Goal: Contribute content: Contribute content

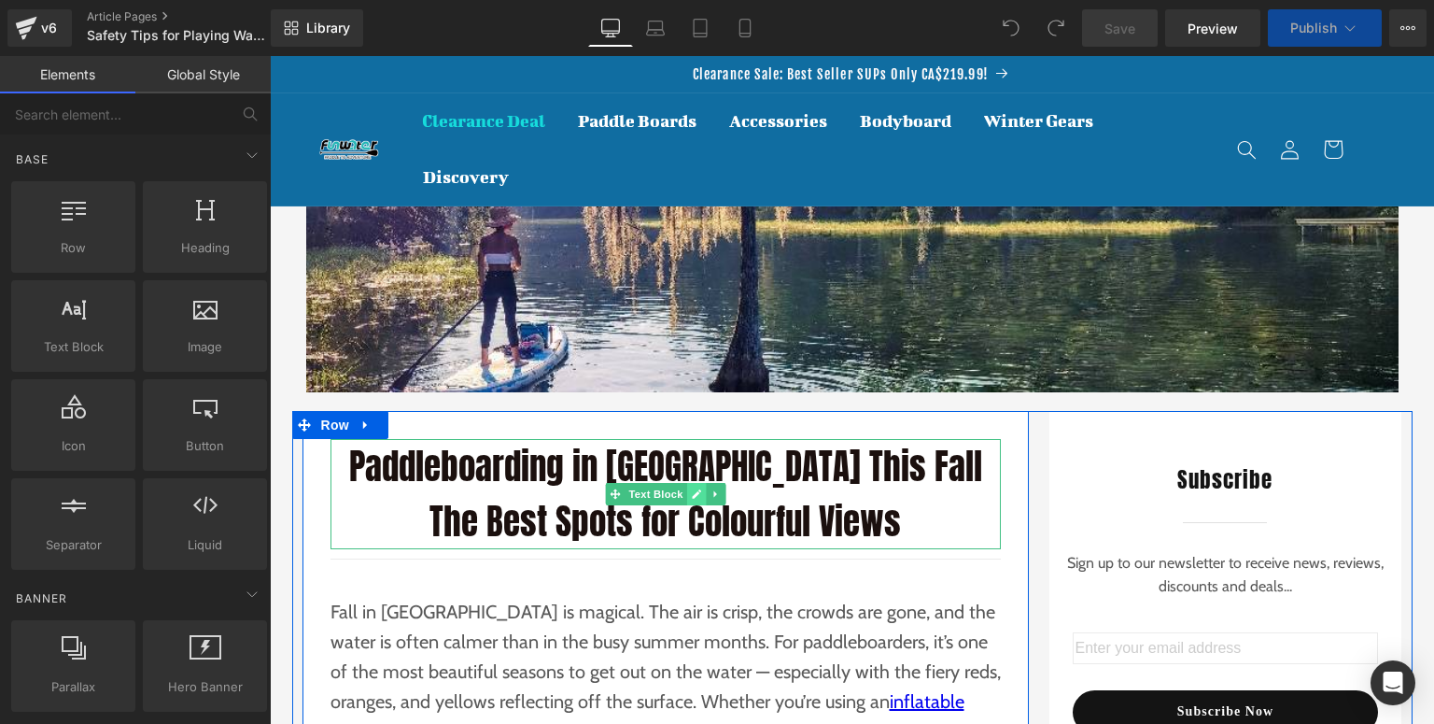
click at [694, 493] on icon at bounding box center [696, 493] width 9 height 9
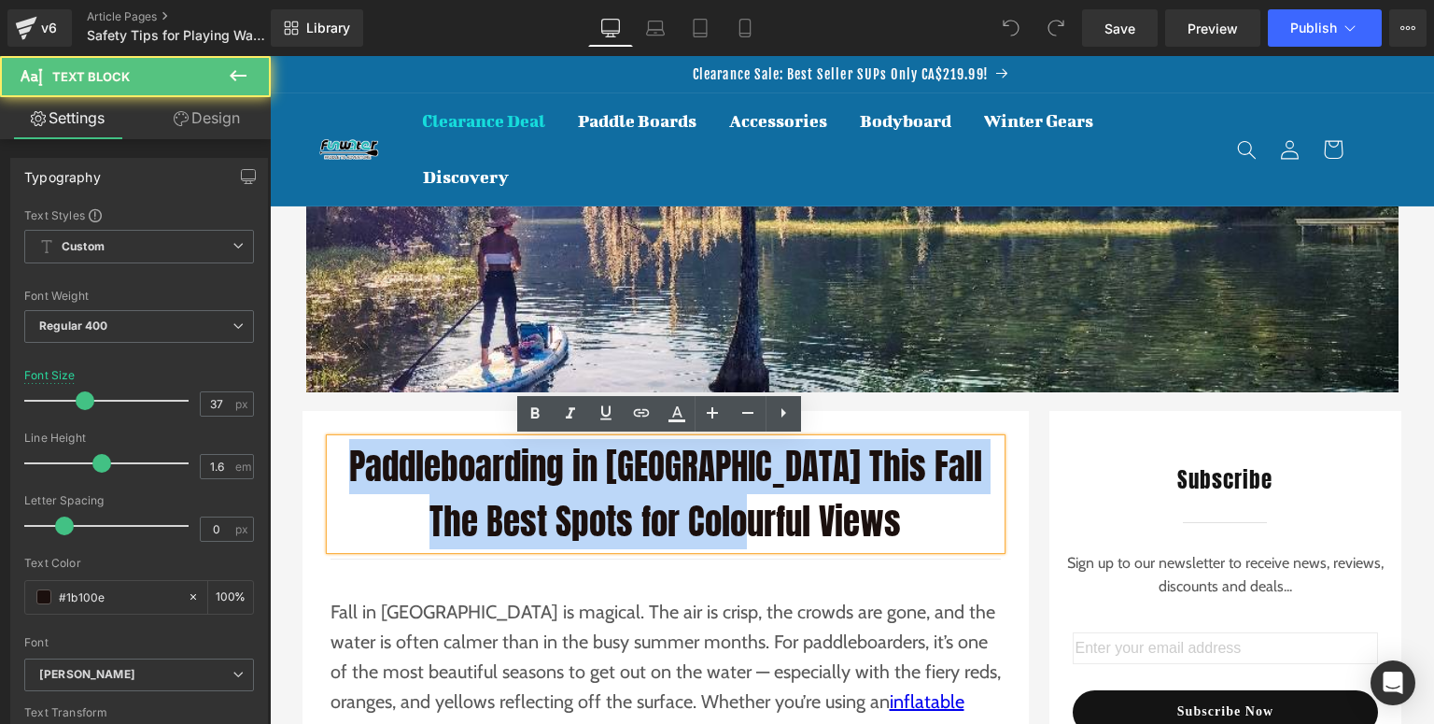
drag, startPoint x: 348, startPoint y: 459, endPoint x: 359, endPoint y: 461, distance: 10.4
click at [359, 461] on p "Paddleboarding in [GEOGRAPHIC_DATA] This Fall The Best Spots for Colourful Views" at bounding box center [666, 494] width 670 height 110
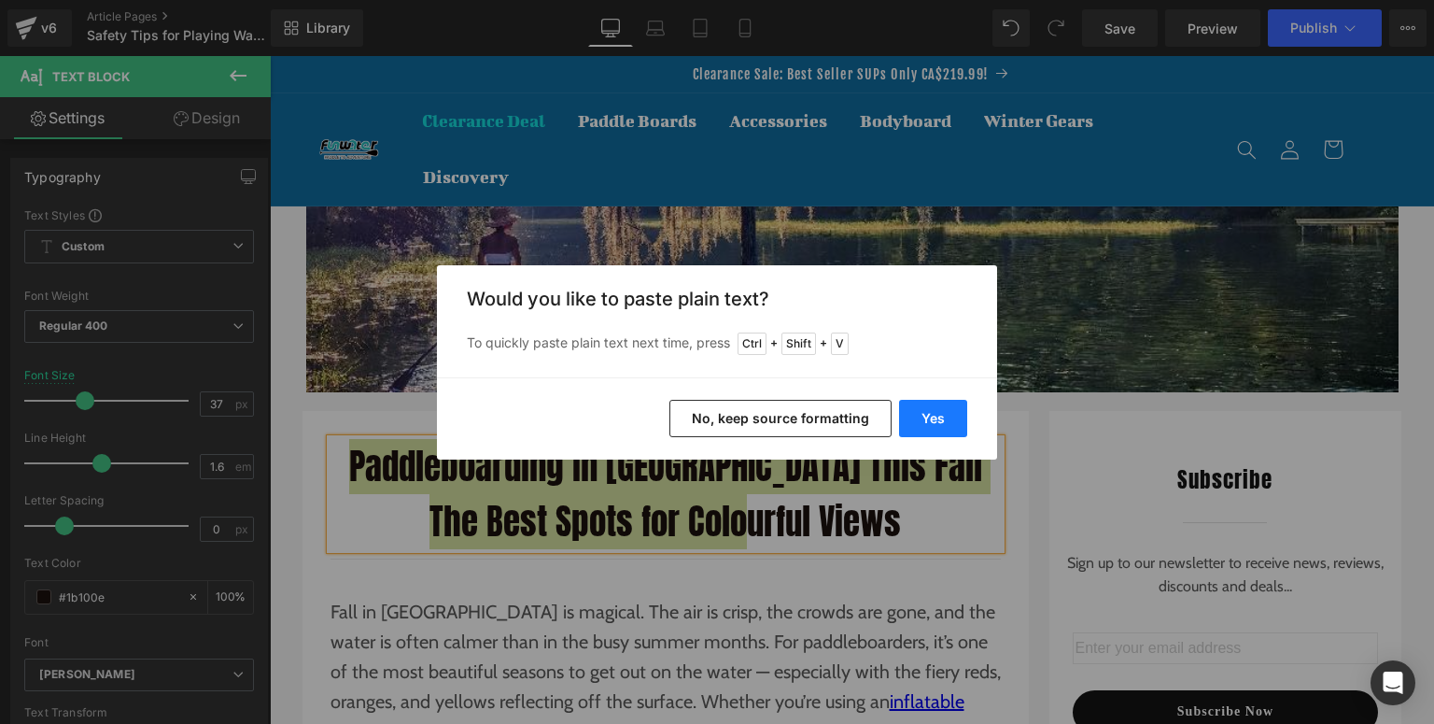
click at [914, 418] on button "Yes" at bounding box center [933, 418] width 68 height 37
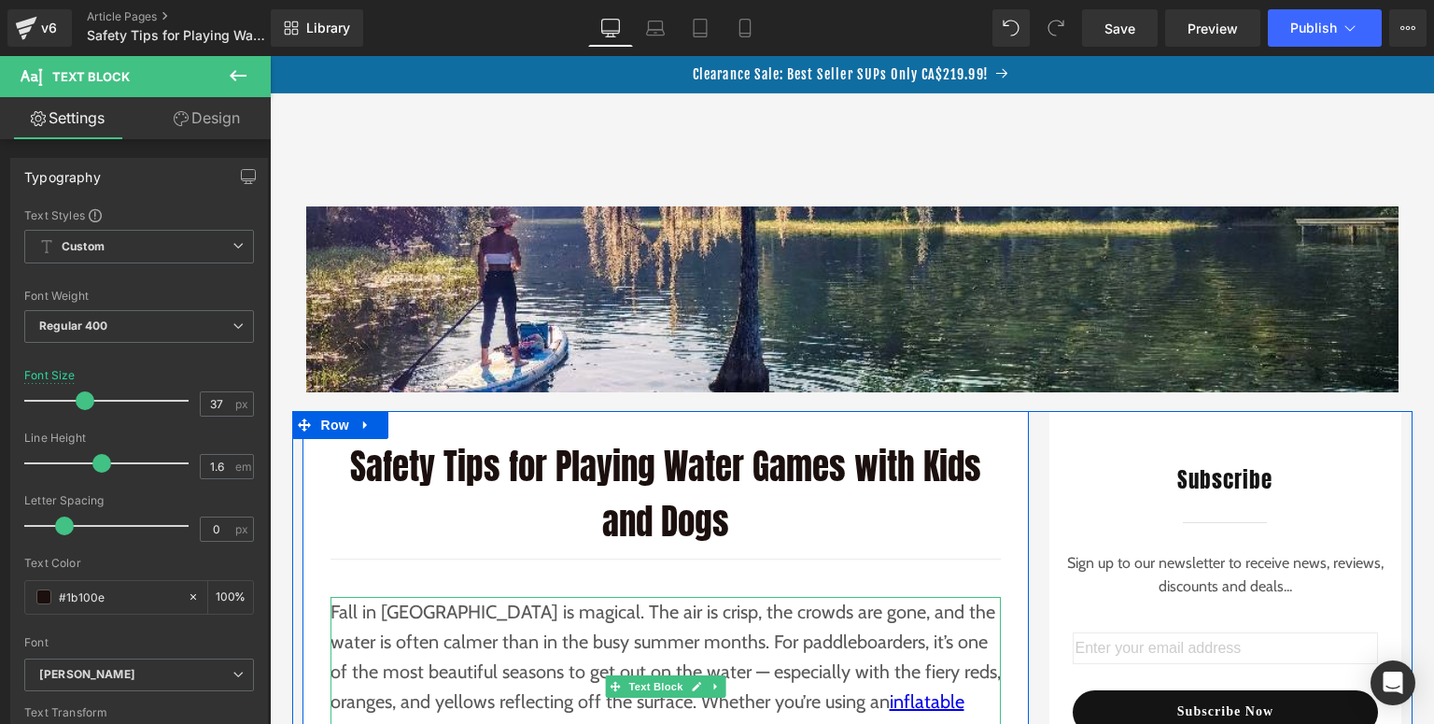
scroll to position [224, 0]
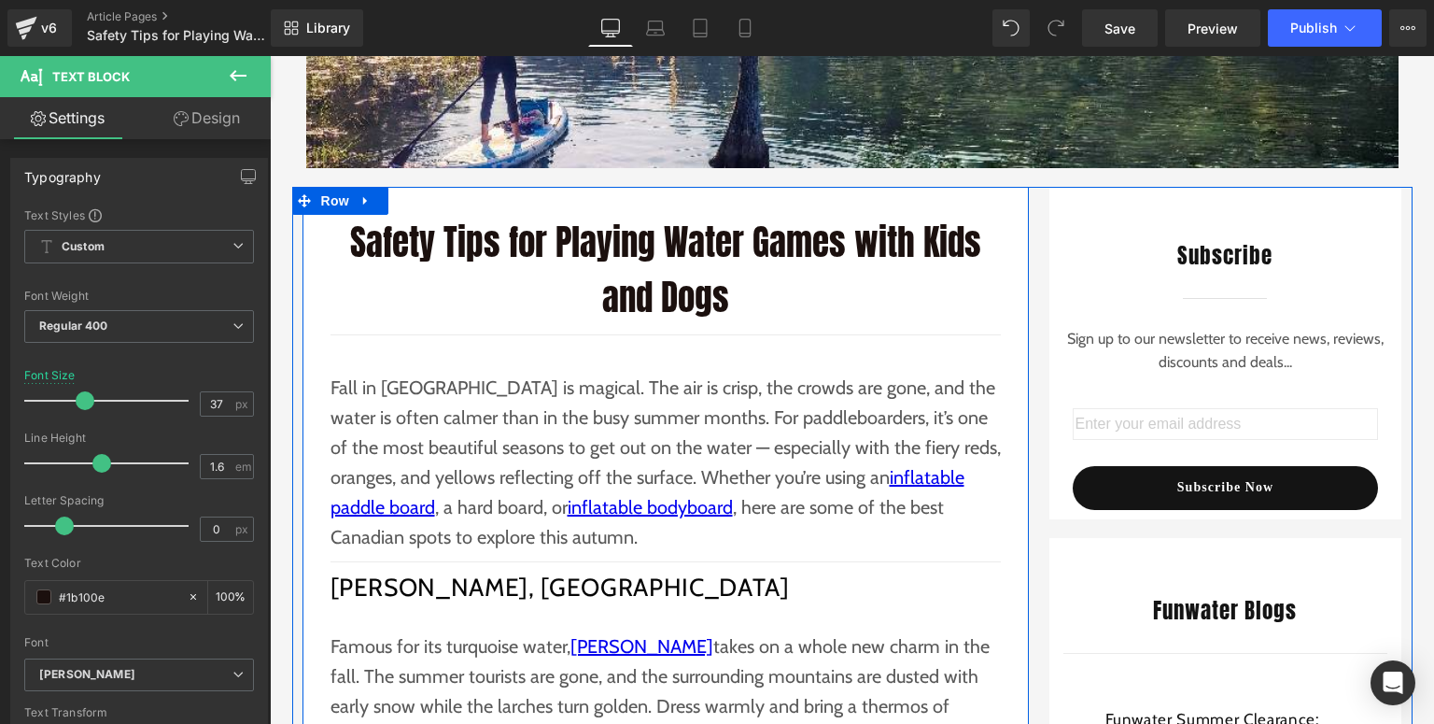
click at [546, 518] on p "Fall in [GEOGRAPHIC_DATA] is magical. The air is crisp, the crowds are gone, an…" at bounding box center [666, 462] width 670 height 179
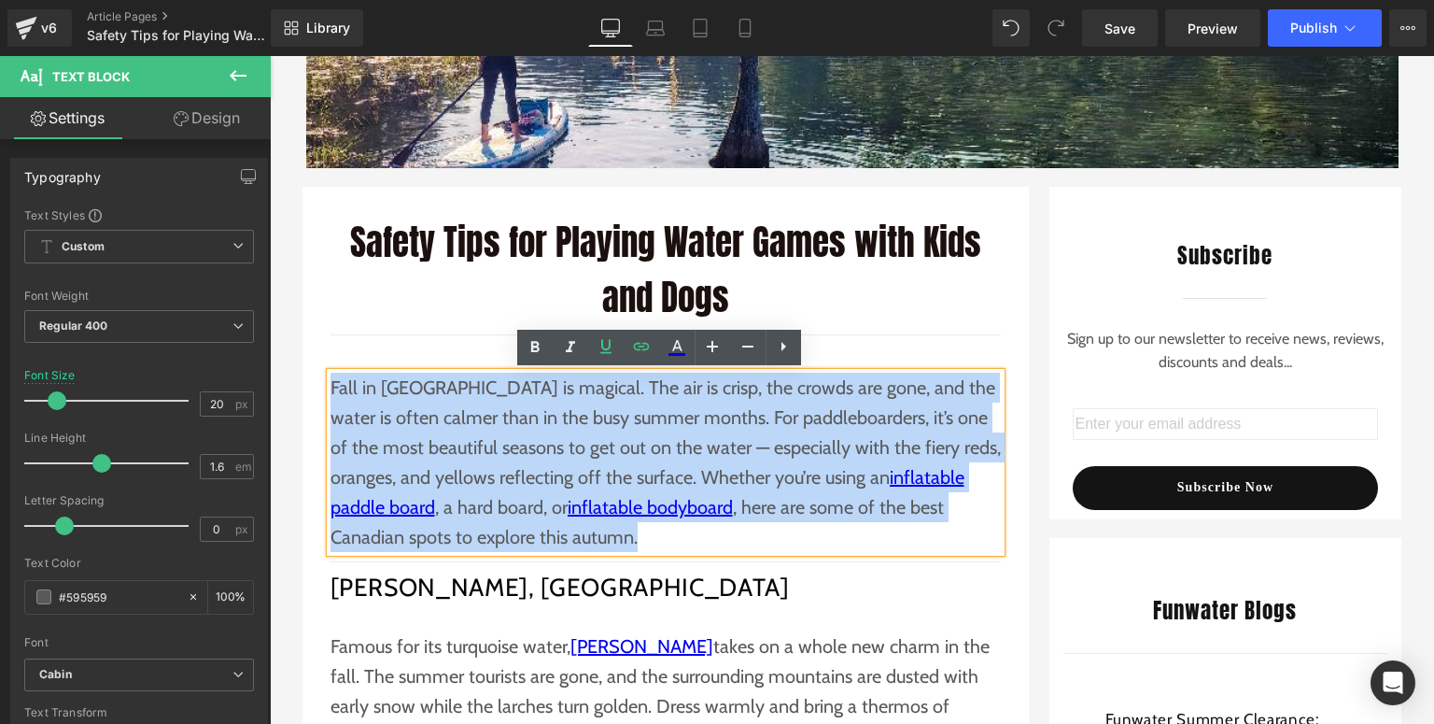
drag, startPoint x: 643, startPoint y: 545, endPoint x: 326, endPoint y: 391, distance: 352.9
click at [331, 391] on p "Fall in [GEOGRAPHIC_DATA] is magical. The air is crisp, the crowds are gone, an…" at bounding box center [666, 462] width 670 height 179
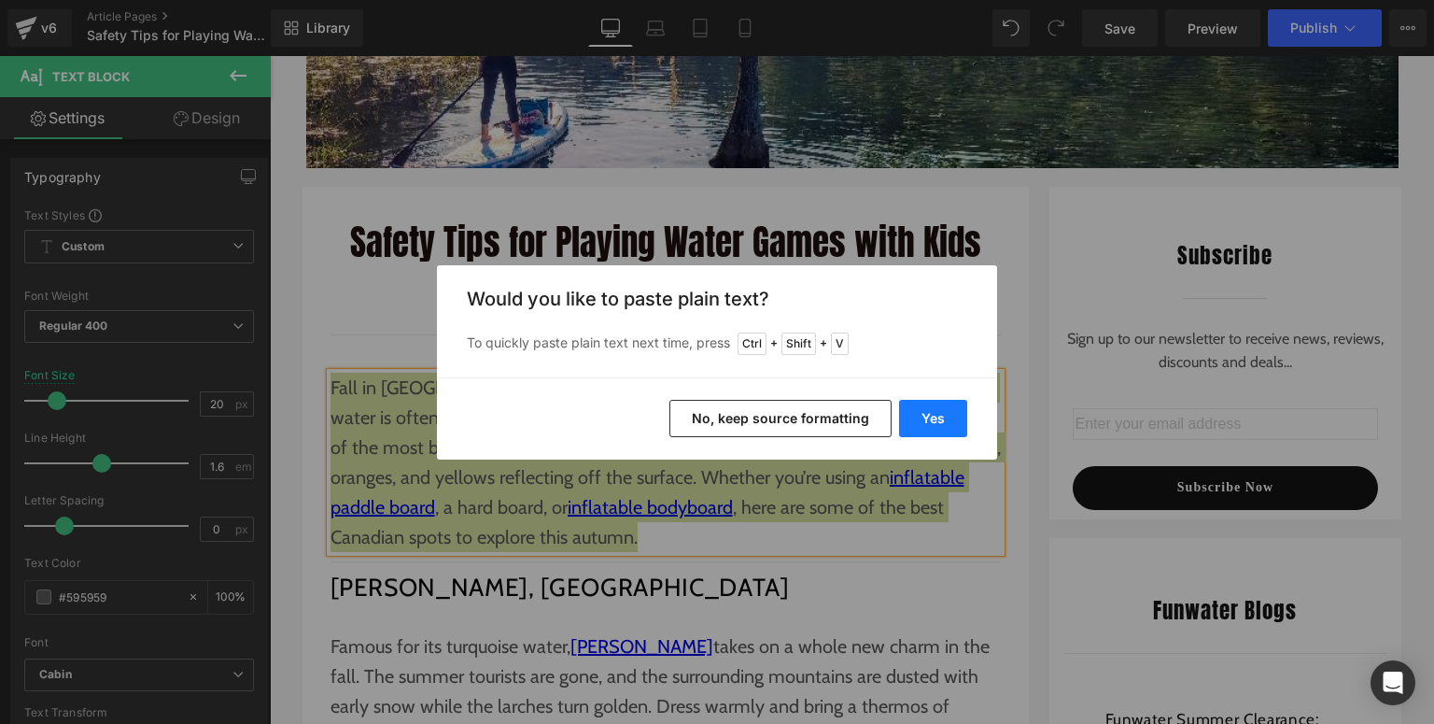
drag, startPoint x: 533, startPoint y: 387, endPoint x: 937, endPoint y: 428, distance: 406.3
click at [937, 428] on button "Yes" at bounding box center [933, 418] width 68 height 37
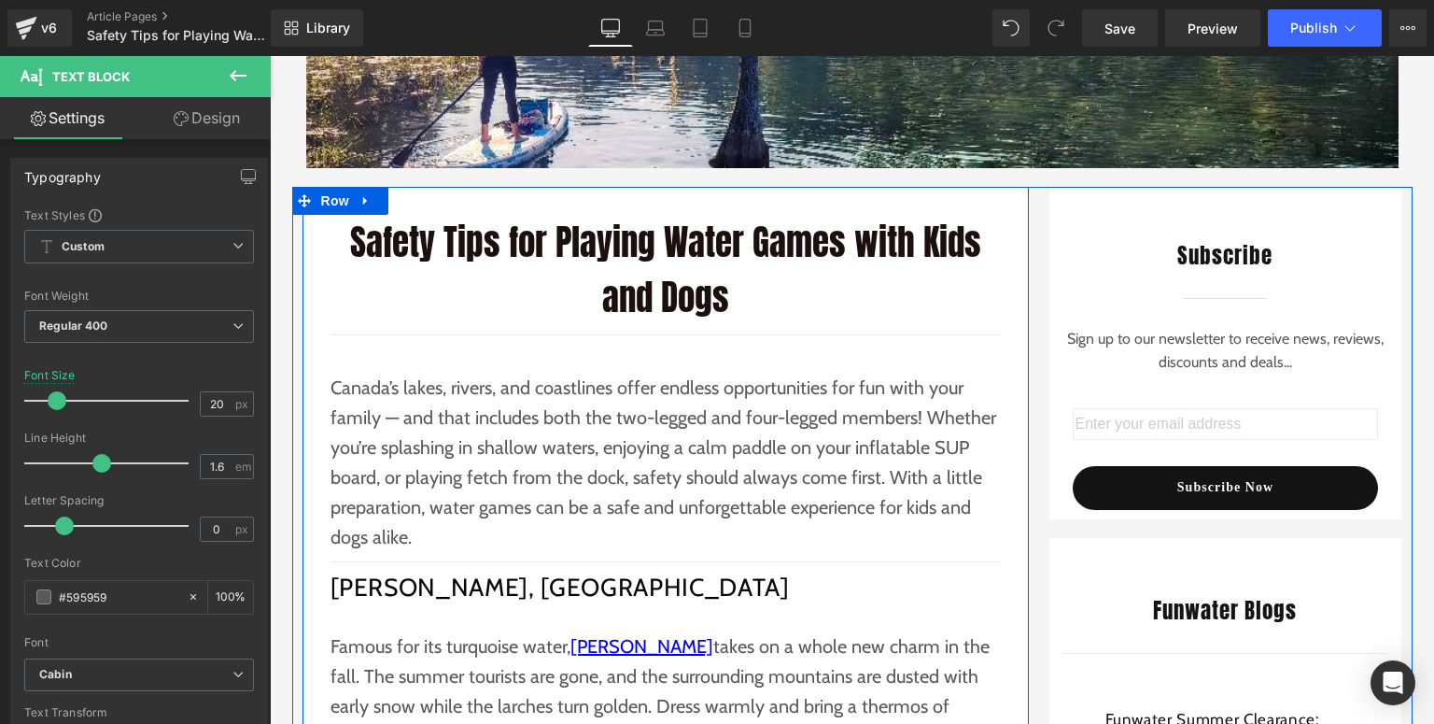
scroll to position [373, 0]
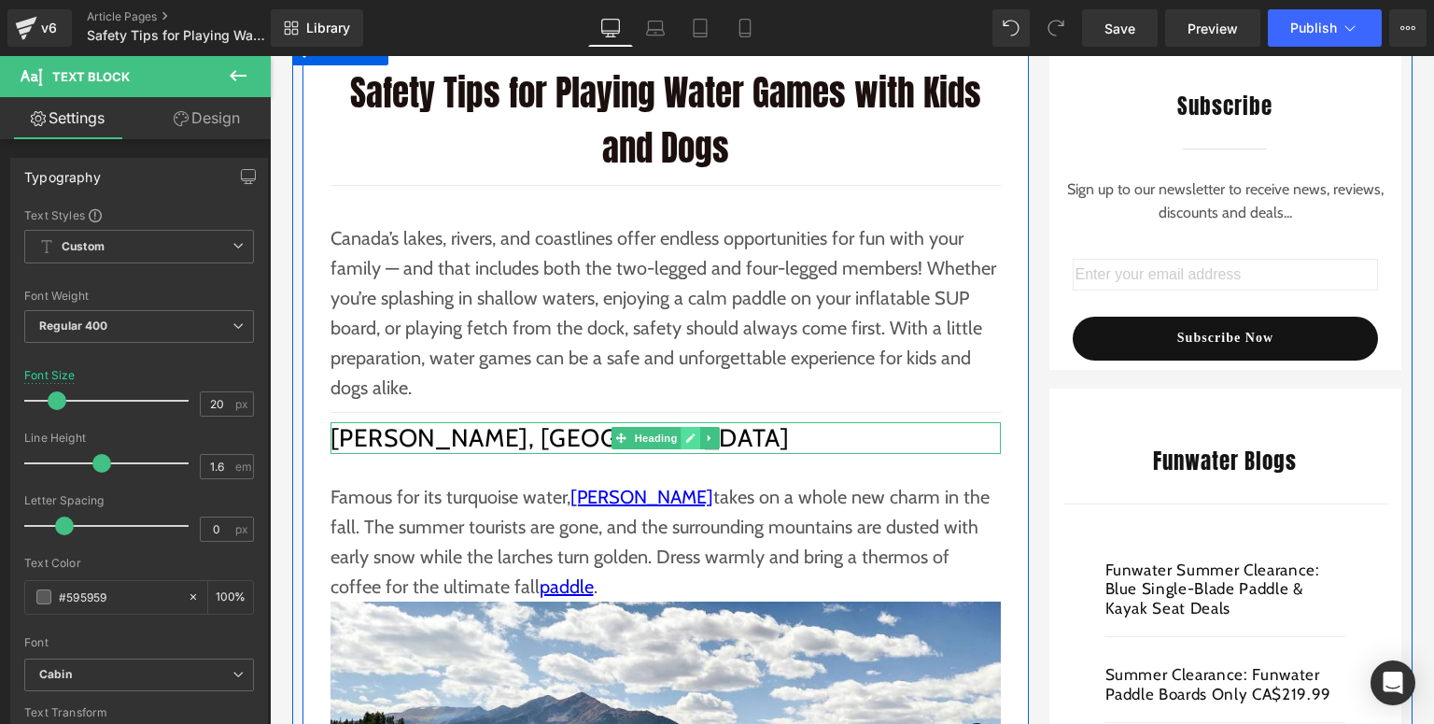
click at [687, 443] on icon at bounding box center [690, 437] width 10 height 11
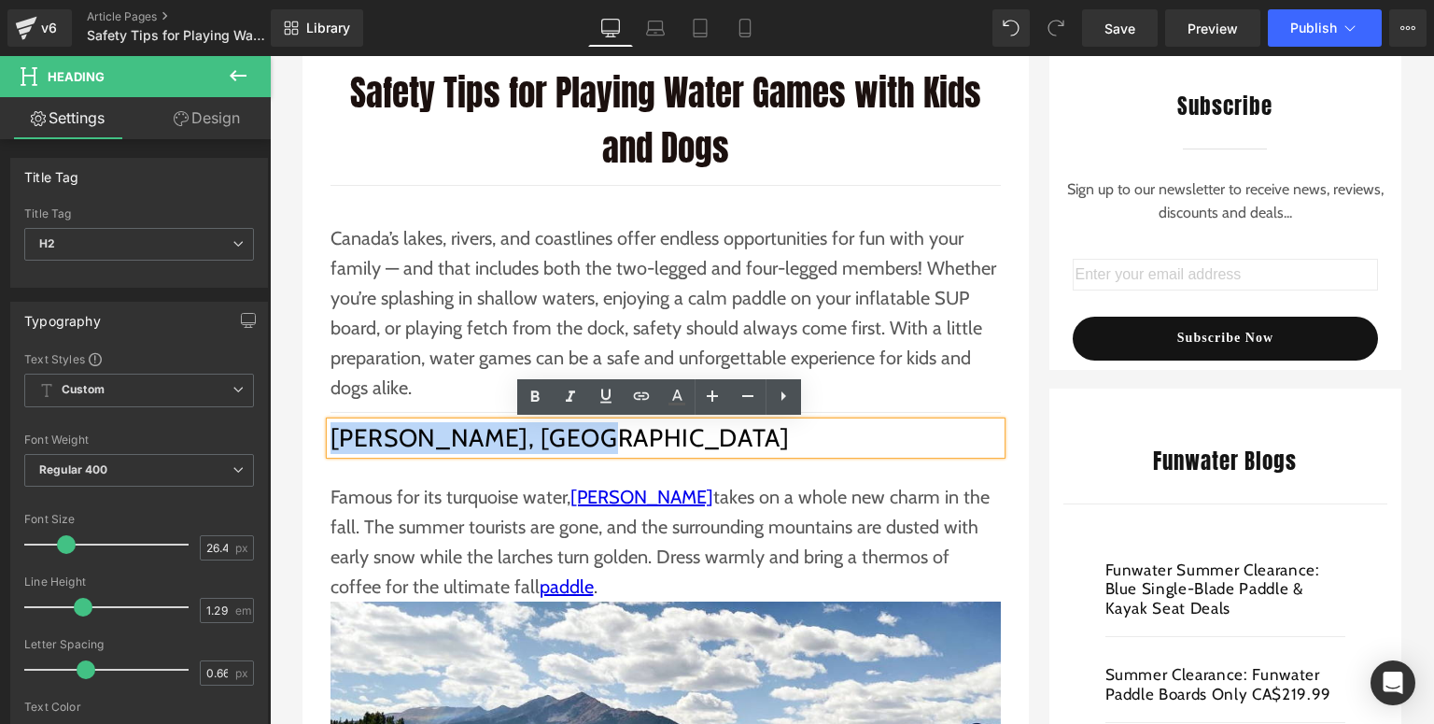
drag, startPoint x: 594, startPoint y: 437, endPoint x: 329, endPoint y: 441, distance: 265.2
click at [331, 441] on h2 "[PERSON_NAME], [GEOGRAPHIC_DATA]" at bounding box center [666, 438] width 670 height 32
paste div
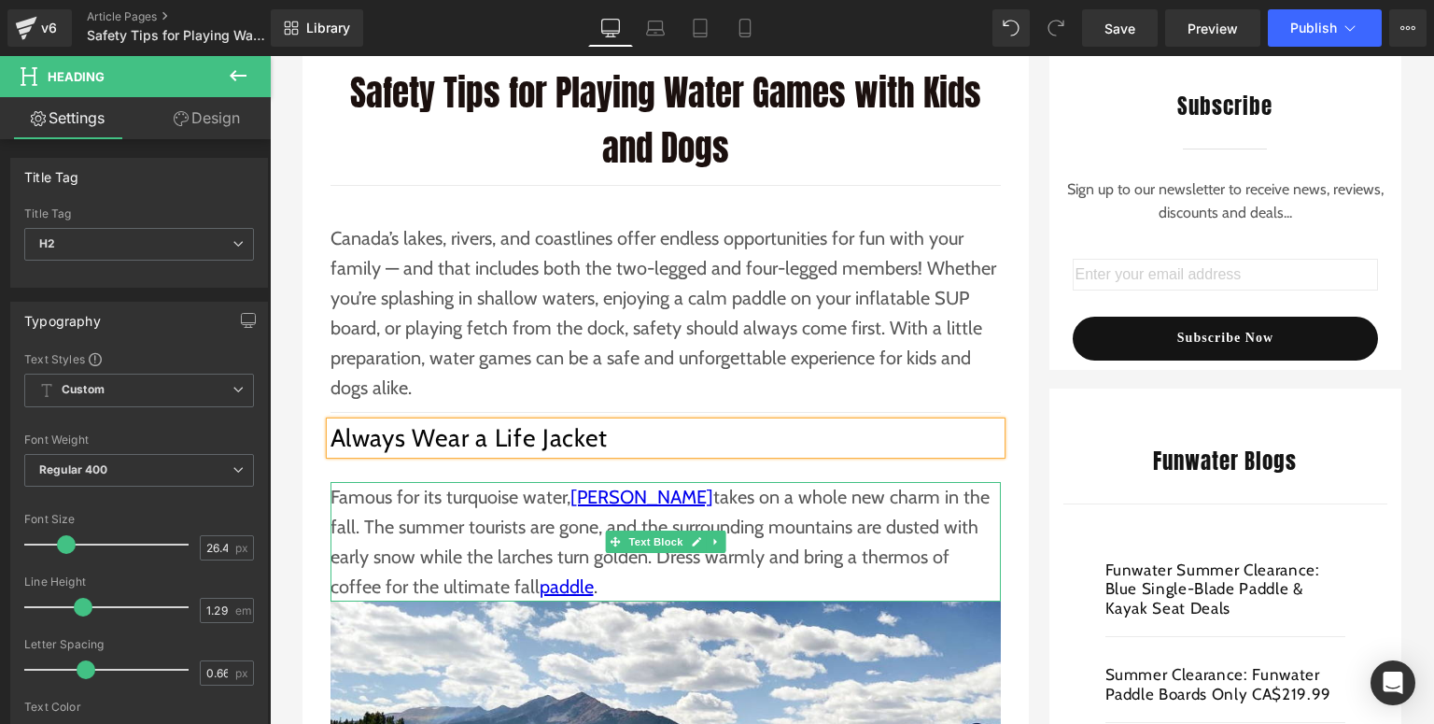
drag, startPoint x: 474, startPoint y: 542, endPoint x: 297, endPoint y: 717, distance: 249.6
click at [474, 542] on p "Famous for its turquoise water, [PERSON_NAME] takes on a whole new charm in the…" at bounding box center [666, 542] width 670 height 120
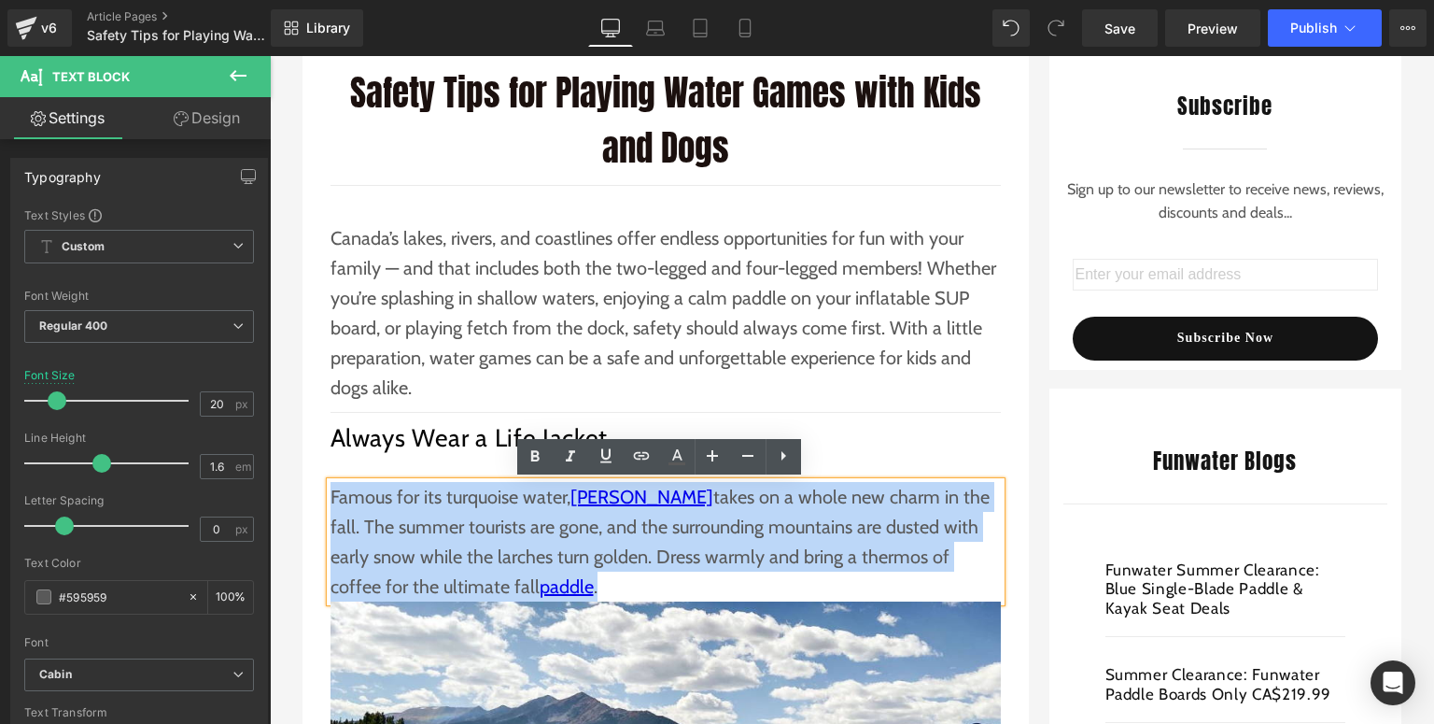
drag, startPoint x: 391, startPoint y: 524, endPoint x: 328, endPoint y: 498, distance: 68.7
click at [331, 498] on p "Famous for its turquoise water, [PERSON_NAME] takes on a whole new charm in the…" at bounding box center [666, 542] width 670 height 120
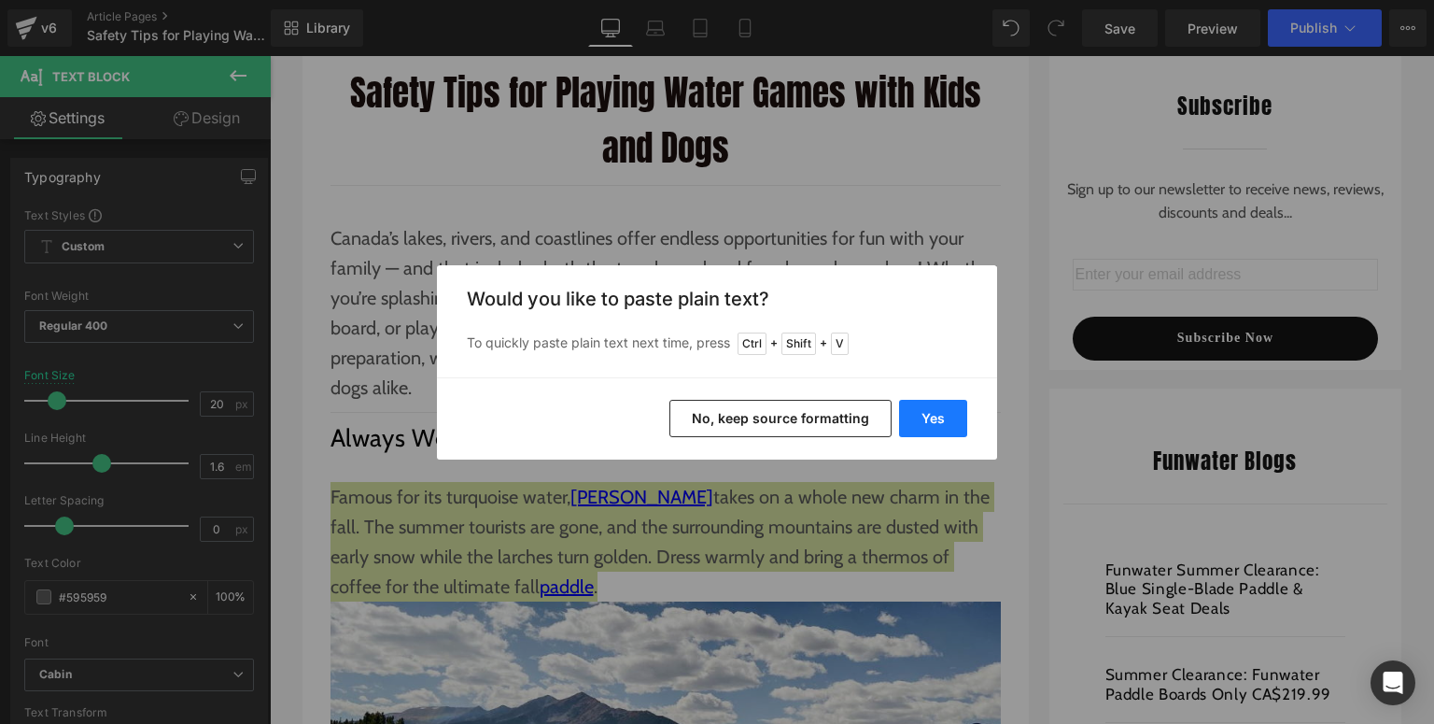
drag, startPoint x: 949, startPoint y: 426, endPoint x: 318, endPoint y: 366, distance: 633.1
click at [949, 426] on button "Yes" at bounding box center [933, 418] width 68 height 37
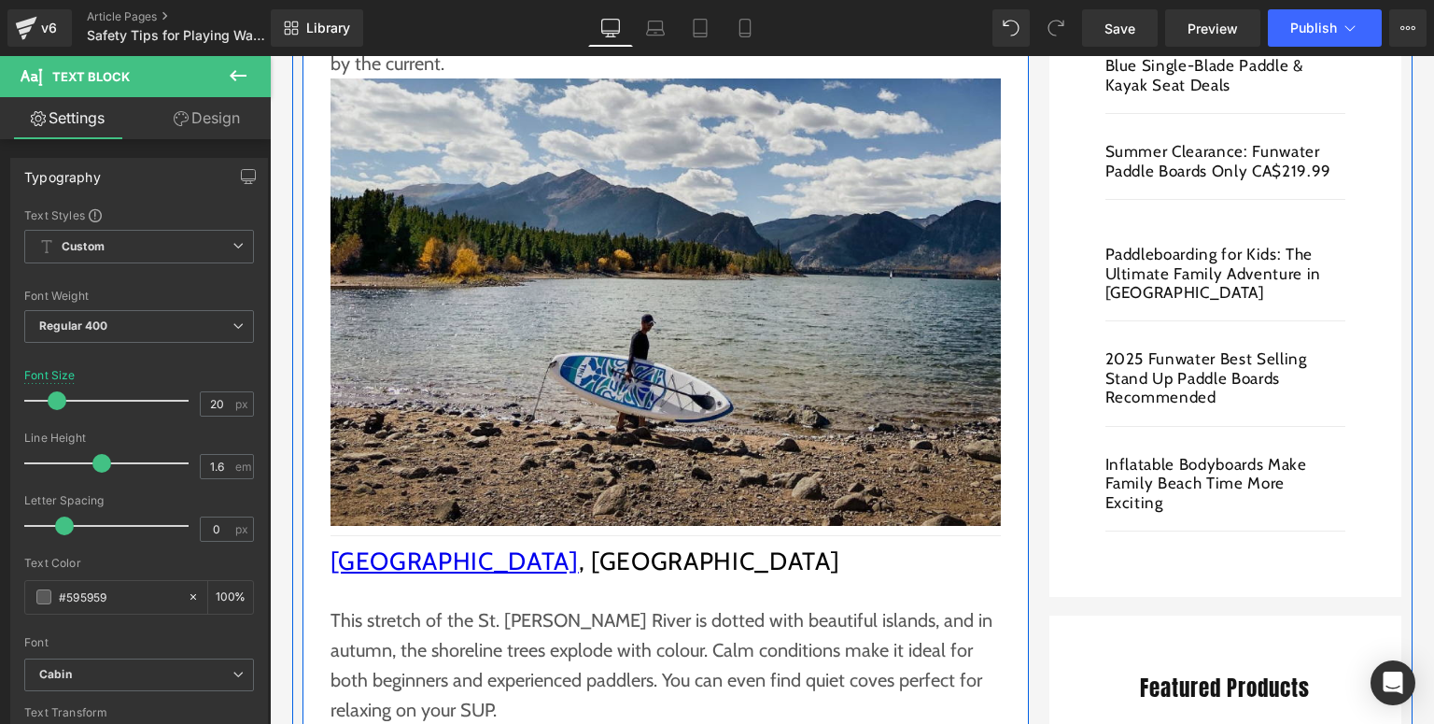
scroll to position [1046, 0]
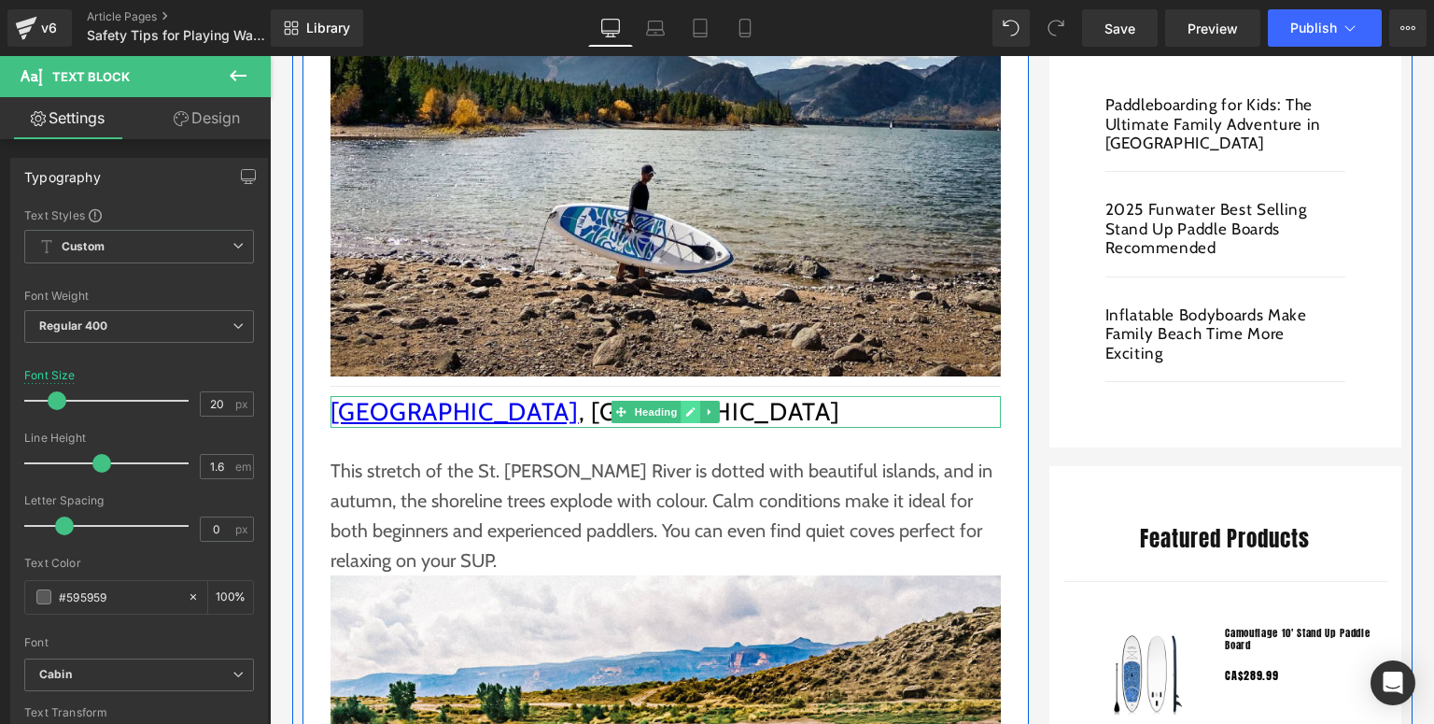
click at [686, 414] on icon at bounding box center [690, 411] width 9 height 9
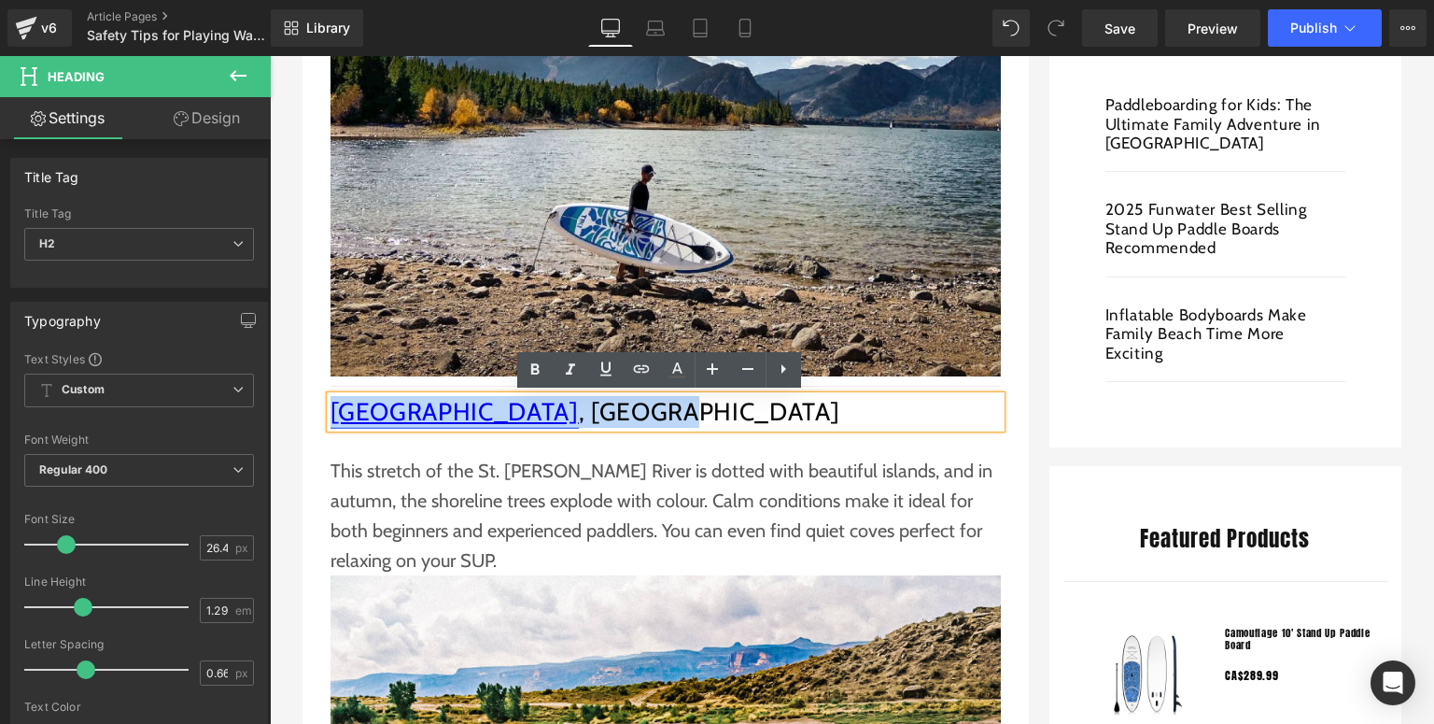
drag, startPoint x: 618, startPoint y: 406, endPoint x: 323, endPoint y: 411, distance: 295.1
click at [331, 411] on h2 "[GEOGRAPHIC_DATA] , [GEOGRAPHIC_DATA]" at bounding box center [666, 412] width 670 height 32
paste div
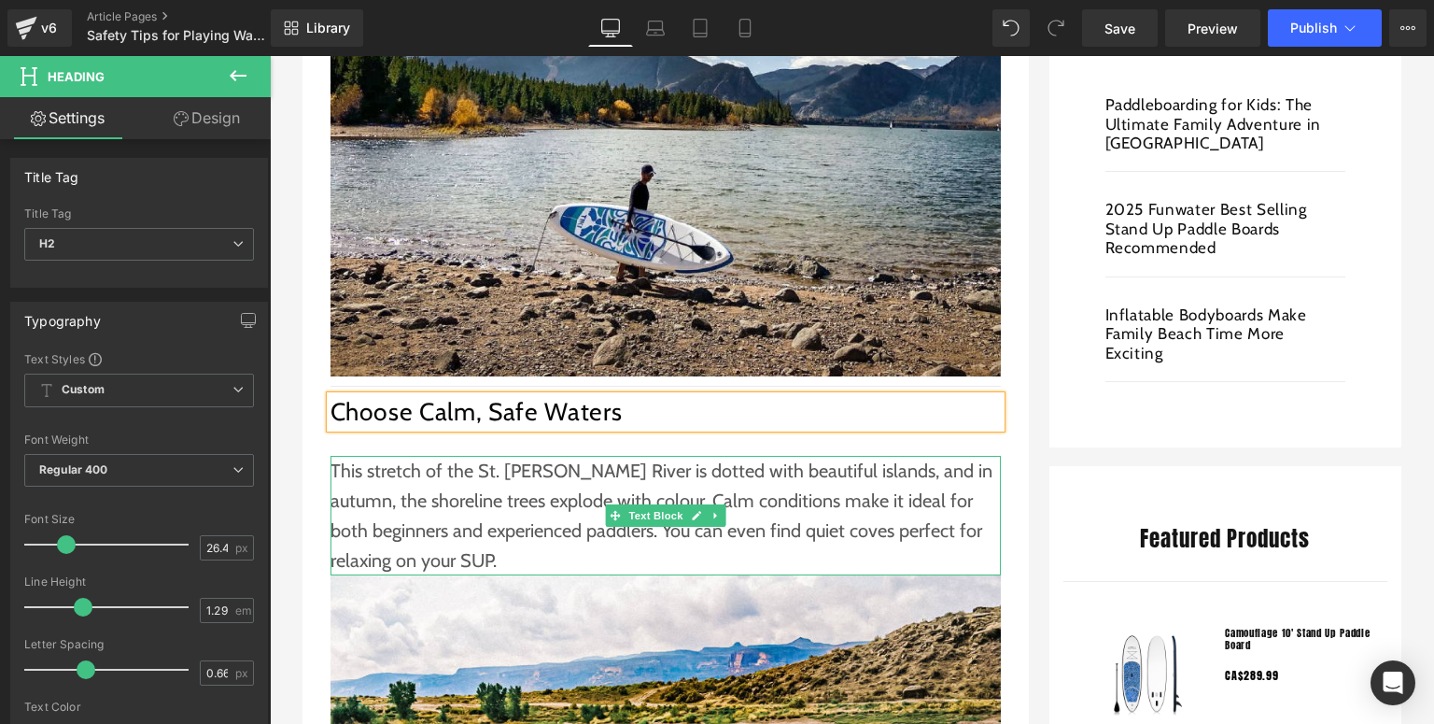
click at [472, 538] on p "This stretch of the St. [PERSON_NAME] River is dotted with beautiful islands, a…" at bounding box center [666, 516] width 670 height 120
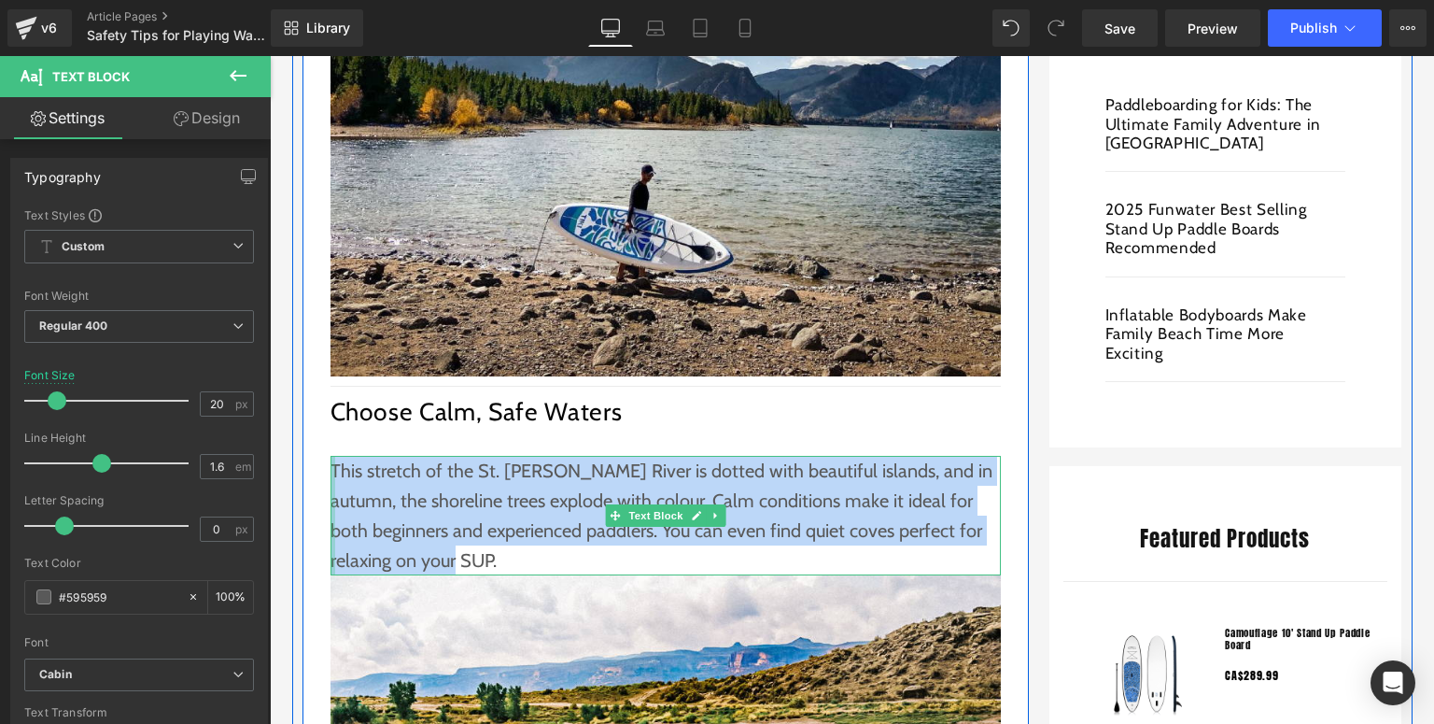
drag, startPoint x: 545, startPoint y: 553, endPoint x: 327, endPoint y: 459, distance: 237.6
click at [331, 459] on div "This stretch of the St. [PERSON_NAME] River is dotted with beautiful islands, a…" at bounding box center [666, 516] width 670 height 120
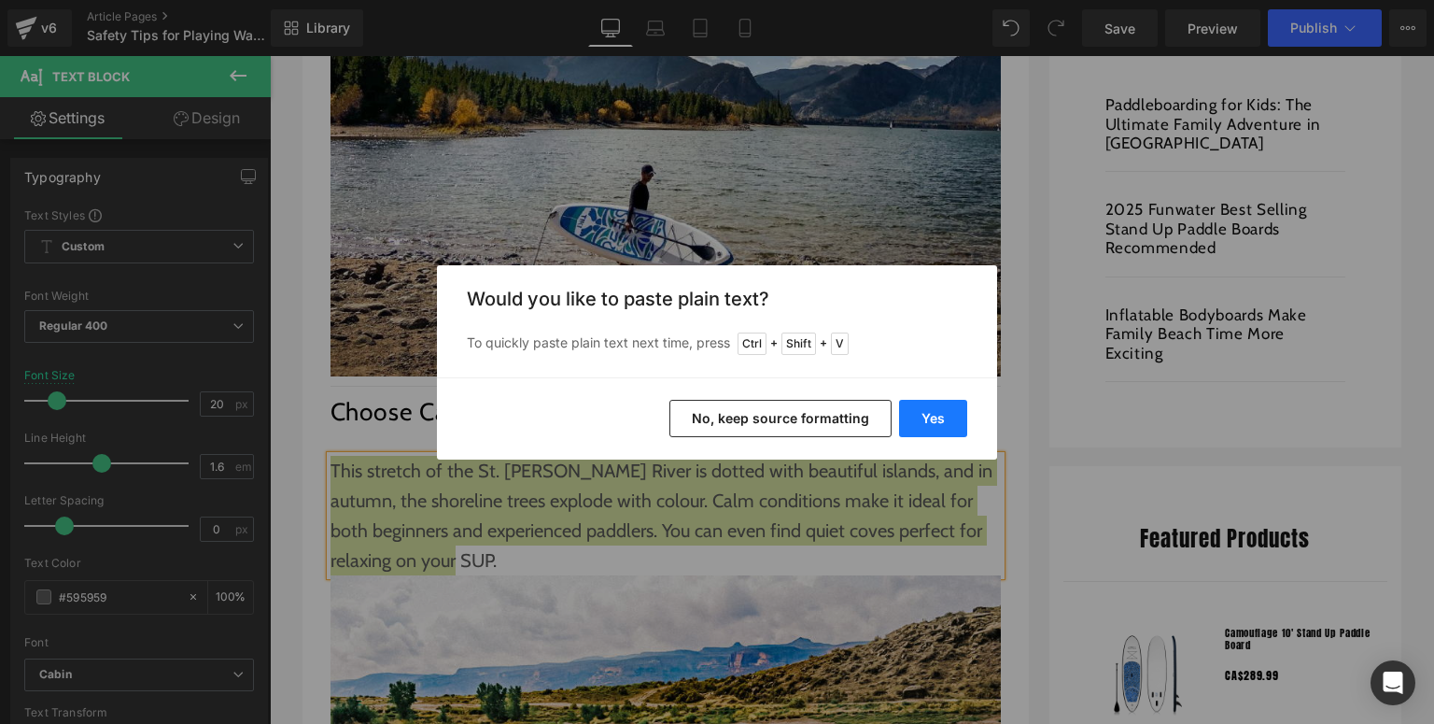
click at [923, 407] on button "Yes" at bounding box center [933, 418] width 68 height 37
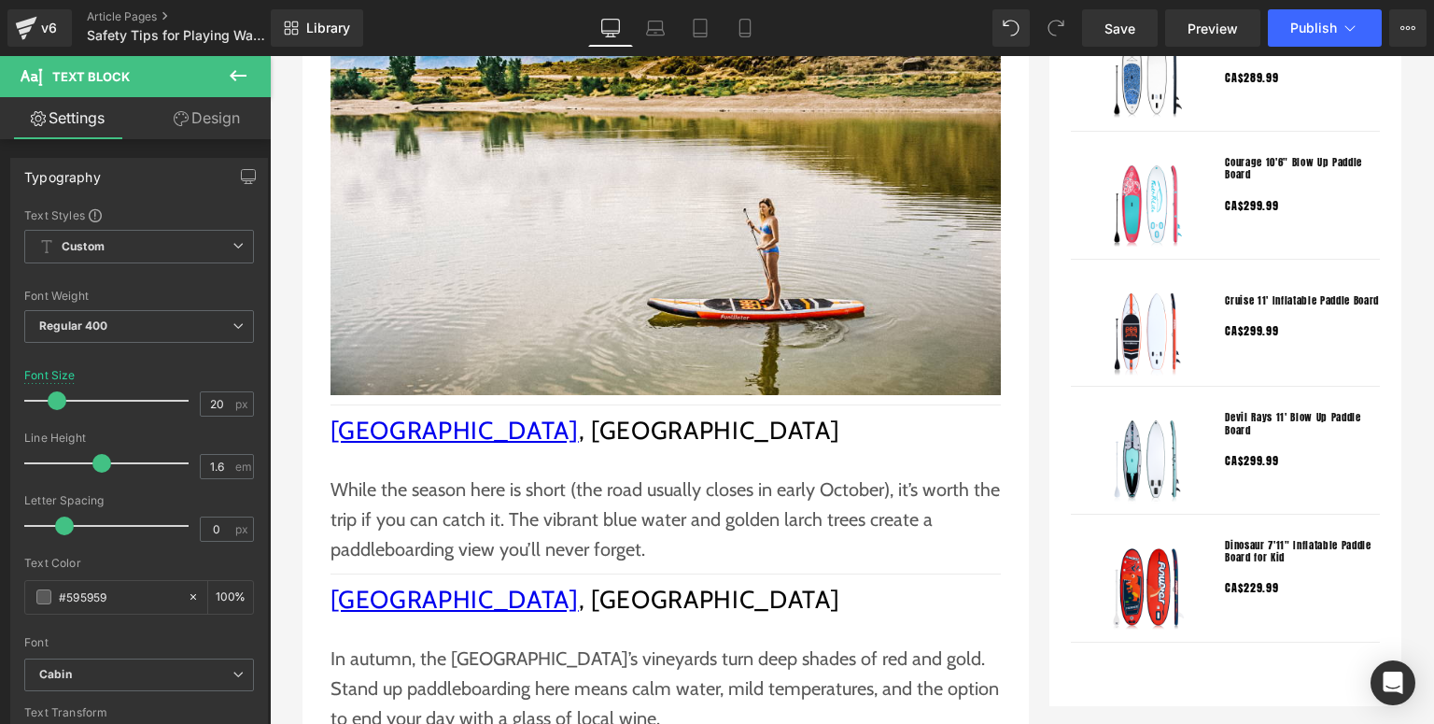
scroll to position [1718, 0]
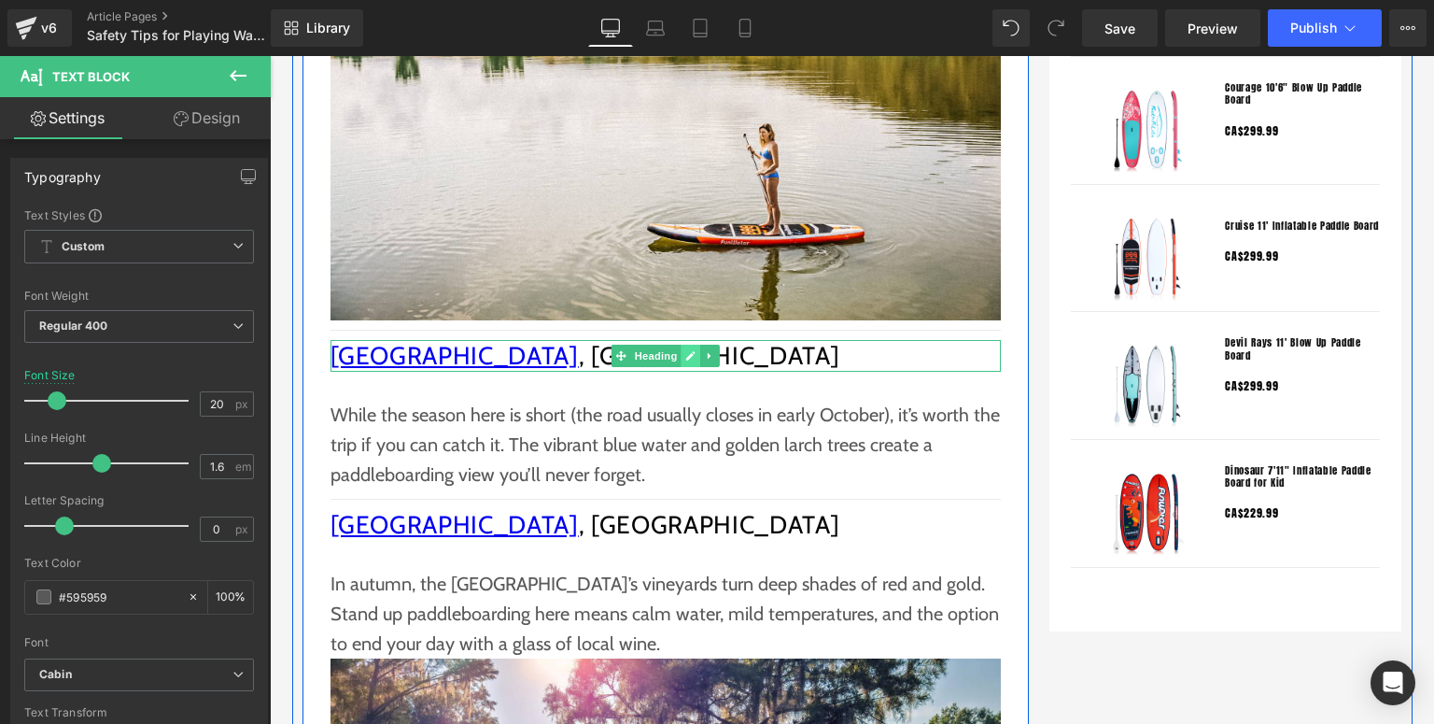
click at [686, 355] on icon at bounding box center [690, 355] width 9 height 9
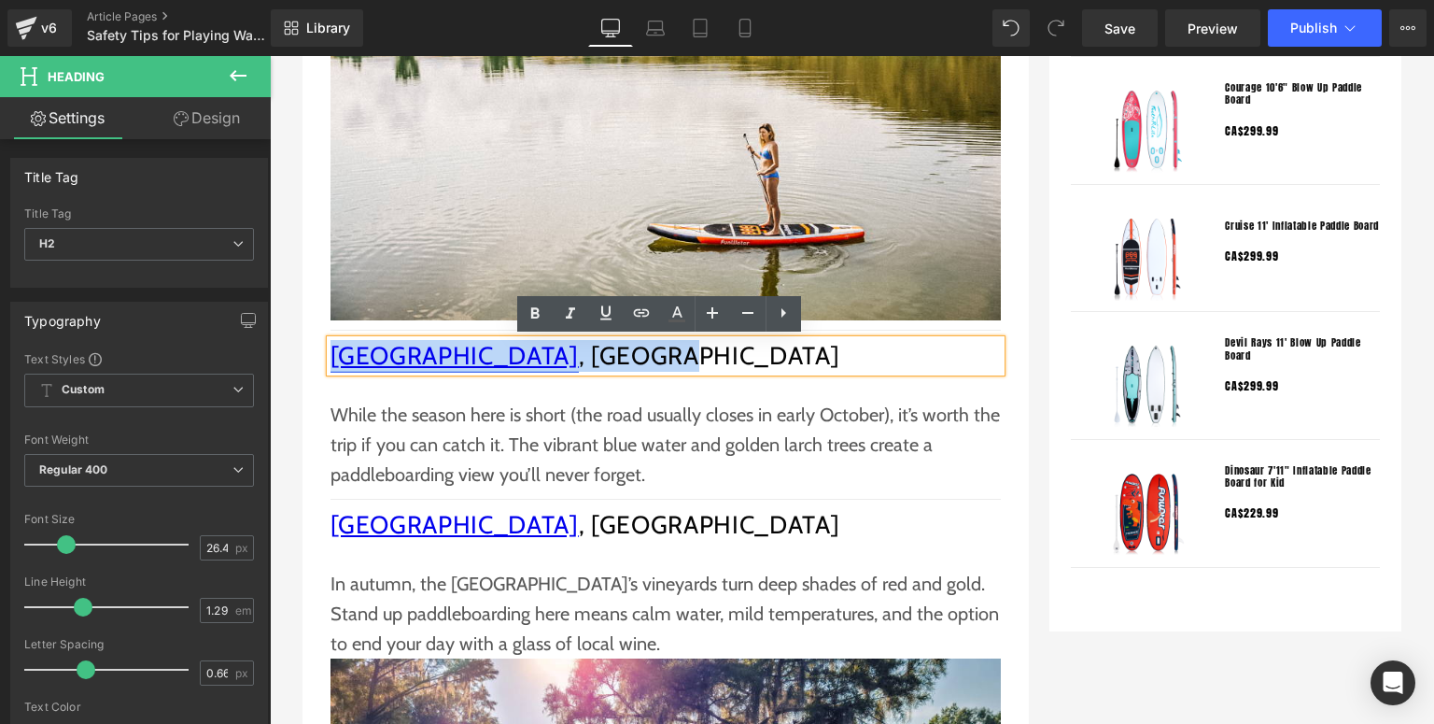
drag, startPoint x: 572, startPoint y: 351, endPoint x: 331, endPoint y: 351, distance: 241.8
click at [331, 351] on h2 "[GEOGRAPHIC_DATA] , [GEOGRAPHIC_DATA]" at bounding box center [666, 356] width 670 height 32
paste div
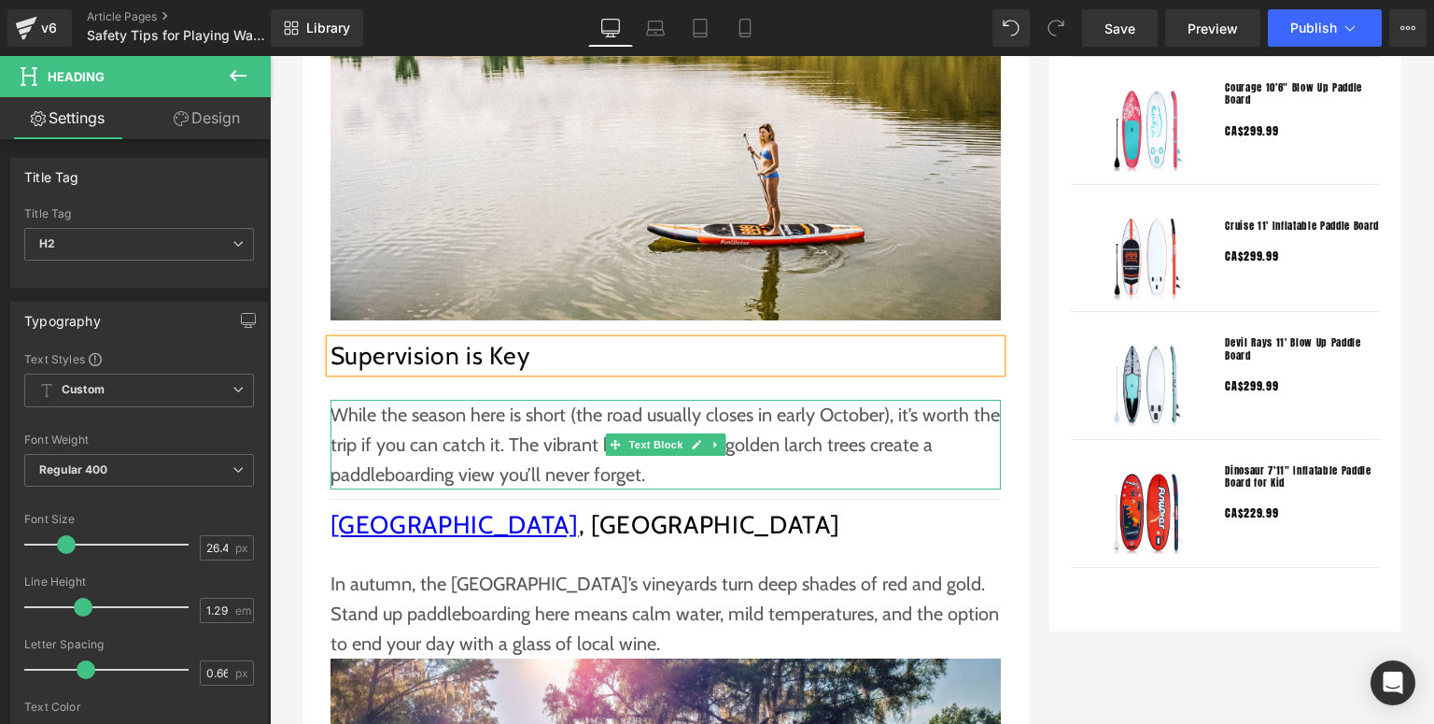
click at [456, 422] on p "While the season here is short (the road usually closes in early October), it’s…" at bounding box center [666, 445] width 670 height 90
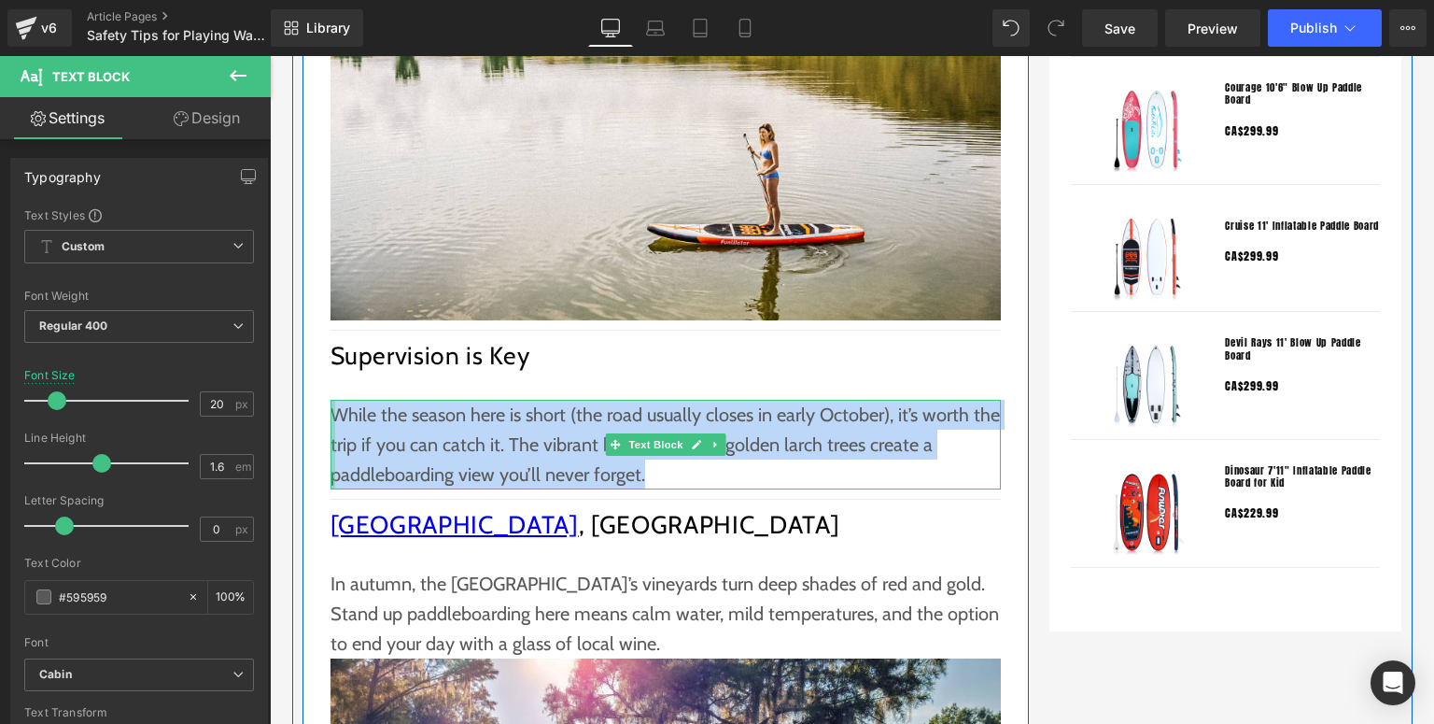
drag, startPoint x: 661, startPoint y: 470, endPoint x: 327, endPoint y: 416, distance: 338.6
click at [331, 416] on div "While the season here is short (the road usually closes in early October), it’s…" at bounding box center [666, 445] width 670 height 90
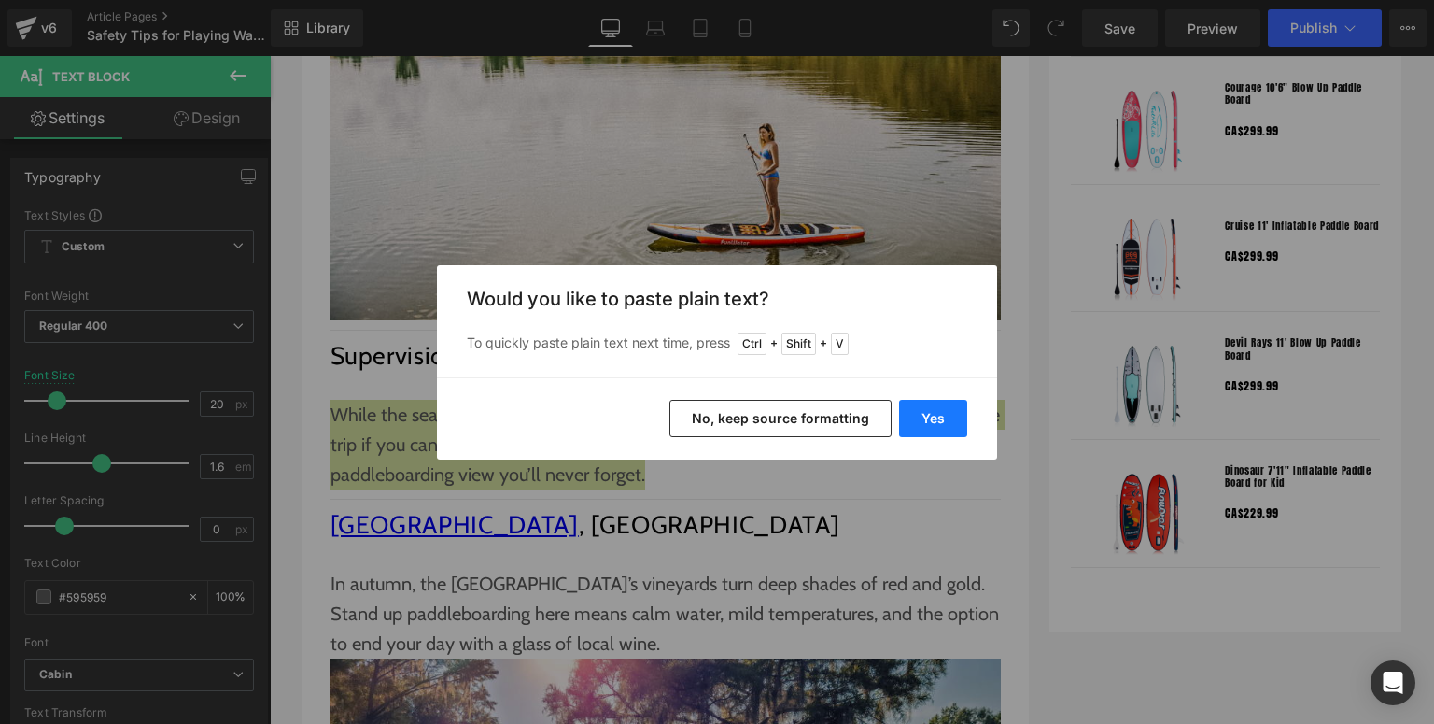
click at [930, 417] on button "Yes" at bounding box center [933, 418] width 68 height 37
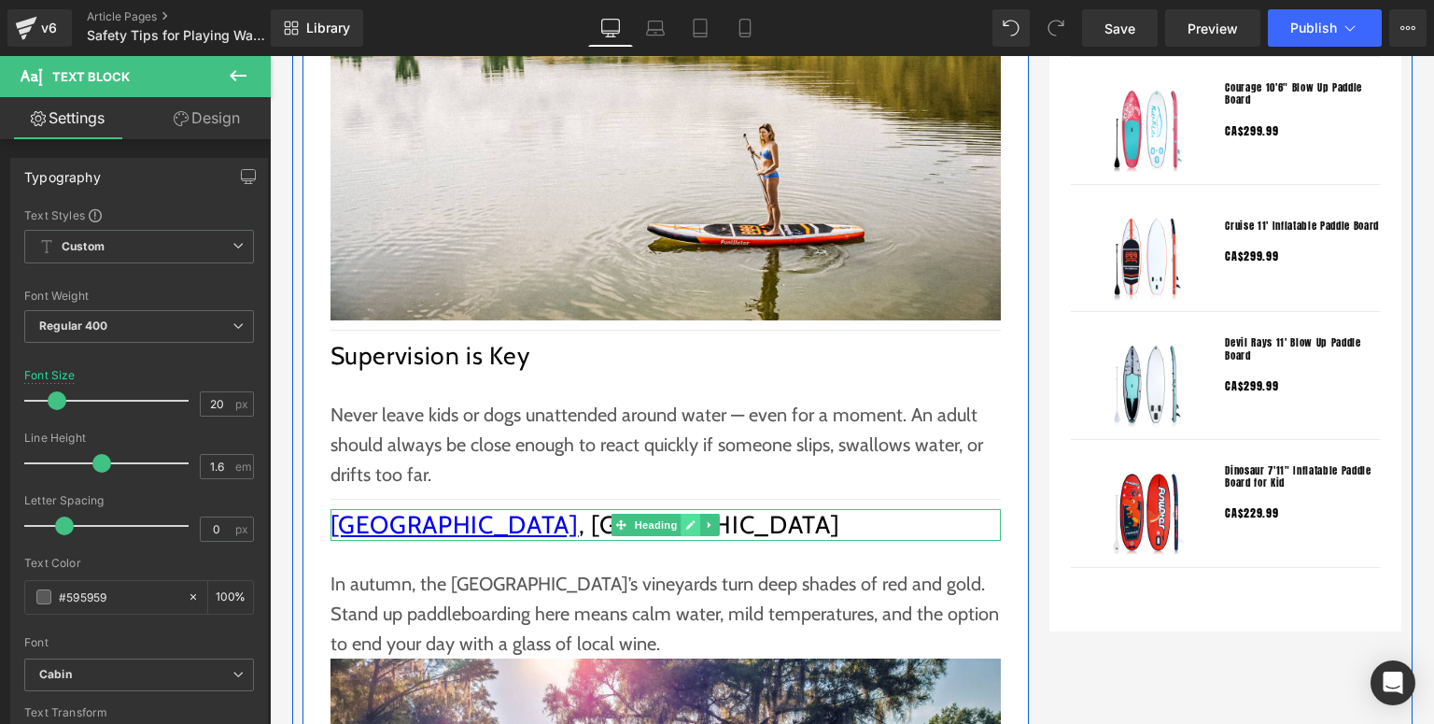
click at [686, 523] on icon at bounding box center [690, 524] width 9 height 9
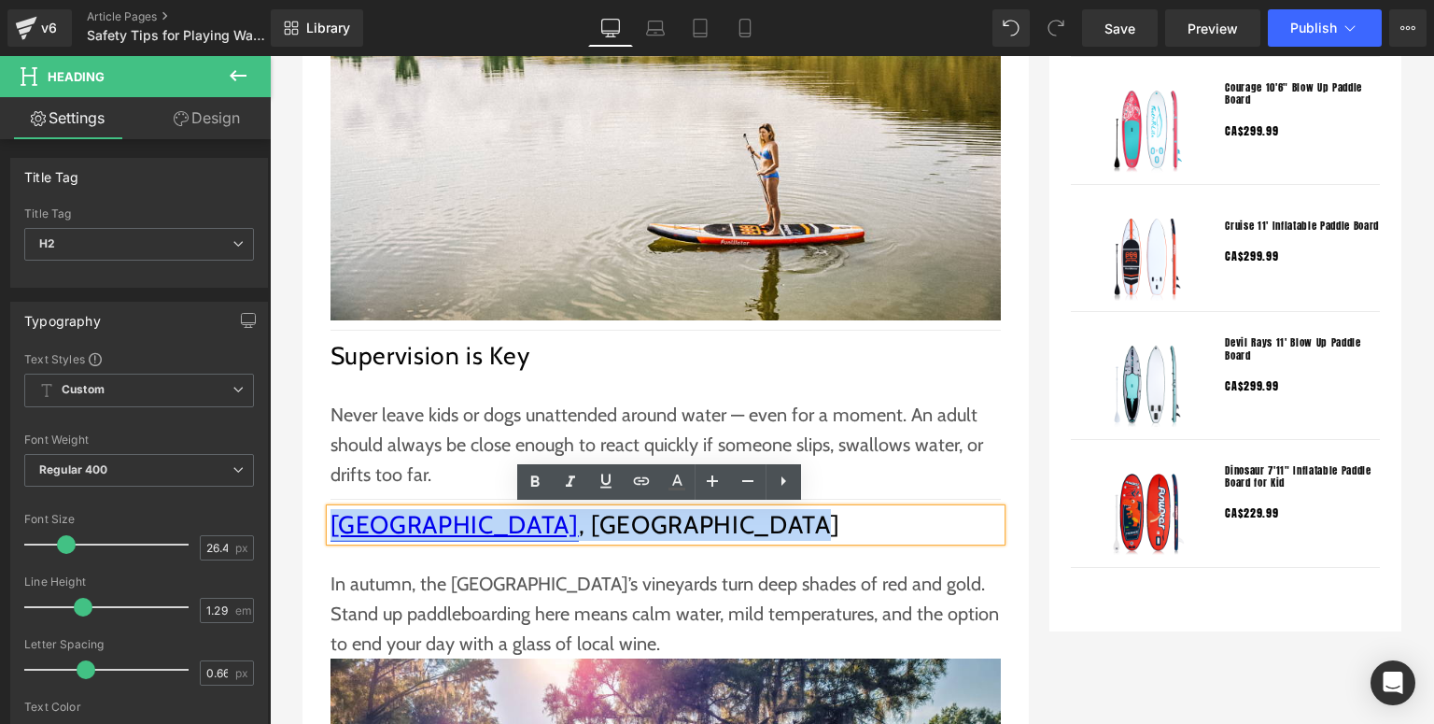
drag, startPoint x: 706, startPoint y: 527, endPoint x: 331, endPoint y: 531, distance: 375.4
click at [331, 531] on h2 "[GEOGRAPHIC_DATA] , [GEOGRAPHIC_DATA]" at bounding box center [666, 525] width 670 height 32
paste div
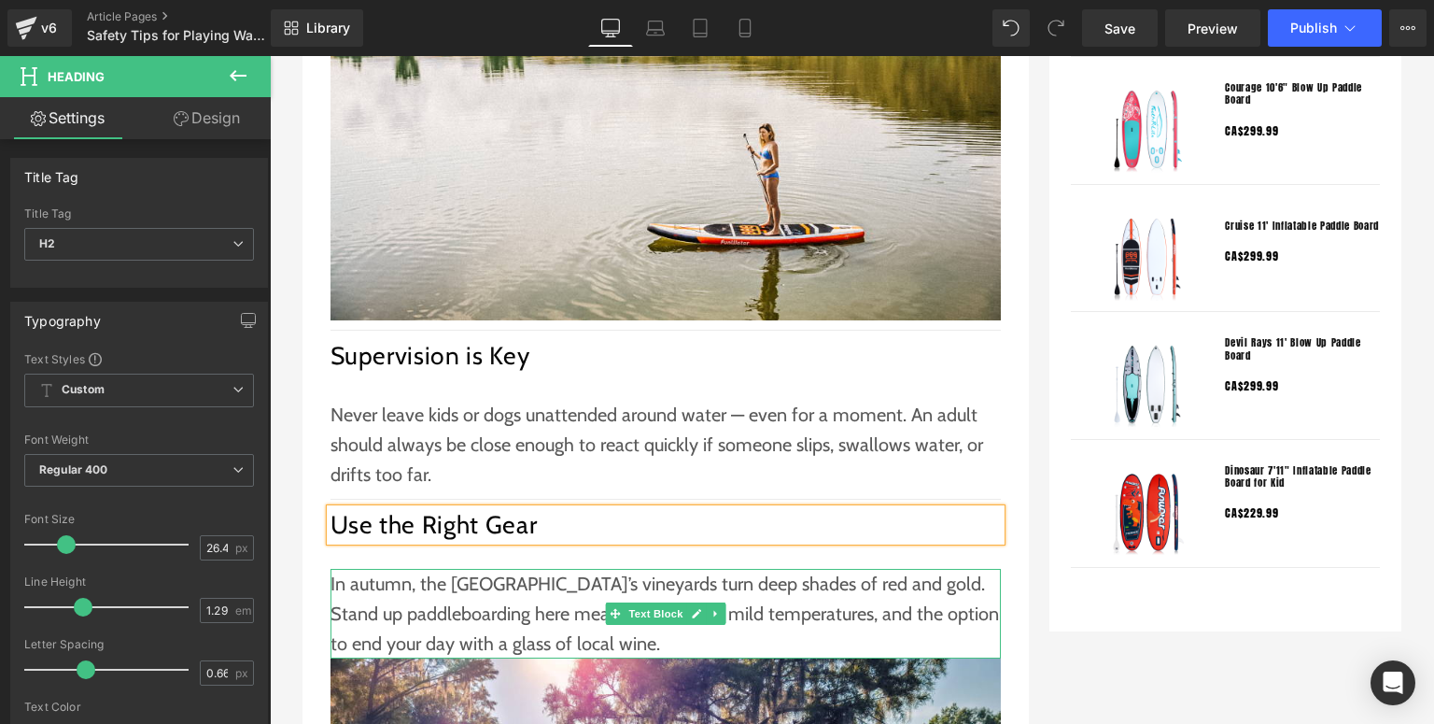
click at [405, 585] on p "In autumn, the [GEOGRAPHIC_DATA]’s vineyards turn deep shades of red and gold. …" at bounding box center [666, 614] width 670 height 90
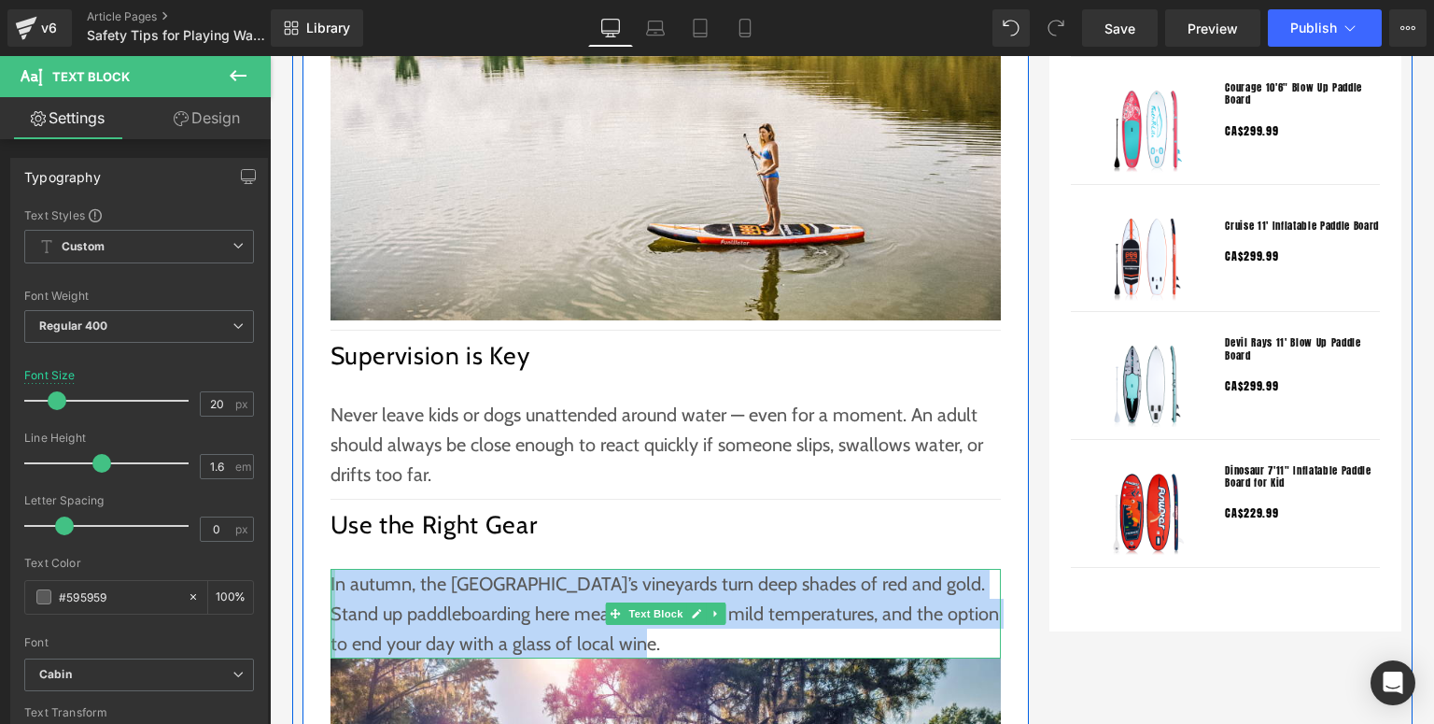
drag, startPoint x: 629, startPoint y: 641, endPoint x: 325, endPoint y: 586, distance: 309.2
click at [331, 586] on div "In autumn, the [GEOGRAPHIC_DATA]’s vineyards turn deep shades of red and gold. …" at bounding box center [666, 614] width 670 height 90
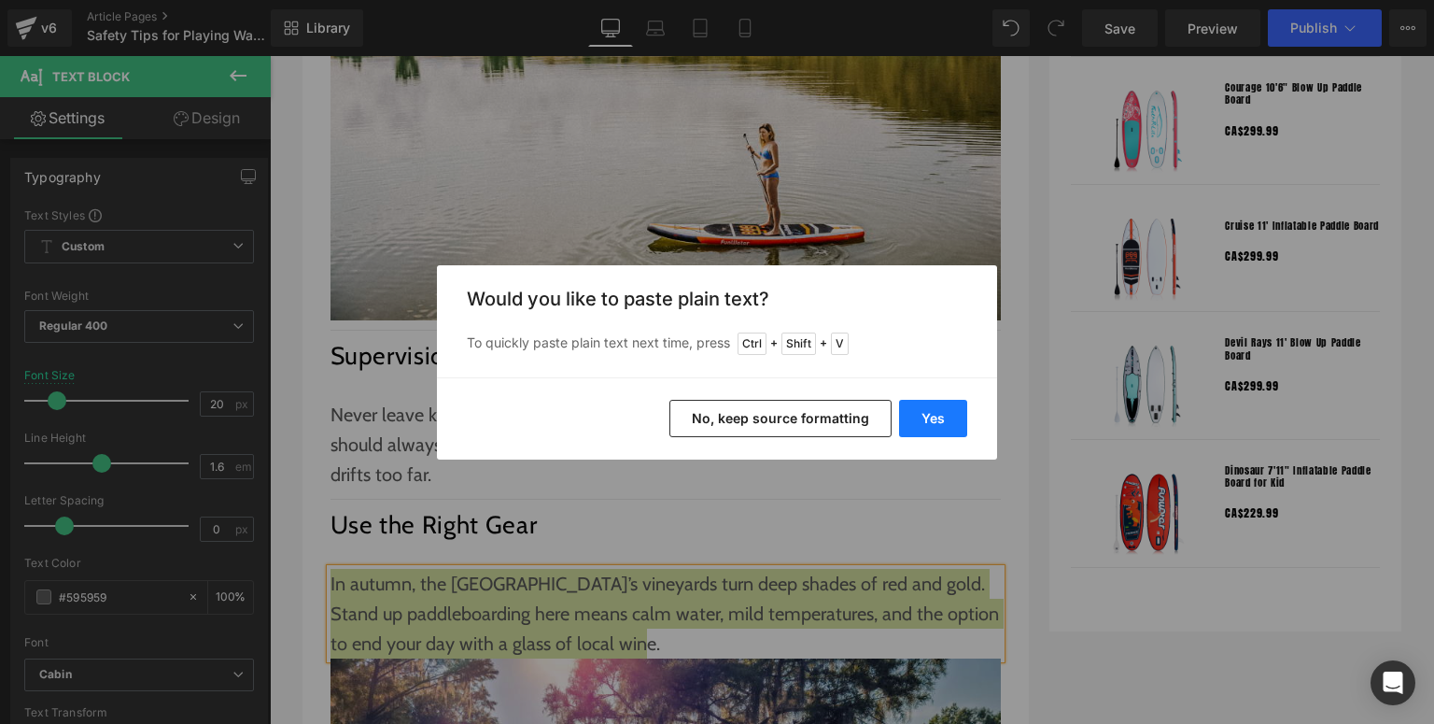
drag, startPoint x: 684, startPoint y: 361, endPoint x: 962, endPoint y: 416, distance: 282.7
click at [962, 416] on button "Yes" at bounding box center [933, 418] width 68 height 37
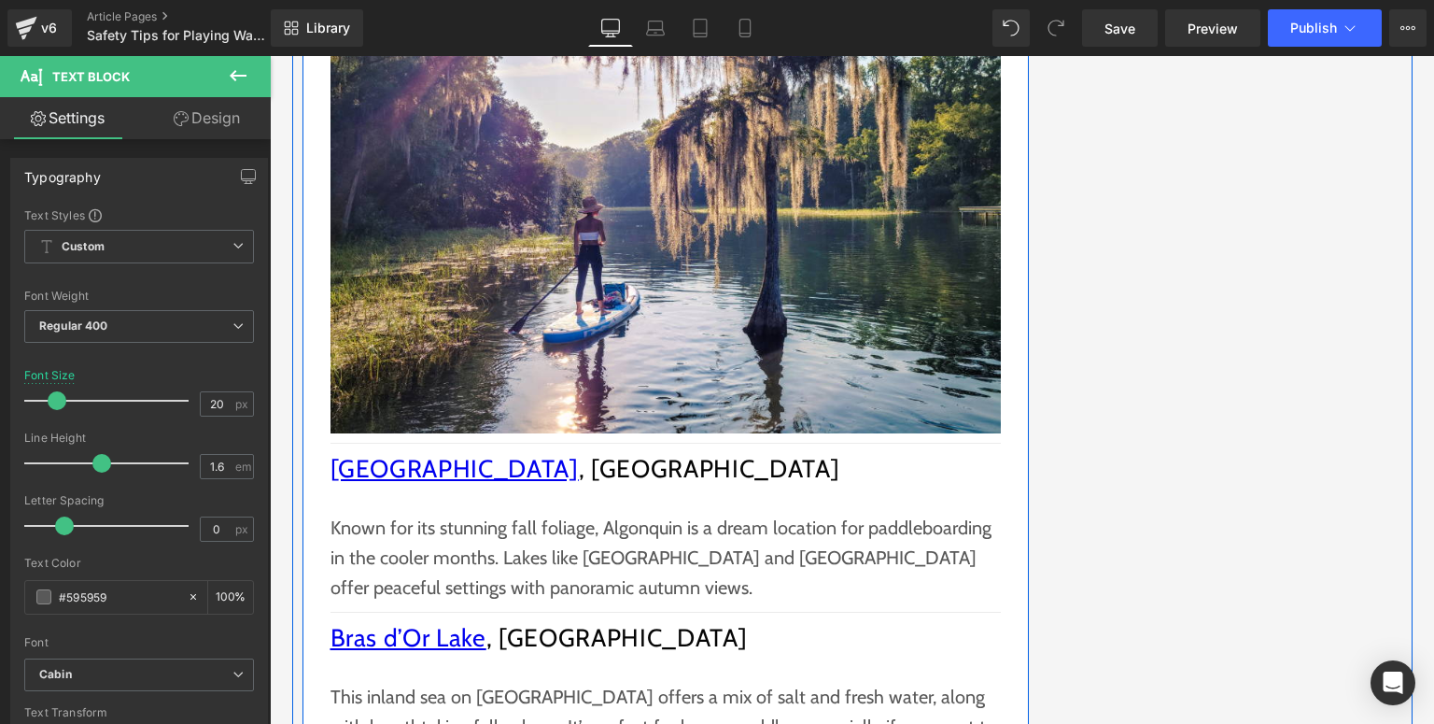
scroll to position [2465, 0]
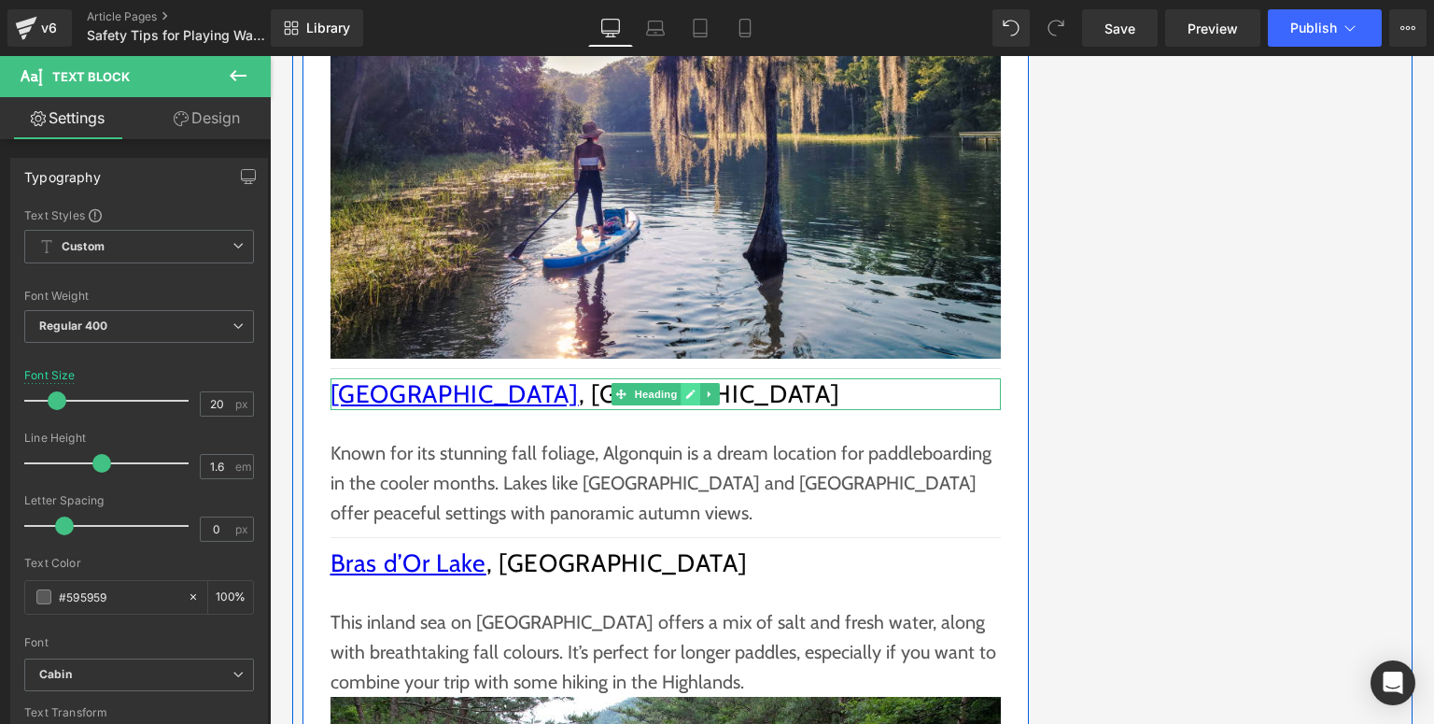
click at [685, 392] on icon at bounding box center [690, 393] width 10 height 11
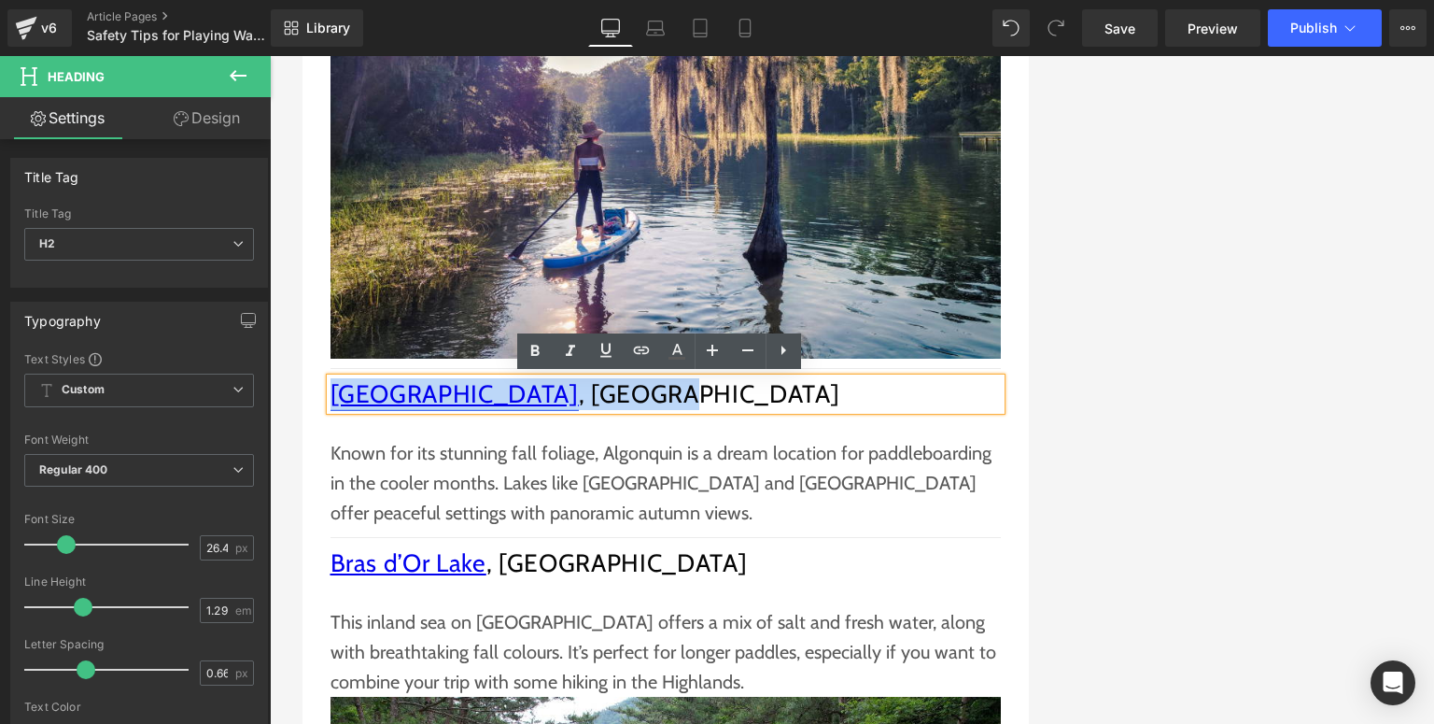
drag, startPoint x: 617, startPoint y: 392, endPoint x: 330, endPoint y: 396, distance: 287.6
click at [331, 396] on h2 "[GEOGRAPHIC_DATA] , [GEOGRAPHIC_DATA]" at bounding box center [666, 394] width 670 height 32
paste div
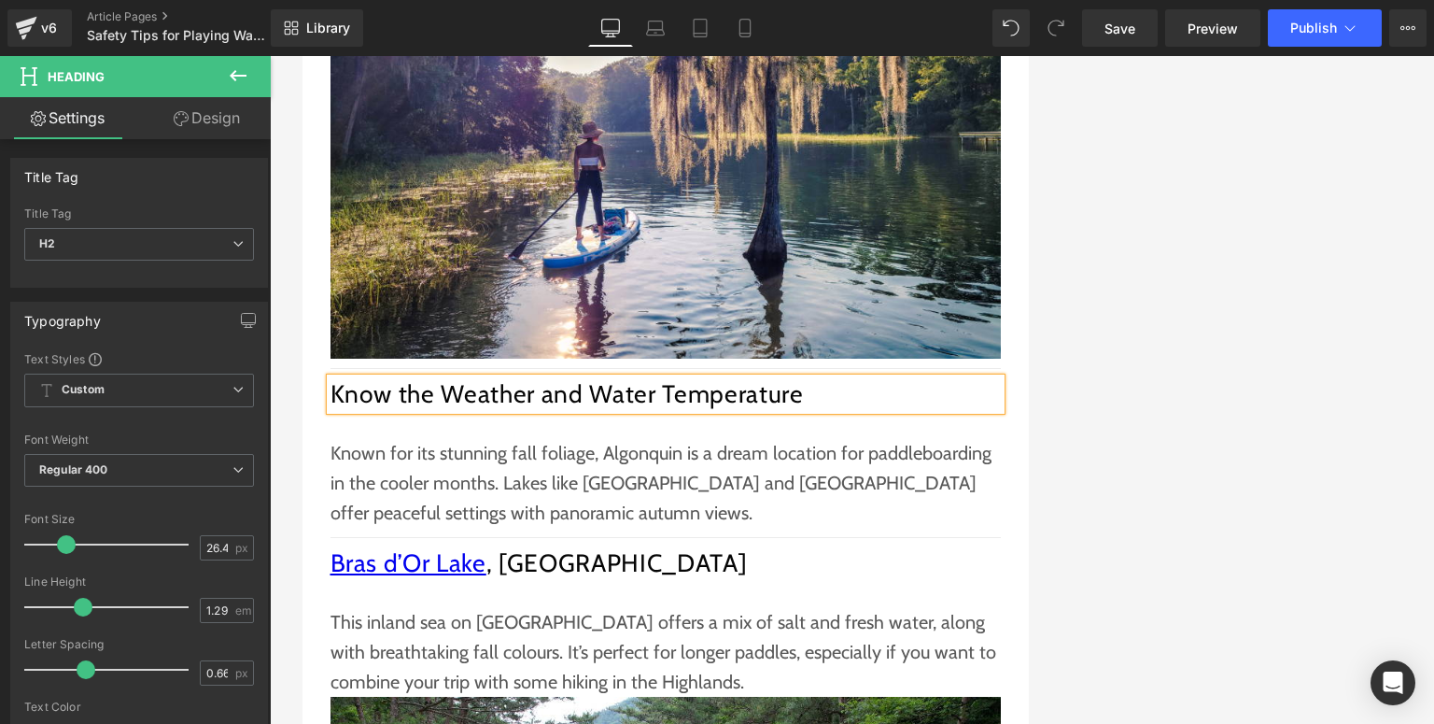
click at [433, 490] on p "Known for its stunning fall foliage, Algonquin is a dream location for paddlebo…" at bounding box center [666, 483] width 670 height 90
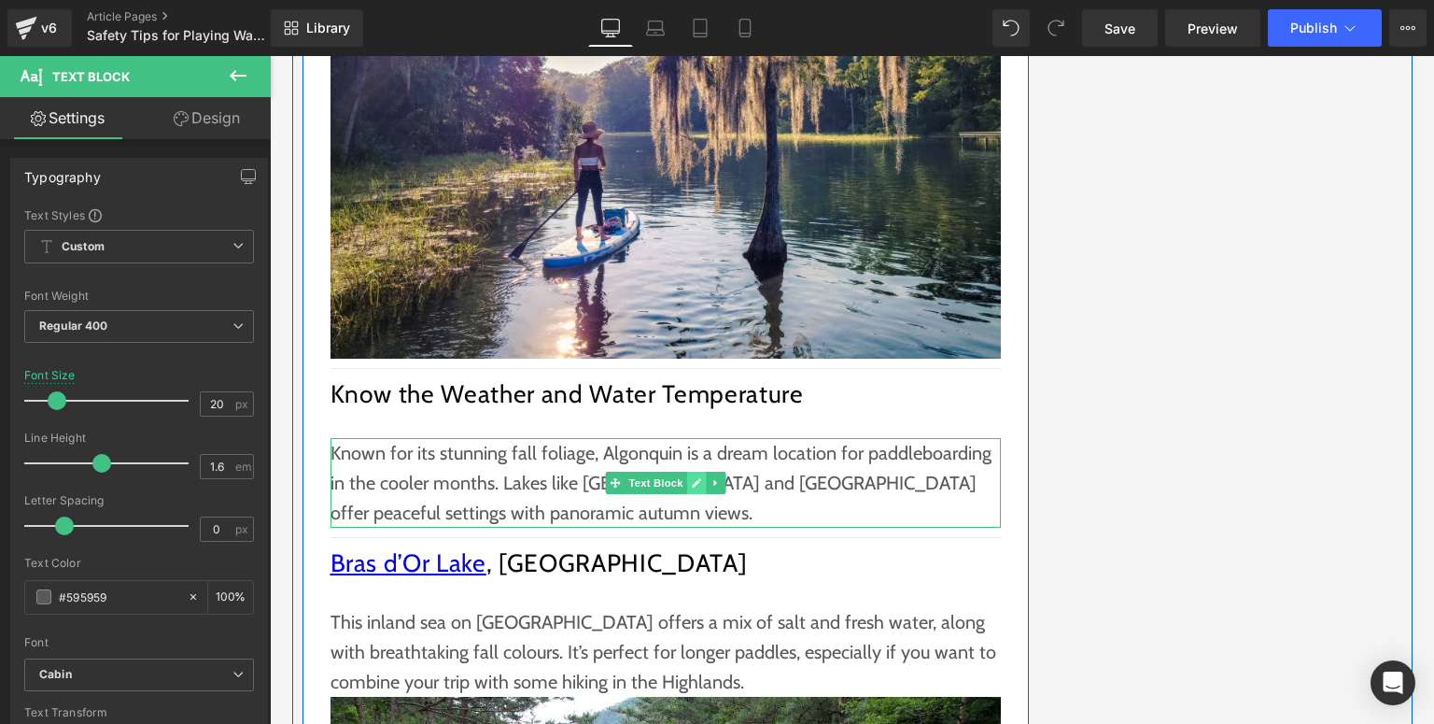
click at [696, 486] on link at bounding box center [696, 483] width 20 height 22
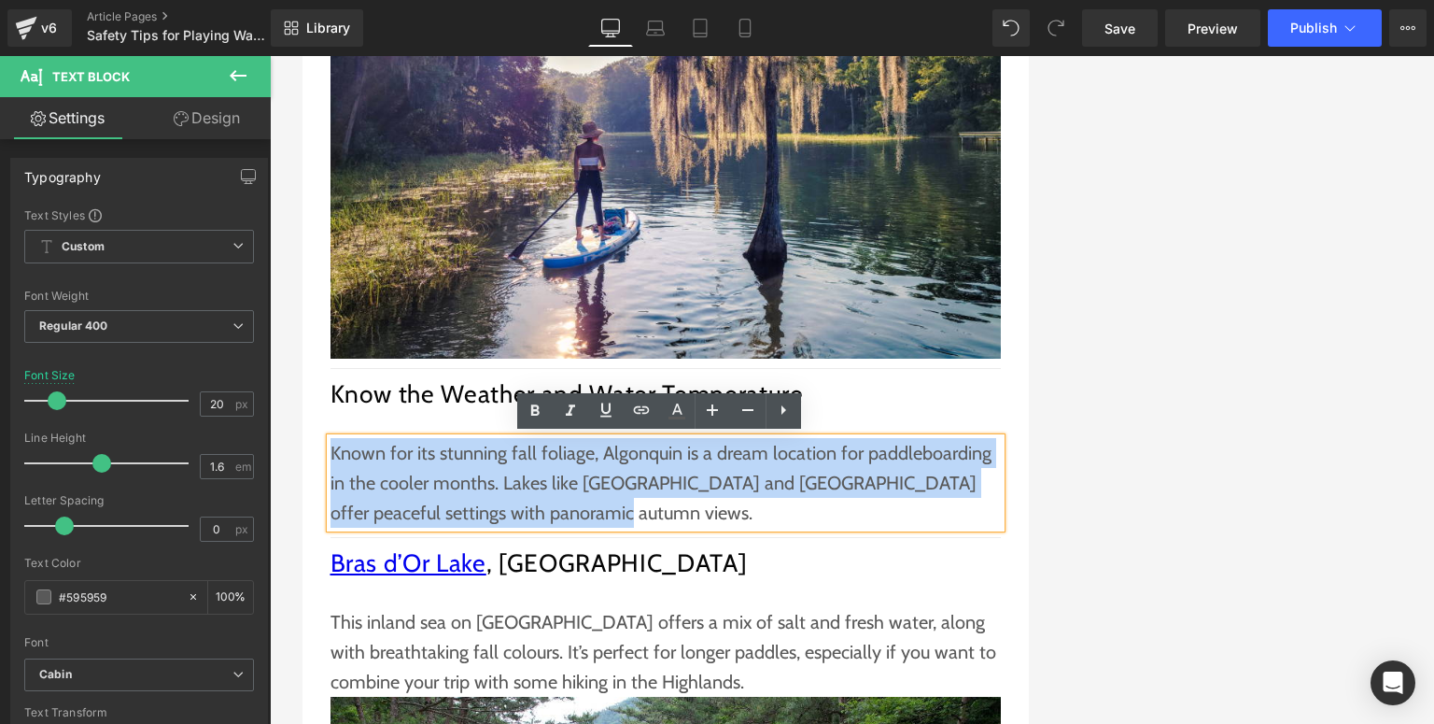
drag, startPoint x: 620, startPoint y: 512, endPoint x: 327, endPoint y: 451, distance: 299.4
click at [331, 451] on p "Known for its stunning fall foliage, Algonquin is a dream location for paddlebo…" at bounding box center [666, 483] width 670 height 90
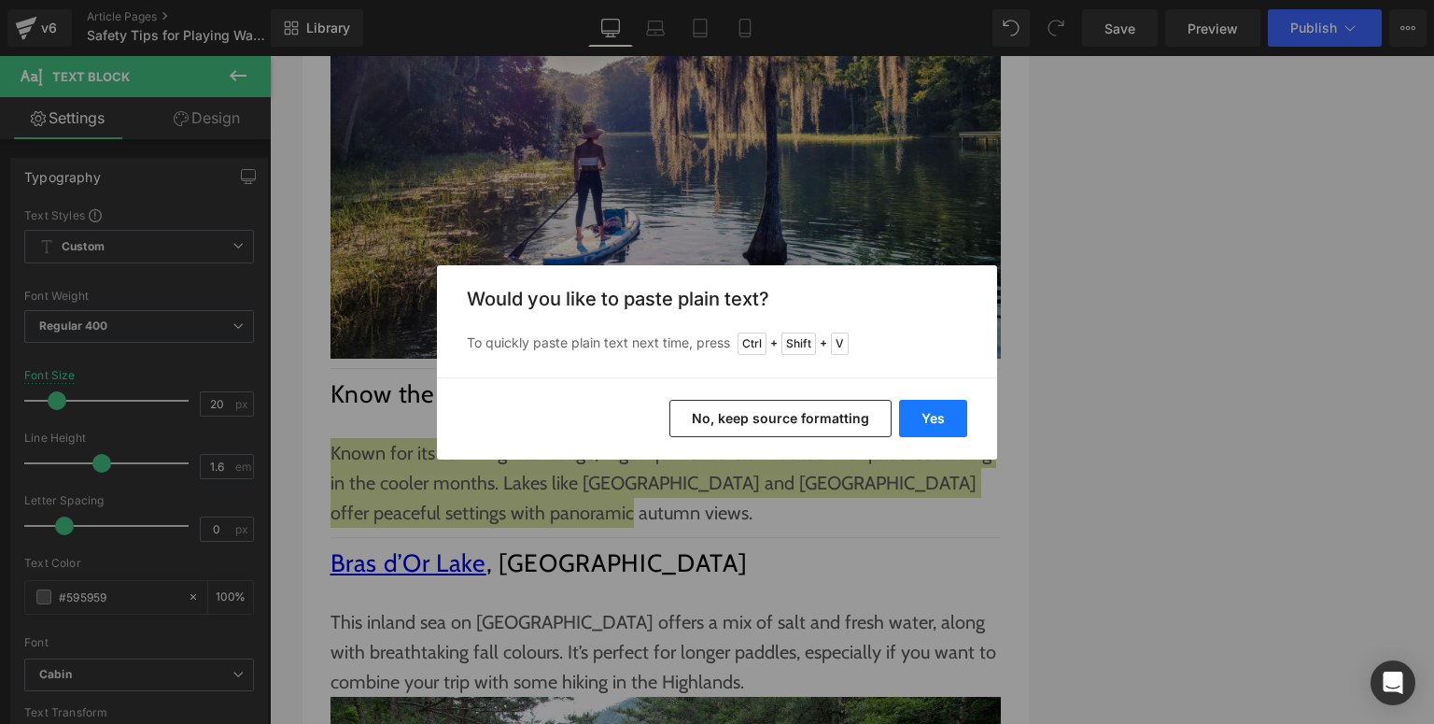
click at [938, 411] on button "Yes" at bounding box center [933, 418] width 68 height 37
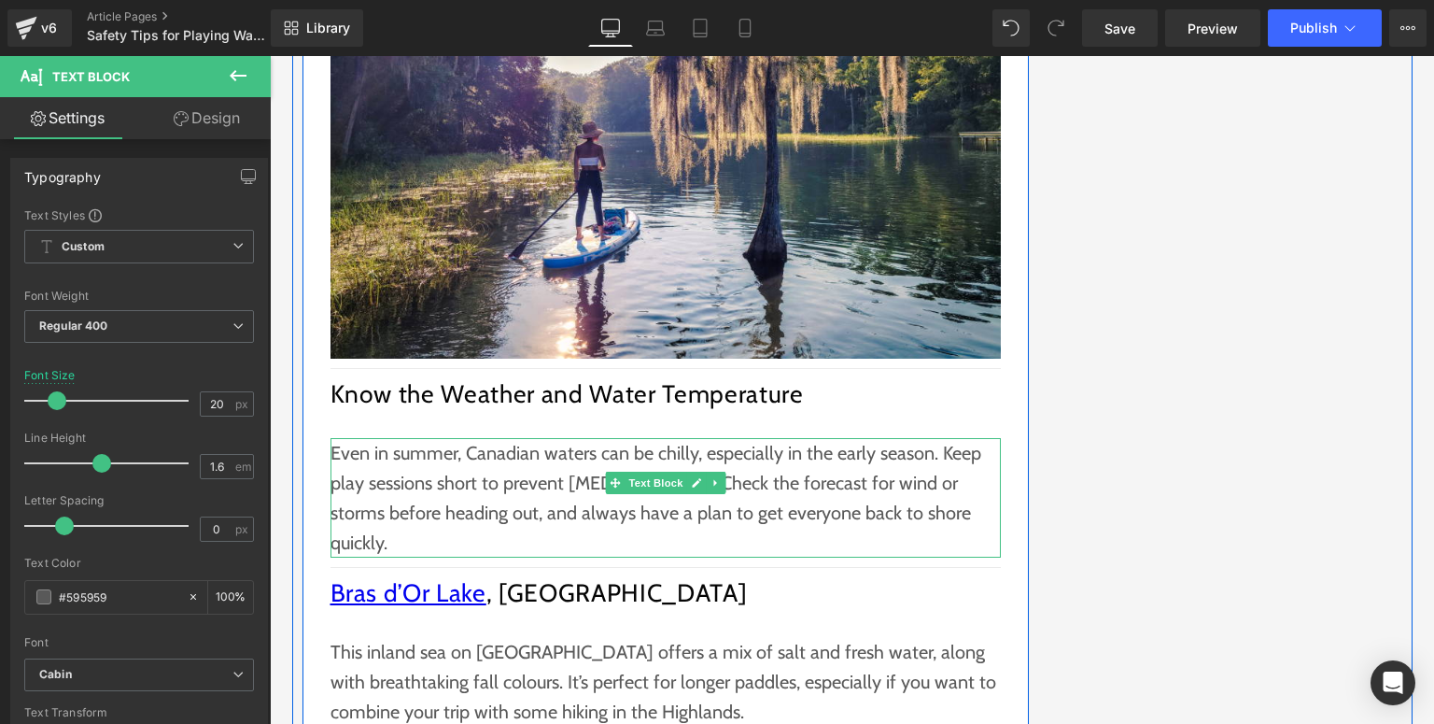
scroll to position [2614, 0]
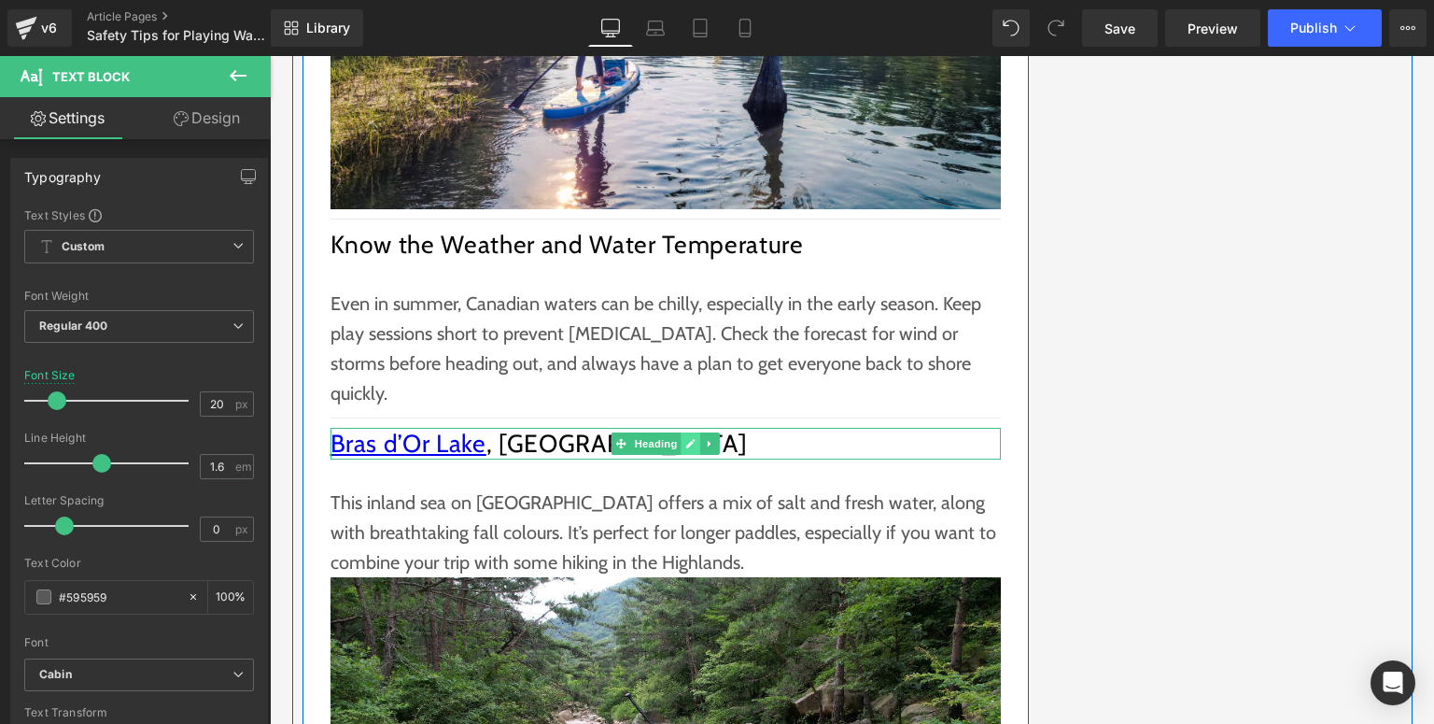
click at [685, 438] on icon at bounding box center [690, 443] width 10 height 11
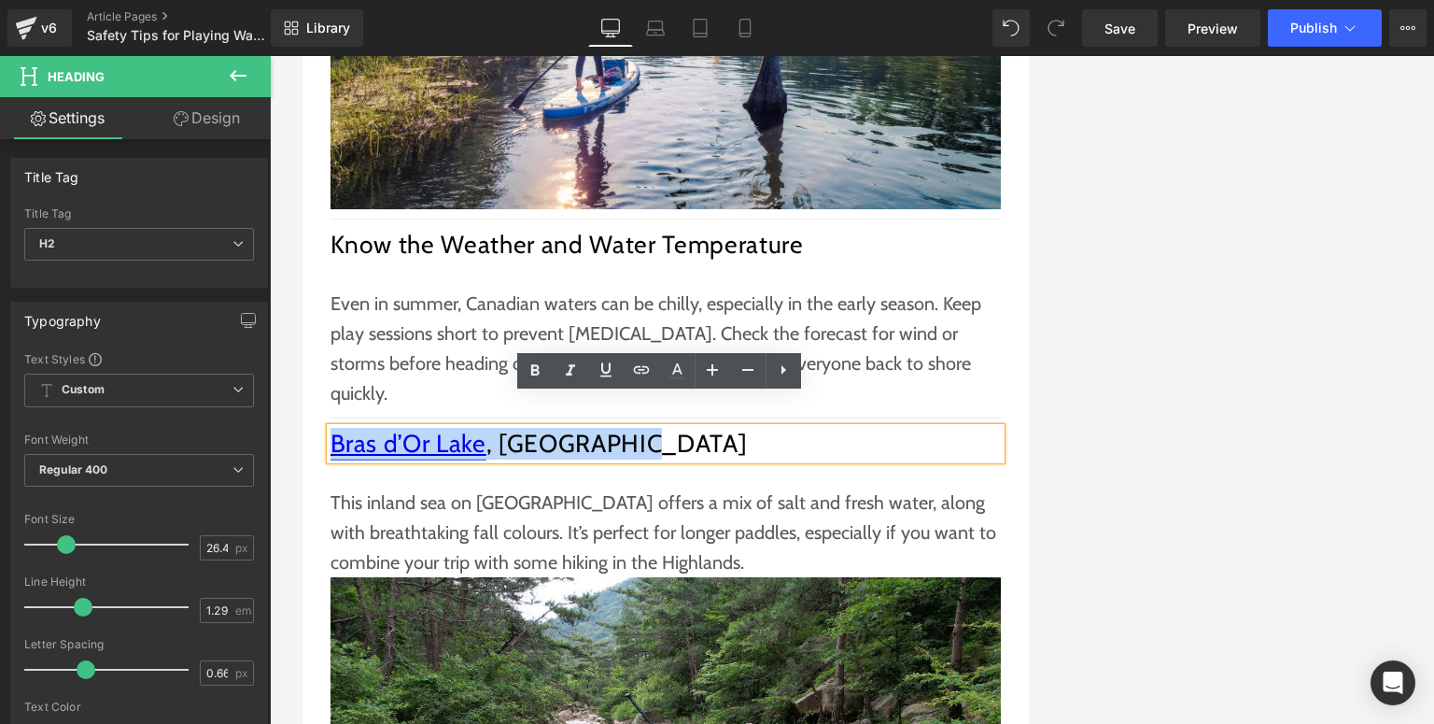
drag, startPoint x: 621, startPoint y: 411, endPoint x: 330, endPoint y: 415, distance: 291.3
click at [331, 428] on h2 "[GEOGRAPHIC_DATA] , [GEOGRAPHIC_DATA]" at bounding box center [666, 444] width 670 height 32
paste div
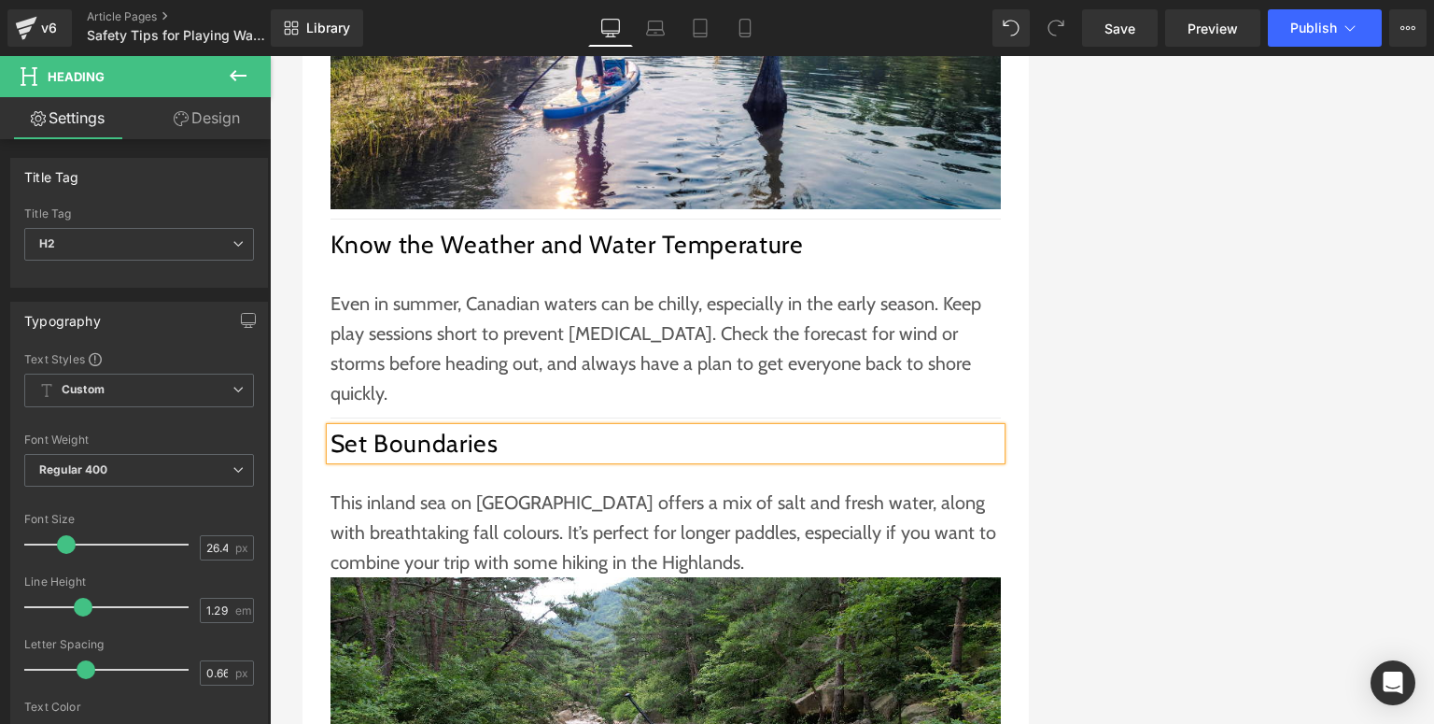
click at [497, 487] on p "This inland sea on [GEOGRAPHIC_DATA] offers a mix of salt and fresh water, alon…" at bounding box center [666, 532] width 670 height 90
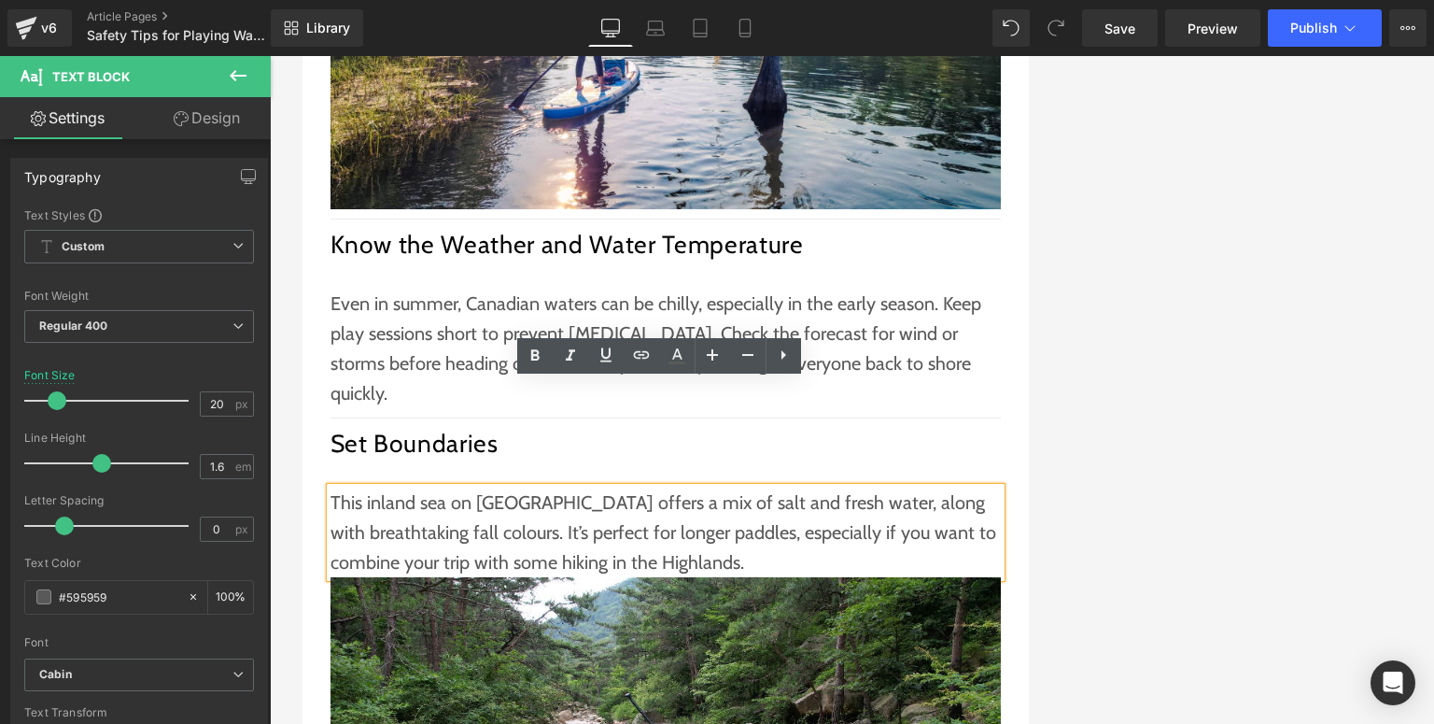
scroll to position [2689, 0]
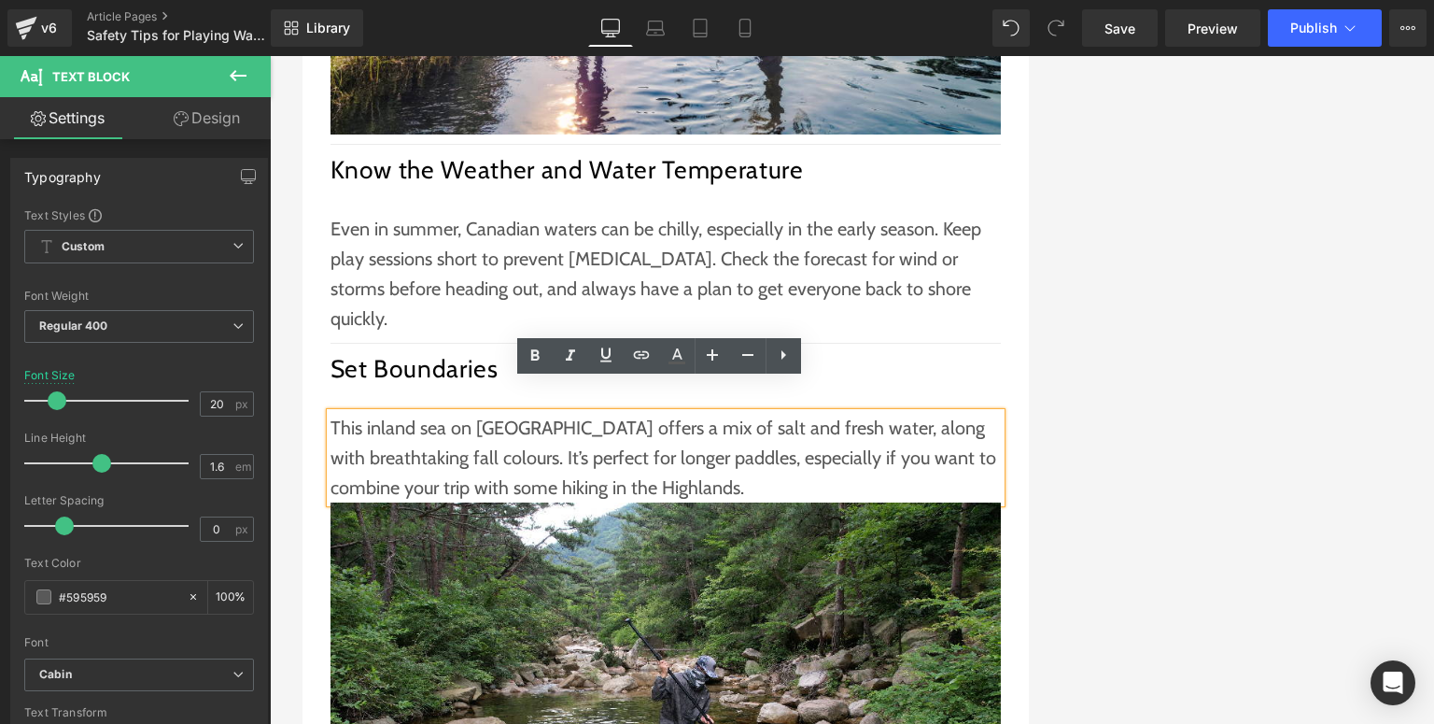
drag, startPoint x: 471, startPoint y: 424, endPoint x: 326, endPoint y: 393, distance: 148.0
click at [331, 413] on p "This inland sea on [GEOGRAPHIC_DATA] offers a mix of salt and fresh water, alon…" at bounding box center [666, 458] width 670 height 90
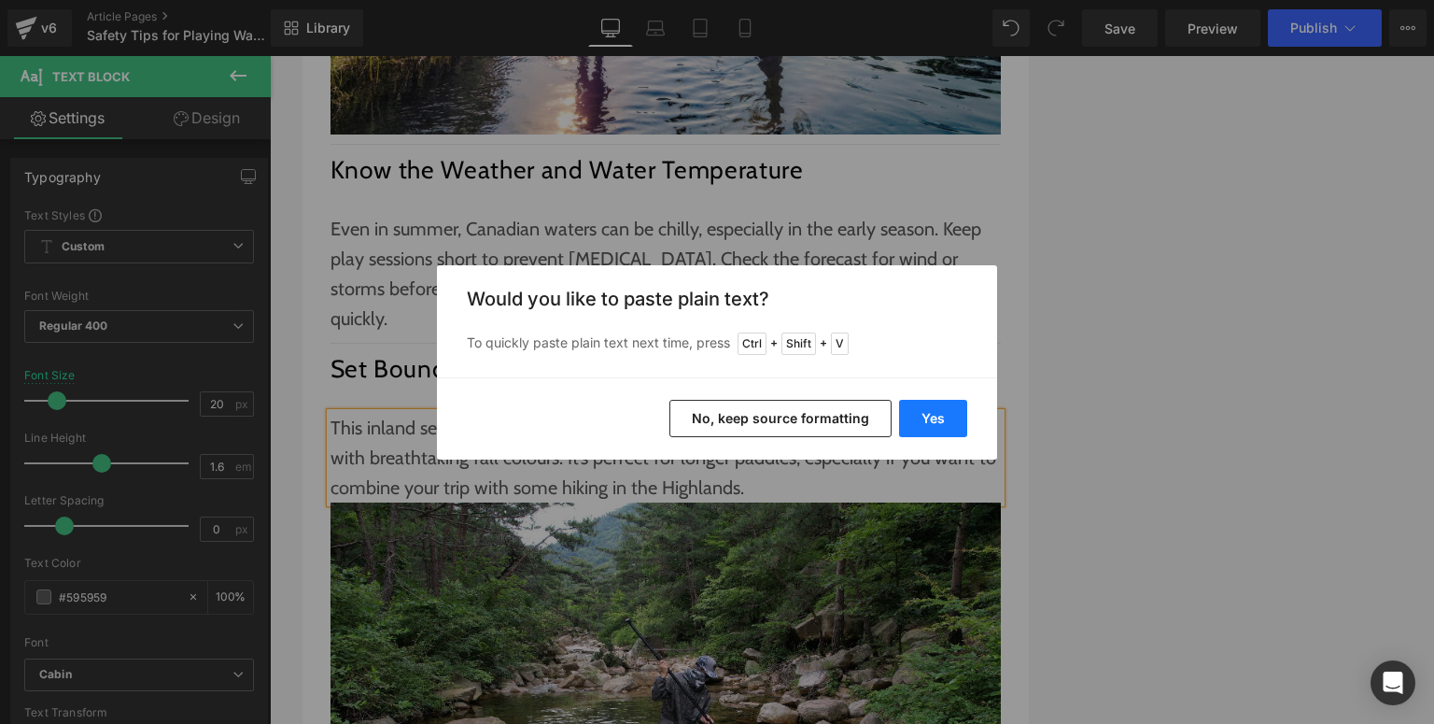
drag, startPoint x: 553, startPoint y: 370, endPoint x: 942, endPoint y: 416, distance: 392.2
click at [942, 416] on button "Yes" at bounding box center [933, 418] width 68 height 37
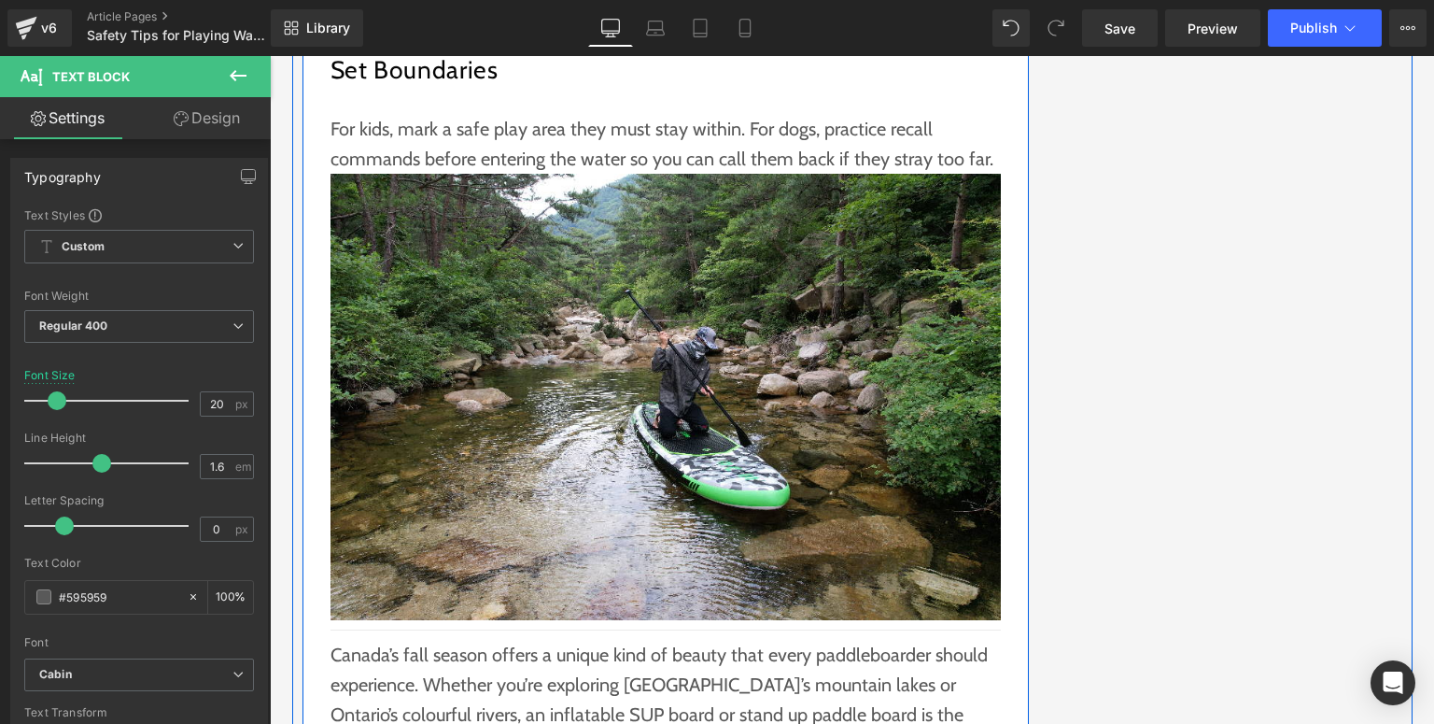
scroll to position [2764, 0]
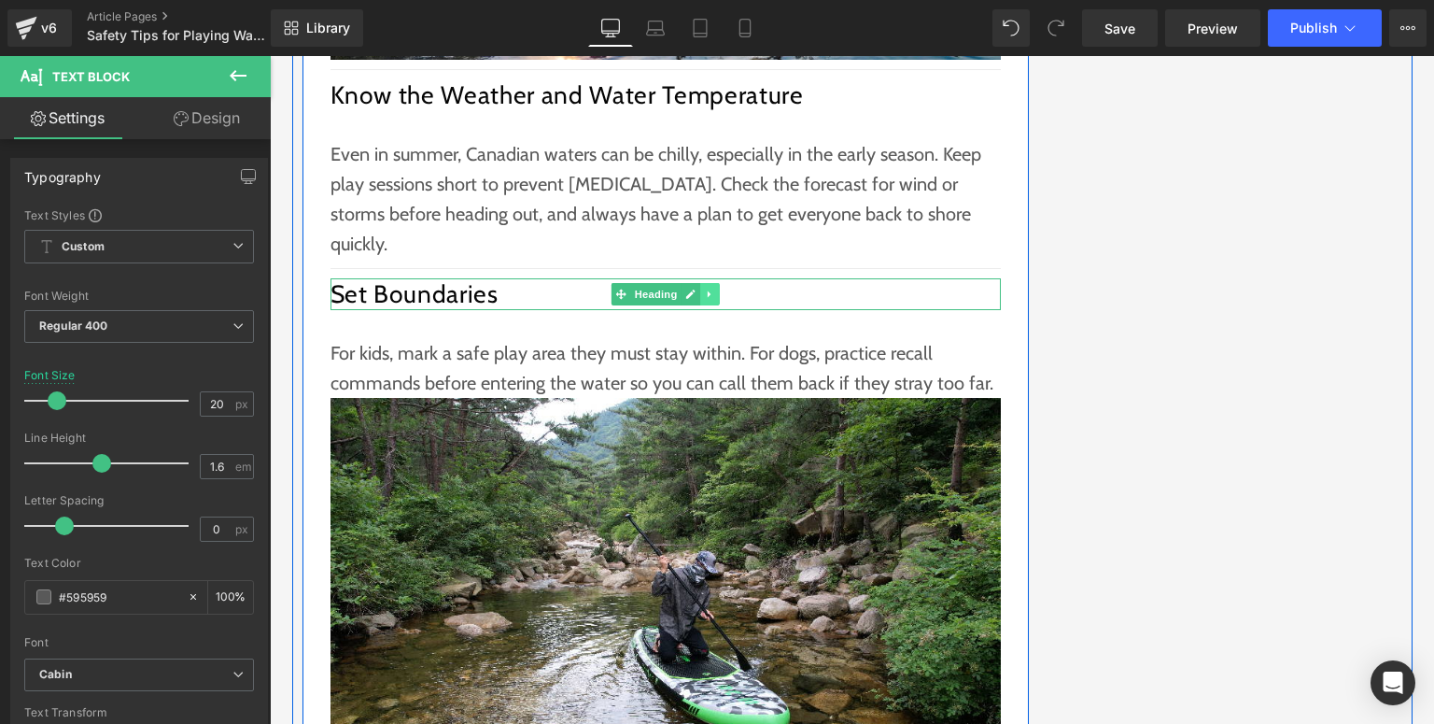
click at [705, 283] on link at bounding box center [710, 294] width 20 height 22
click at [697, 289] on icon at bounding box center [700, 294] width 10 height 10
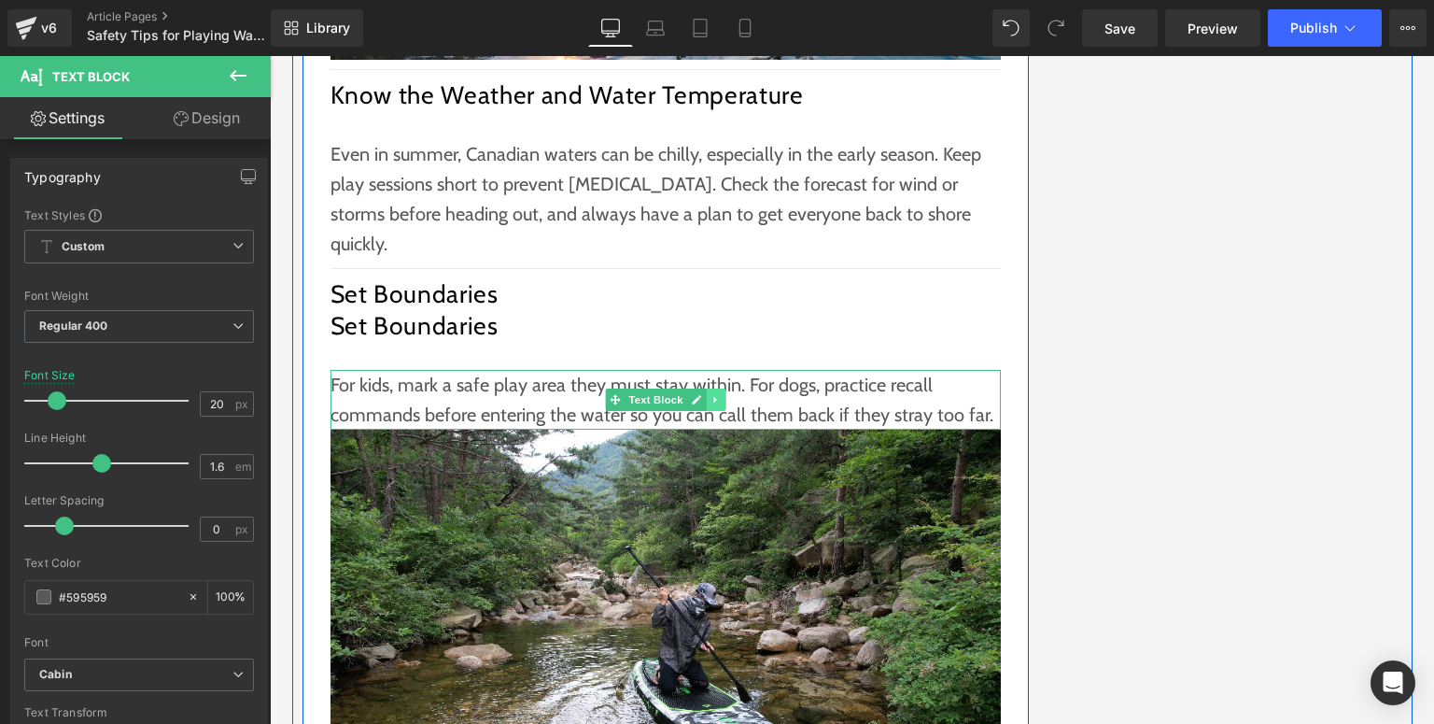
click at [713, 396] on icon at bounding box center [714, 399] width 3 height 7
click at [701, 394] on icon at bounding box center [705, 399] width 10 height 10
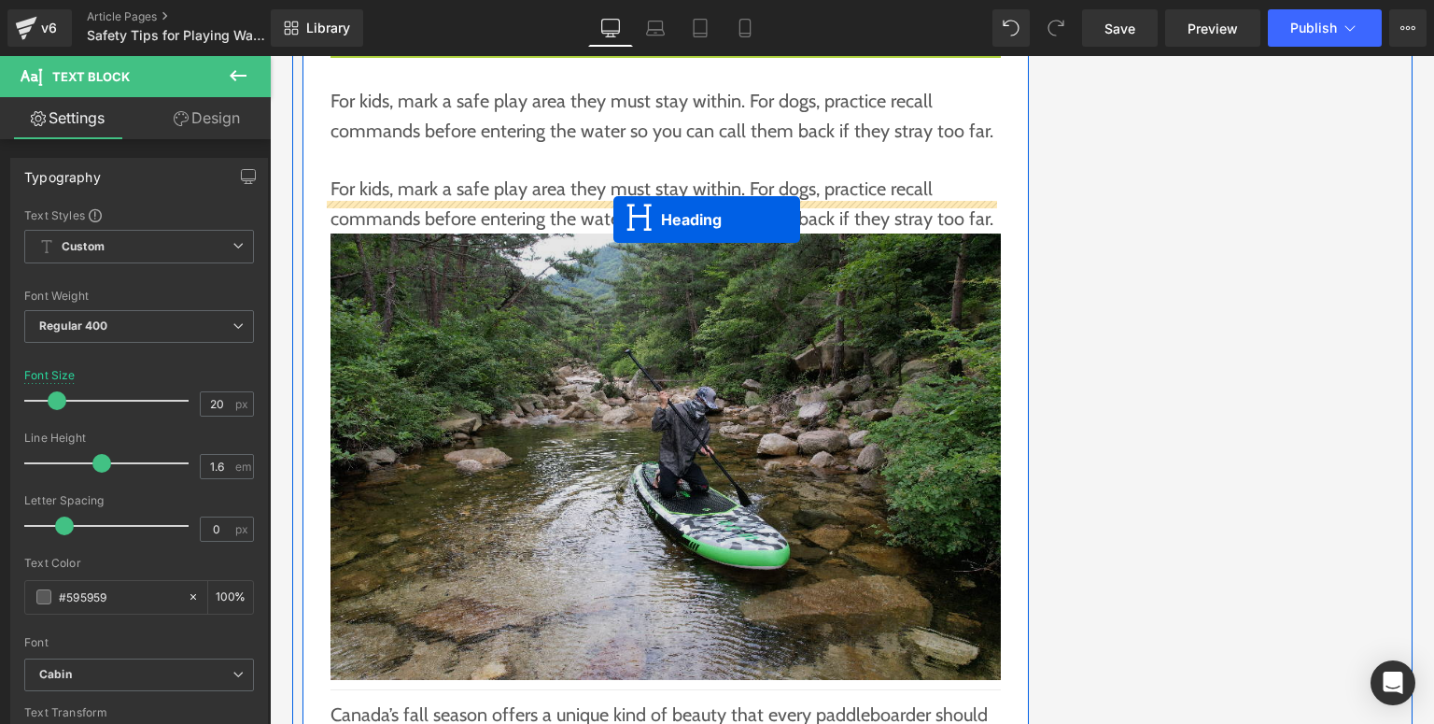
scroll to position [3137, 0]
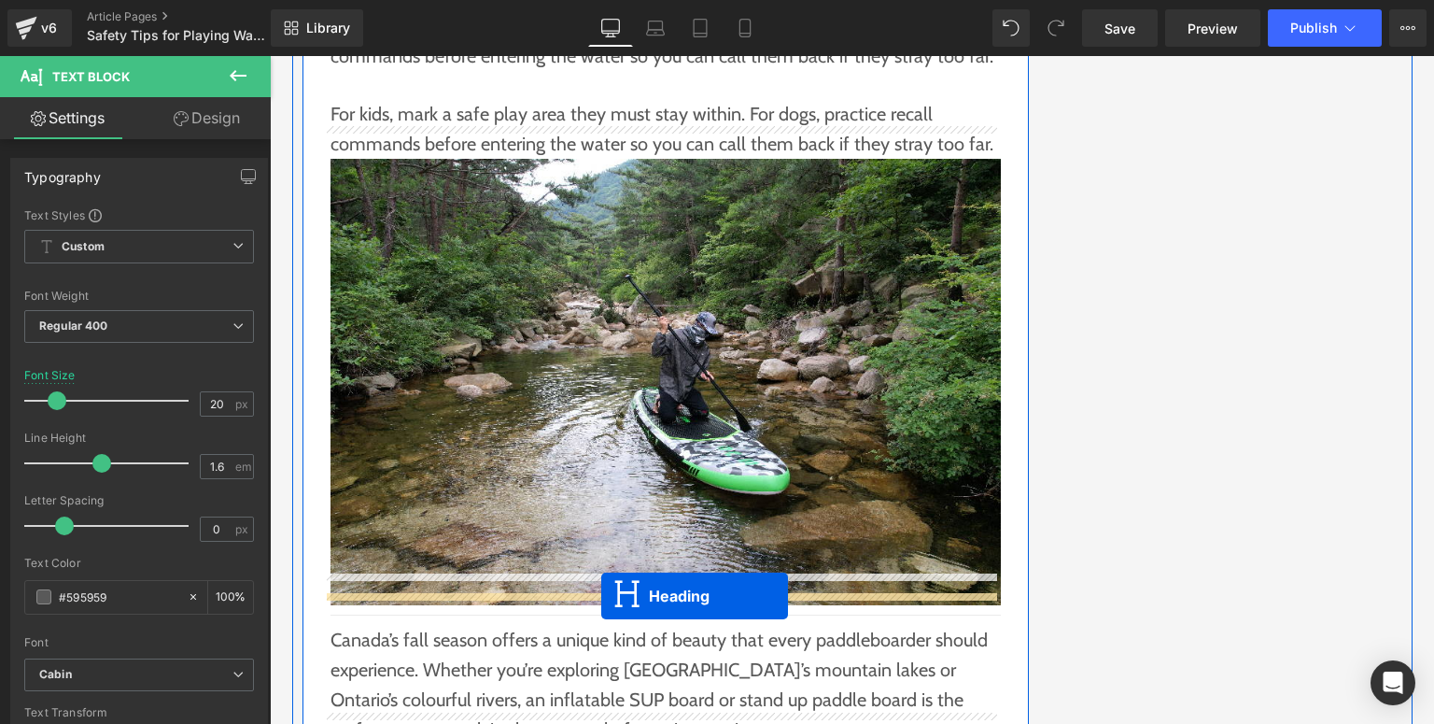
drag, startPoint x: 649, startPoint y: 289, endPoint x: 601, endPoint y: 596, distance: 310.9
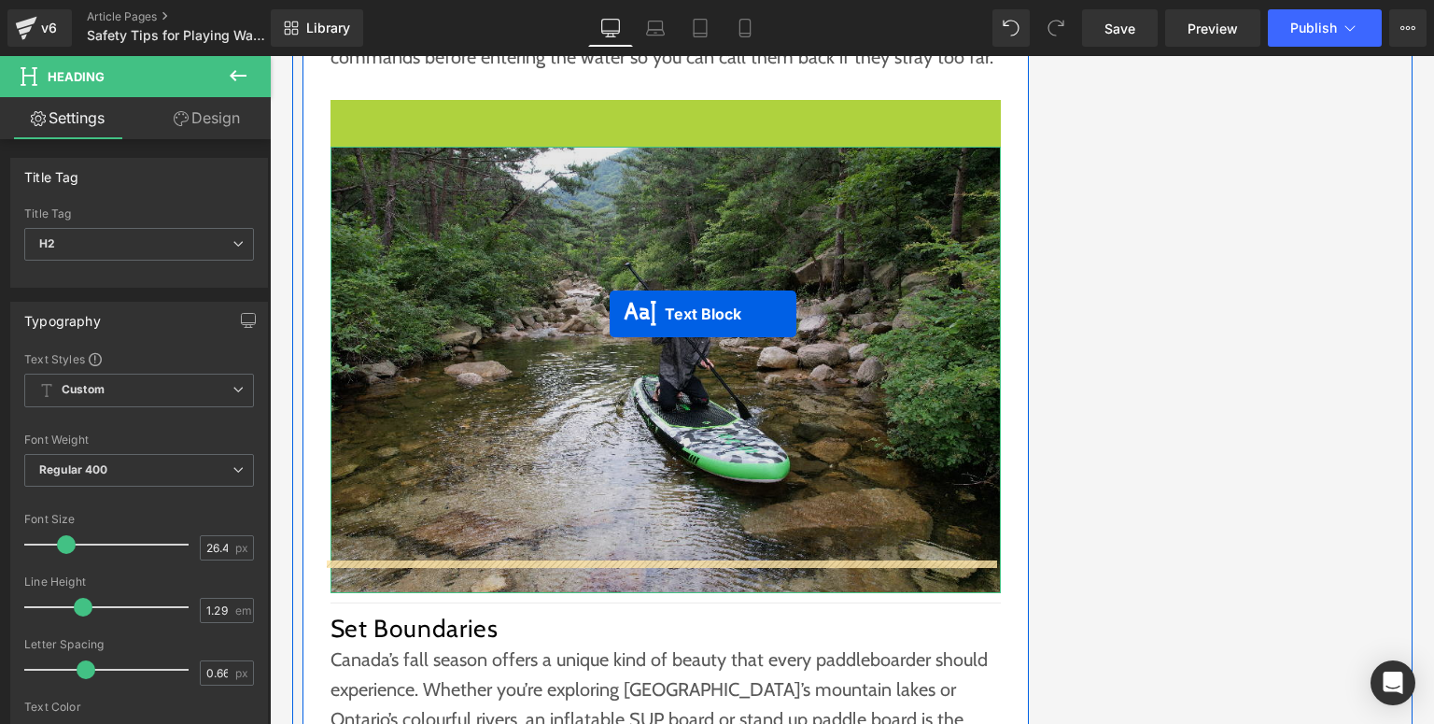
scroll to position [3239, 0]
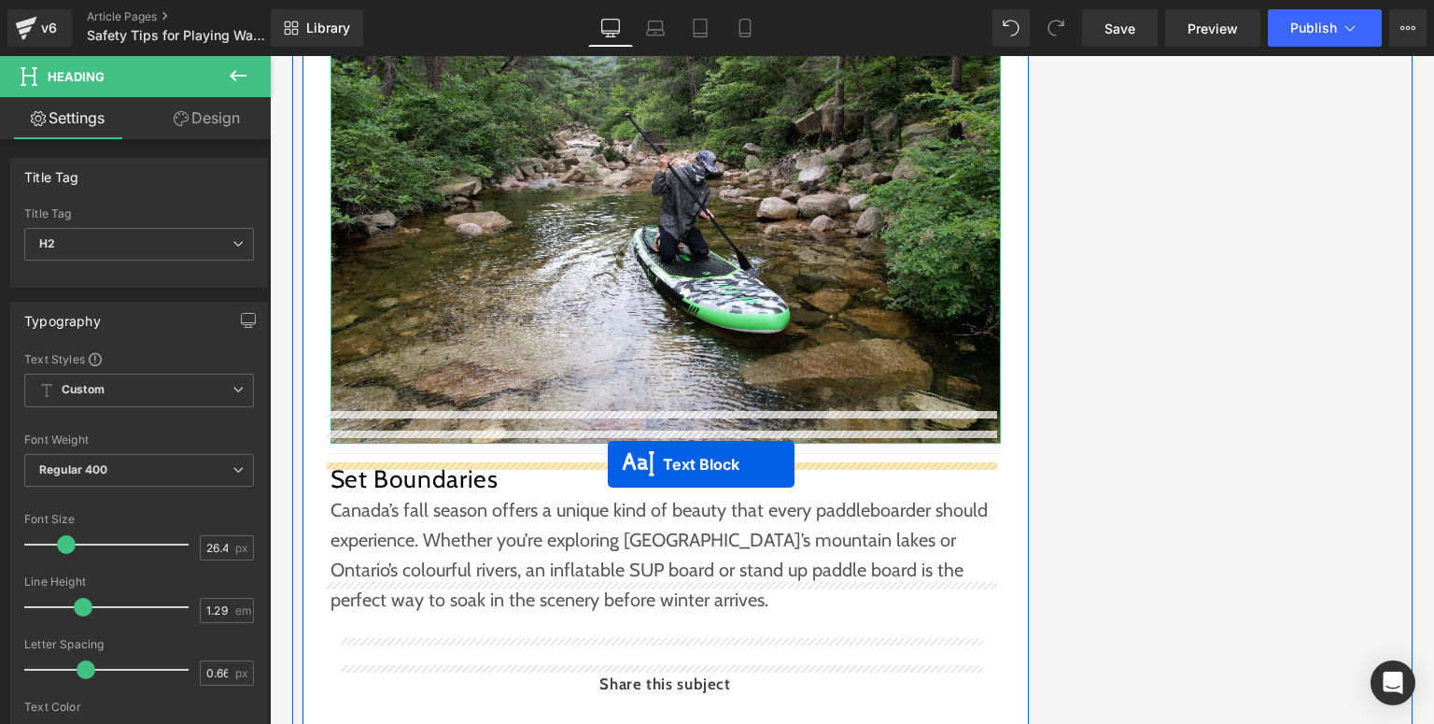
drag, startPoint x: 652, startPoint y: 240, endPoint x: 608, endPoint y: 464, distance: 228.4
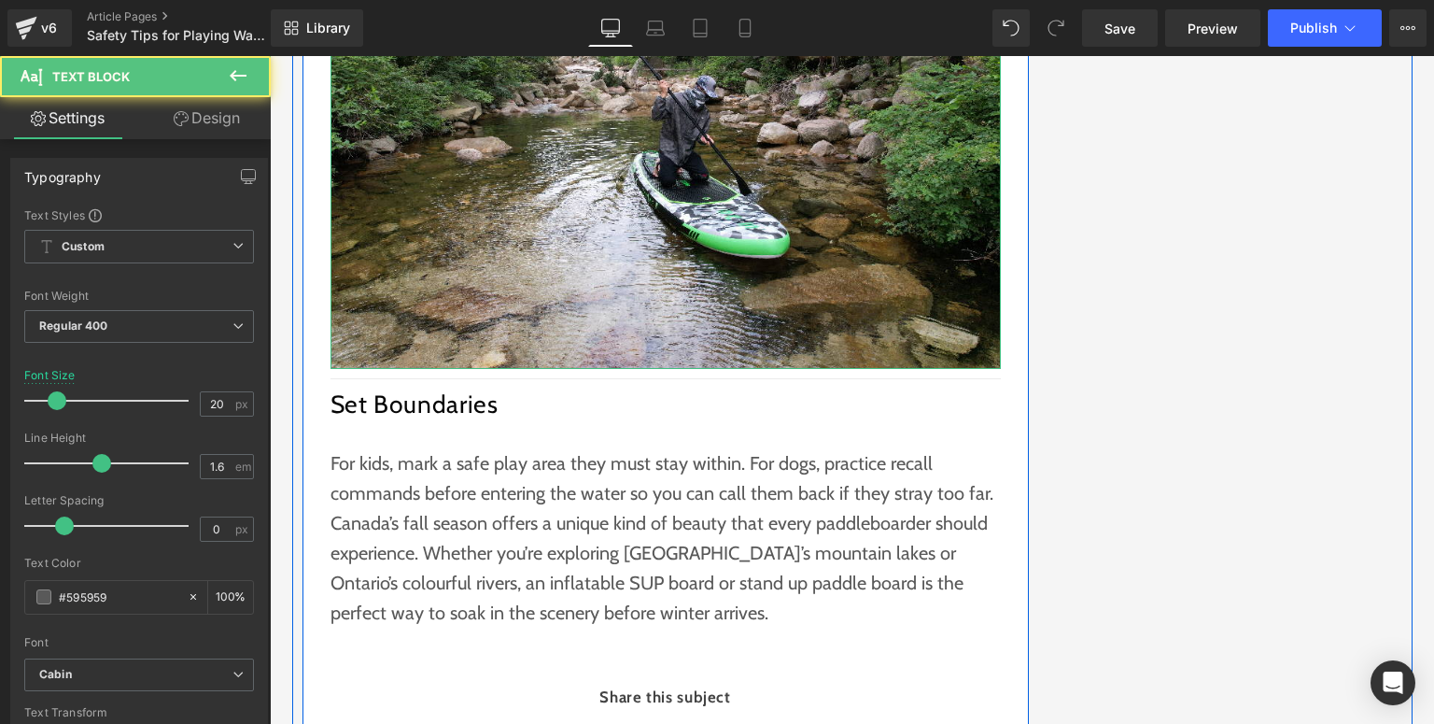
scroll to position [3164, 0]
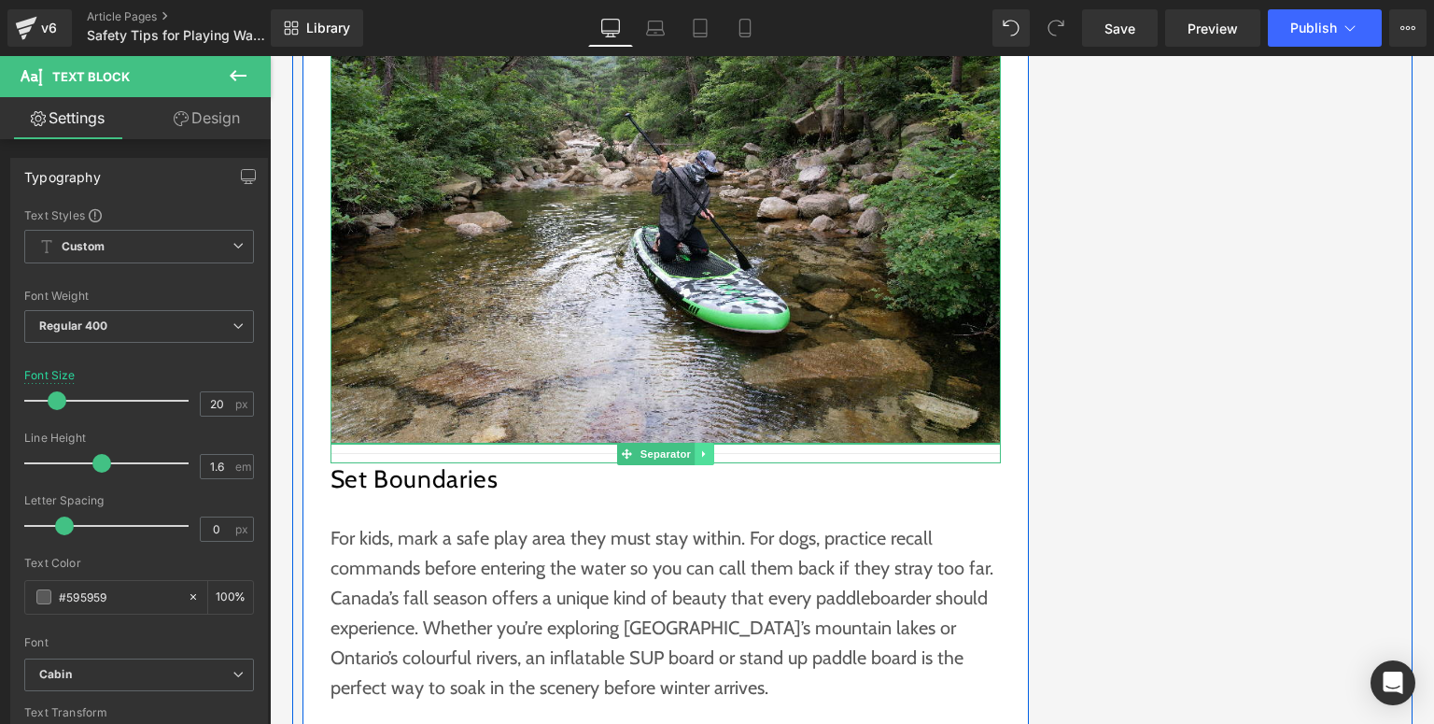
click at [699, 448] on icon at bounding box center [704, 453] width 10 height 11
click at [691, 448] on icon at bounding box center [694, 453] width 10 height 10
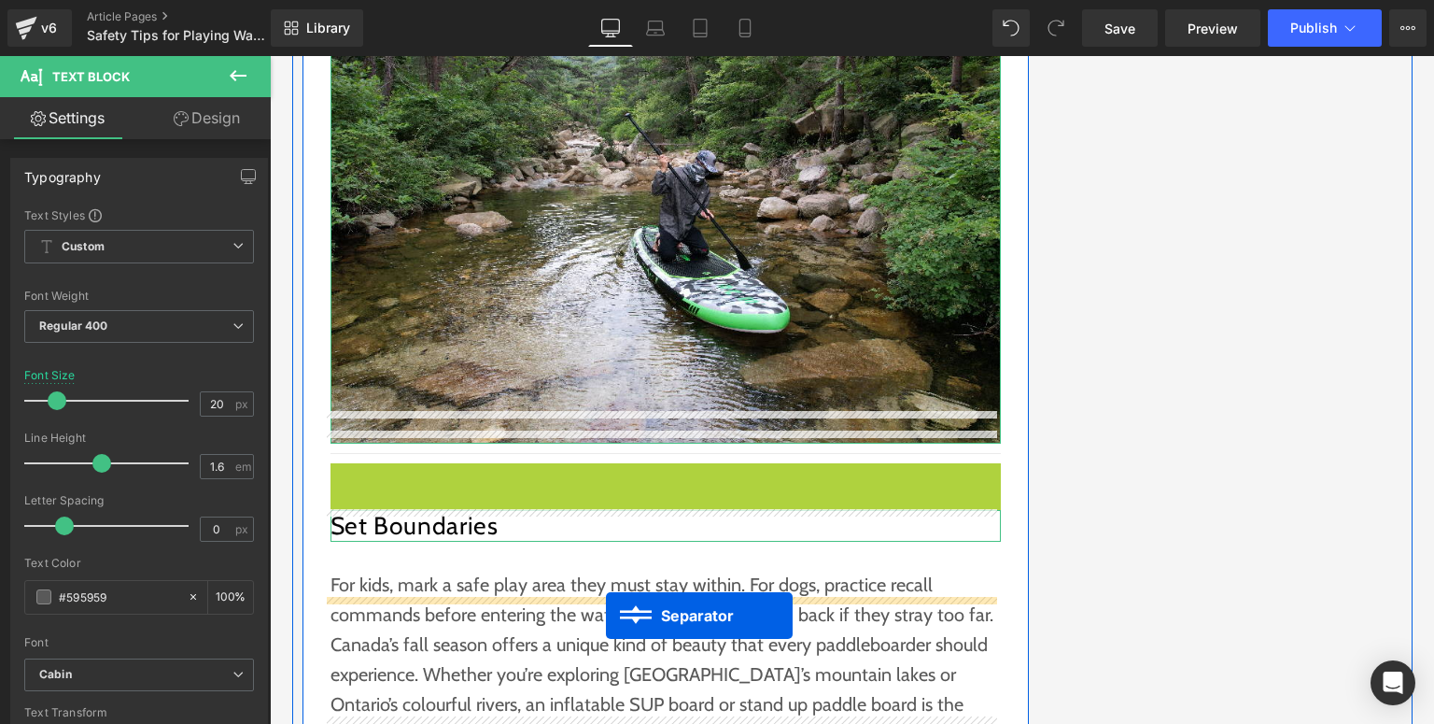
drag, startPoint x: 661, startPoint y: 441, endPoint x: 606, endPoint y: 616, distance: 184.0
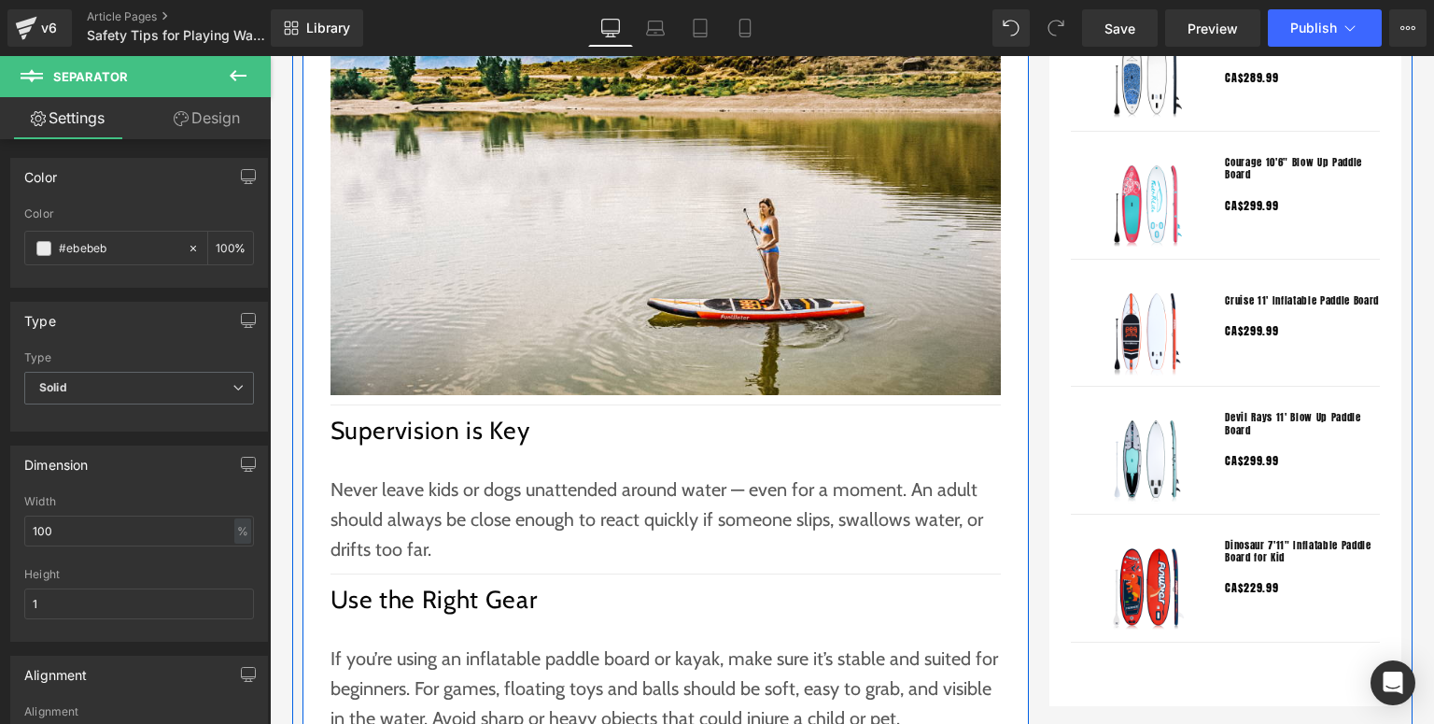
scroll to position [1718, 0]
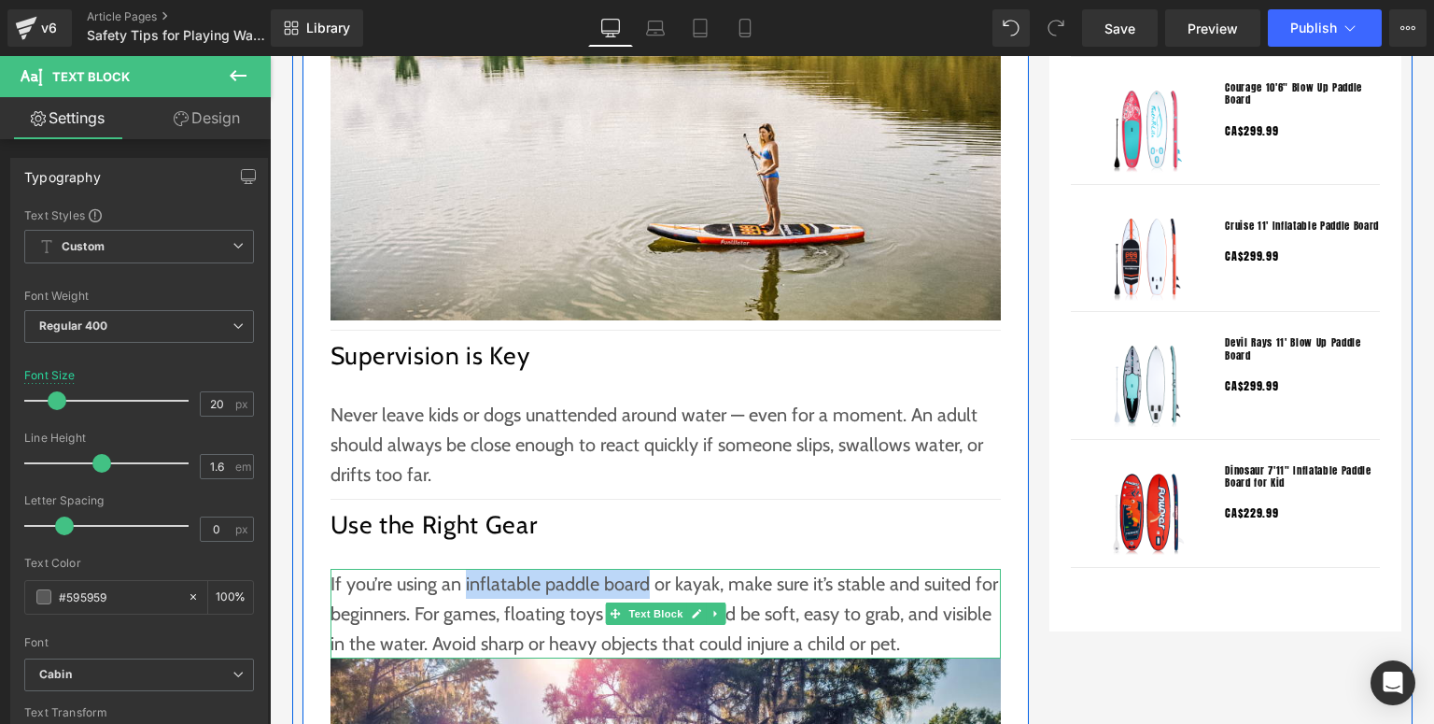
drag, startPoint x: 457, startPoint y: 583, endPoint x: 636, endPoint y: 583, distance: 179.3
click at [636, 583] on p "If you’re using an inflatable paddle board or kayak, make sure it’s stable and …" at bounding box center [666, 614] width 670 height 90
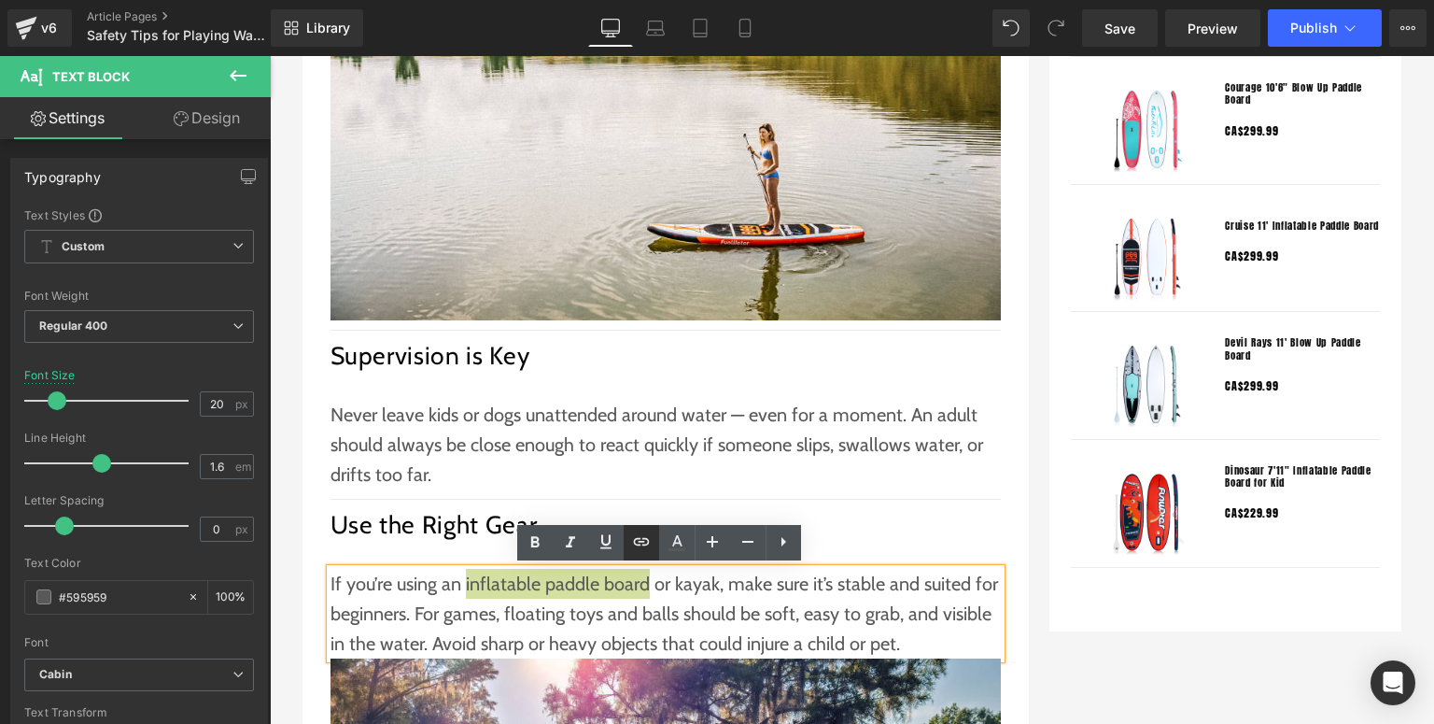
click at [648, 538] on icon at bounding box center [641, 541] width 22 height 22
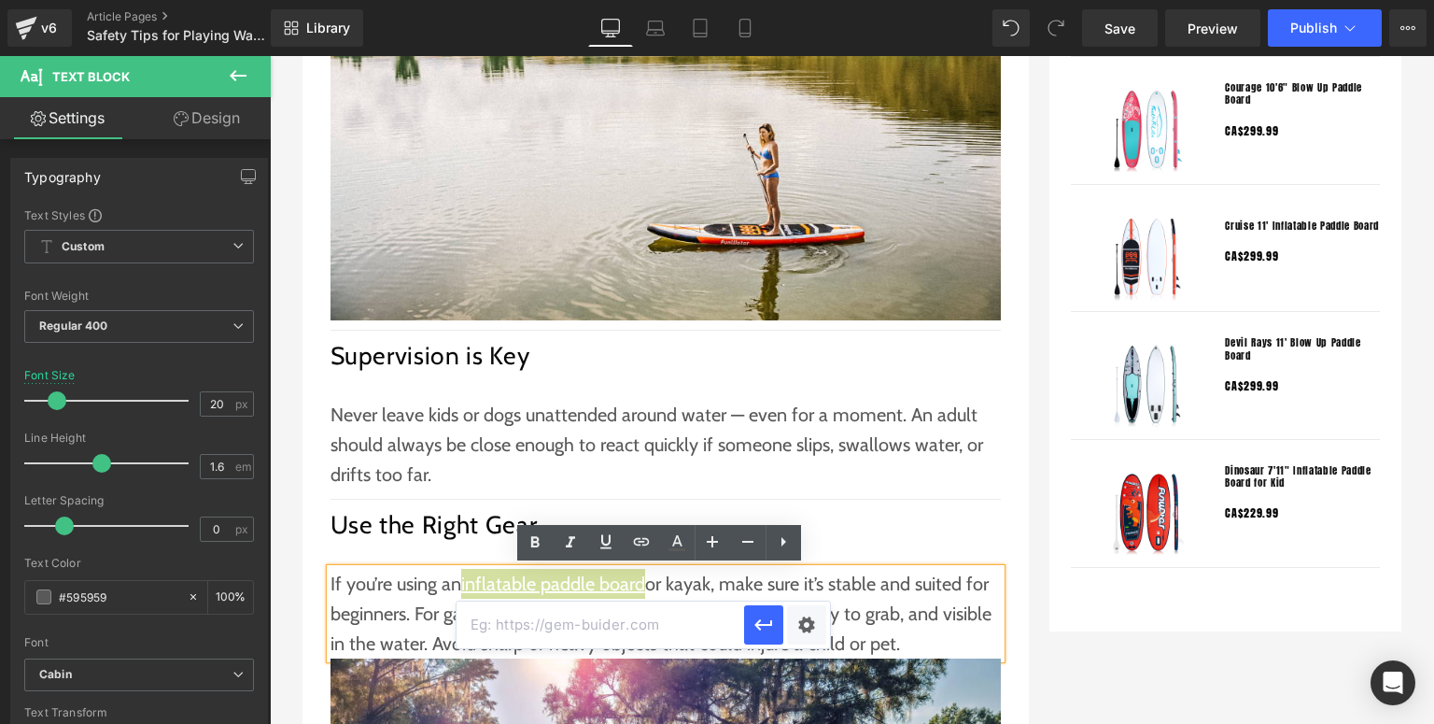
click at [547, 620] on input "text" at bounding box center [601, 624] width 288 height 47
paste input "[URL][DOMAIN_NAME]"
click at [759, 625] on icon "button" at bounding box center [764, 624] width 22 height 22
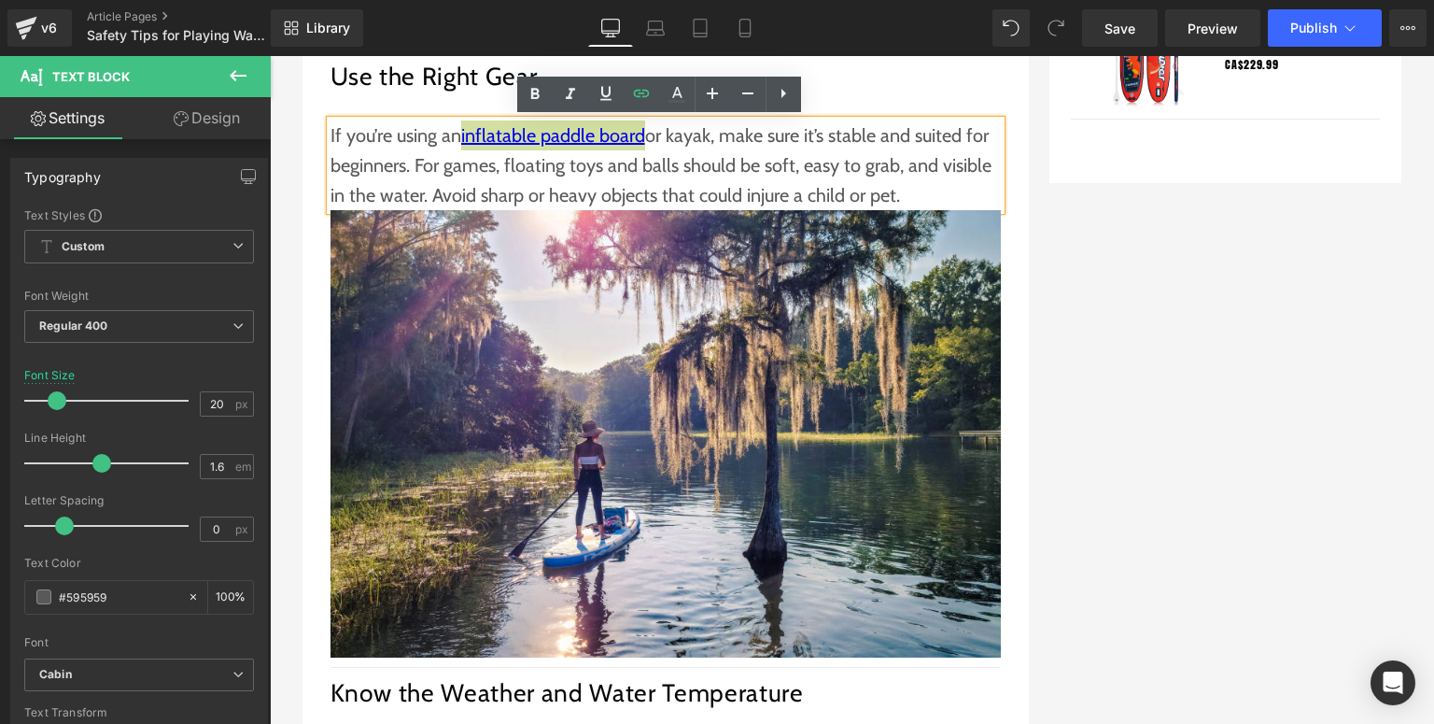
scroll to position [1942, 0]
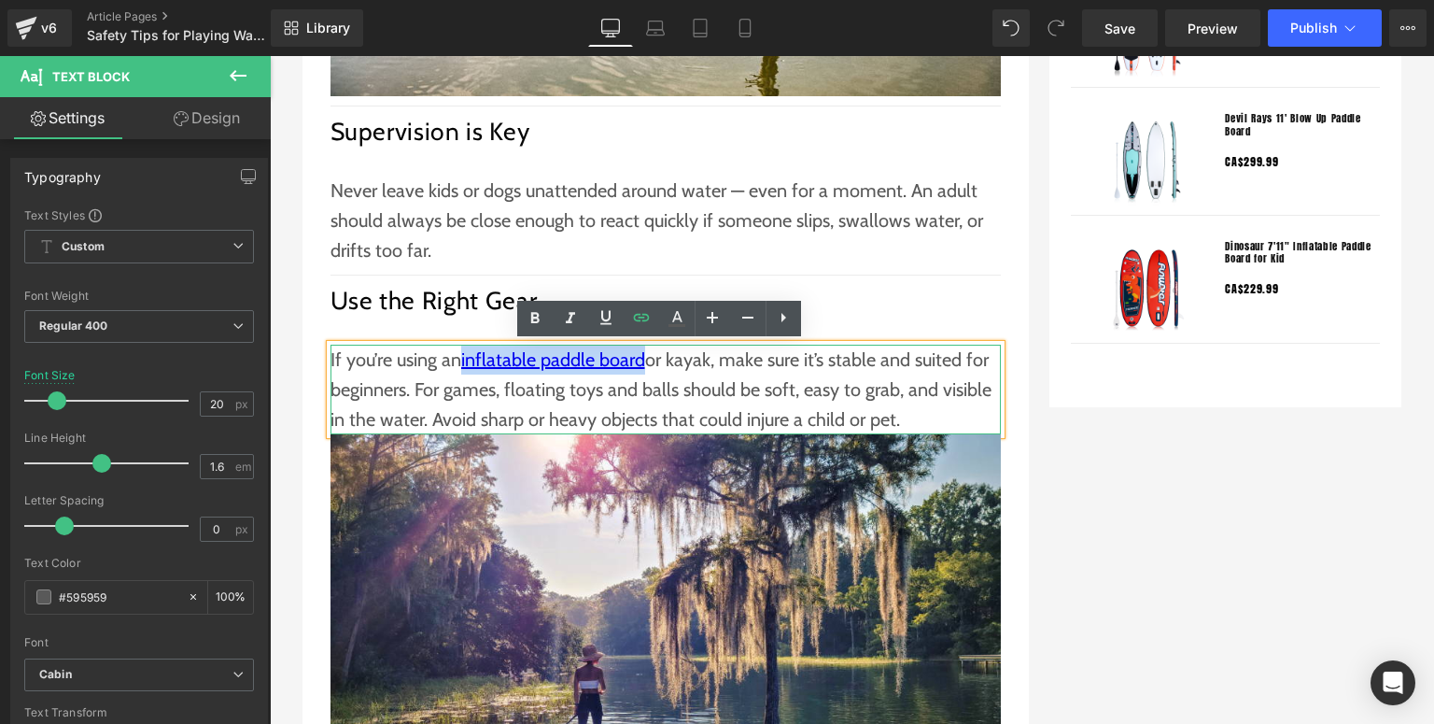
click at [569, 370] on p "If you’re using an inflatable paddle board or kayak, make sure it’s stable and …" at bounding box center [666, 390] width 670 height 90
click at [996, 277] on div "Safety Tips for Playing Water Games with Kids and Dogs Text Block Separator Can…" at bounding box center [666, 314] width 726 height 3634
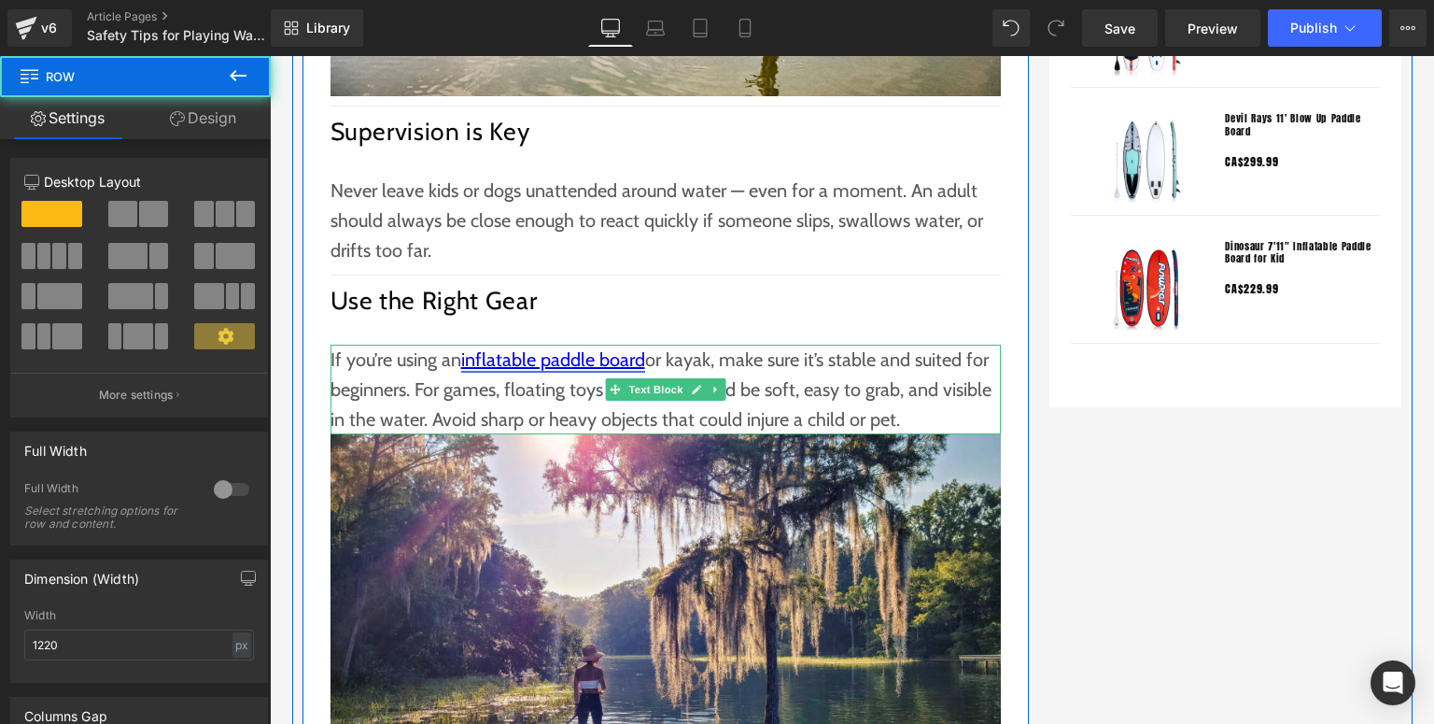
click at [609, 359] on link "inflatable paddle board" at bounding box center [553, 359] width 184 height 22
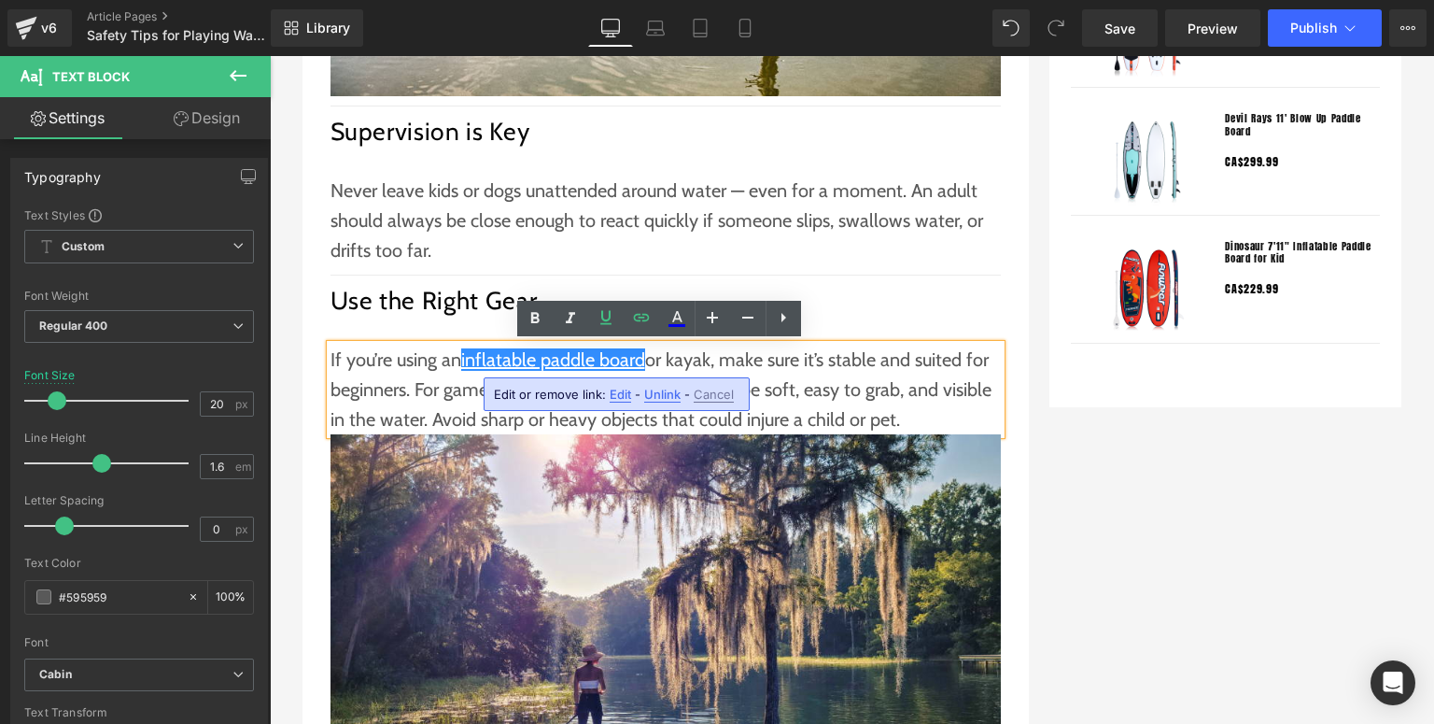
drag, startPoint x: 620, startPoint y: 391, endPoint x: 353, endPoint y: 303, distance: 281.1
click at [620, 391] on span "Edit" at bounding box center [620, 395] width 21 height 16
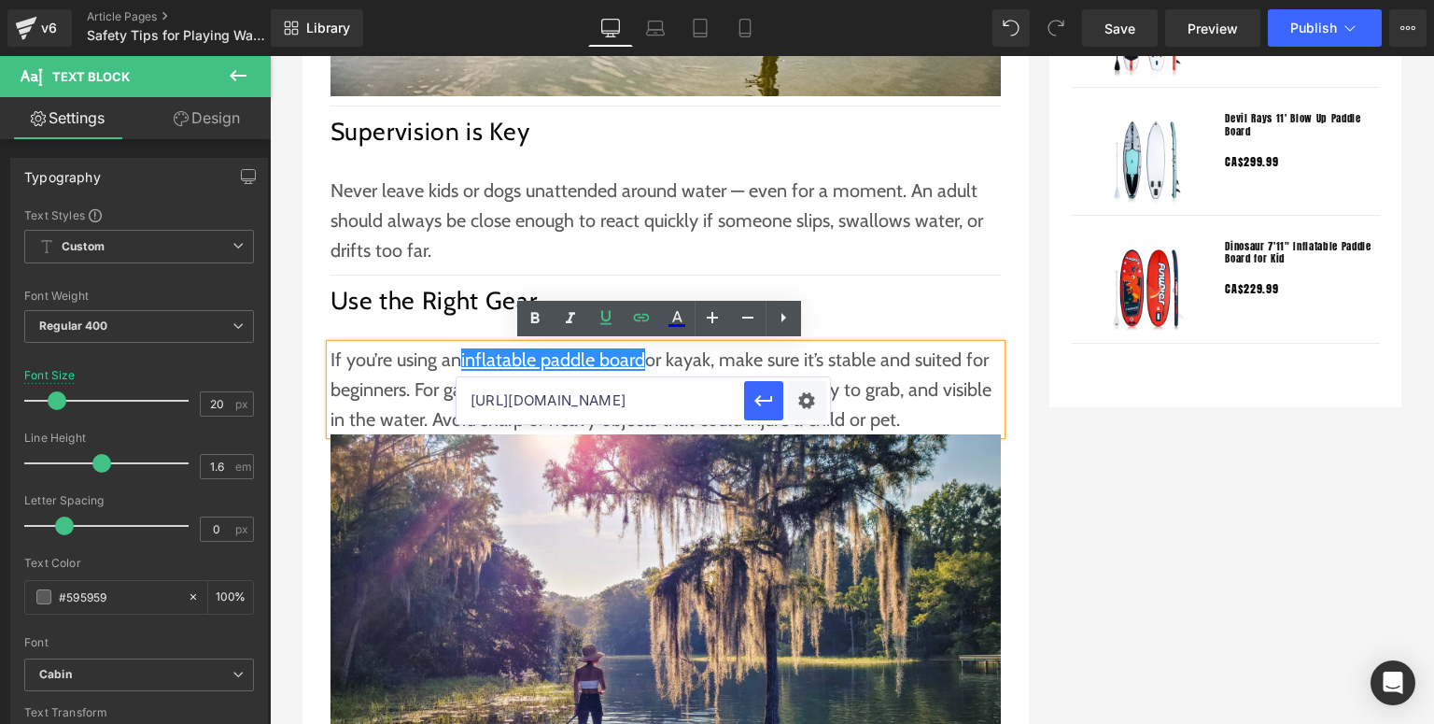
click at [550, 399] on input "[URL][DOMAIN_NAME]" at bounding box center [601, 400] width 288 height 47
drag, startPoint x: 927, startPoint y: 454, endPoint x: 332, endPoint y: 387, distance: 598.5
paste input "collections/sup"
type input "[URL][DOMAIN_NAME]"
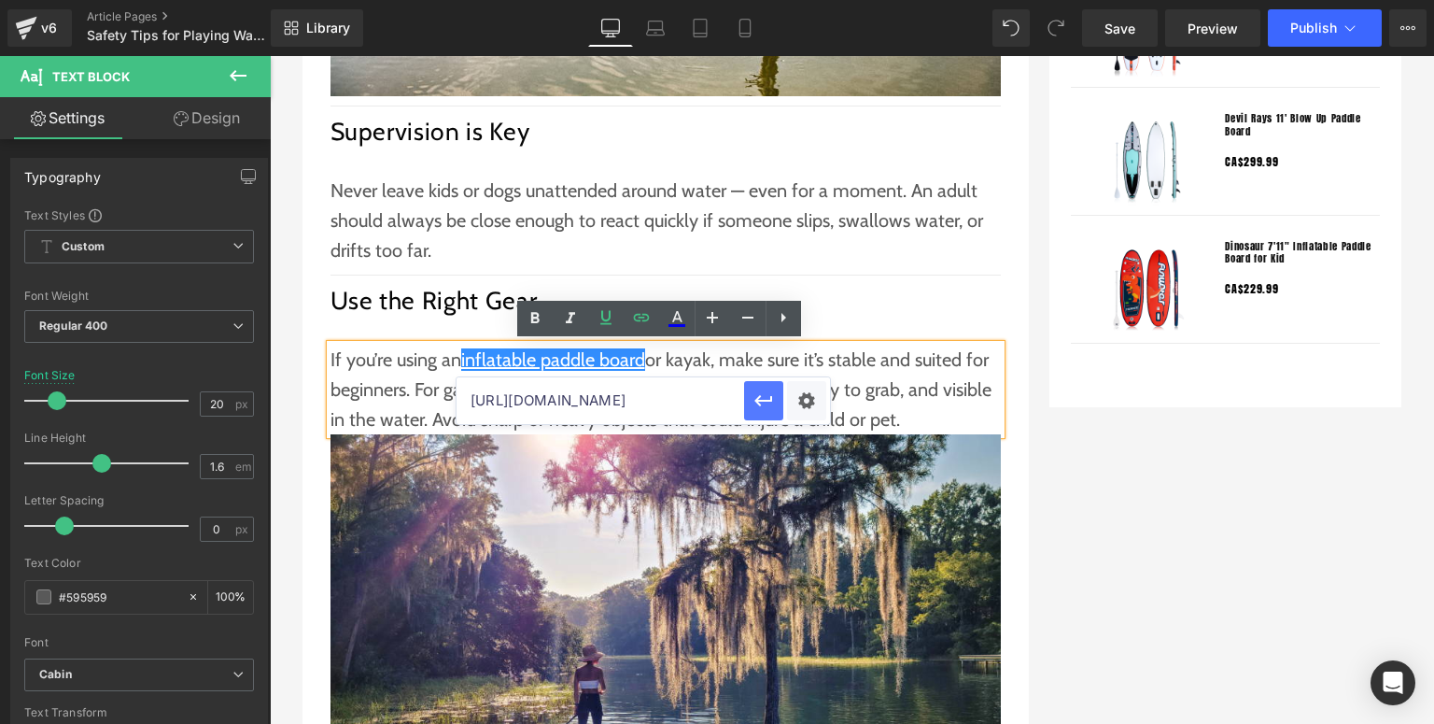
scroll to position [0, 0]
click at [751, 400] on button "button" at bounding box center [763, 400] width 39 height 39
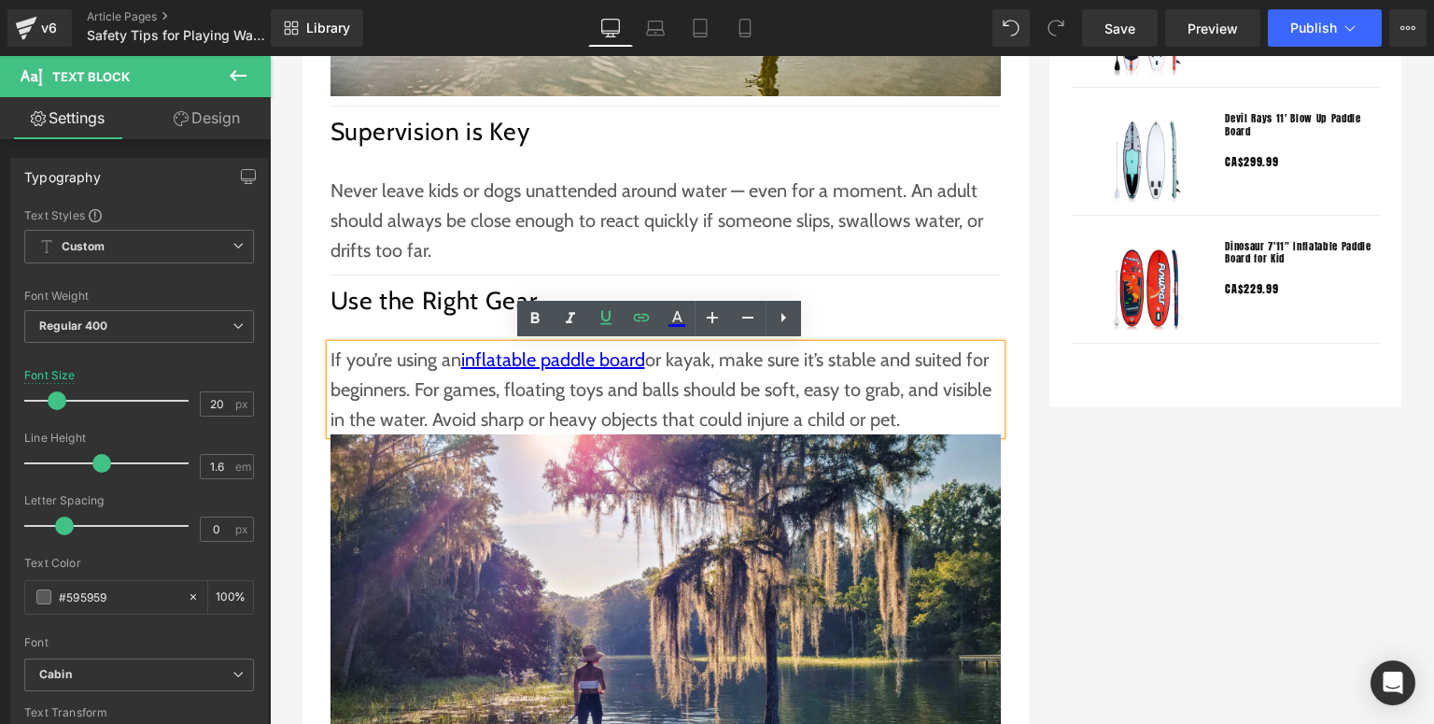
click at [1106, 504] on div "Safety Tips for Playing Water Games with Kids and Dogs Text Block Separator Can…" at bounding box center [852, 565] width 1120 height 4192
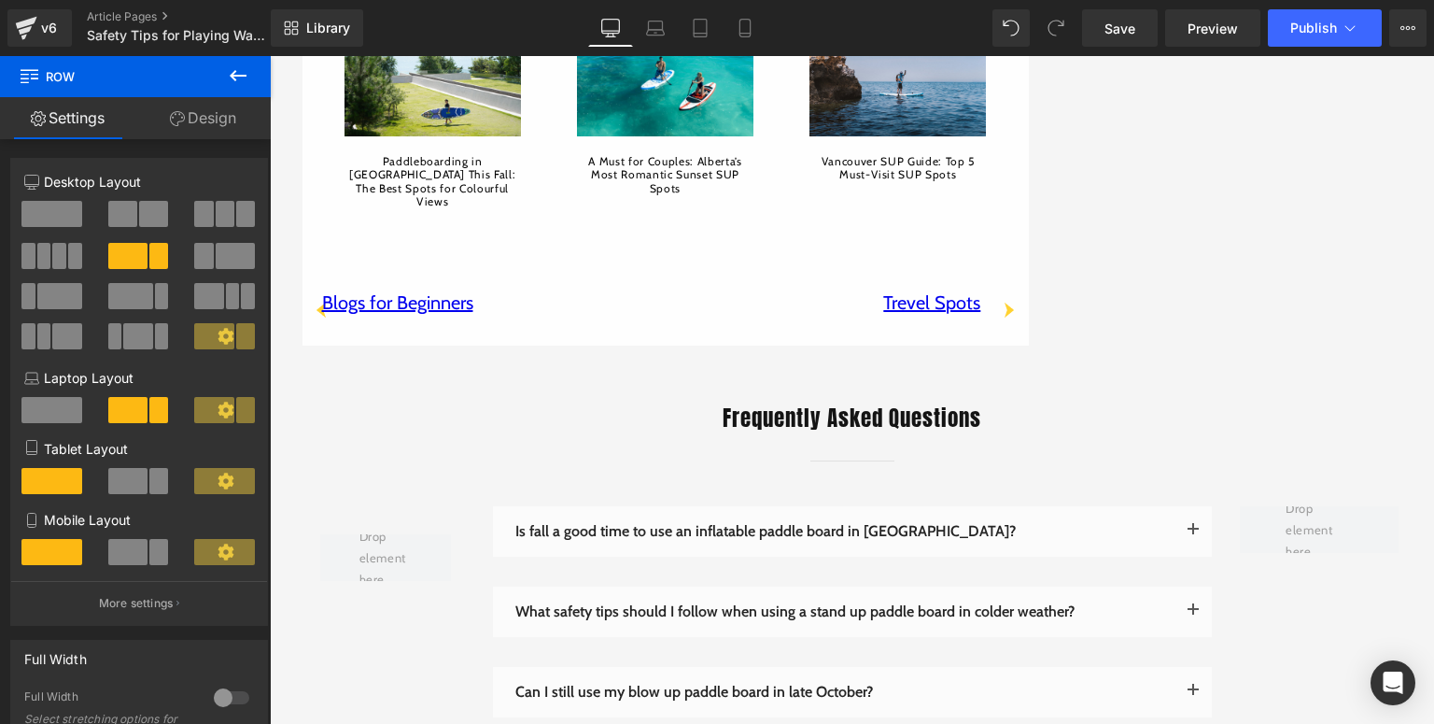
scroll to position [3884, 0]
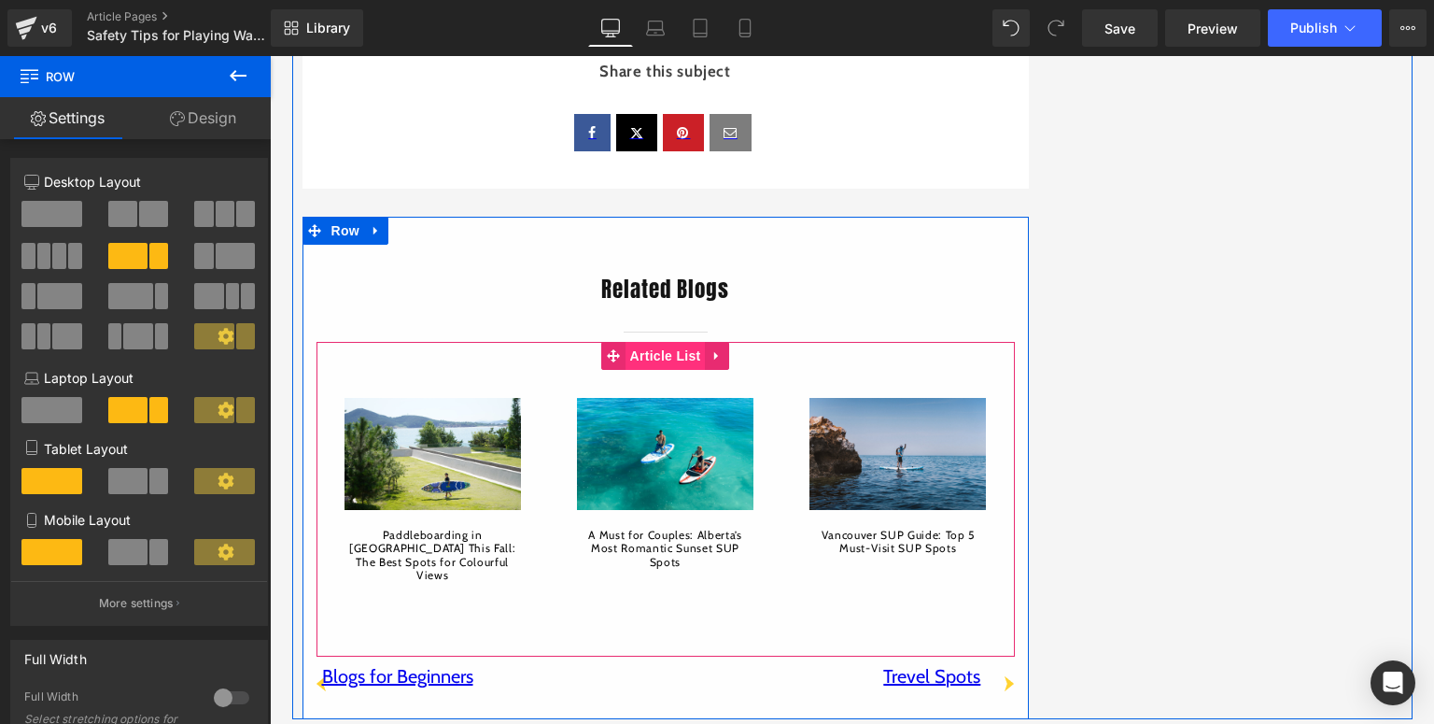
click at [638, 342] on span "Article List" at bounding box center [666, 356] width 80 height 28
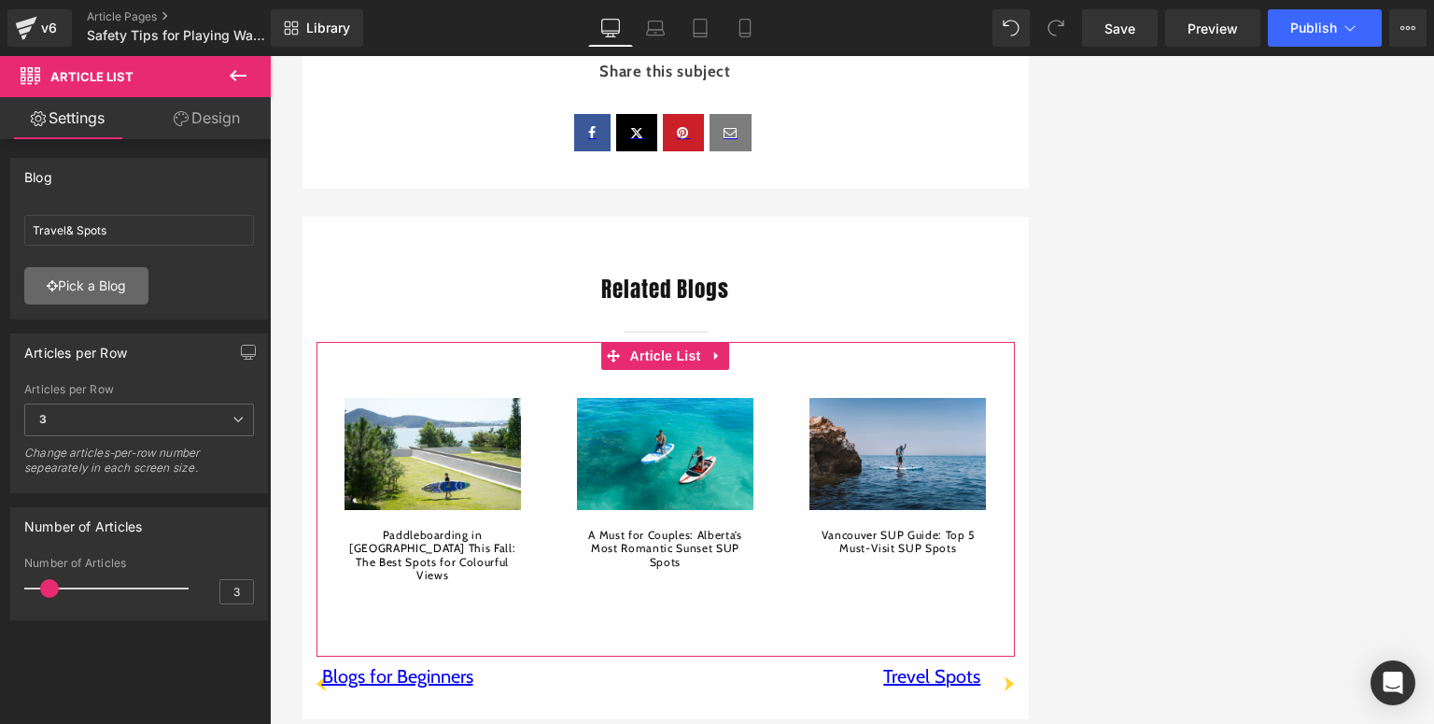
click at [121, 291] on link "Pick a Blog" at bounding box center [86, 285] width 124 height 37
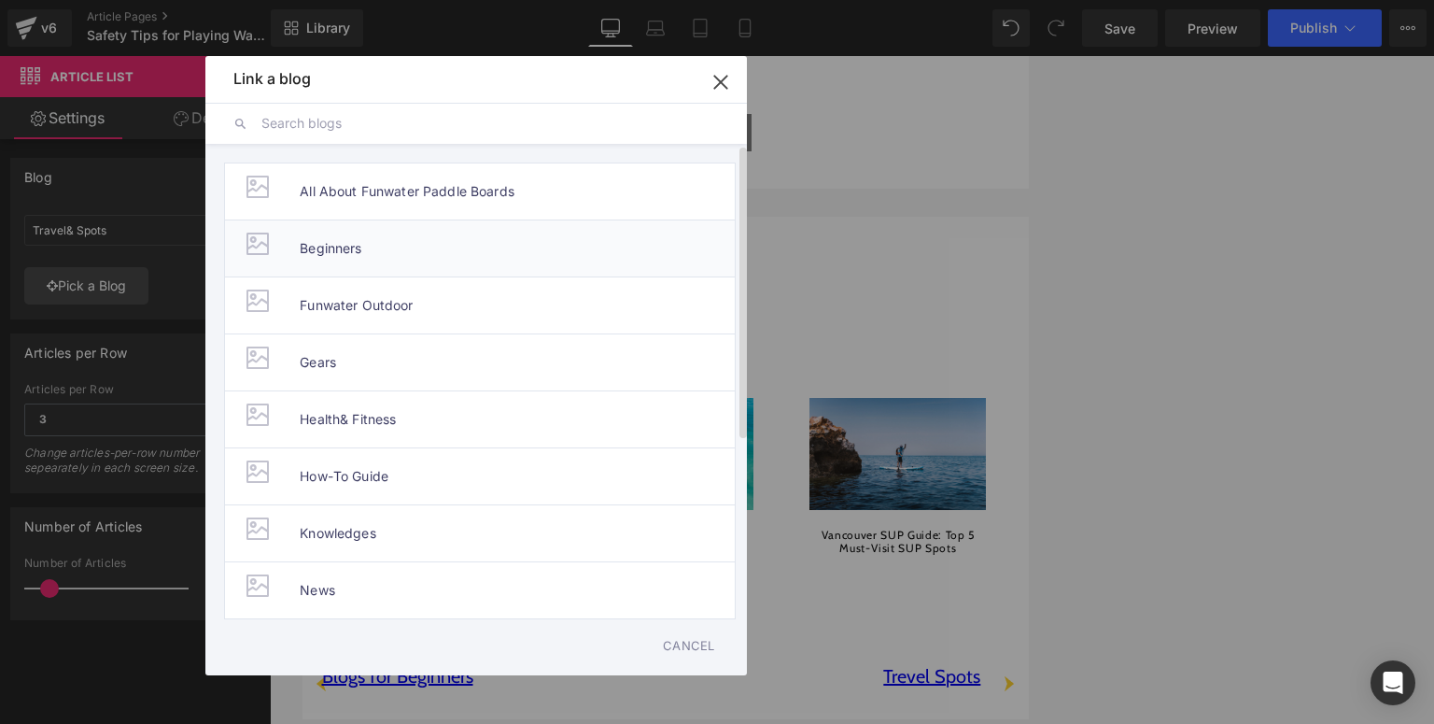
click at [512, 256] on li "Beginners" at bounding box center [480, 247] width 512 height 57
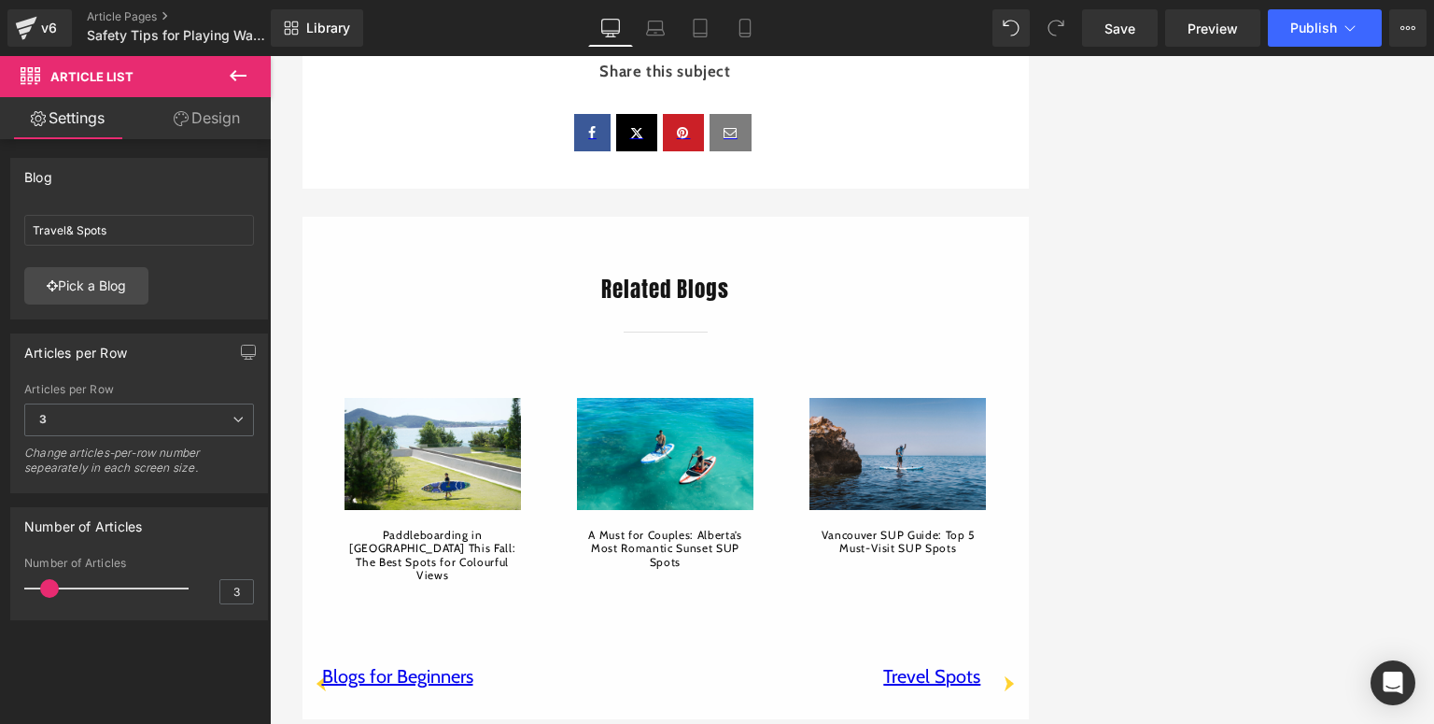
type input "Beginners"
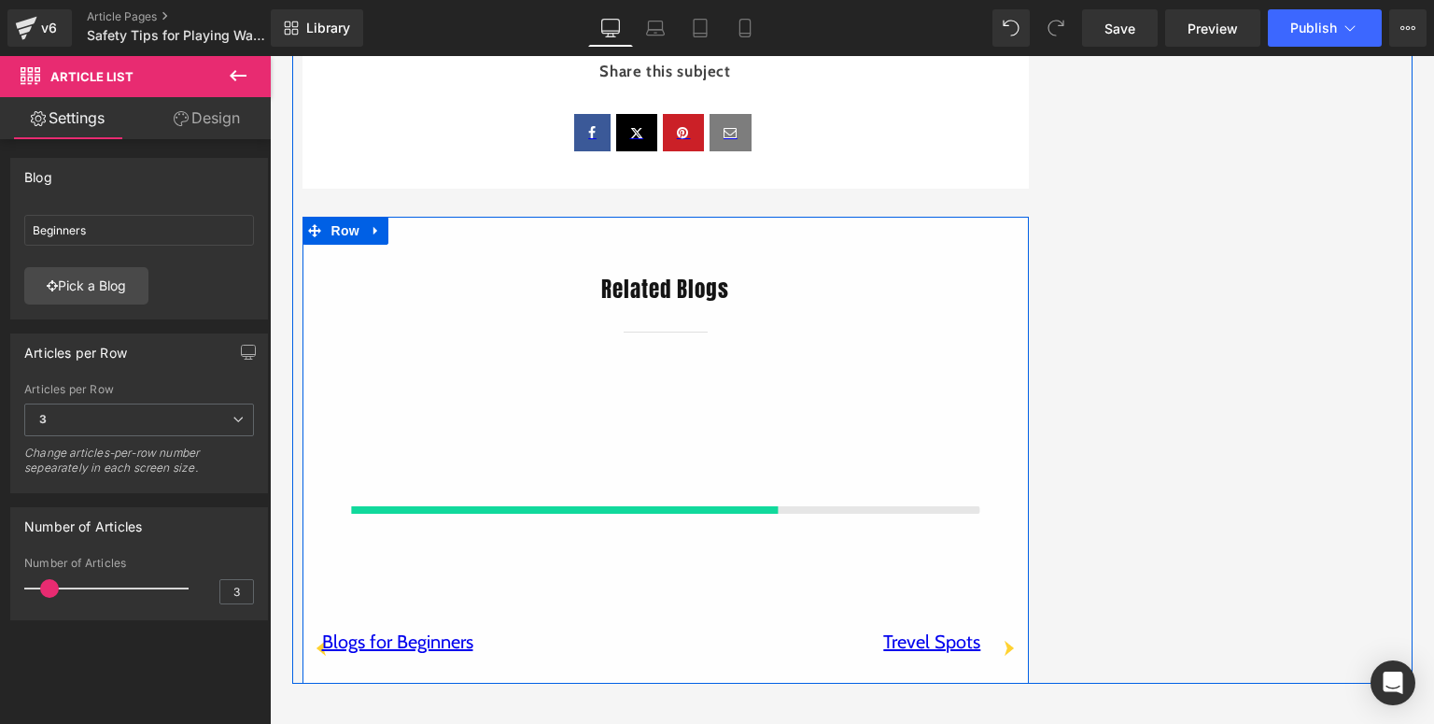
scroll to position [4258, 0]
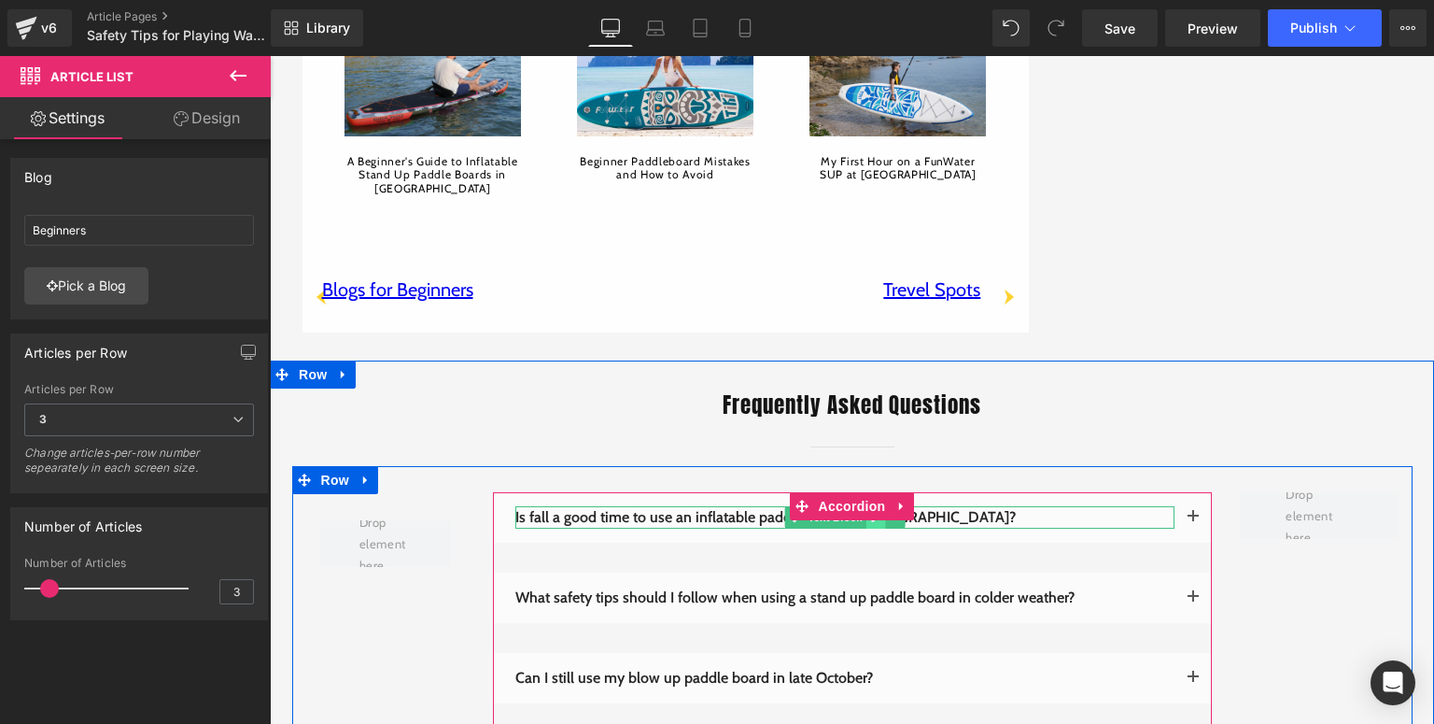
click at [874, 506] on link at bounding box center [876, 517] width 20 height 22
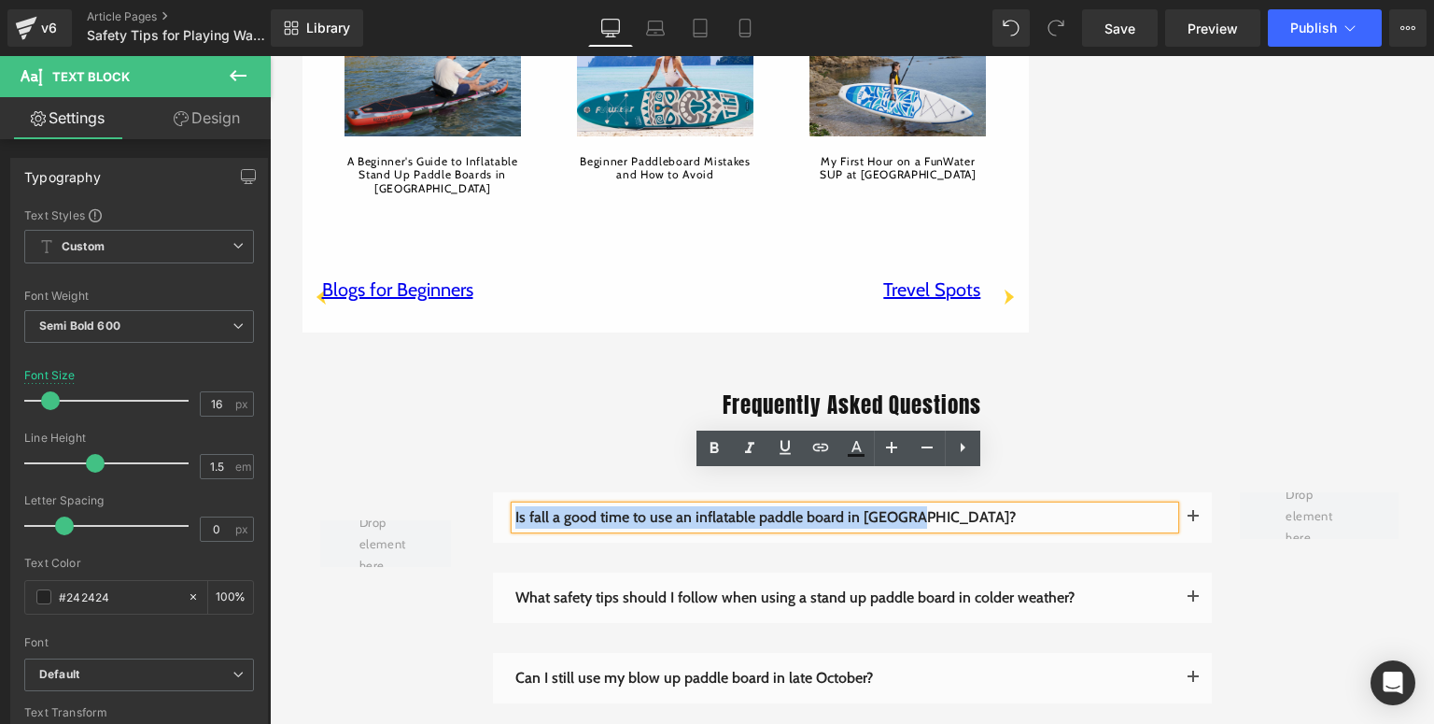
drag, startPoint x: 960, startPoint y: 486, endPoint x: 509, endPoint y: 485, distance: 451.0
click at [515, 506] on p "Is fall a good time to use an inflatable paddle board in [GEOGRAPHIC_DATA]?" at bounding box center [844, 517] width 659 height 22
paste div
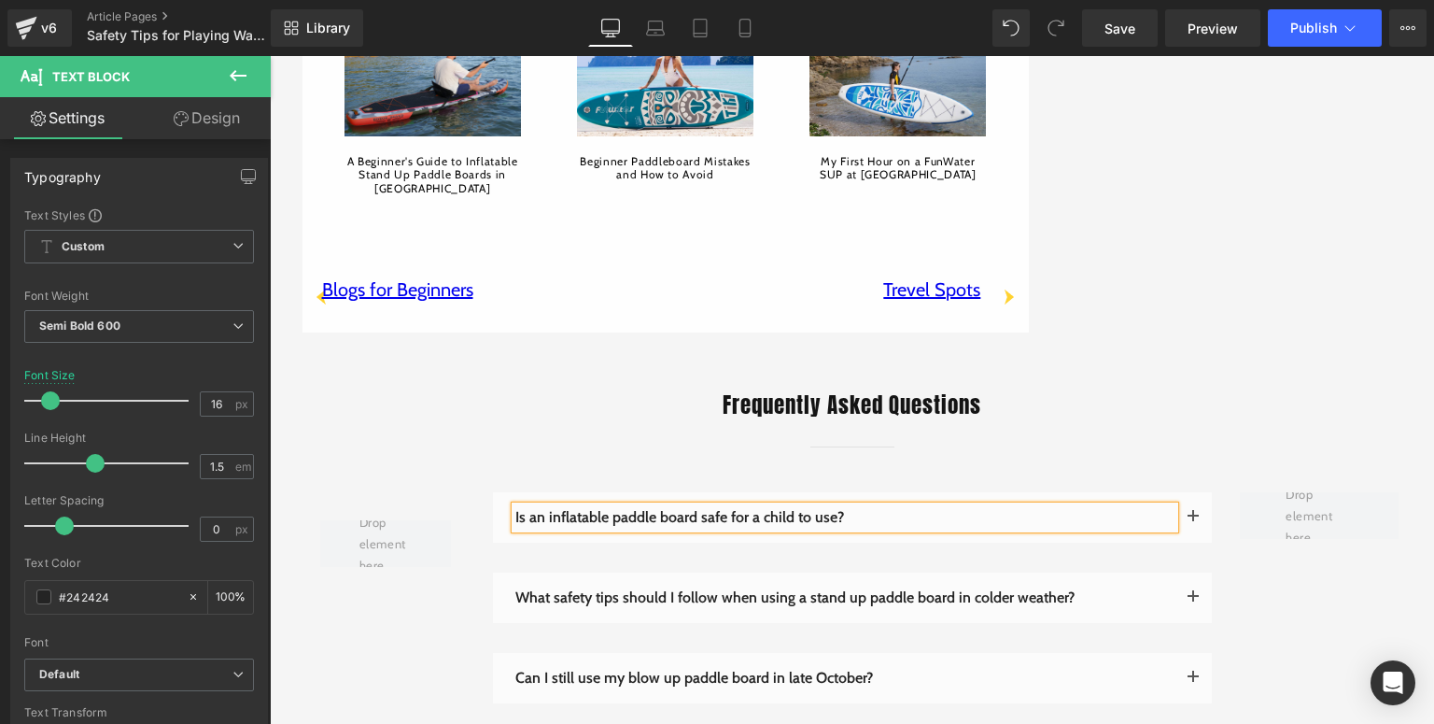
click at [1179, 492] on button "button" at bounding box center [1193, 517] width 37 height 50
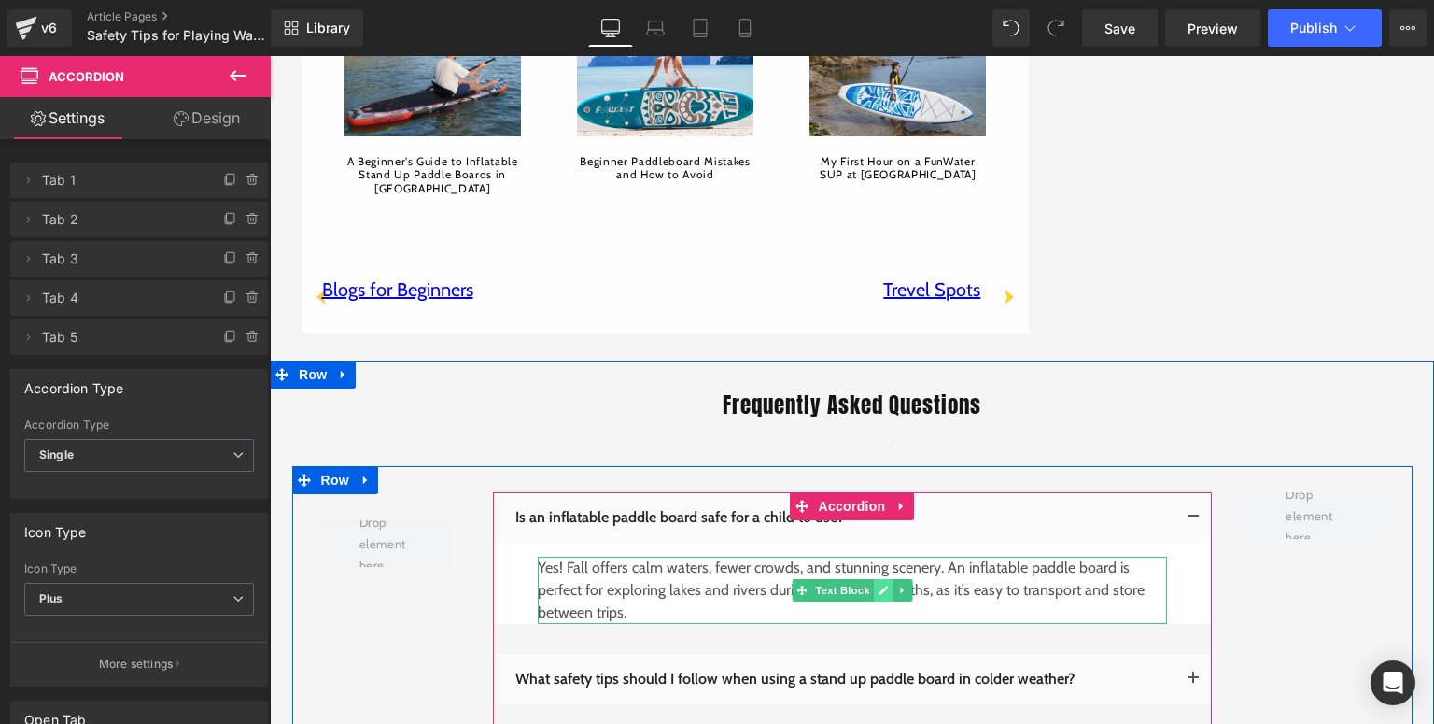
click at [878, 585] on icon at bounding box center [883, 590] width 10 height 11
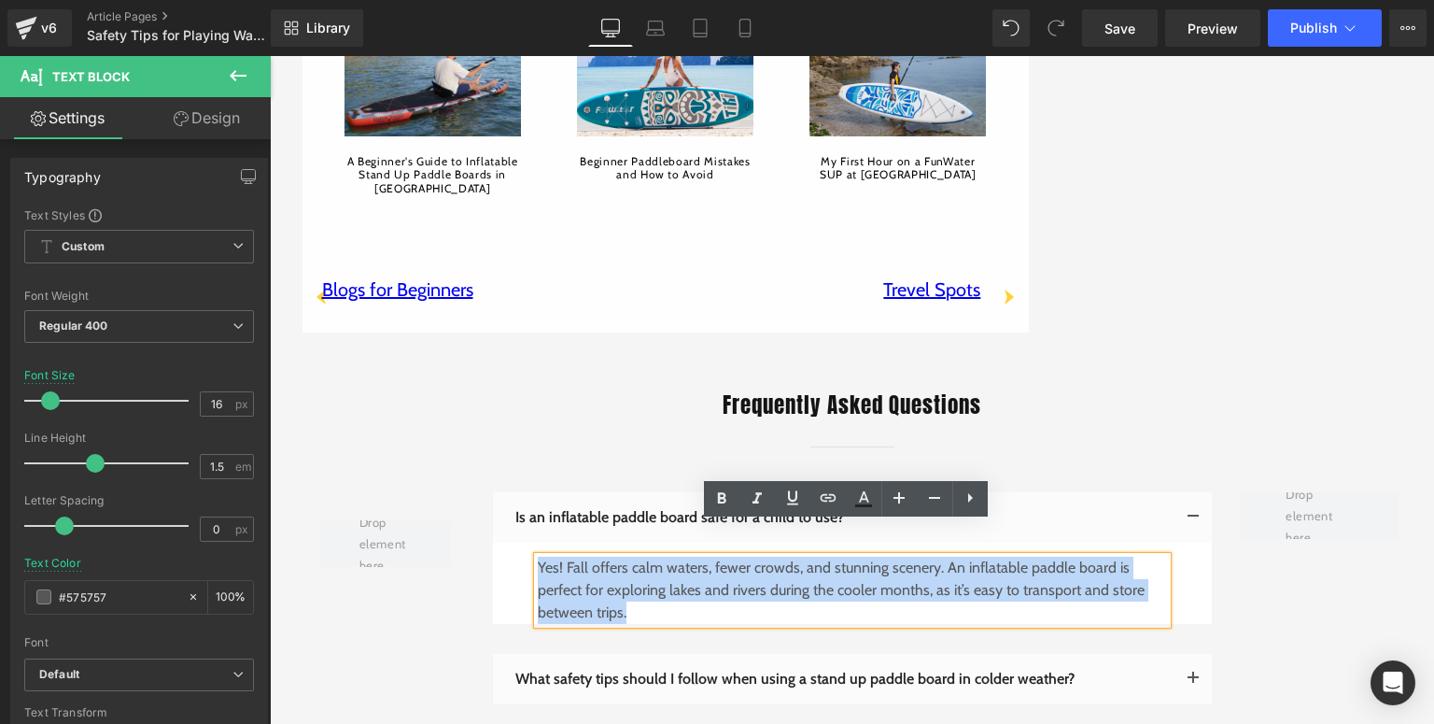
drag, startPoint x: 698, startPoint y: 575, endPoint x: 533, endPoint y: 539, distance: 169.2
click at [538, 557] on p "Yes! Fall offers calm waters, fewer crowds, and stunning scenery. An inflatable…" at bounding box center [852, 590] width 629 height 67
paste div
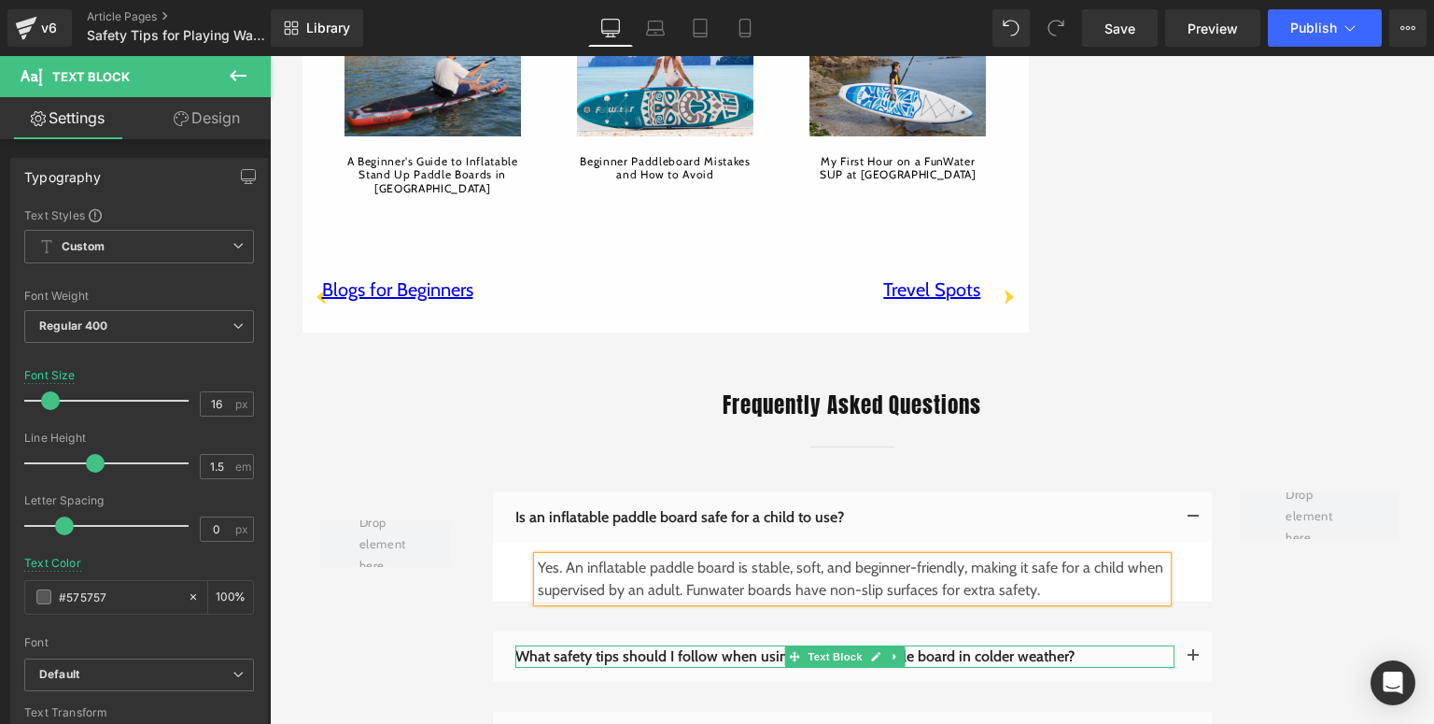
click at [870, 651] on icon at bounding box center [875, 656] width 10 height 11
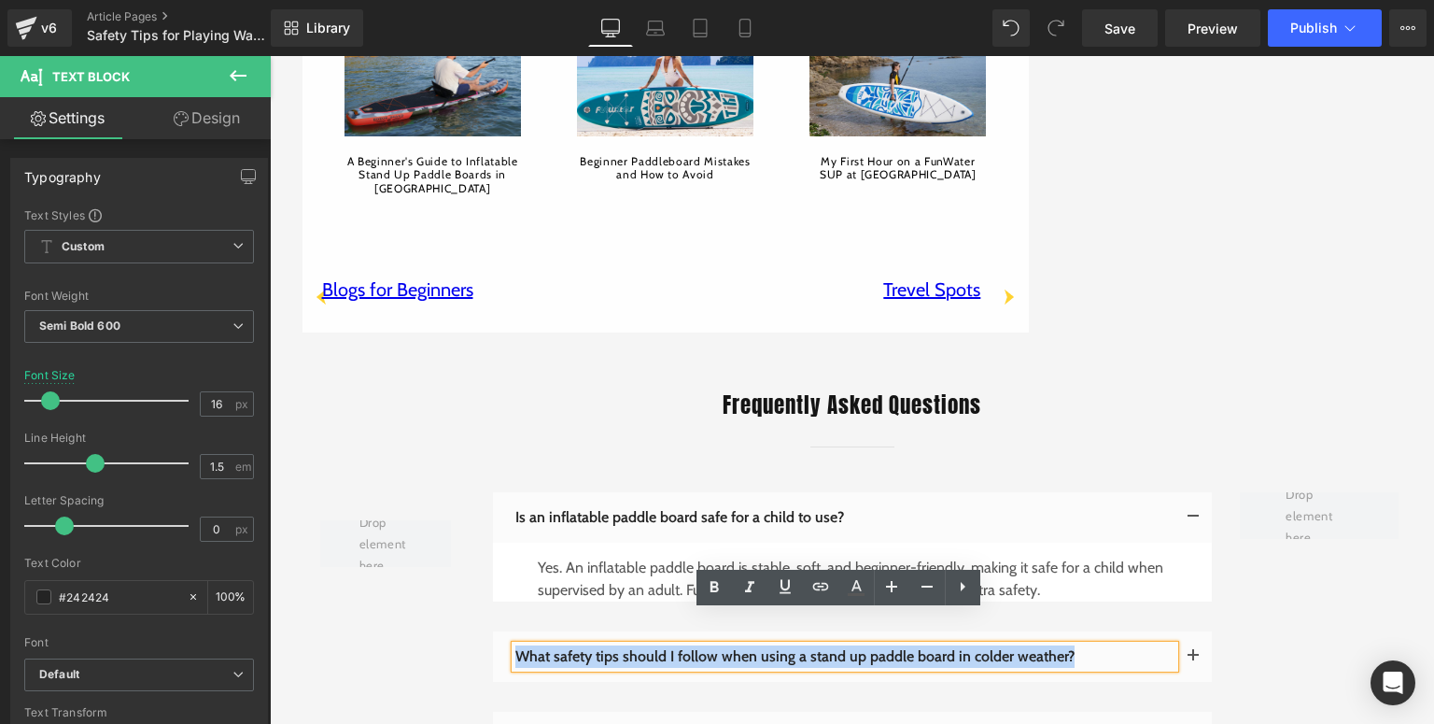
drag, startPoint x: 1098, startPoint y: 619, endPoint x: 514, endPoint y: 628, distance: 584.6
click at [515, 645] on p "What safety tips should I follow when using a stand up paddle board in colder w…" at bounding box center [844, 656] width 659 height 22
paste div
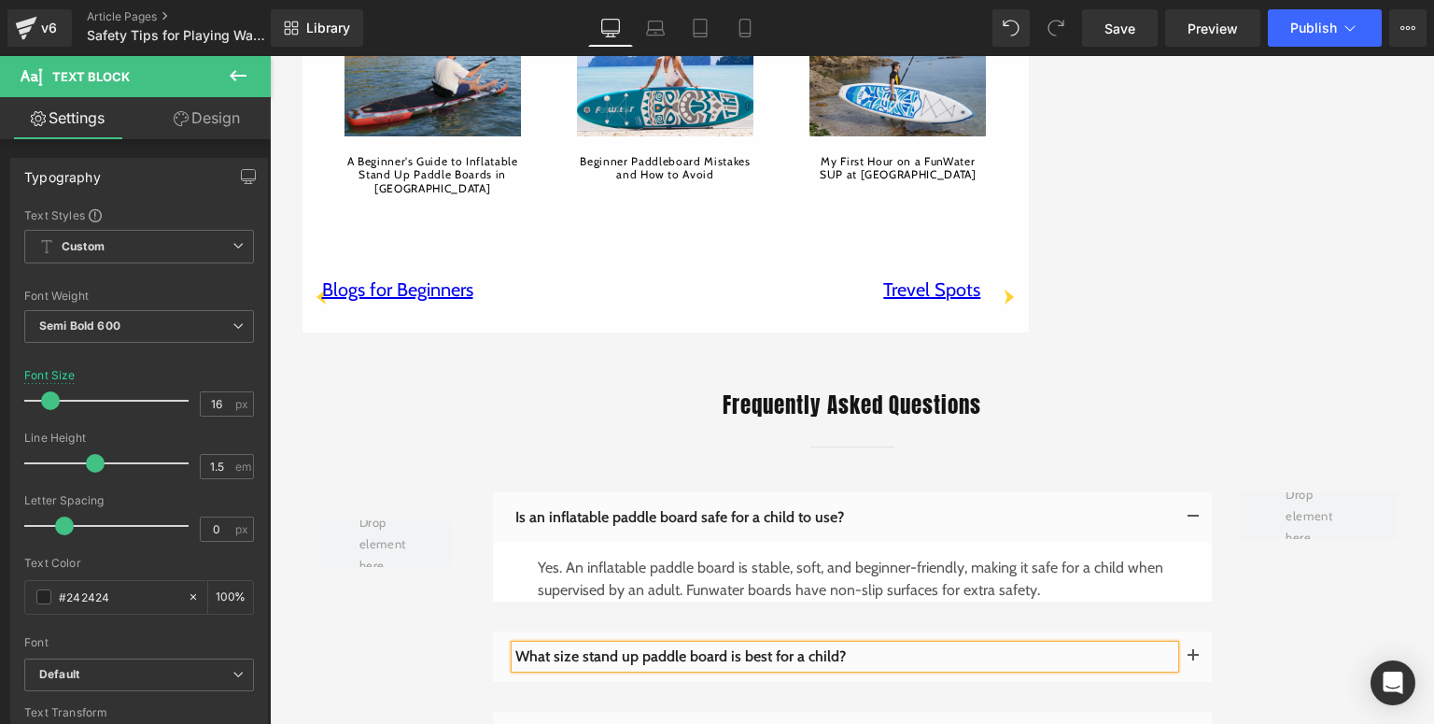
click at [1181, 631] on button "button" at bounding box center [1193, 656] width 37 height 50
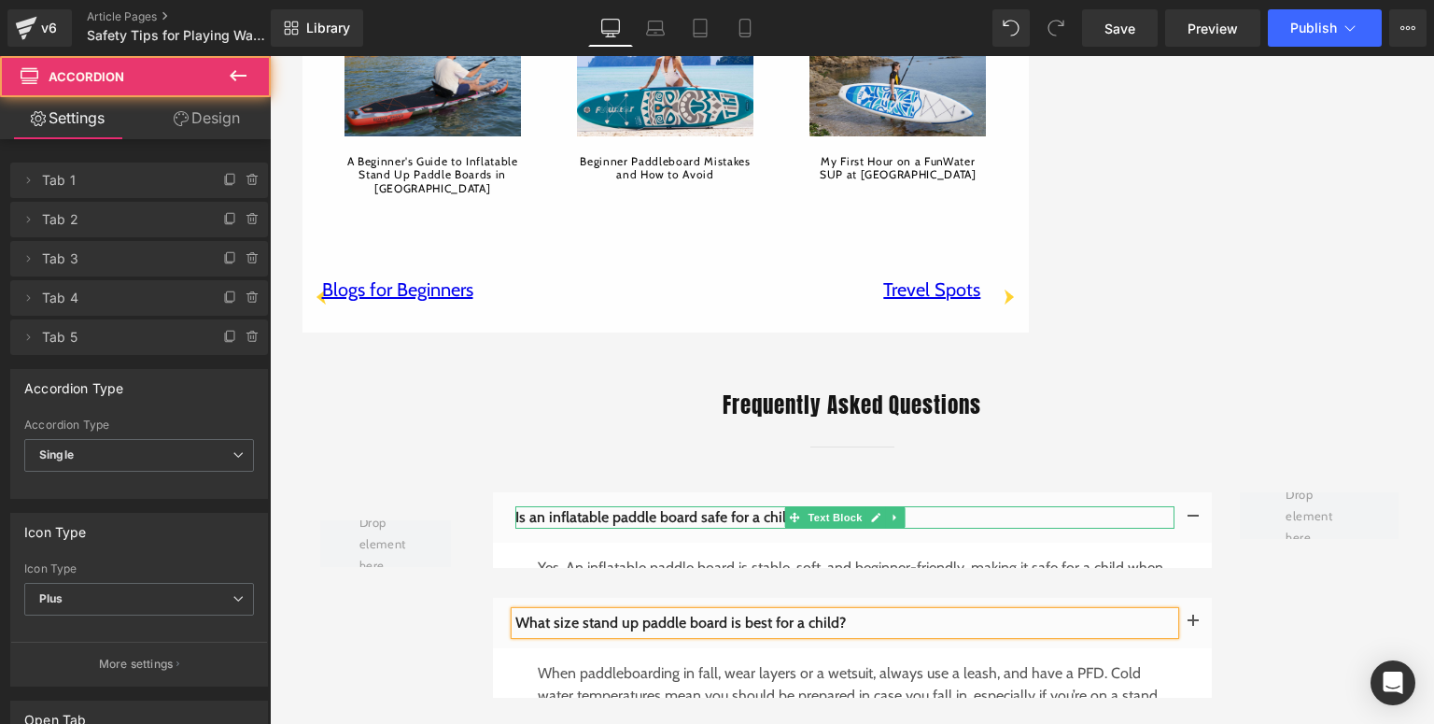
scroll to position [4333, 0]
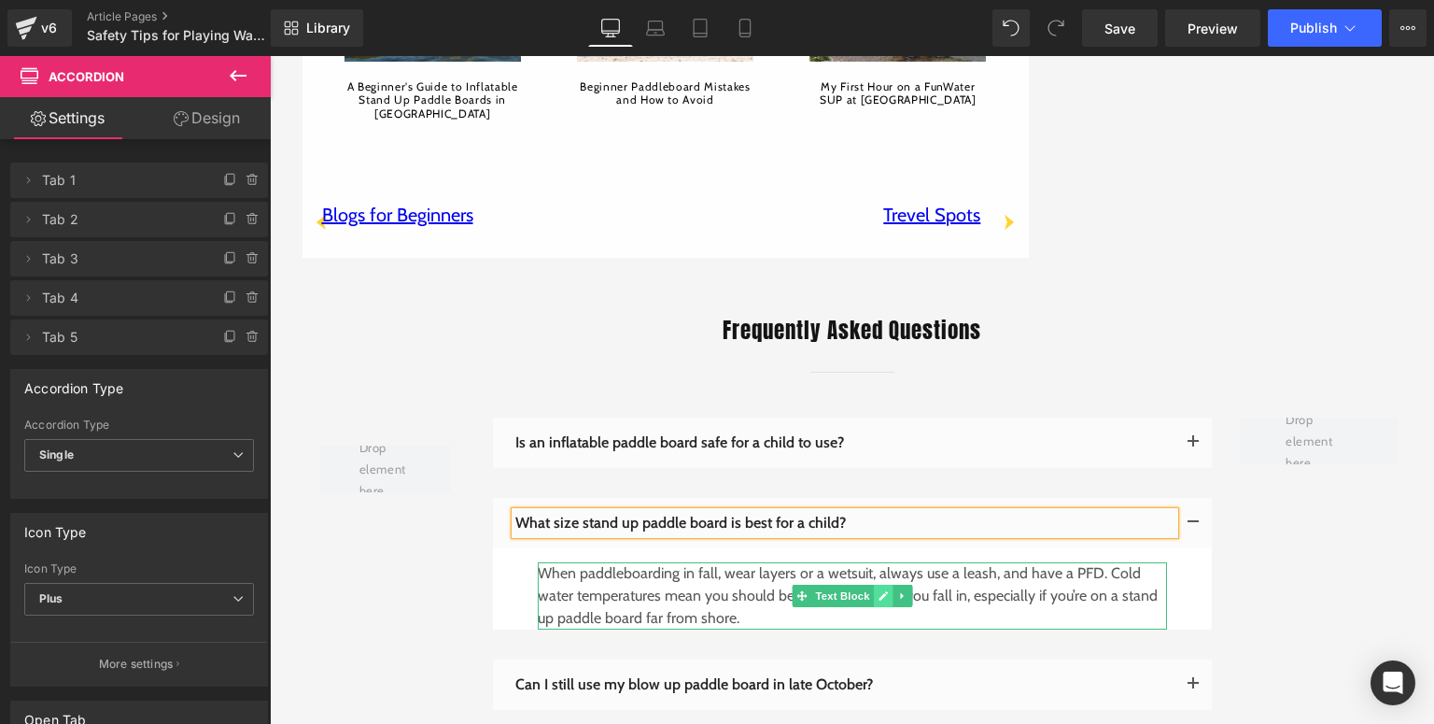
click at [879, 592] on icon at bounding box center [883, 596] width 9 height 9
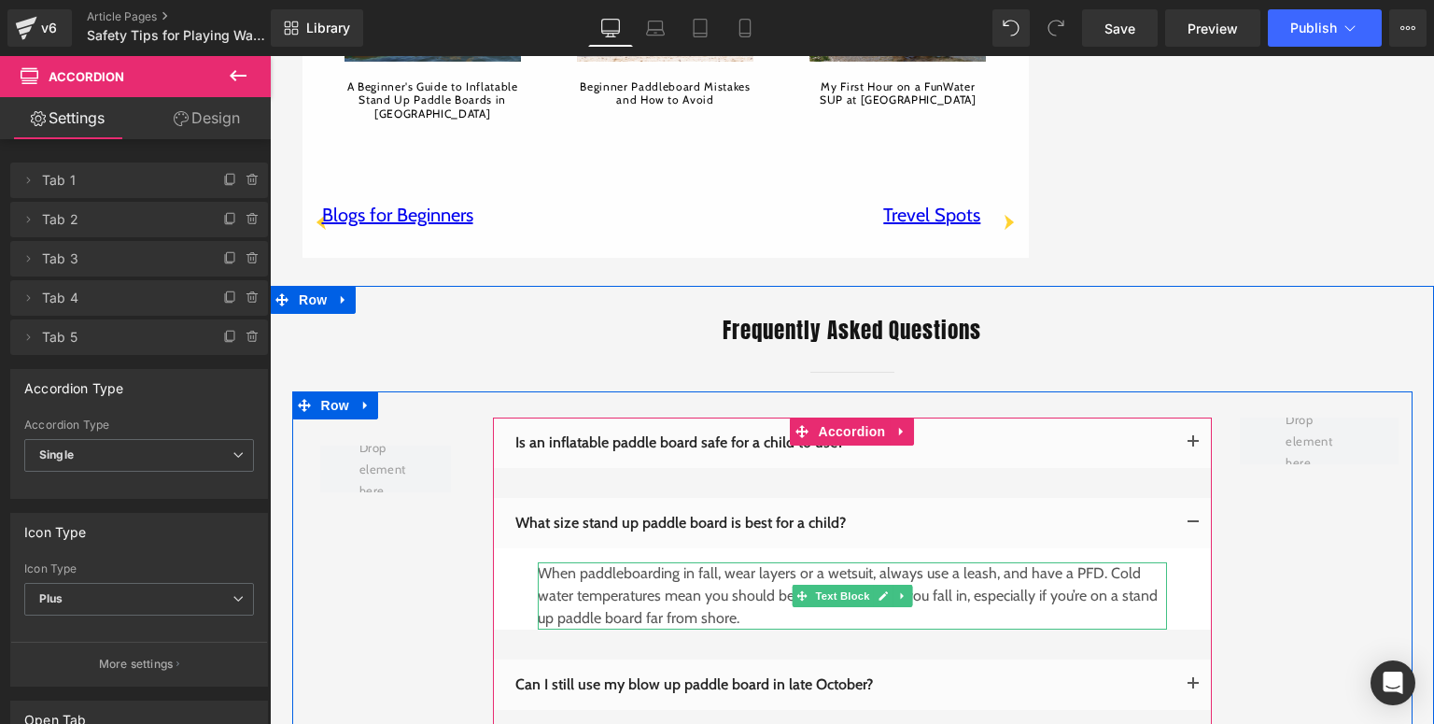
click at [755, 585] on p "When paddleboarding in fall, wear layers or a wetsuit, always use a leash, and …" at bounding box center [852, 595] width 629 height 67
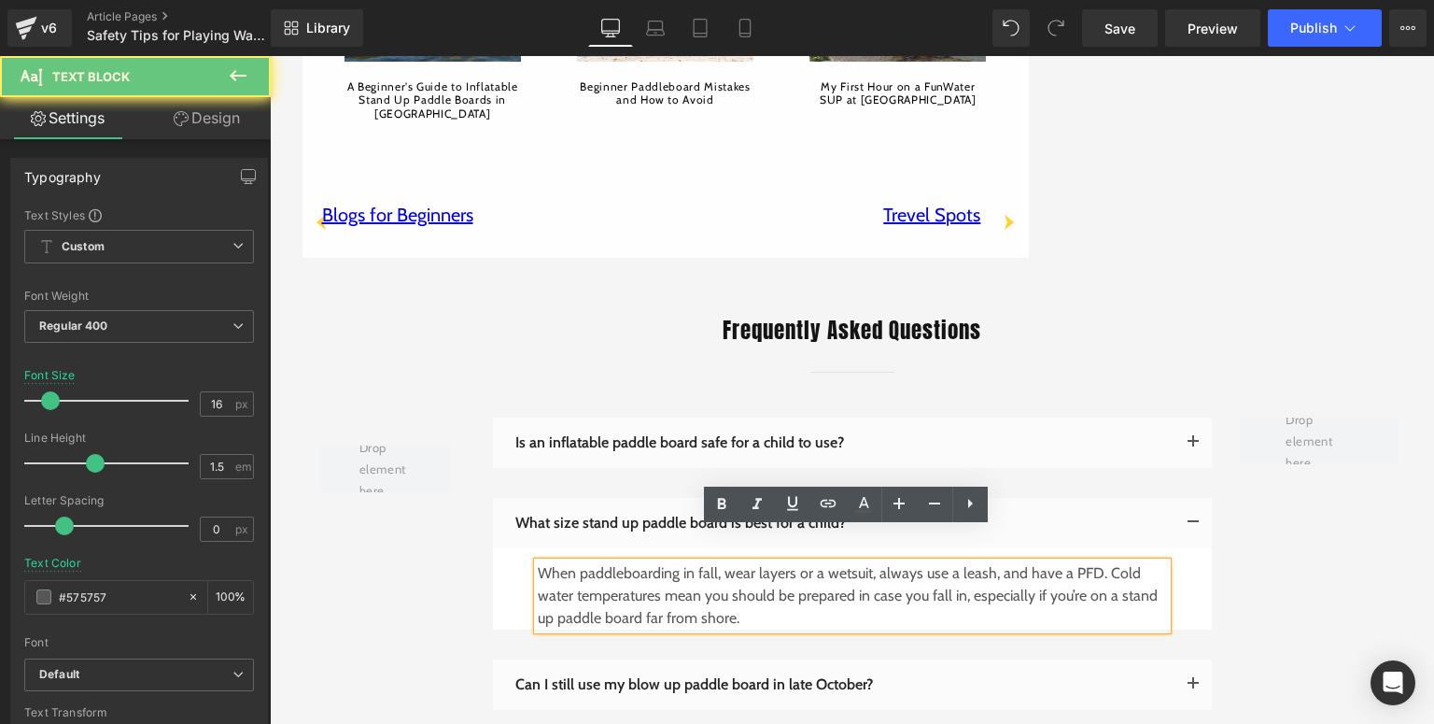
click at [755, 585] on p "When paddleboarding in fall, wear layers or a wetsuit, always use a leash, and …" at bounding box center [852, 595] width 629 height 67
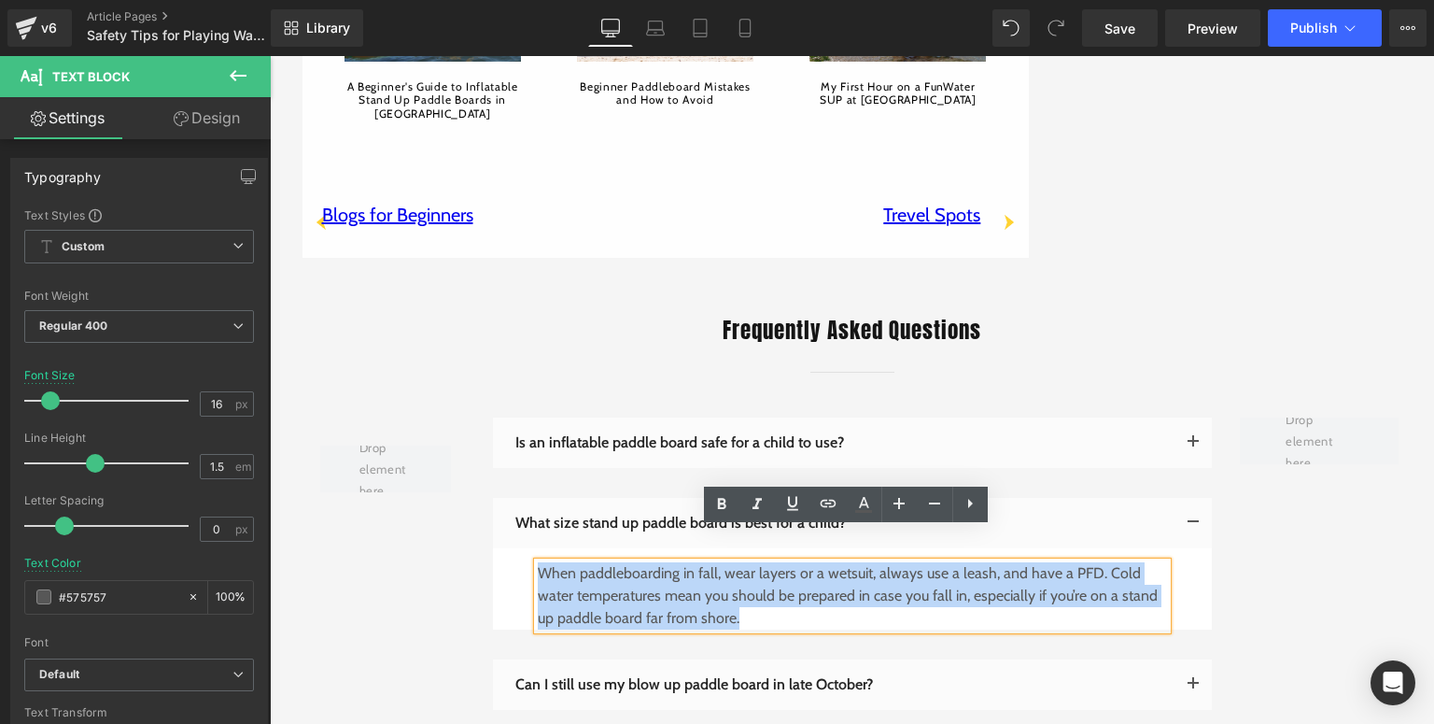
drag, startPoint x: 755, startPoint y: 585, endPoint x: 534, endPoint y: 549, distance: 224.1
click at [538, 562] on p "When paddleboarding in fall, wear layers or a wetsuit, always use a leash, and …" at bounding box center [852, 595] width 629 height 67
paste div
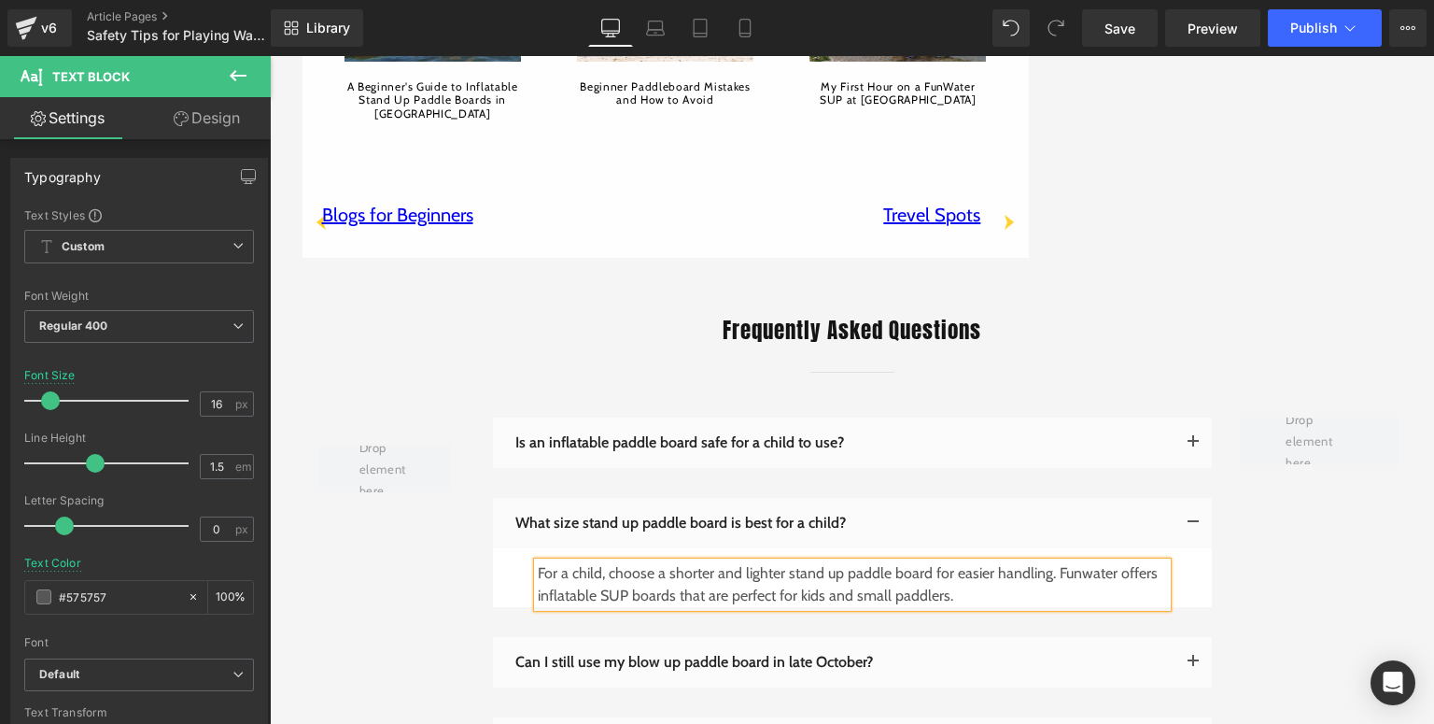
scroll to position [4407, 0]
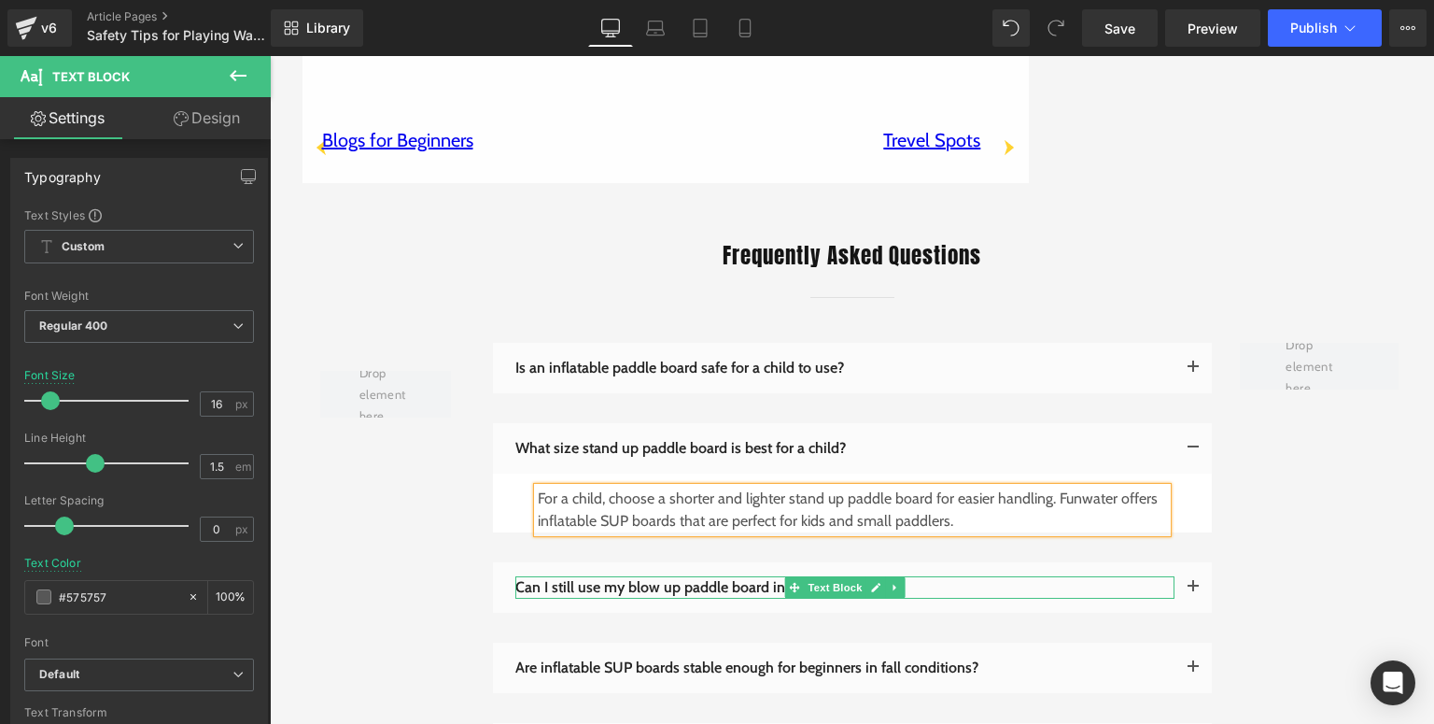
click at [870, 582] on icon at bounding box center [875, 587] width 10 height 11
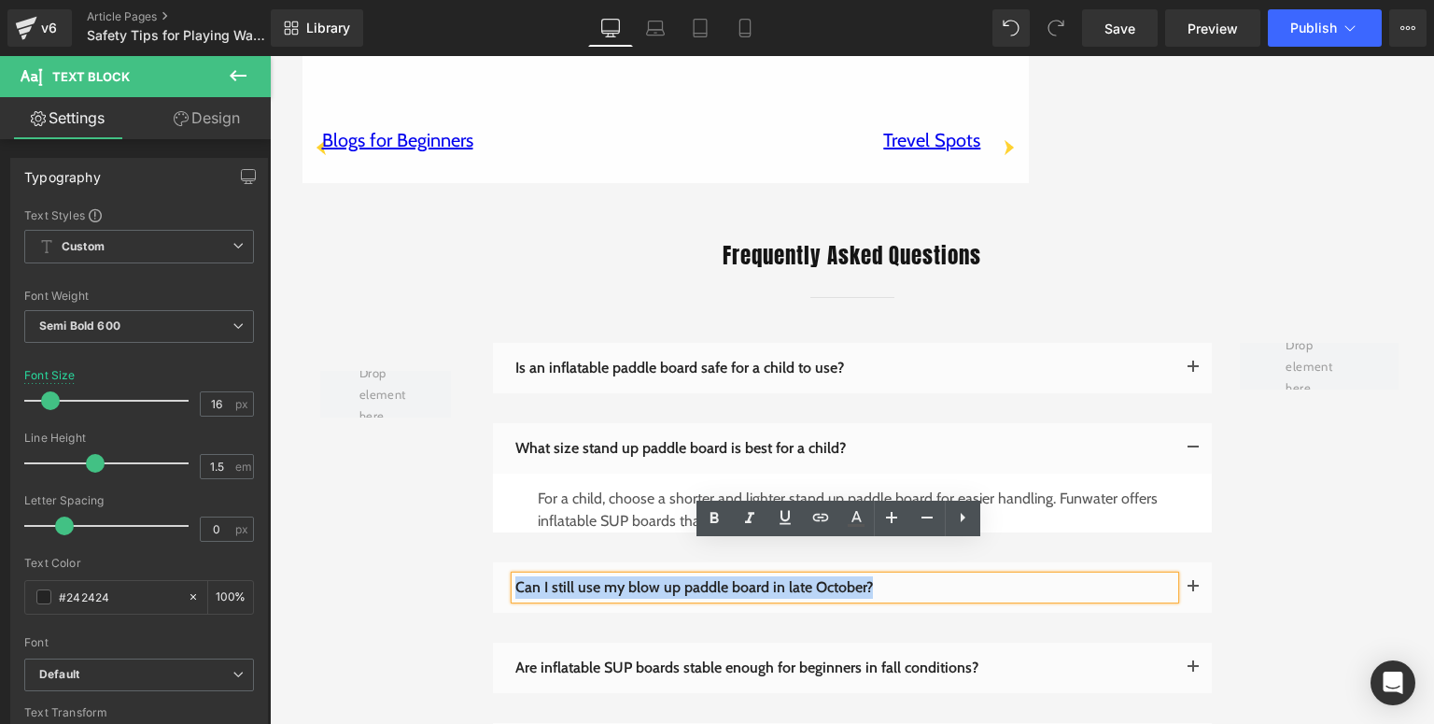
drag, startPoint x: 482, startPoint y: 564, endPoint x: 510, endPoint y: 560, distance: 28.3
click at [515, 576] on p "Can I still use my blow up paddle board in late October?" at bounding box center [844, 587] width 659 height 22
paste div
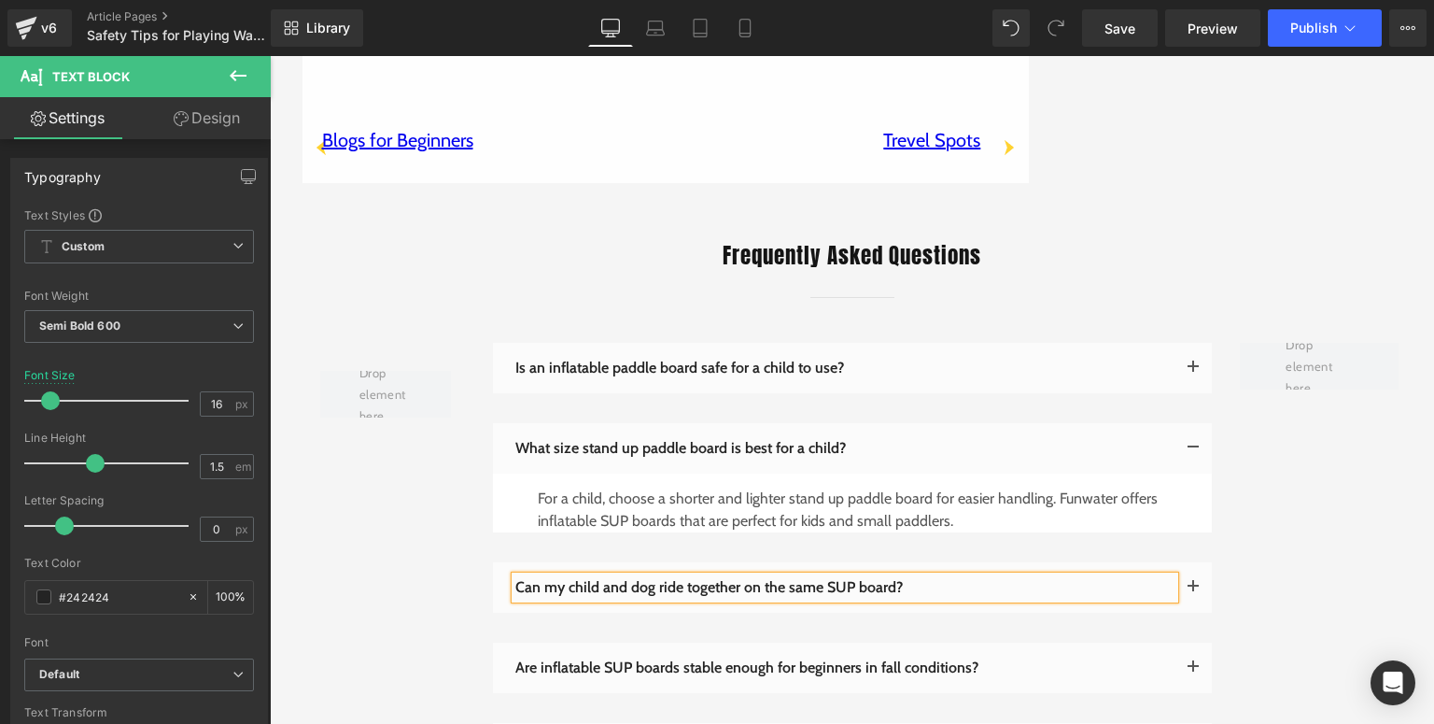
click at [1193, 592] on span "button" at bounding box center [1193, 592] width 0 height 0
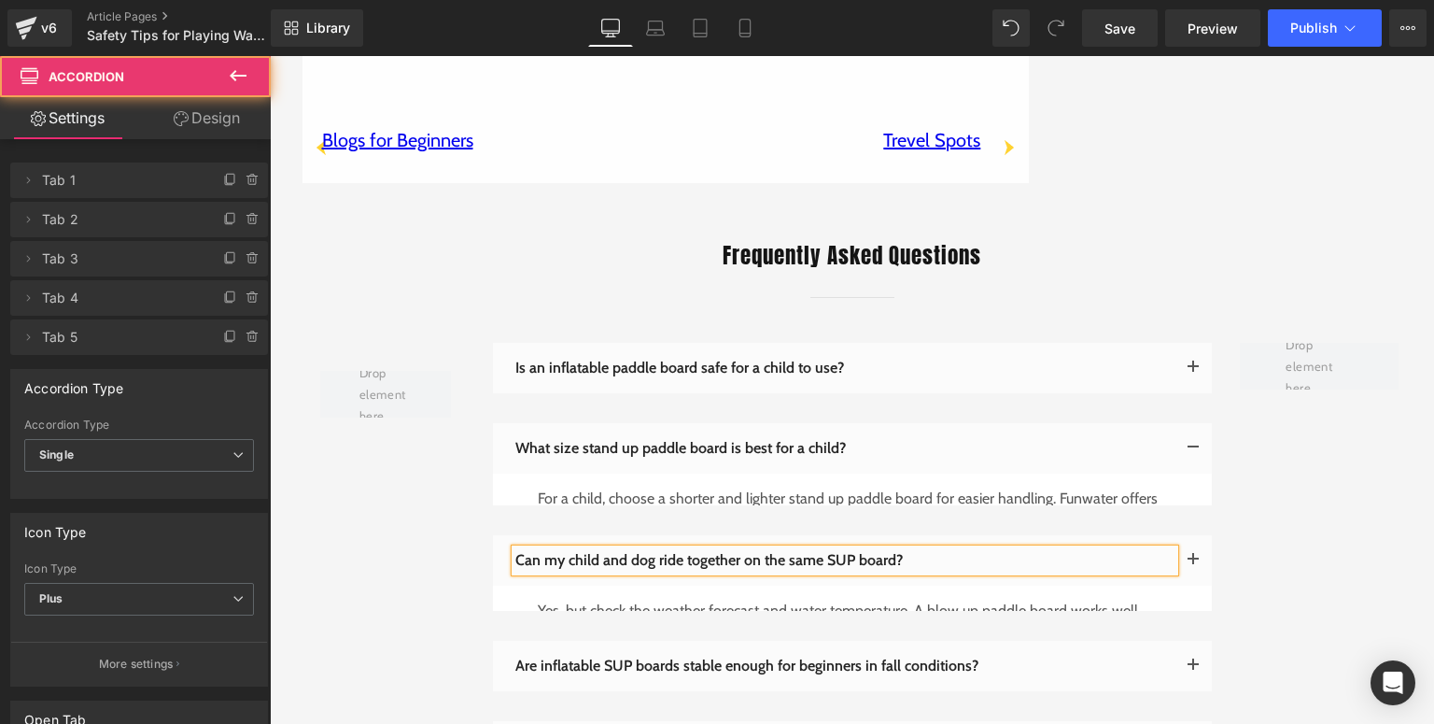
scroll to position [4482, 0]
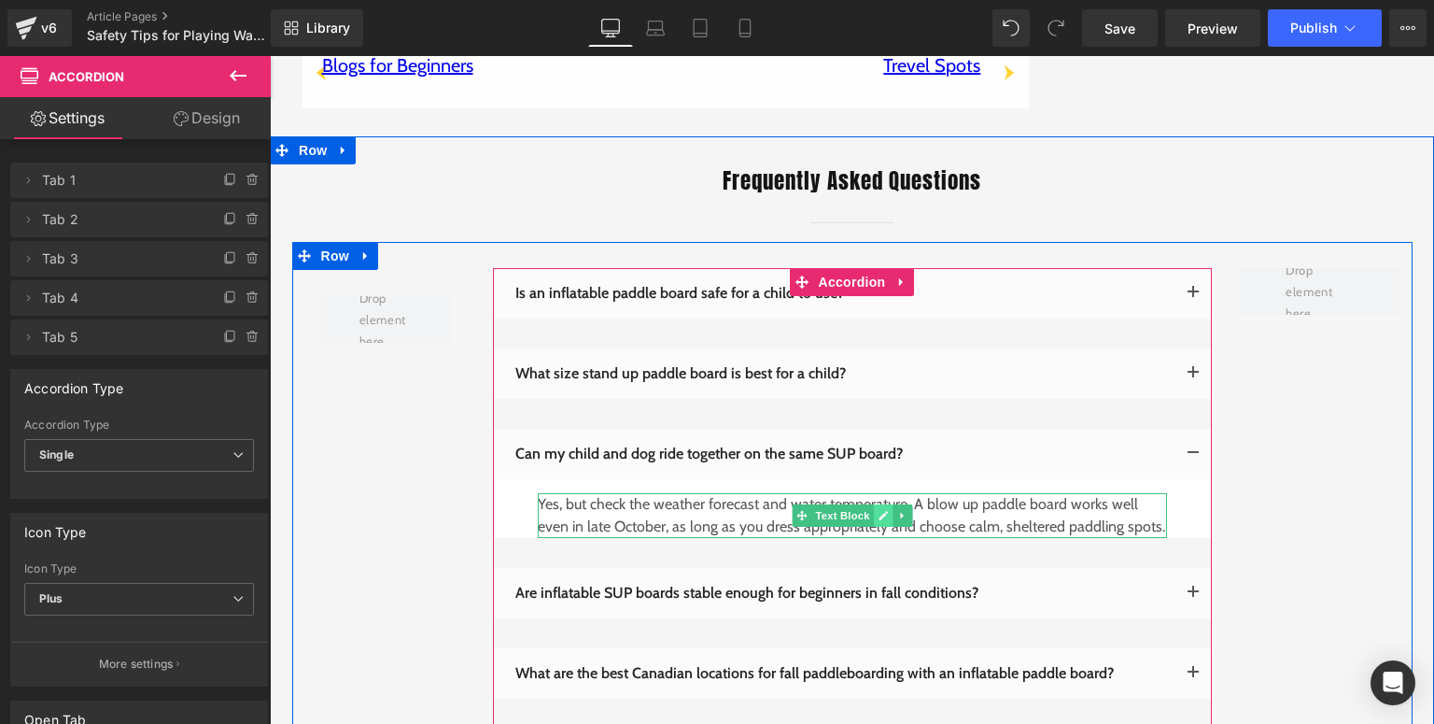
click at [878, 510] on icon at bounding box center [883, 515] width 10 height 11
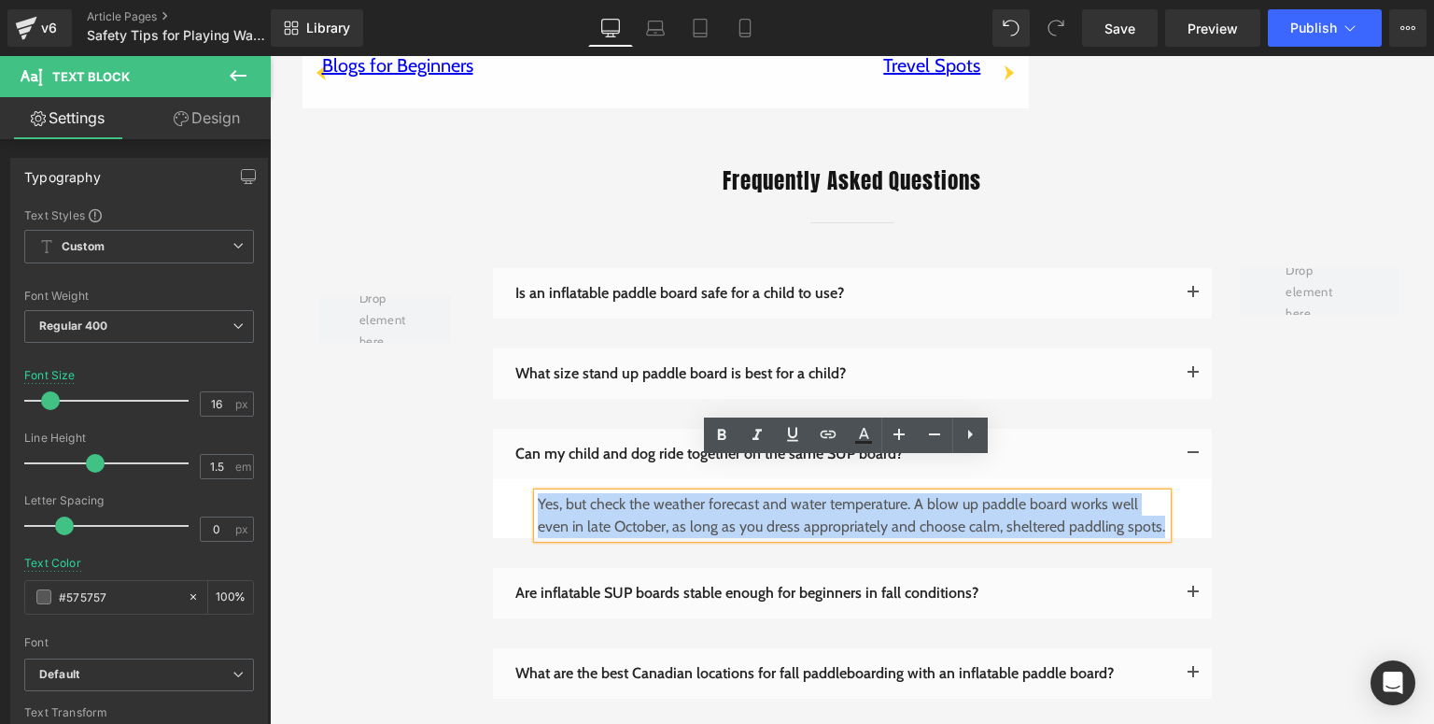
drag, startPoint x: 1161, startPoint y: 492, endPoint x: 534, endPoint y: 472, distance: 626.9
click at [538, 493] on div "Yes, but check the weather forecast and water temperature. A blow up paddle boa…" at bounding box center [852, 515] width 629 height 45
paste div
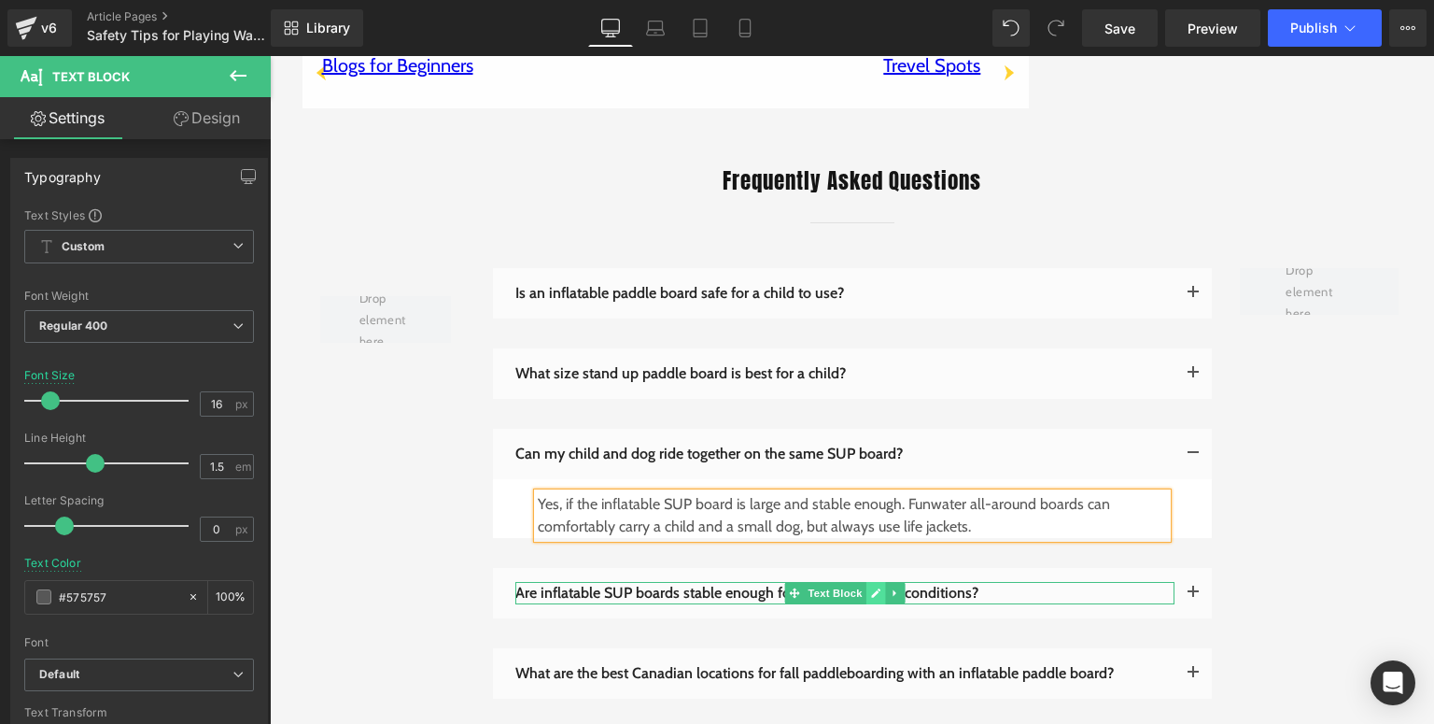
click at [870, 587] on icon at bounding box center [875, 592] width 10 height 11
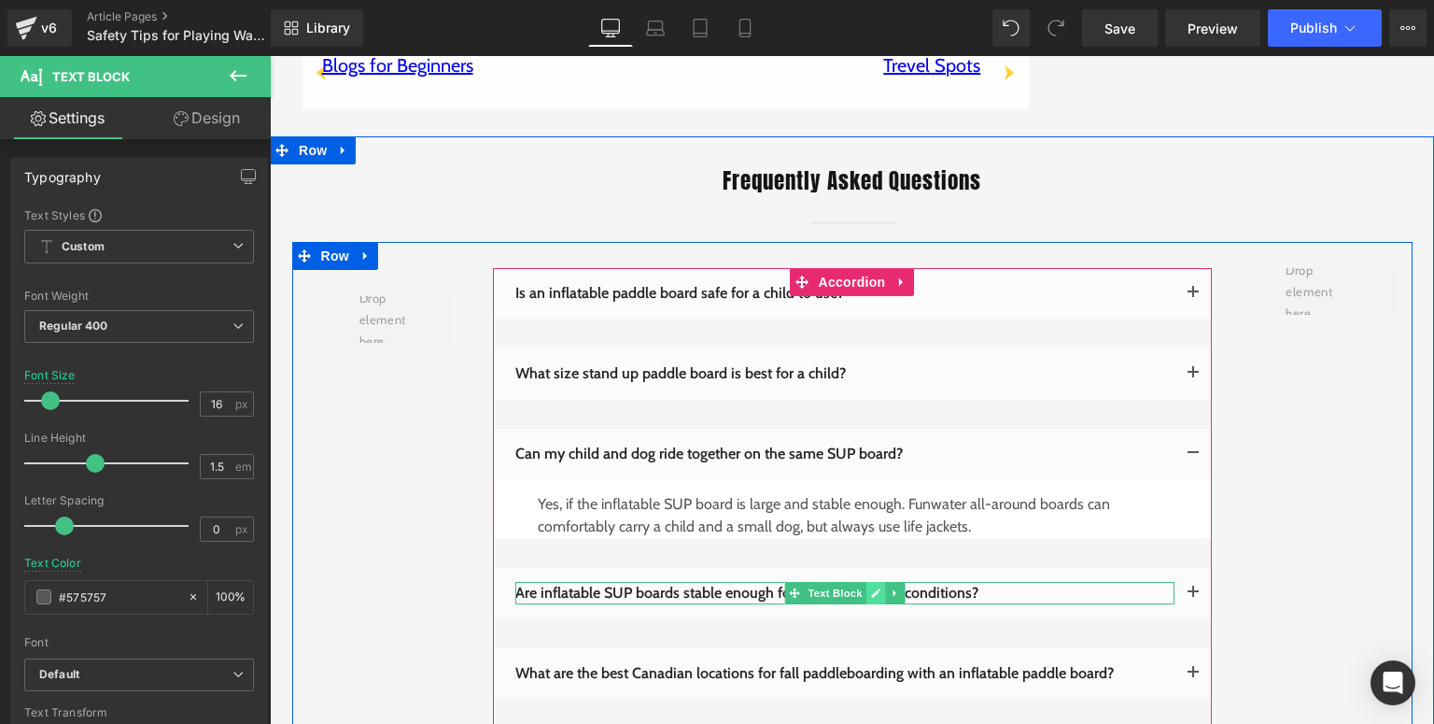
click at [870, 587] on icon at bounding box center [875, 592] width 10 height 11
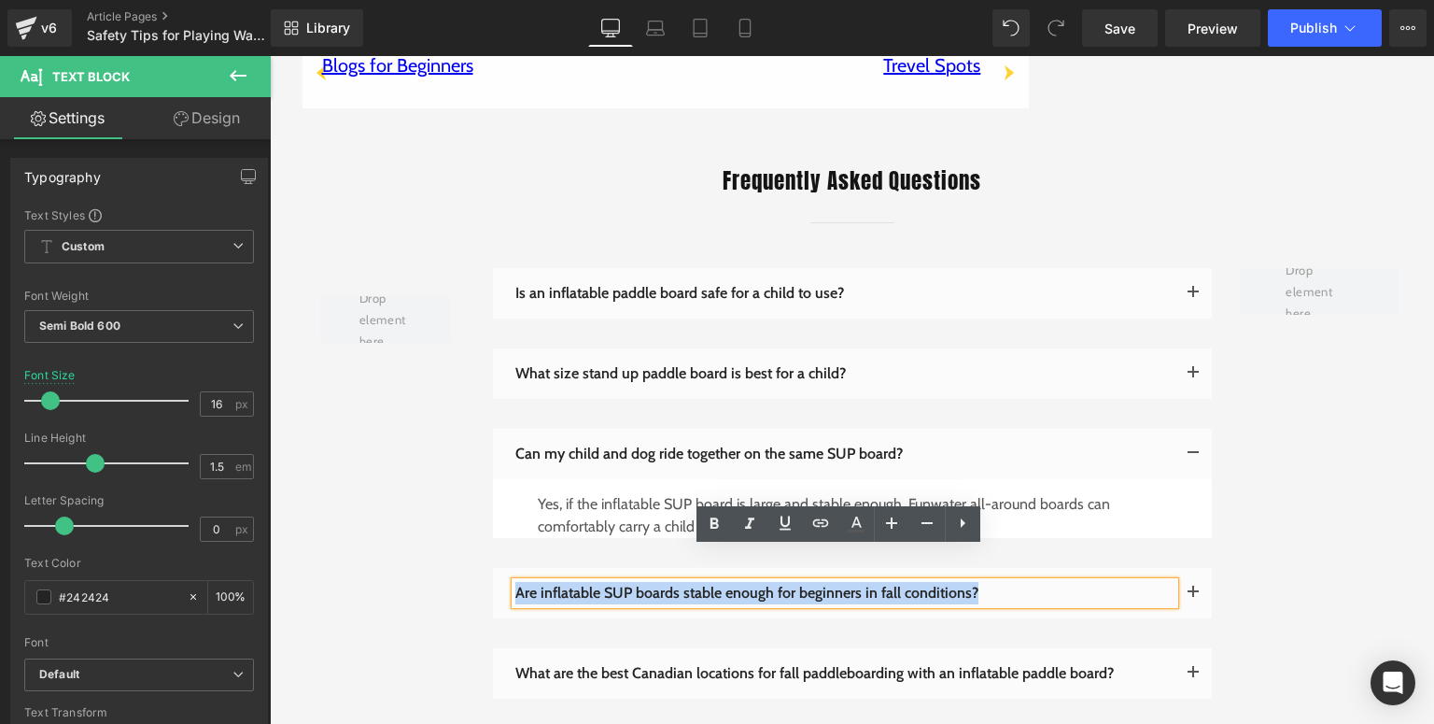
drag, startPoint x: 1027, startPoint y: 559, endPoint x: 512, endPoint y: 553, distance: 515.5
click at [515, 582] on p "Are inflatable SUP boards stable enough for beginners in fall conditions?" at bounding box center [844, 593] width 659 height 22
paste div
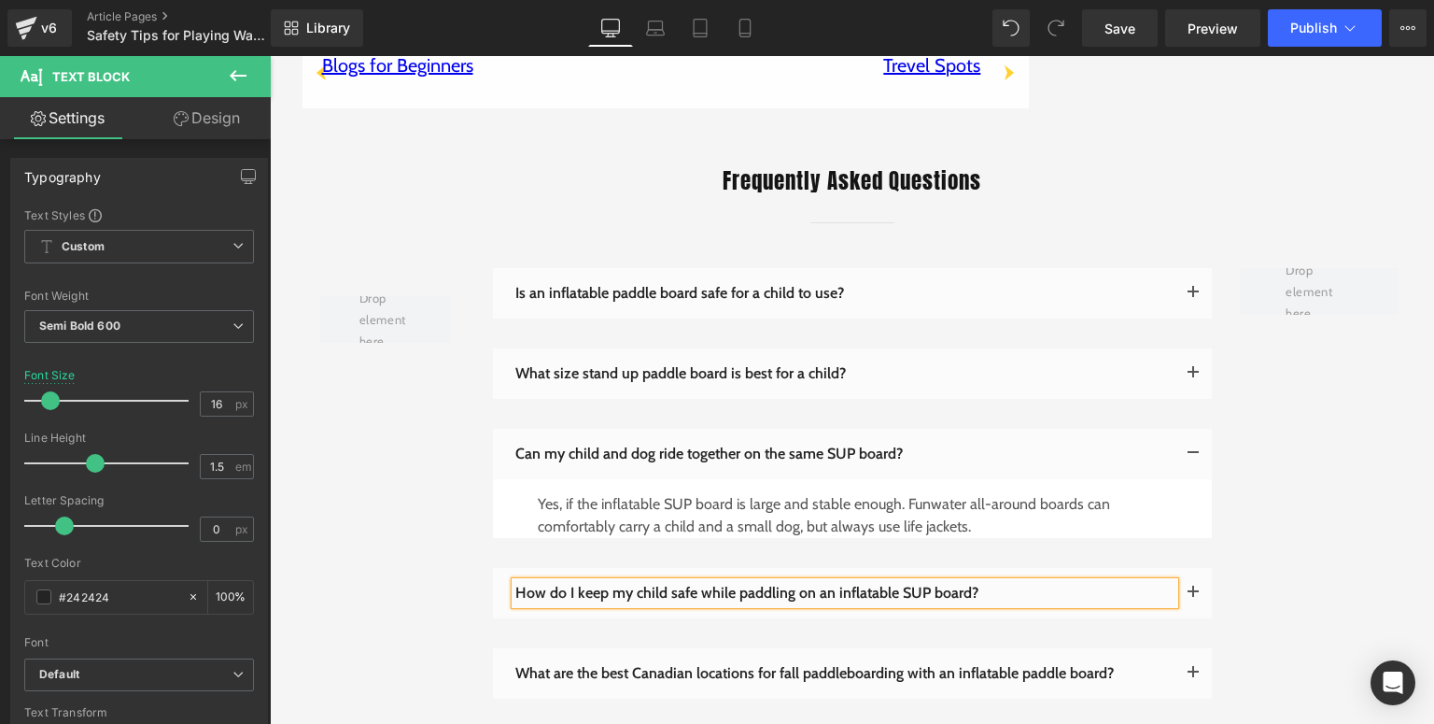
click at [1184, 568] on button "button" at bounding box center [1193, 593] width 37 height 50
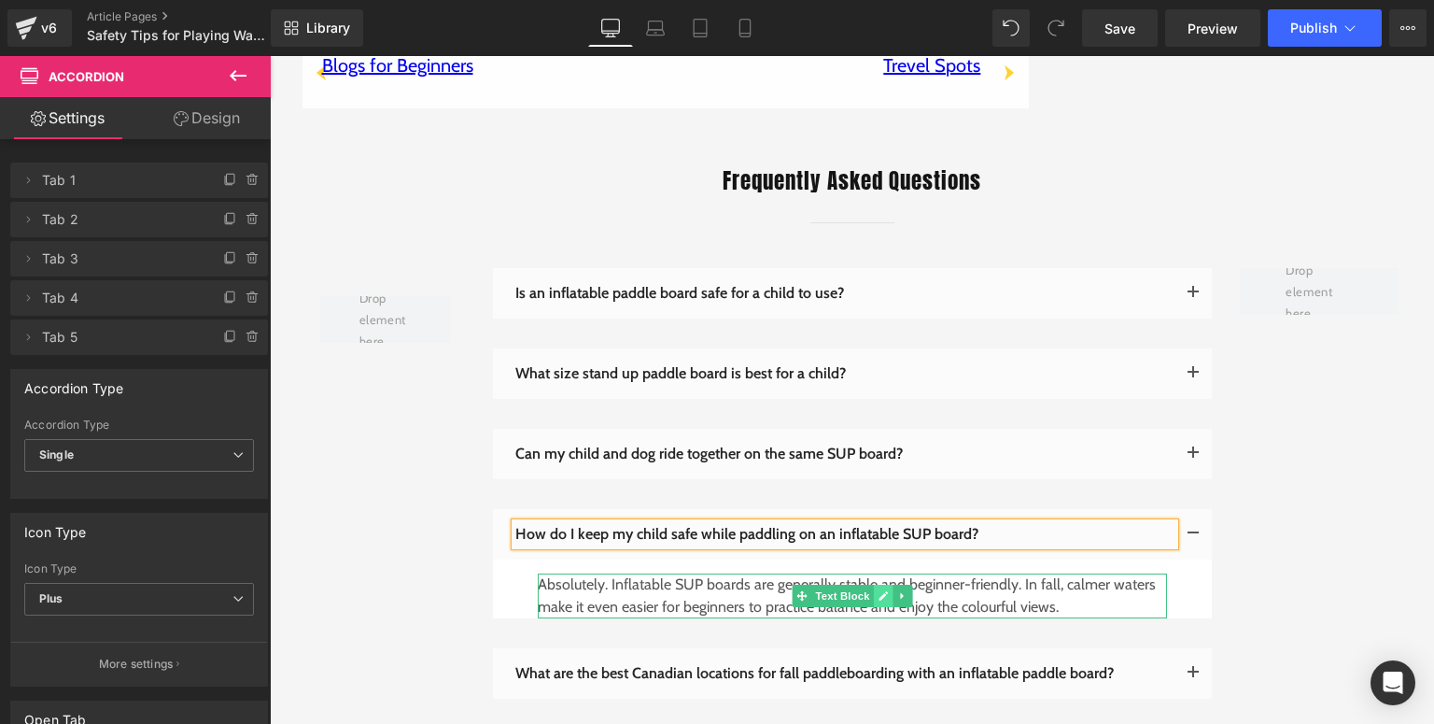
click at [878, 590] on icon at bounding box center [883, 595] width 10 height 11
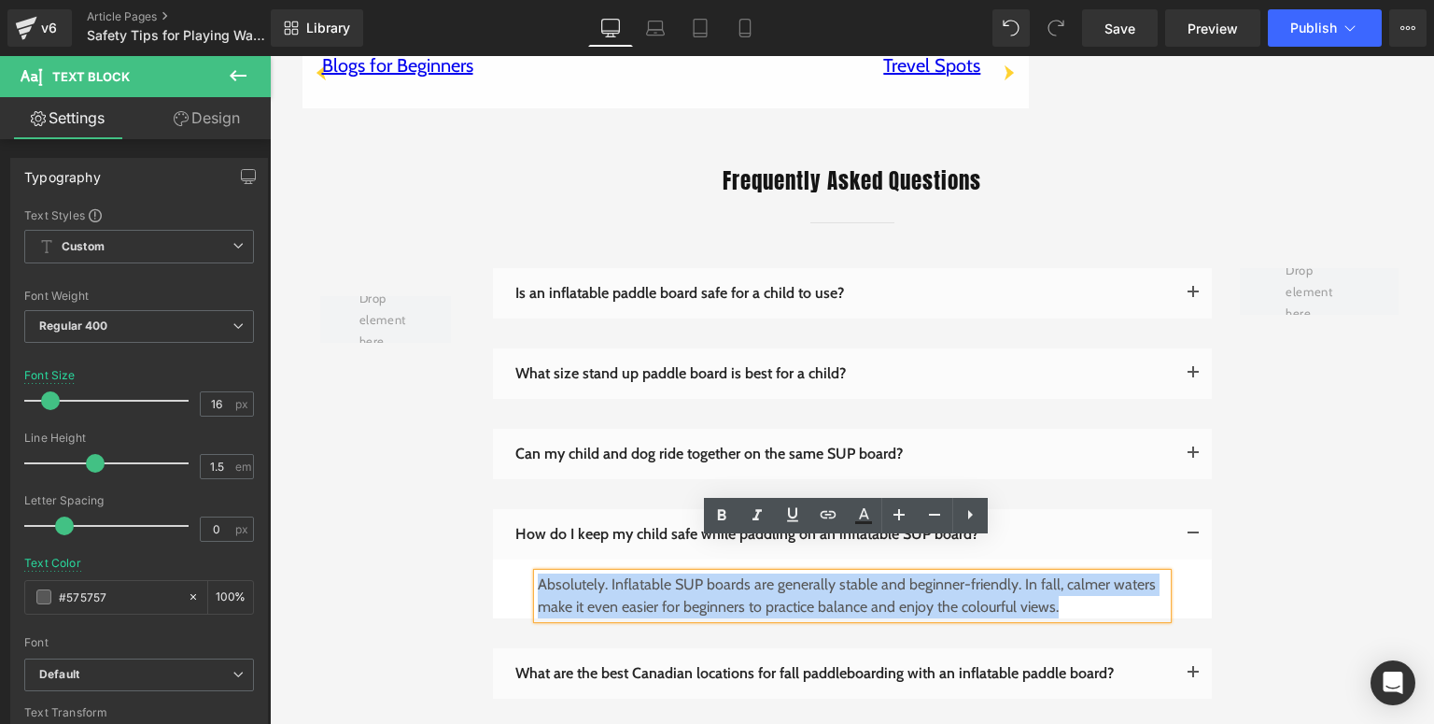
drag, startPoint x: 1105, startPoint y: 582, endPoint x: 533, endPoint y: 551, distance: 572.3
click at [538, 573] on p "Absolutely. Inflatable SUP boards are generally stable and beginner-friendly. I…" at bounding box center [852, 595] width 629 height 45
paste div
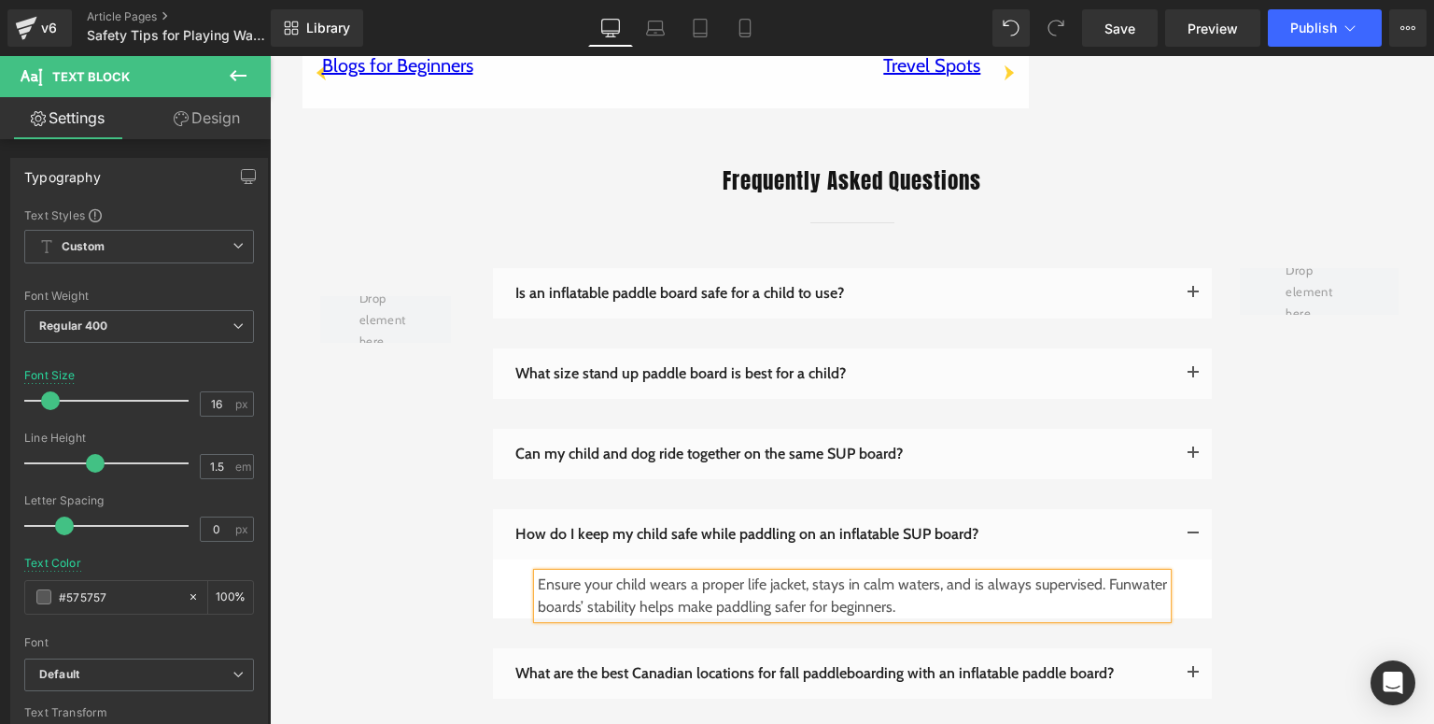
scroll to position [4631, 0]
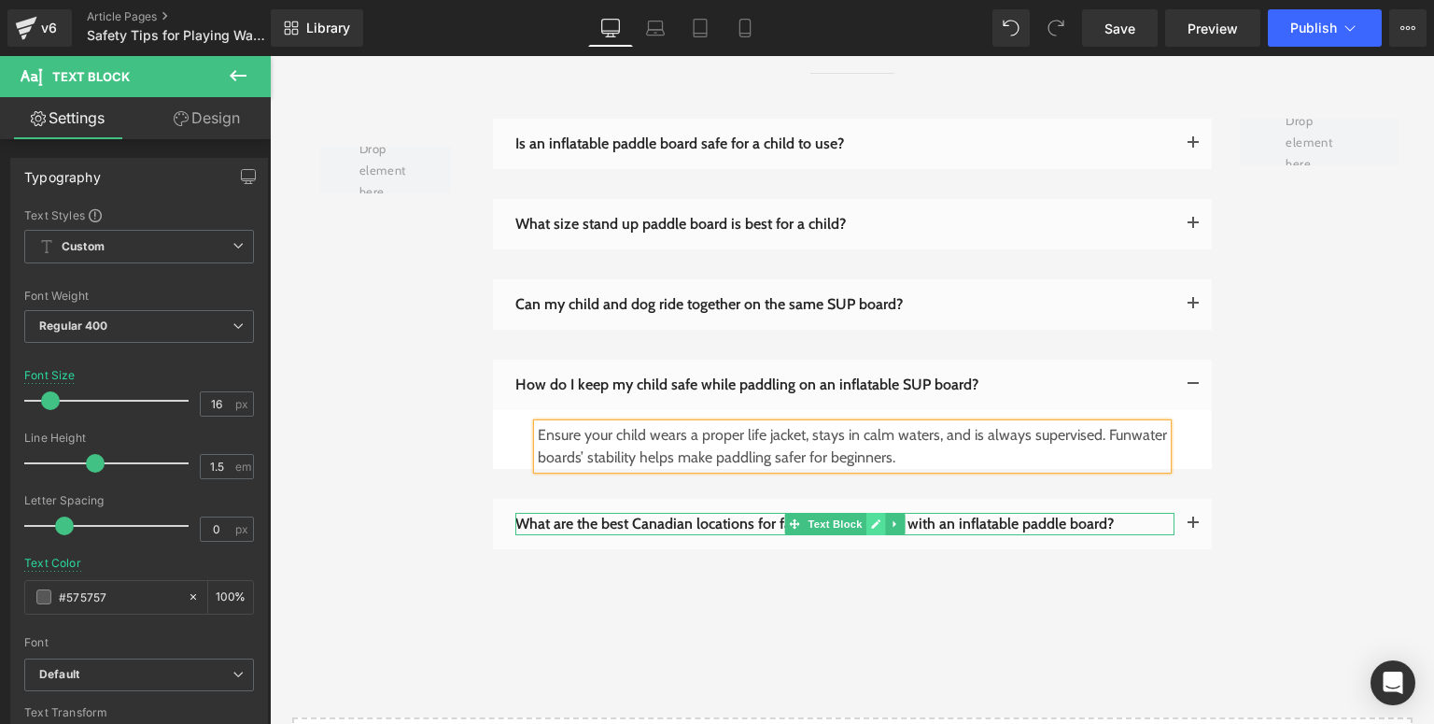
click at [870, 518] on icon at bounding box center [875, 523] width 10 height 11
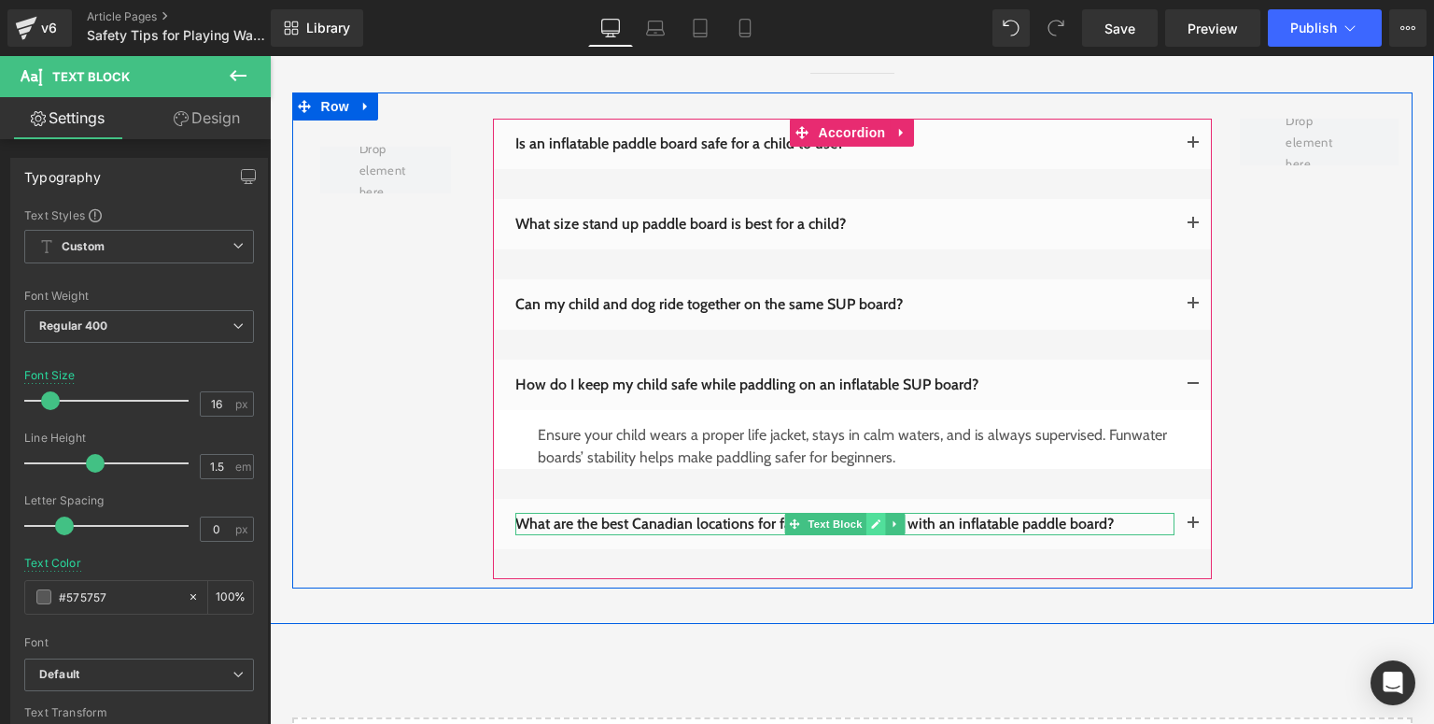
click at [870, 518] on icon at bounding box center [875, 523] width 10 height 11
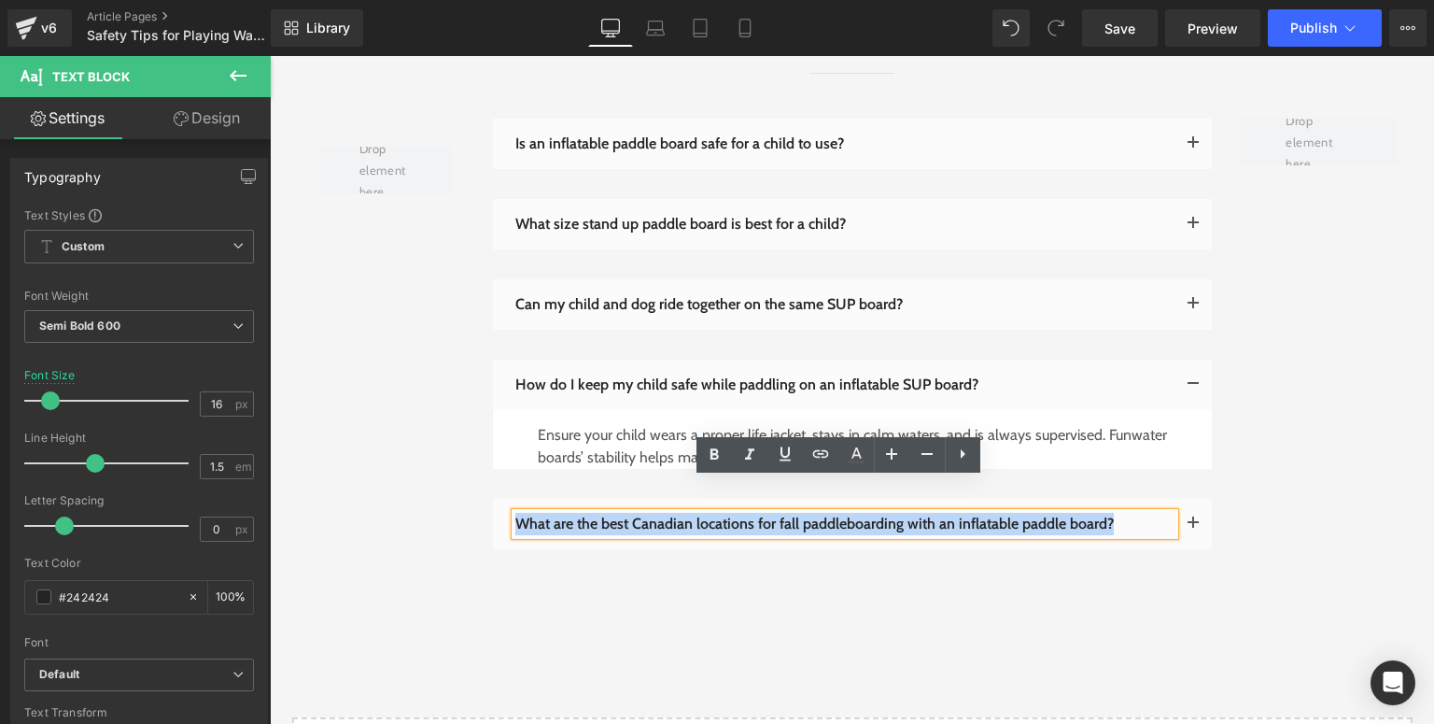
drag, startPoint x: 1133, startPoint y: 490, endPoint x: 514, endPoint y: 492, distance: 618.1
click at [515, 513] on p "What are the best Canadian locations for fall paddleboarding with an inflatable…" at bounding box center [844, 524] width 659 height 22
paste div
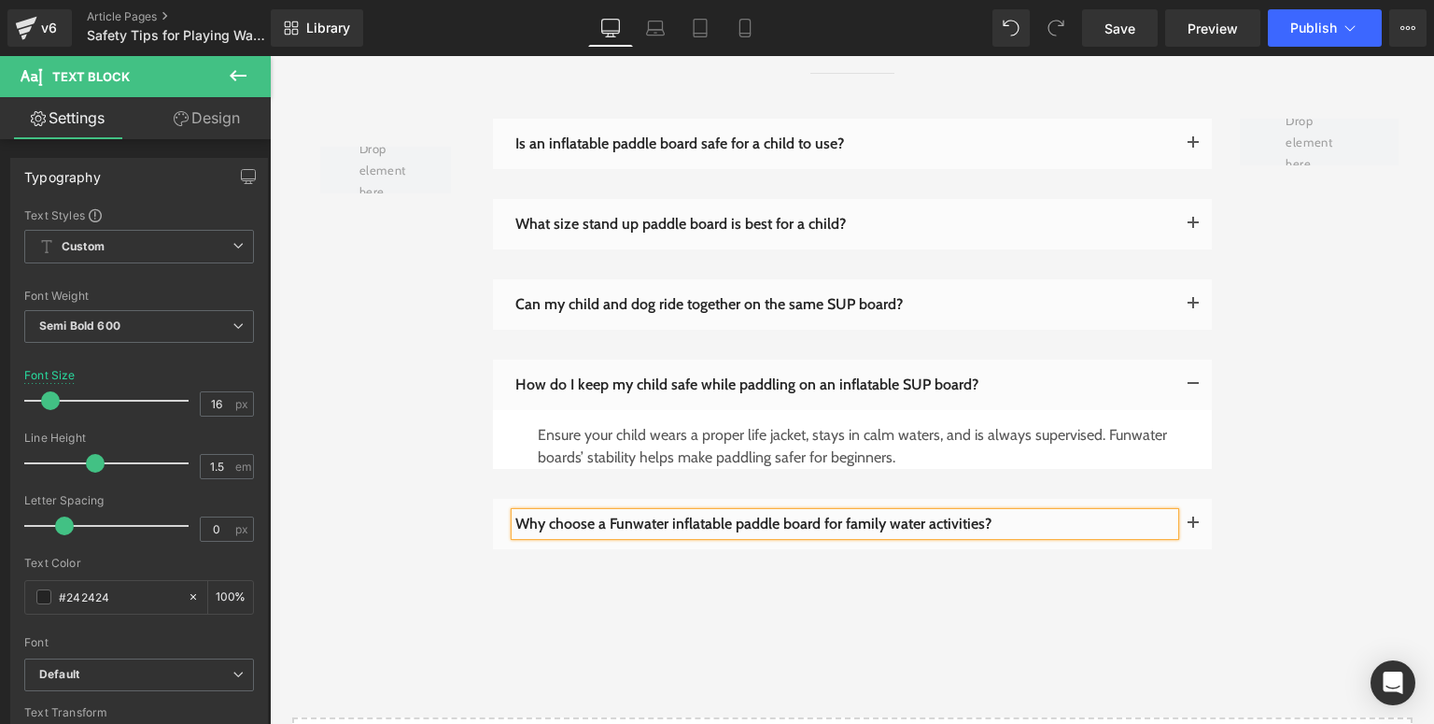
click at [1184, 499] on button "button" at bounding box center [1193, 524] width 37 height 50
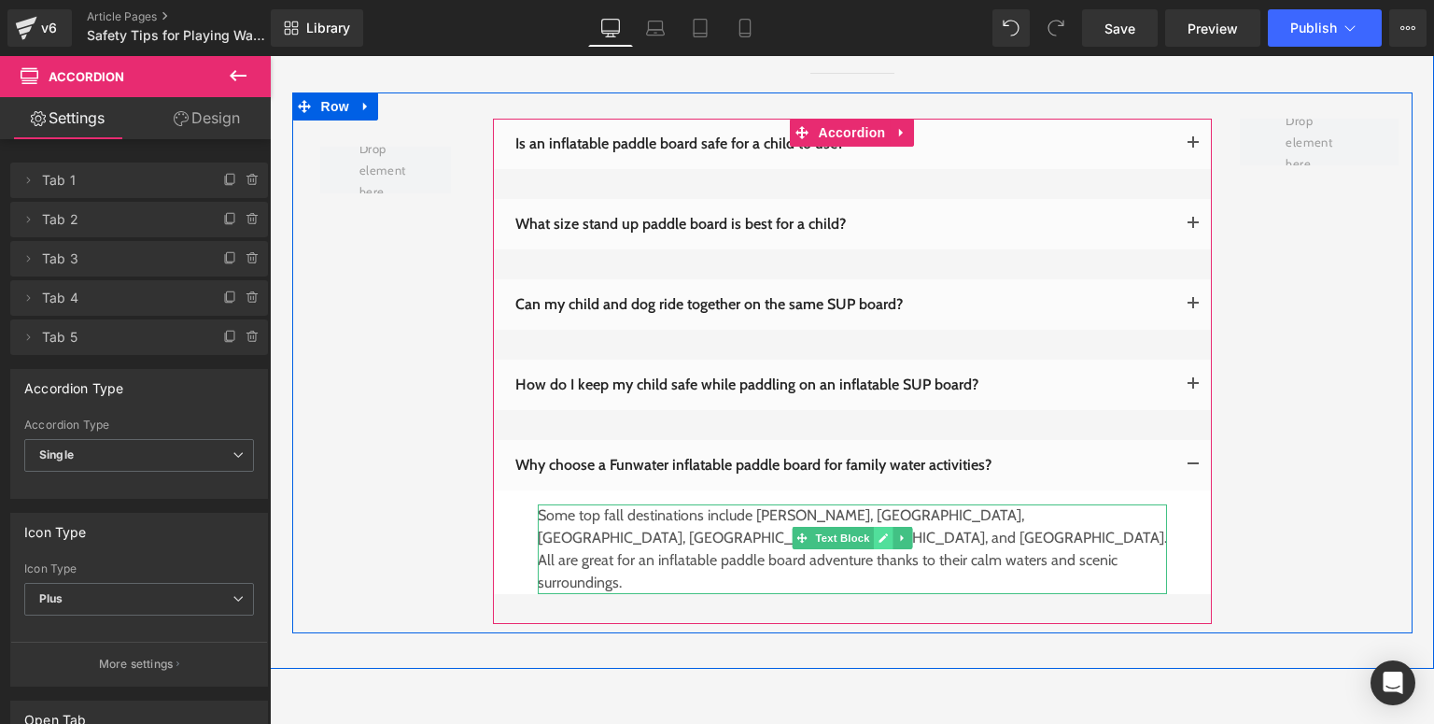
click at [878, 532] on icon at bounding box center [883, 537] width 10 height 11
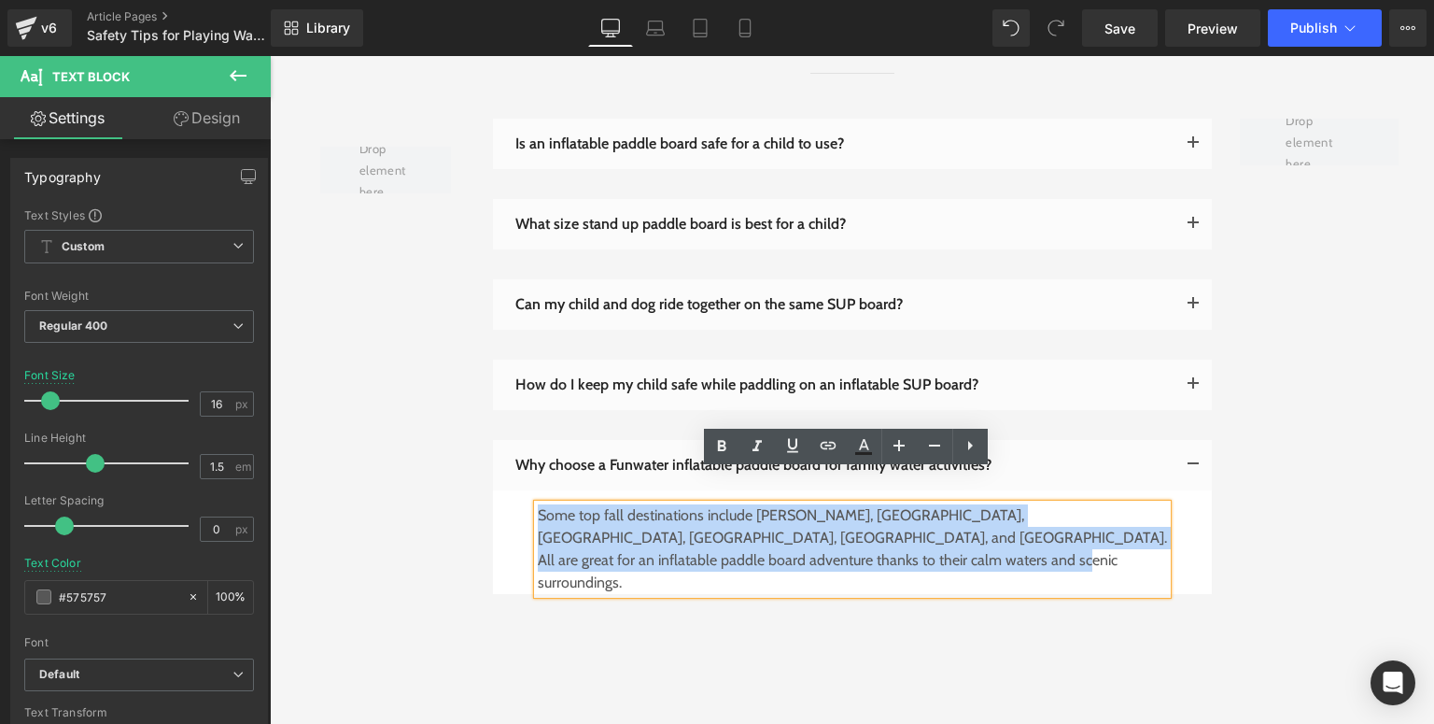
drag, startPoint x: 831, startPoint y: 530, endPoint x: 534, endPoint y: 486, distance: 300.2
click at [538, 504] on p "Some top fall destinations include [PERSON_NAME], [GEOGRAPHIC_DATA], [GEOGRAPHI…" at bounding box center [852, 549] width 629 height 90
paste div
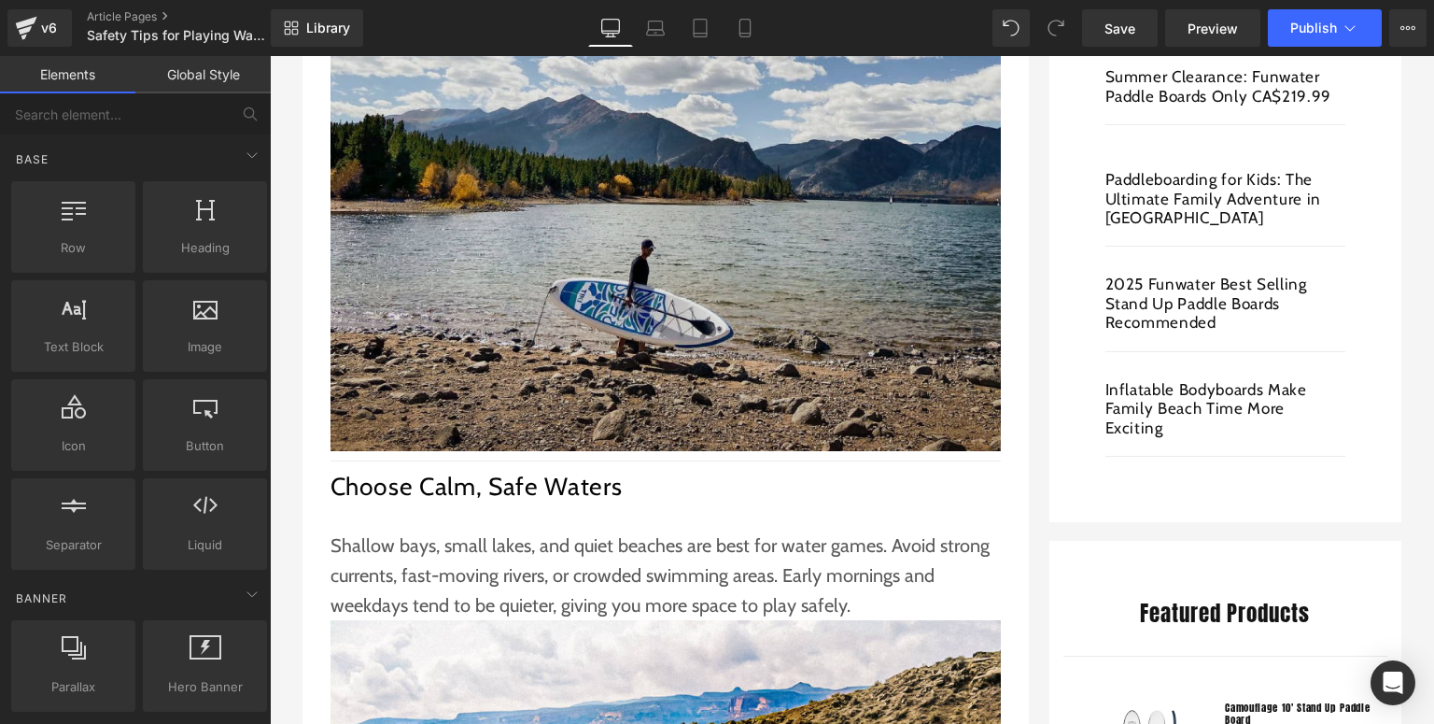
scroll to position [672, 0]
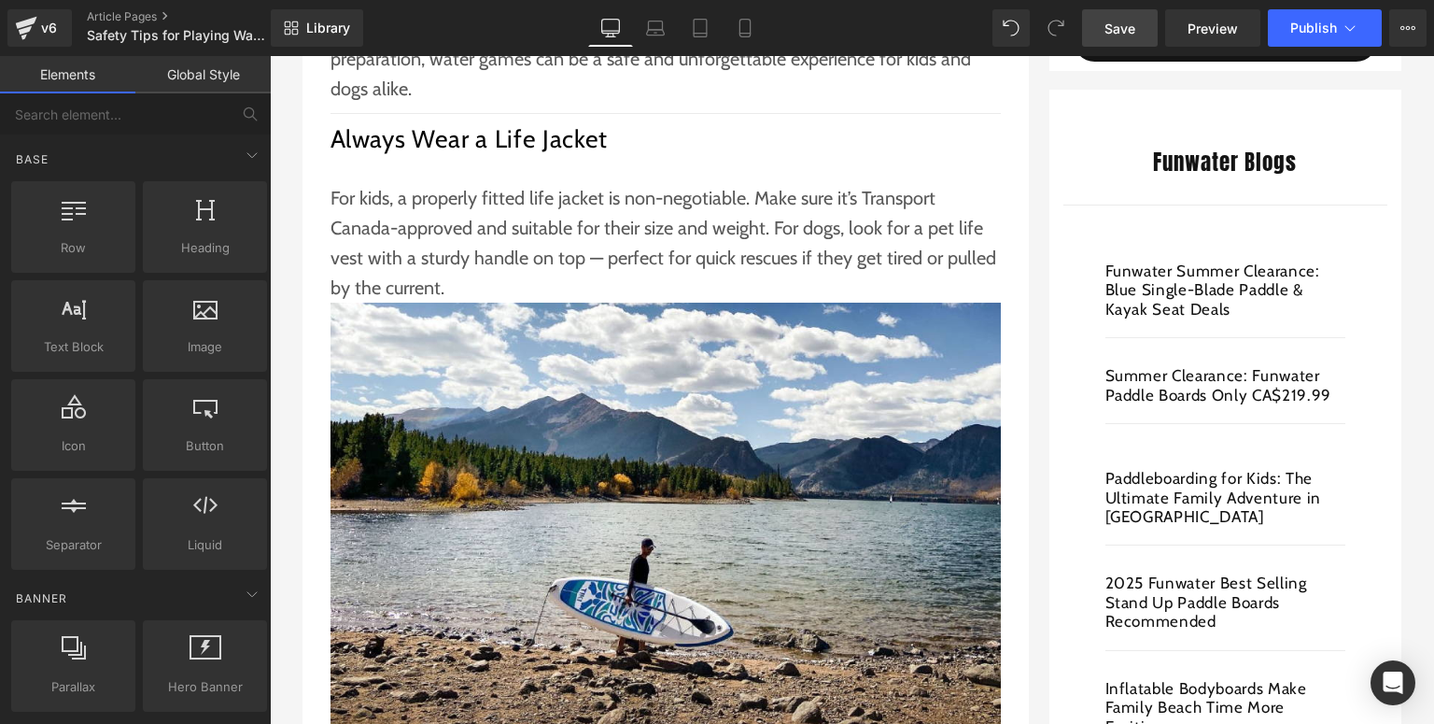
click at [1110, 19] on span "Save" at bounding box center [1120, 29] width 31 height 20
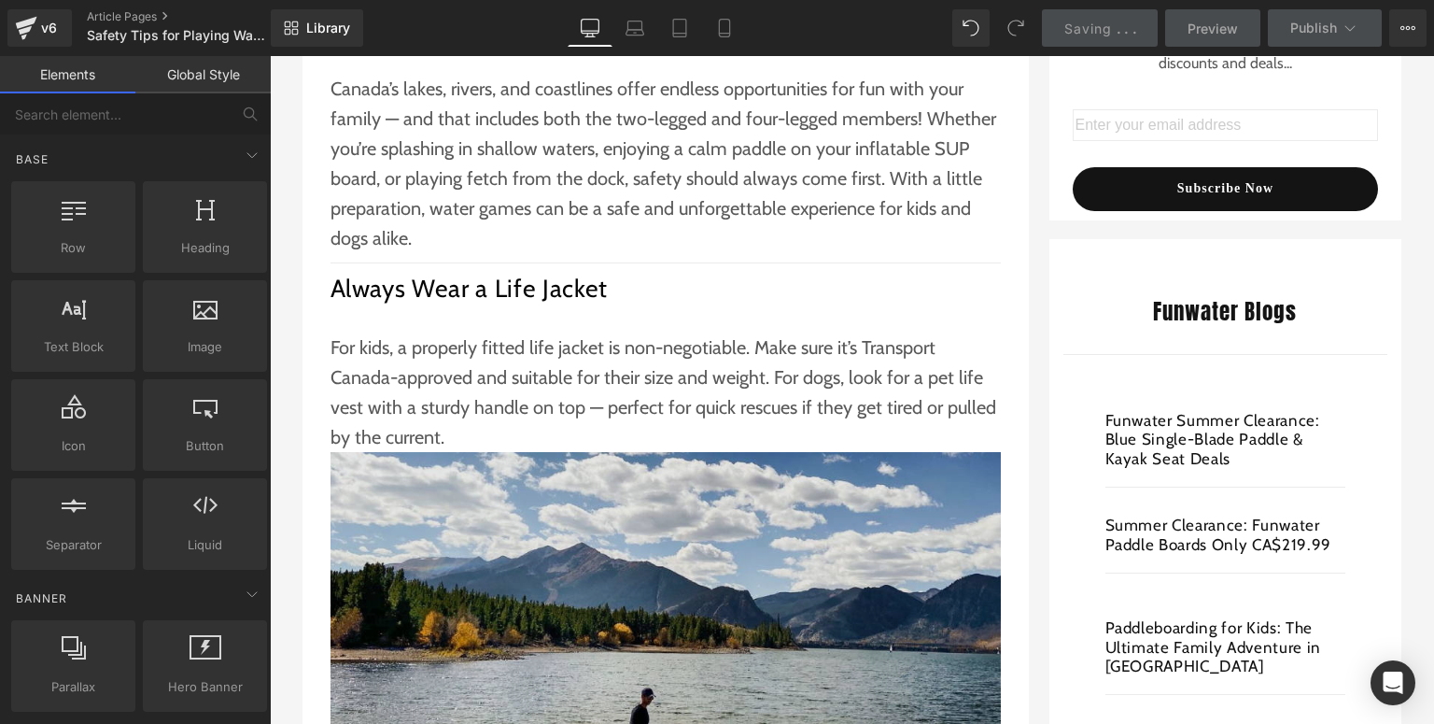
scroll to position [822, 0]
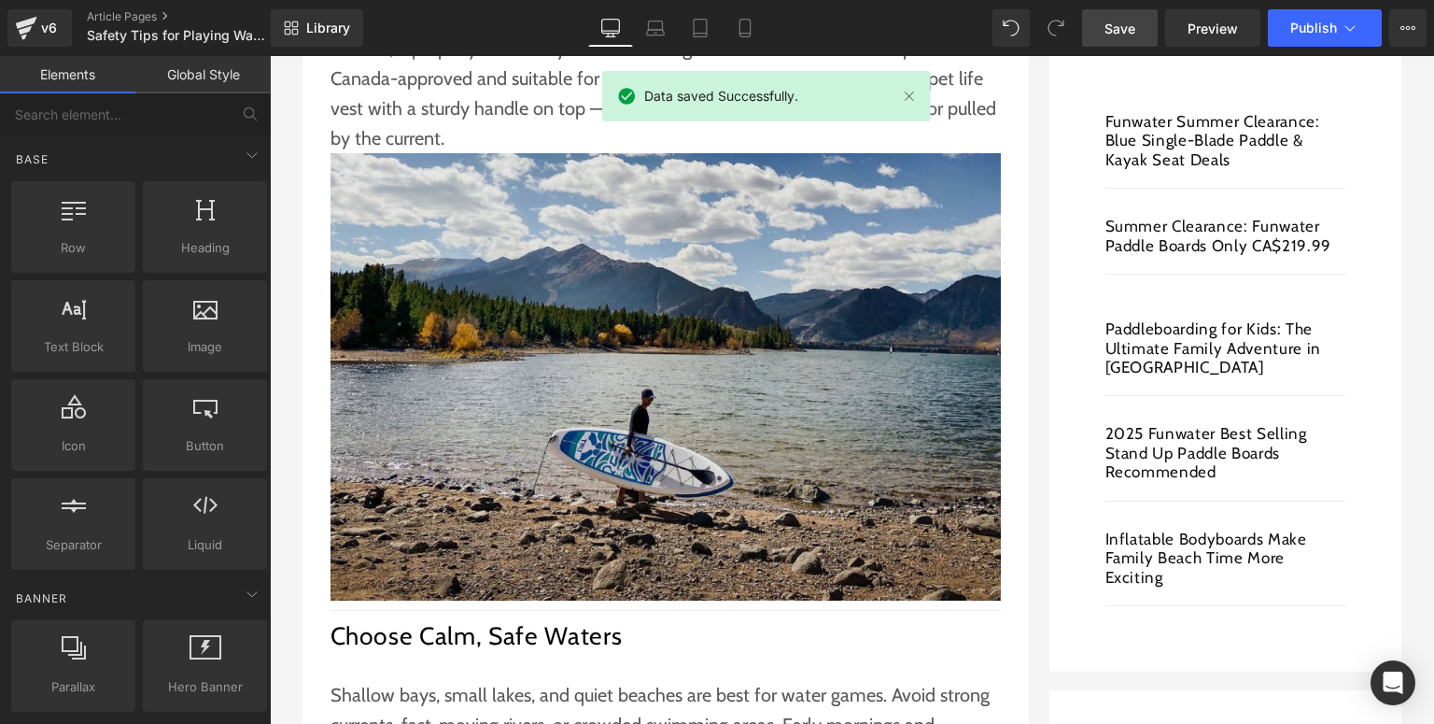
click at [696, 418] on img at bounding box center [666, 376] width 670 height 447
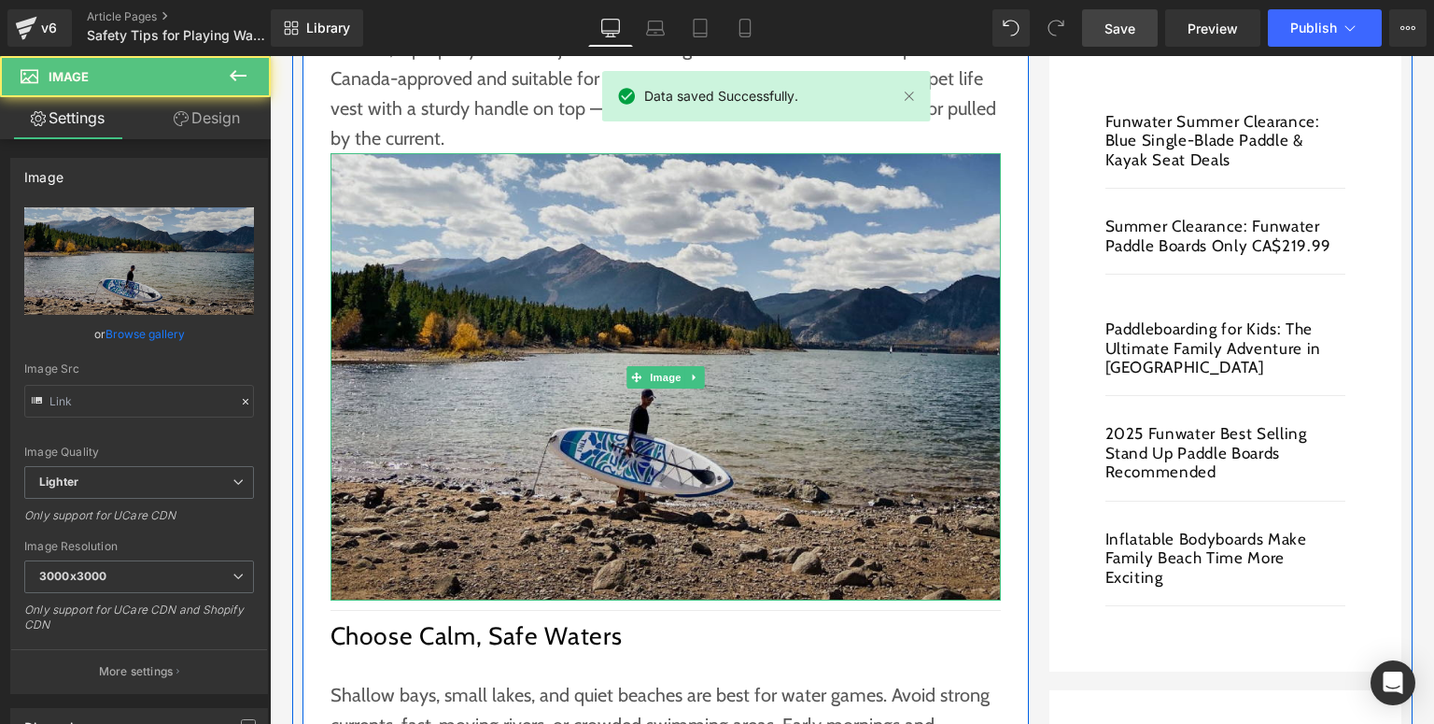
type input "[URL][DOMAIN_NAME]"
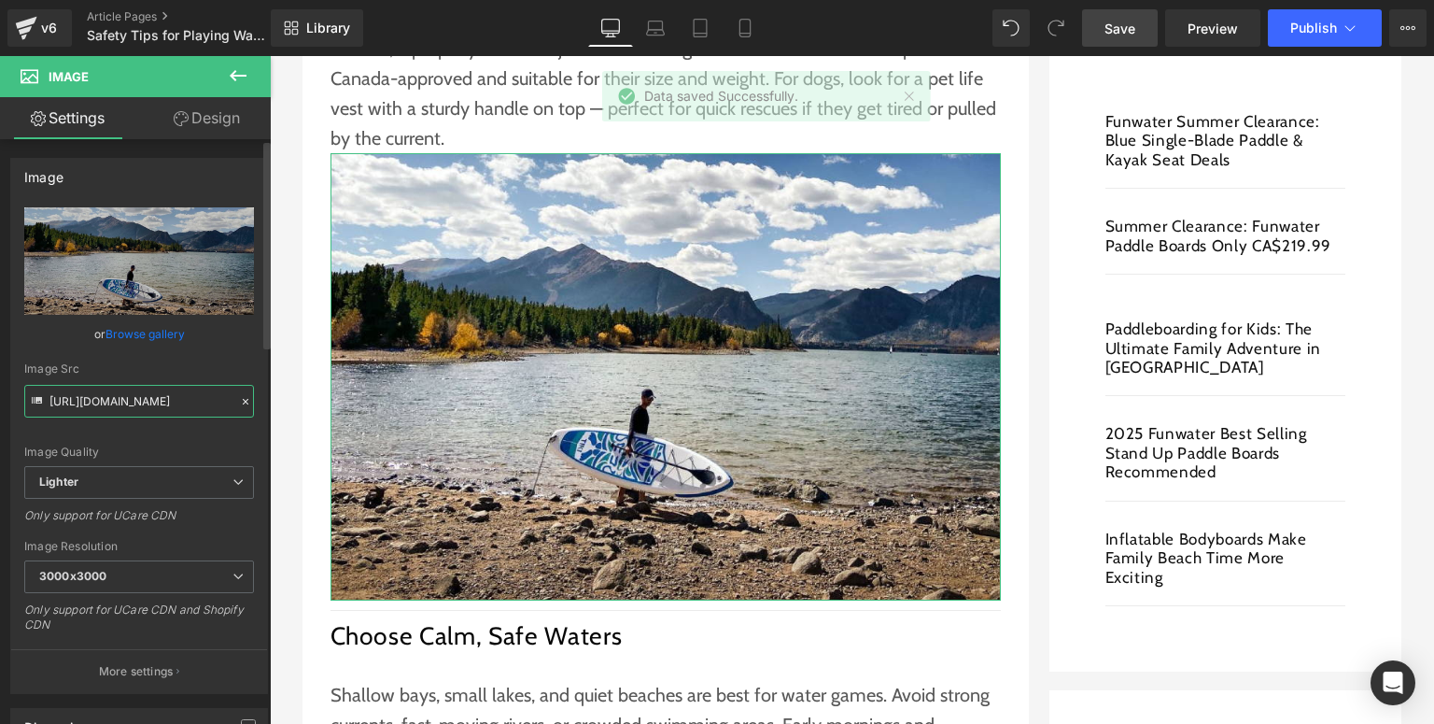
click at [78, 407] on input "[URL][DOMAIN_NAME]" at bounding box center [139, 401] width 230 height 33
drag, startPoint x: 49, startPoint y: 399, endPoint x: 221, endPoint y: 400, distance: 172.7
click at [221, 400] on input "[URL][DOMAIN_NAME]" at bounding box center [139, 401] width 230 height 33
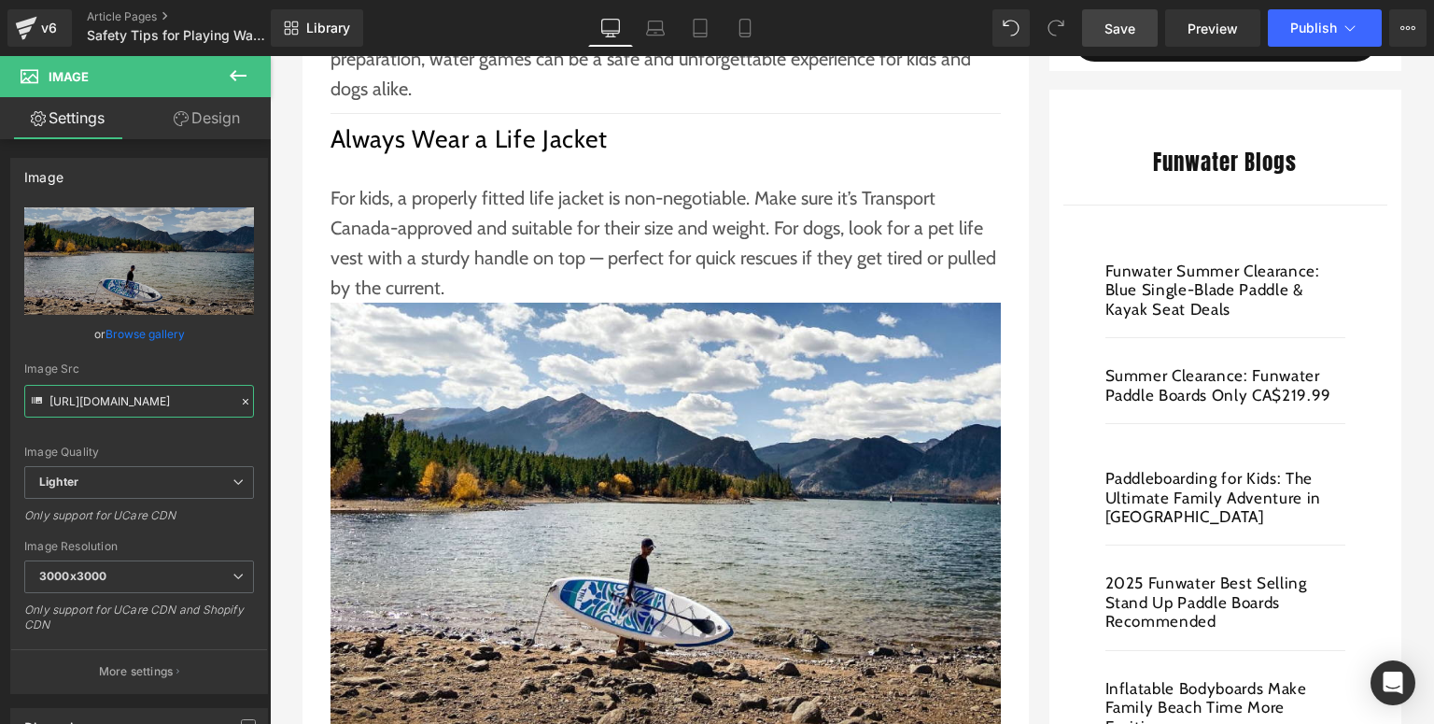
scroll to position [822, 0]
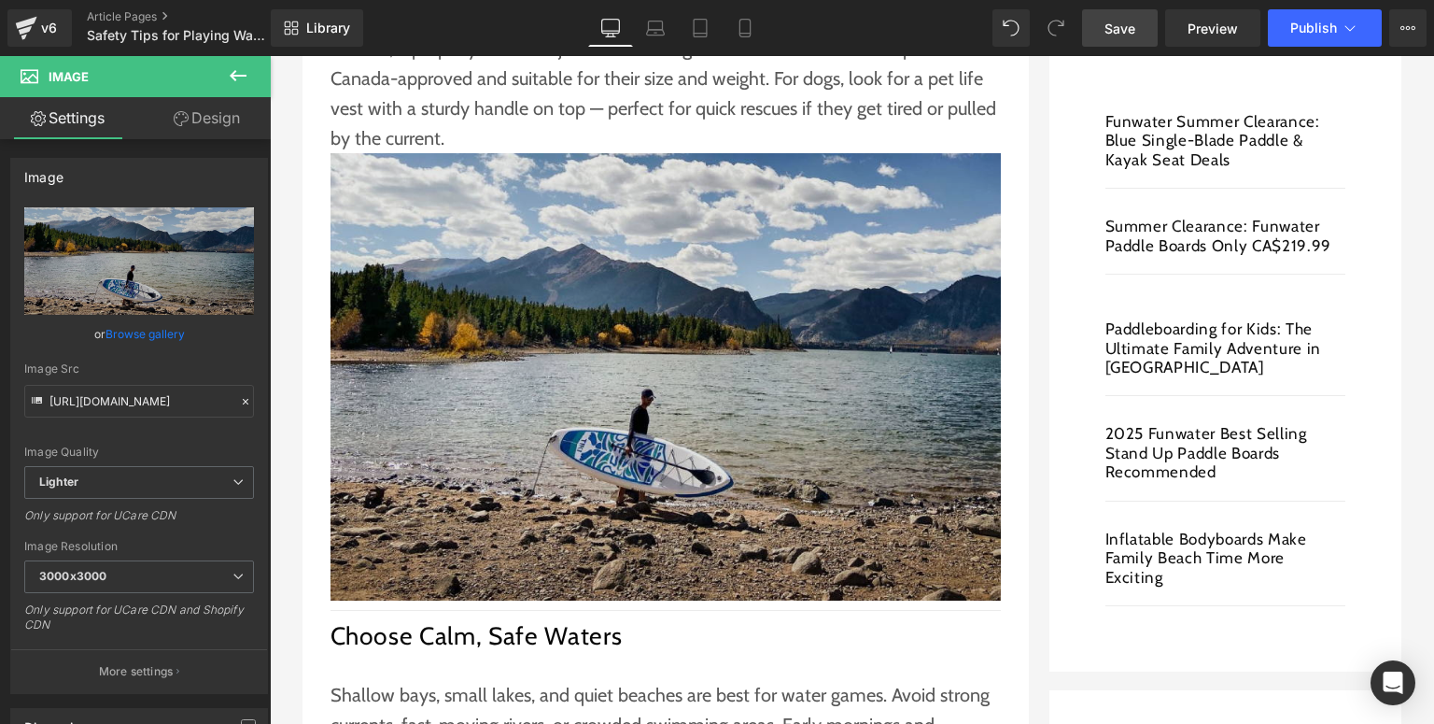
click at [598, 401] on img at bounding box center [666, 376] width 670 height 447
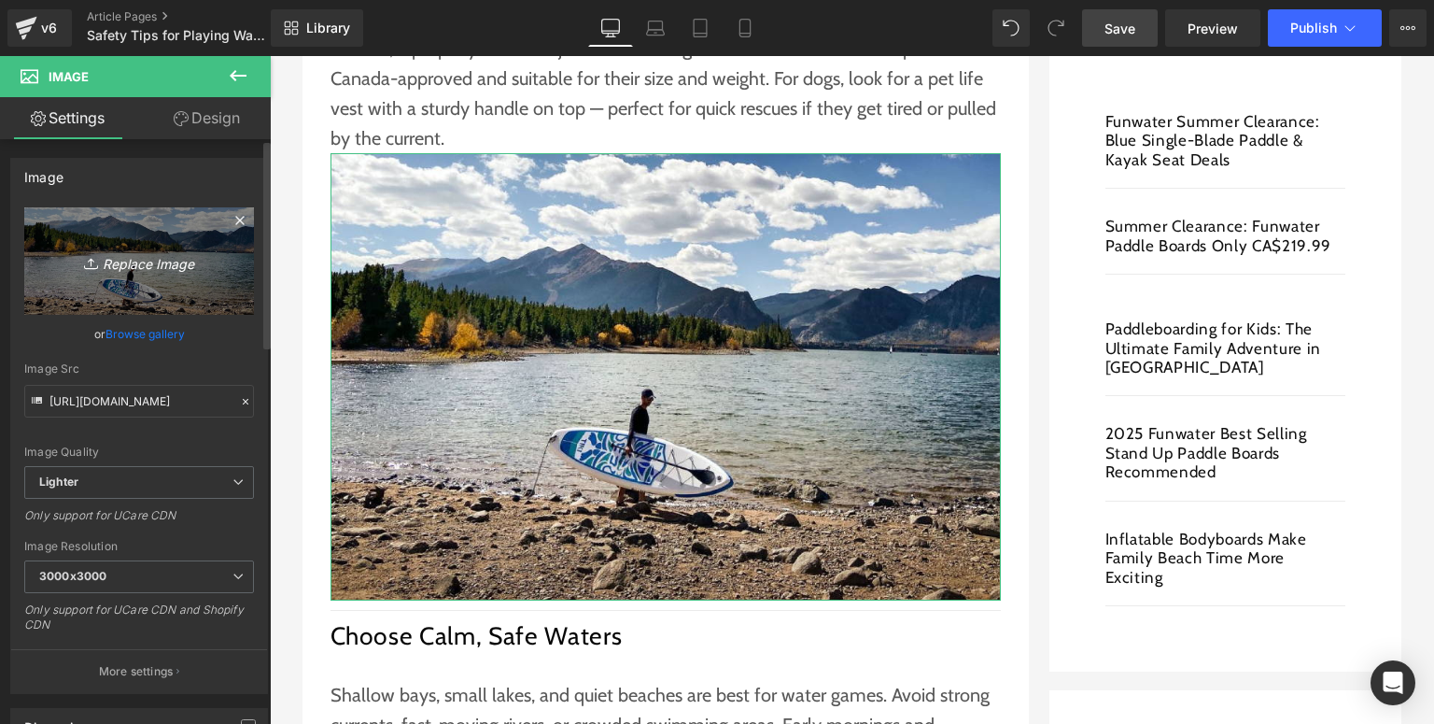
click at [131, 272] on icon "Replace Image" at bounding box center [138, 260] width 149 height 23
type input "C:\fakepath\Funwater paddle board (41).jpg"
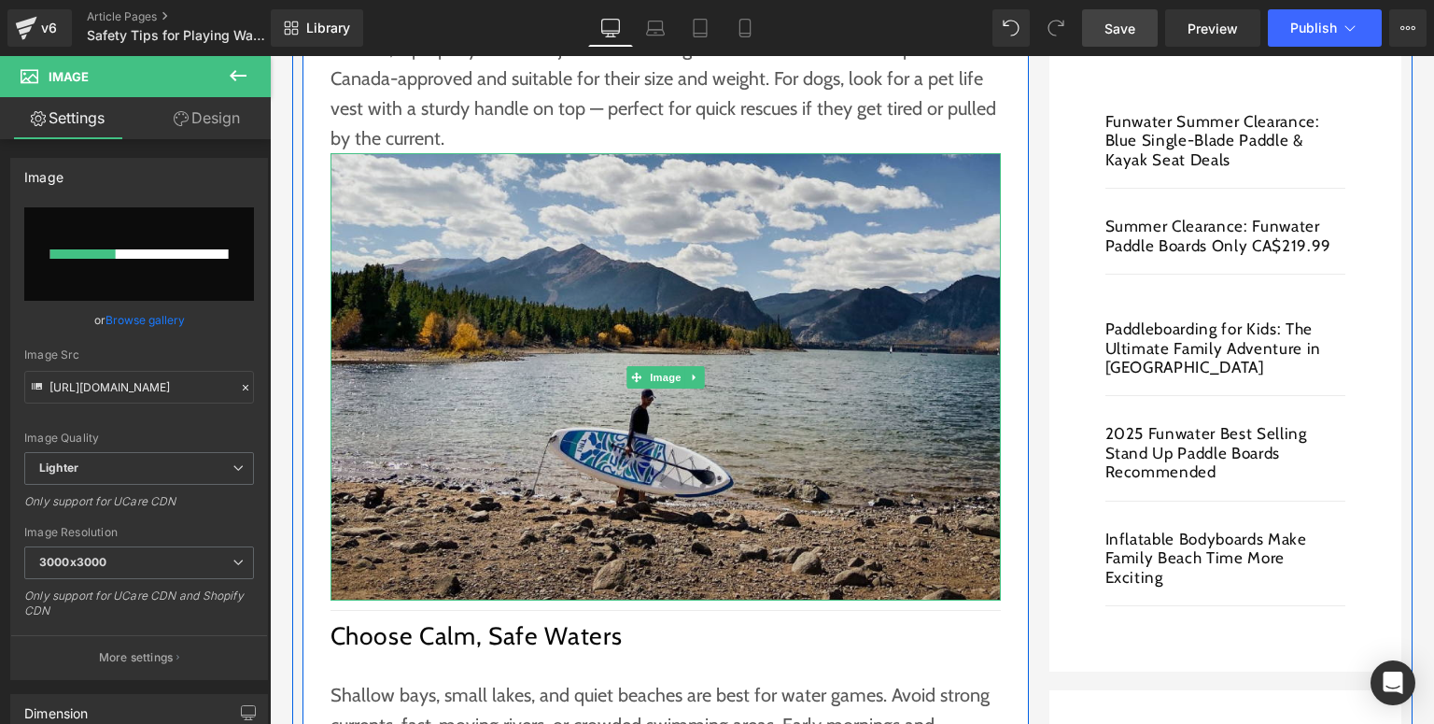
scroll to position [896, 0]
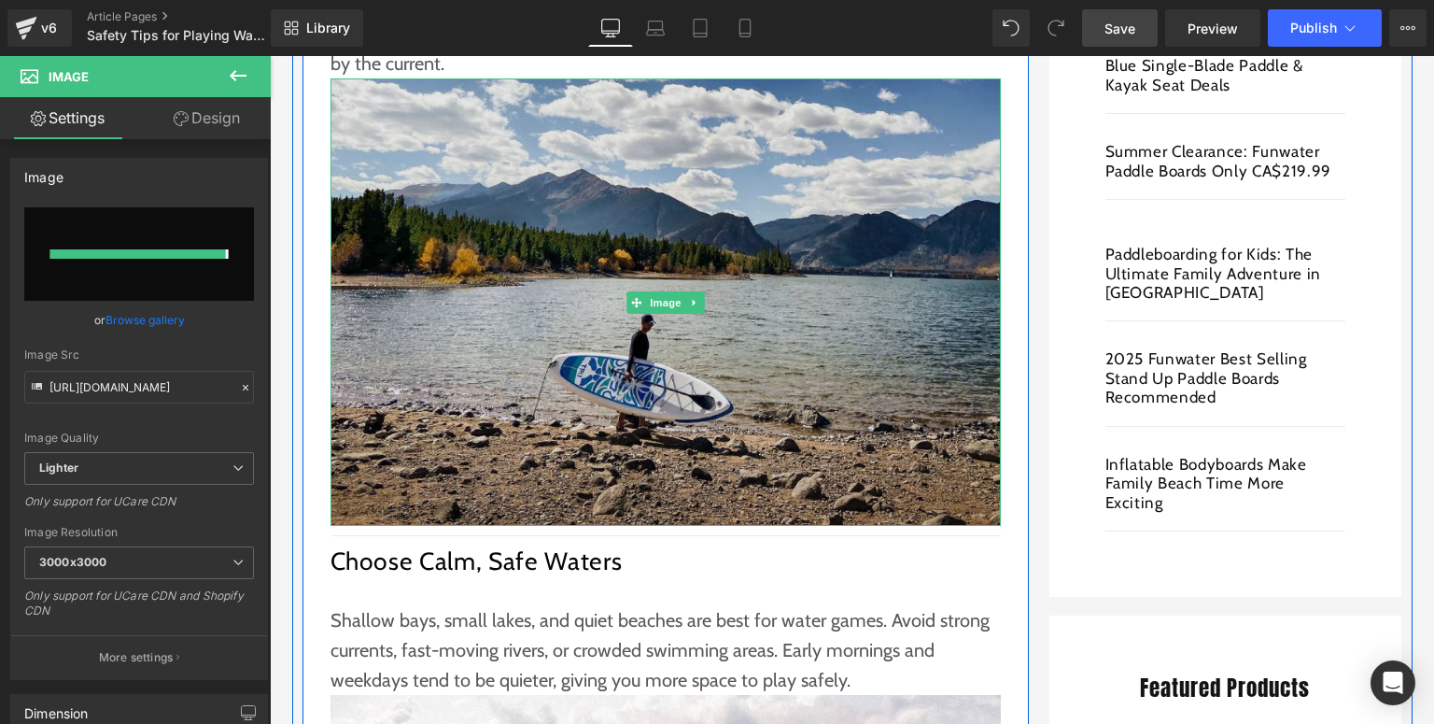
type input "[URL][DOMAIN_NAME]"
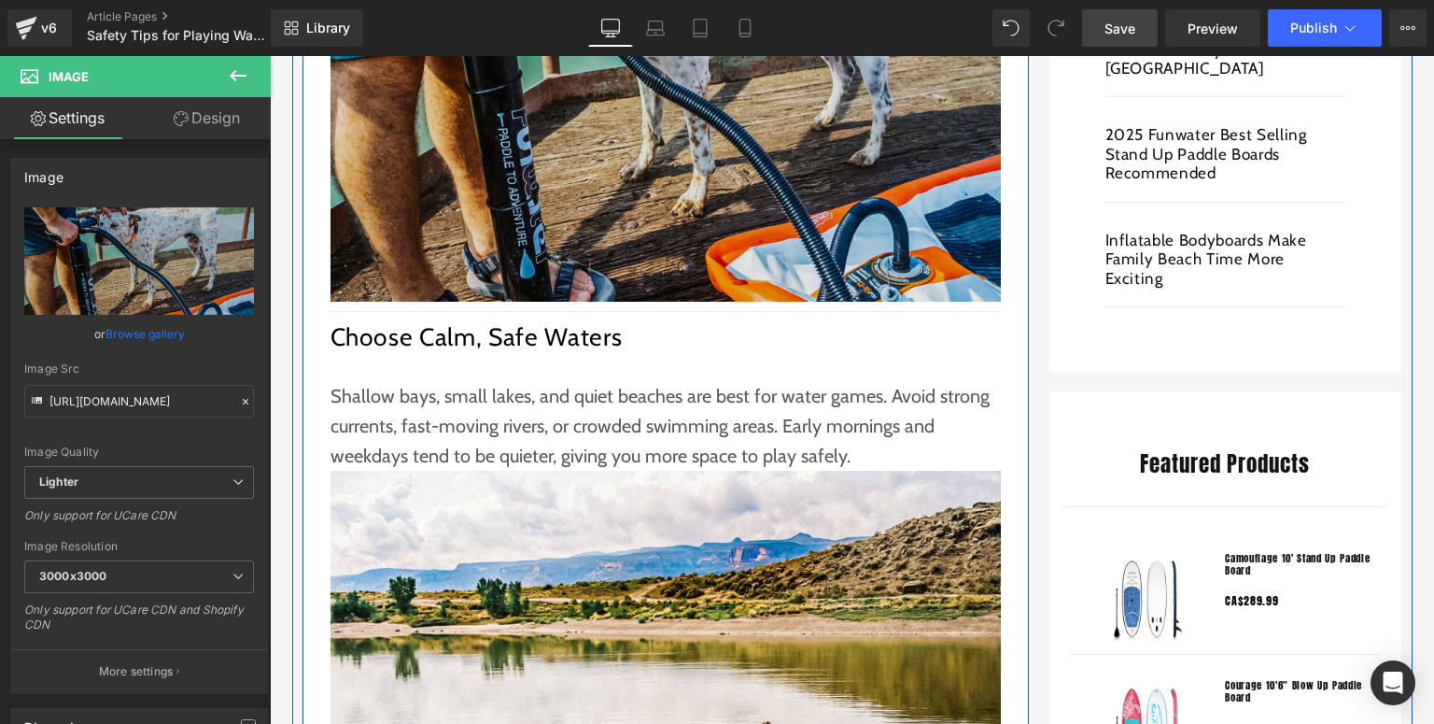
scroll to position [1345, 0]
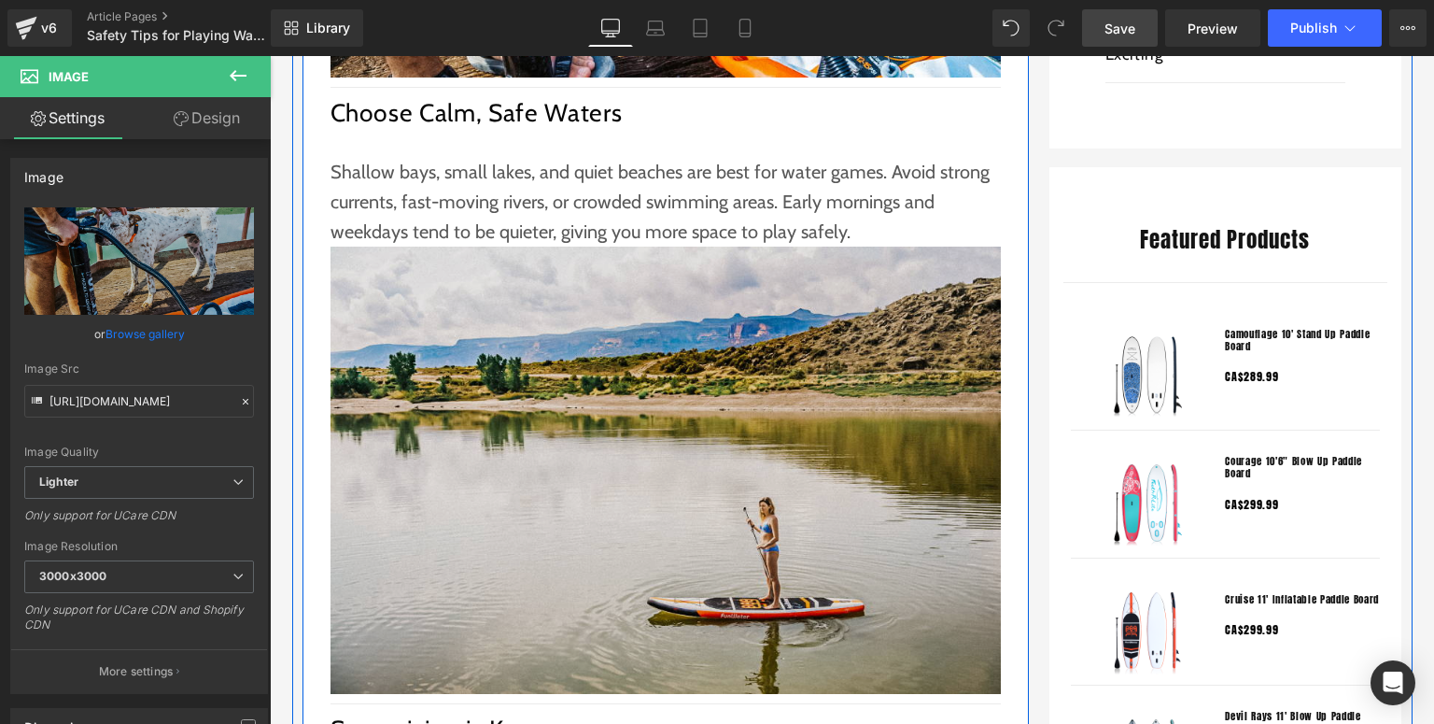
click at [590, 471] on img at bounding box center [666, 470] width 670 height 447
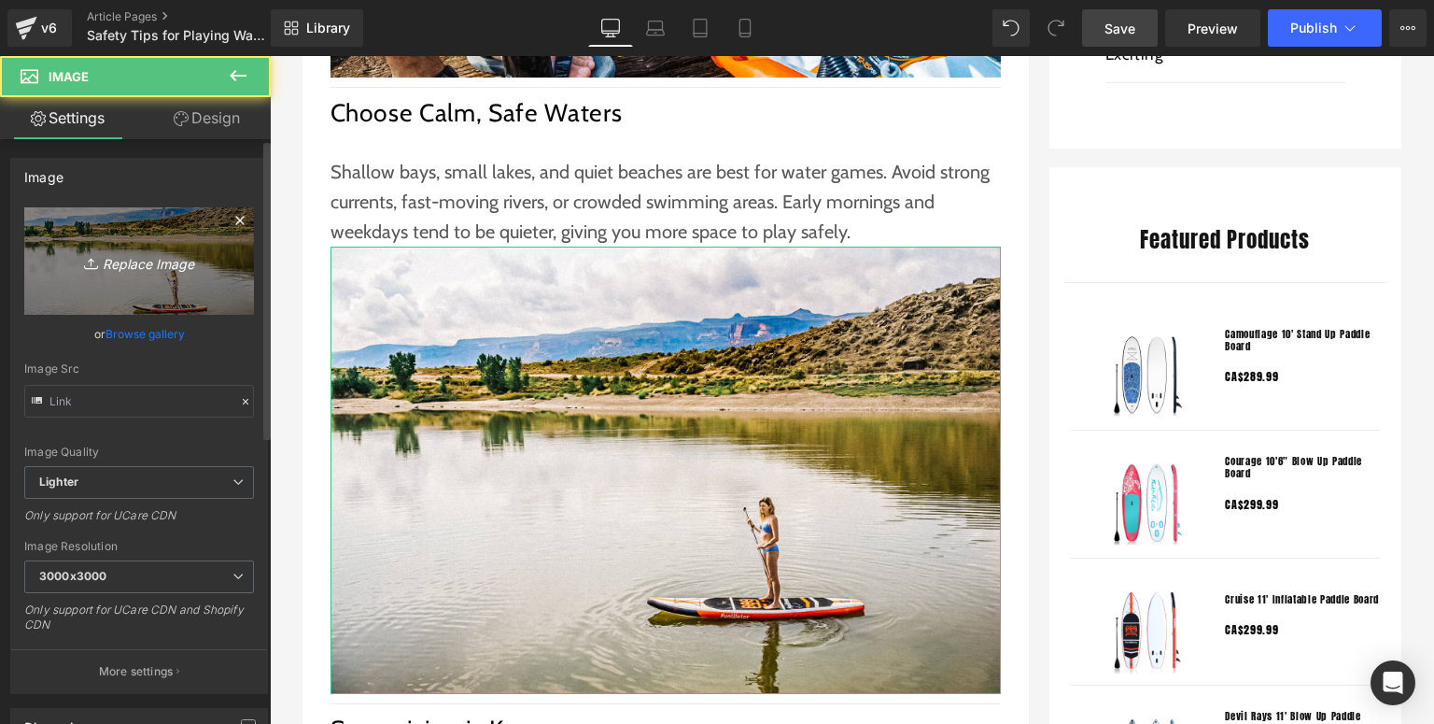
type input "[URL][DOMAIN_NAME]"
click at [153, 288] on link "Replace Image" at bounding box center [139, 260] width 230 height 107
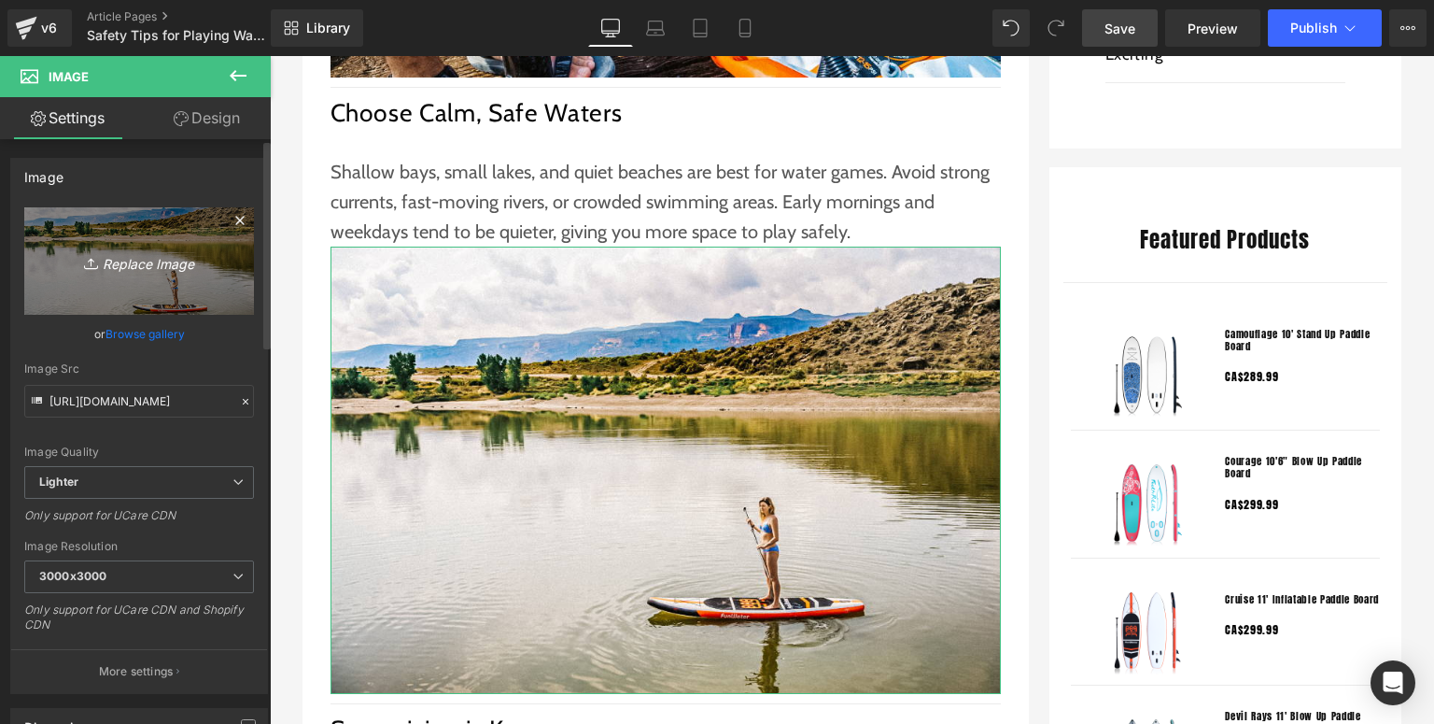
type input "C:\fakepath\Funwater paddle board (43).jpg"
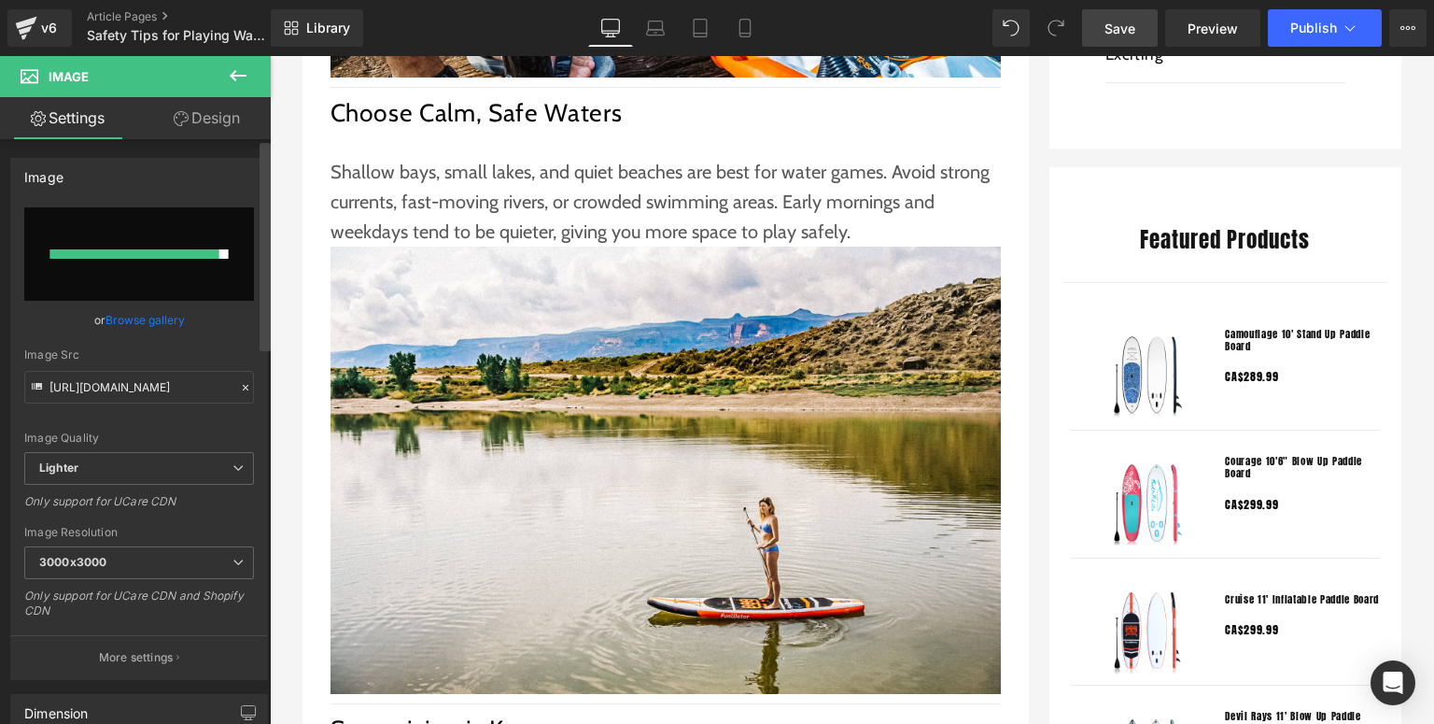
type input "[URL][DOMAIN_NAME]"
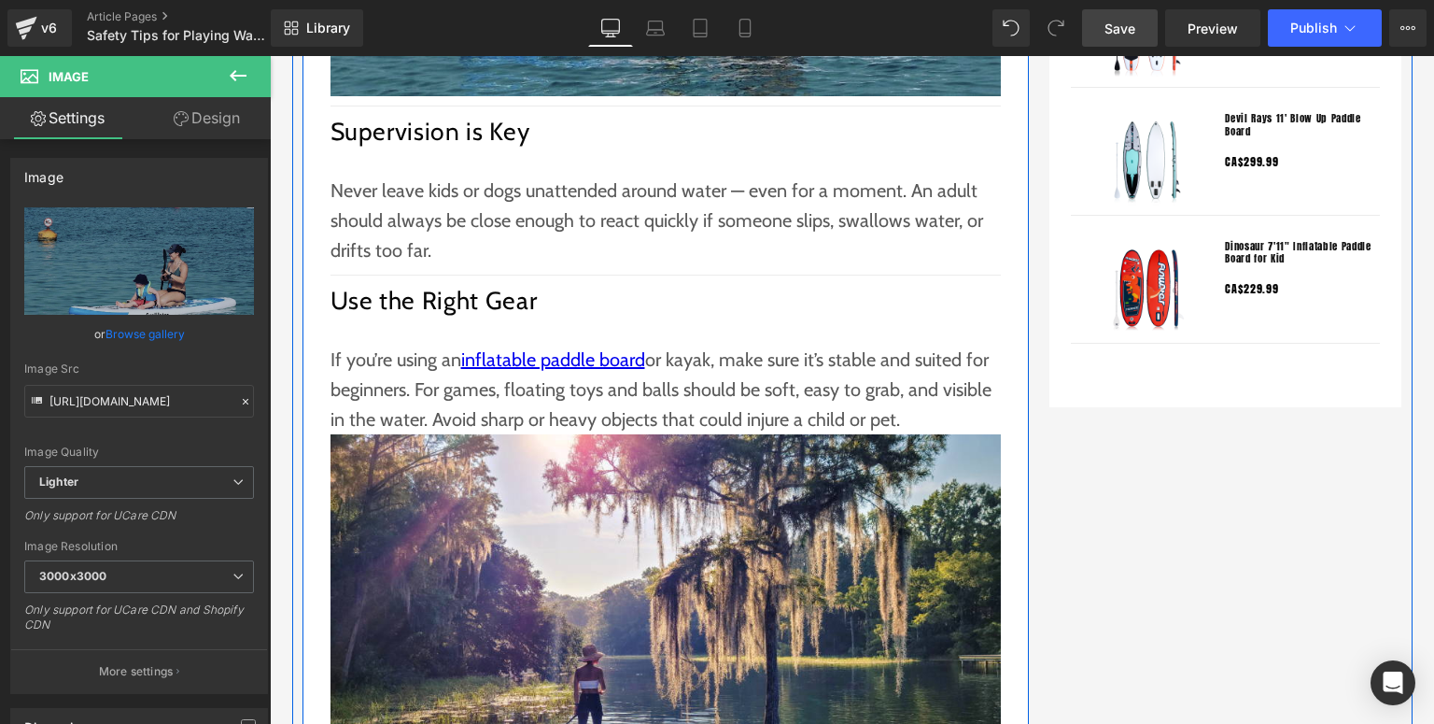
scroll to position [2092, 0]
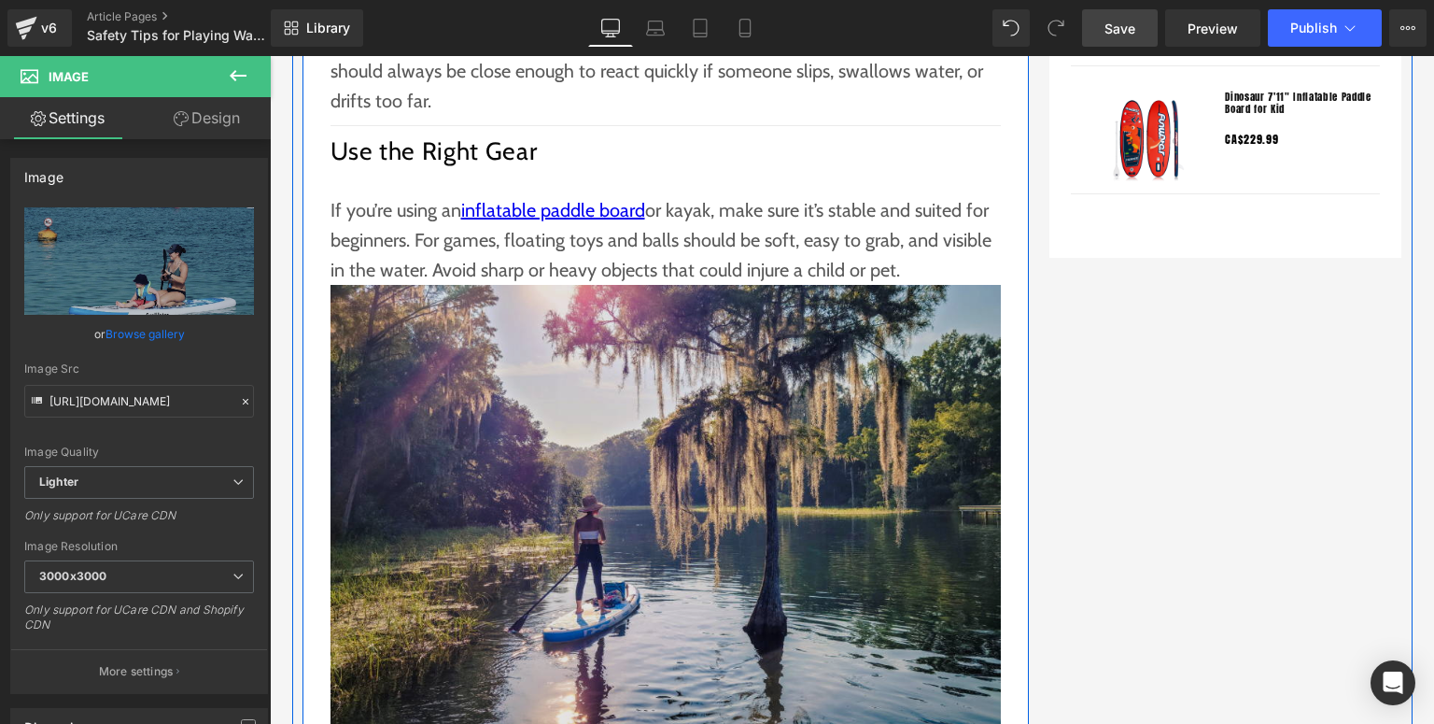
click at [638, 519] on img at bounding box center [666, 508] width 670 height 447
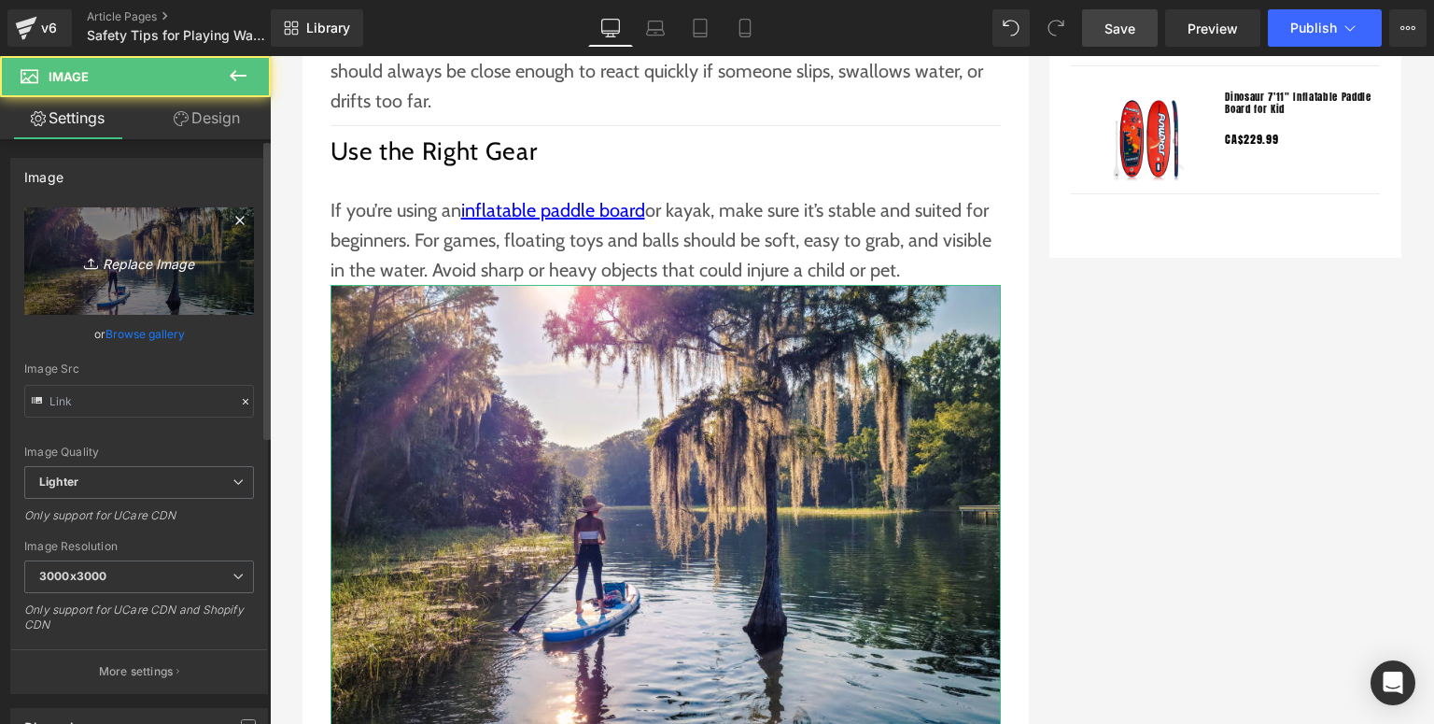
type input "[URL][DOMAIN_NAME]"
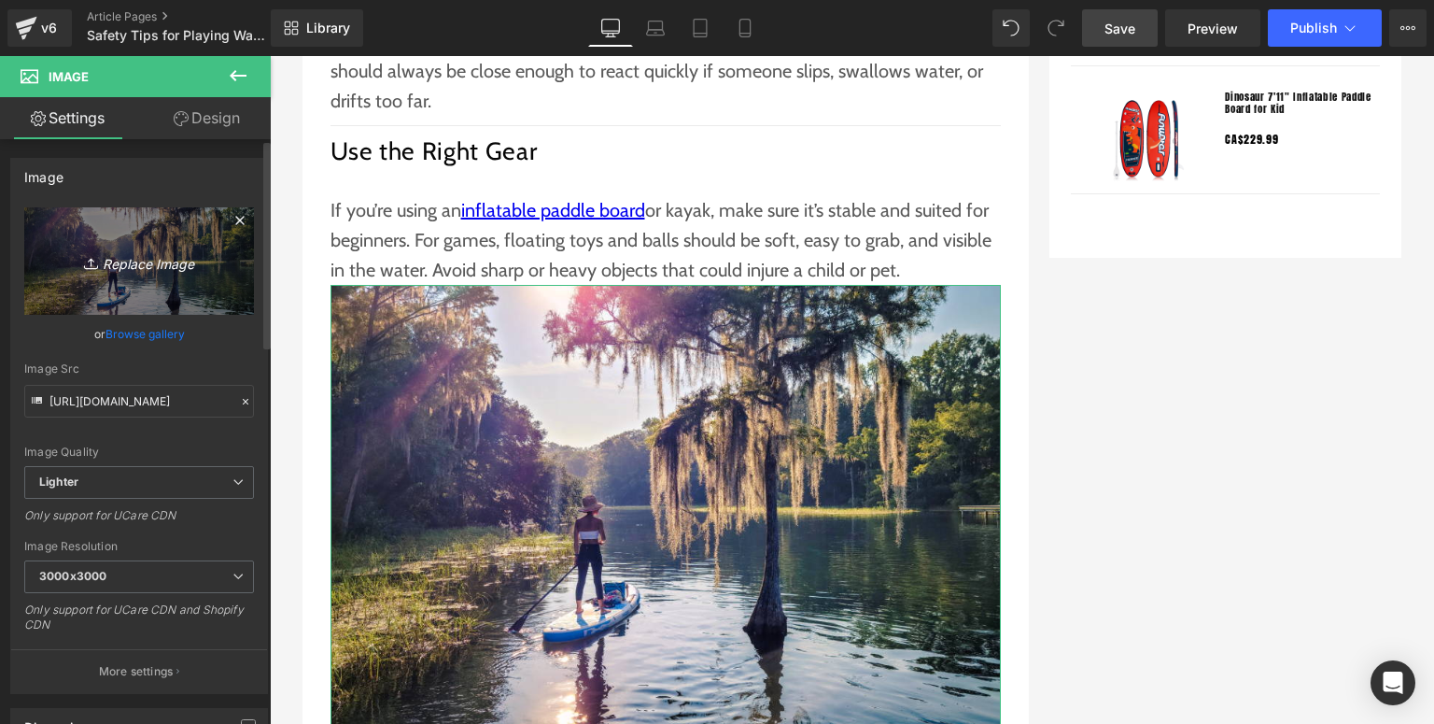
click at [172, 279] on link "Replace Image" at bounding box center [139, 260] width 230 height 107
type input "C:\fakepath\Funwater paddle board (44).jpg"
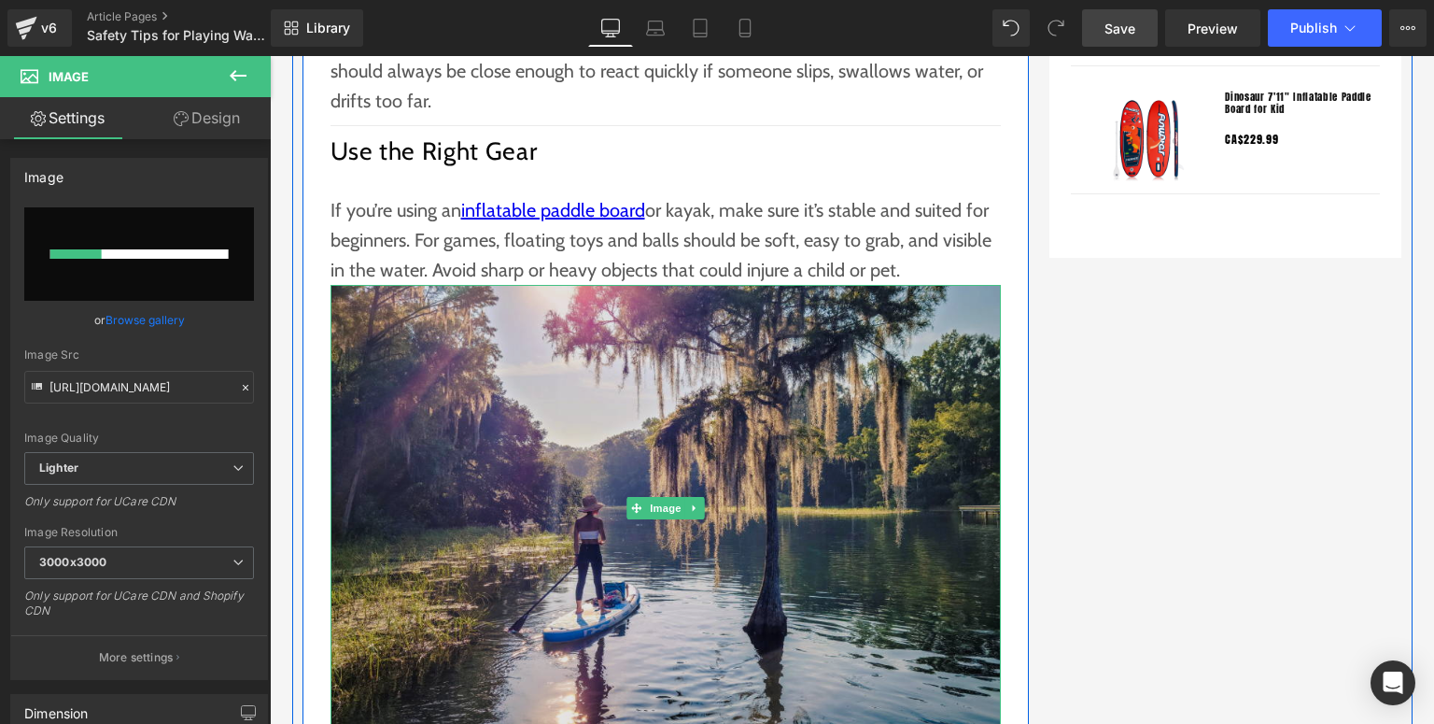
scroll to position [2241, 0]
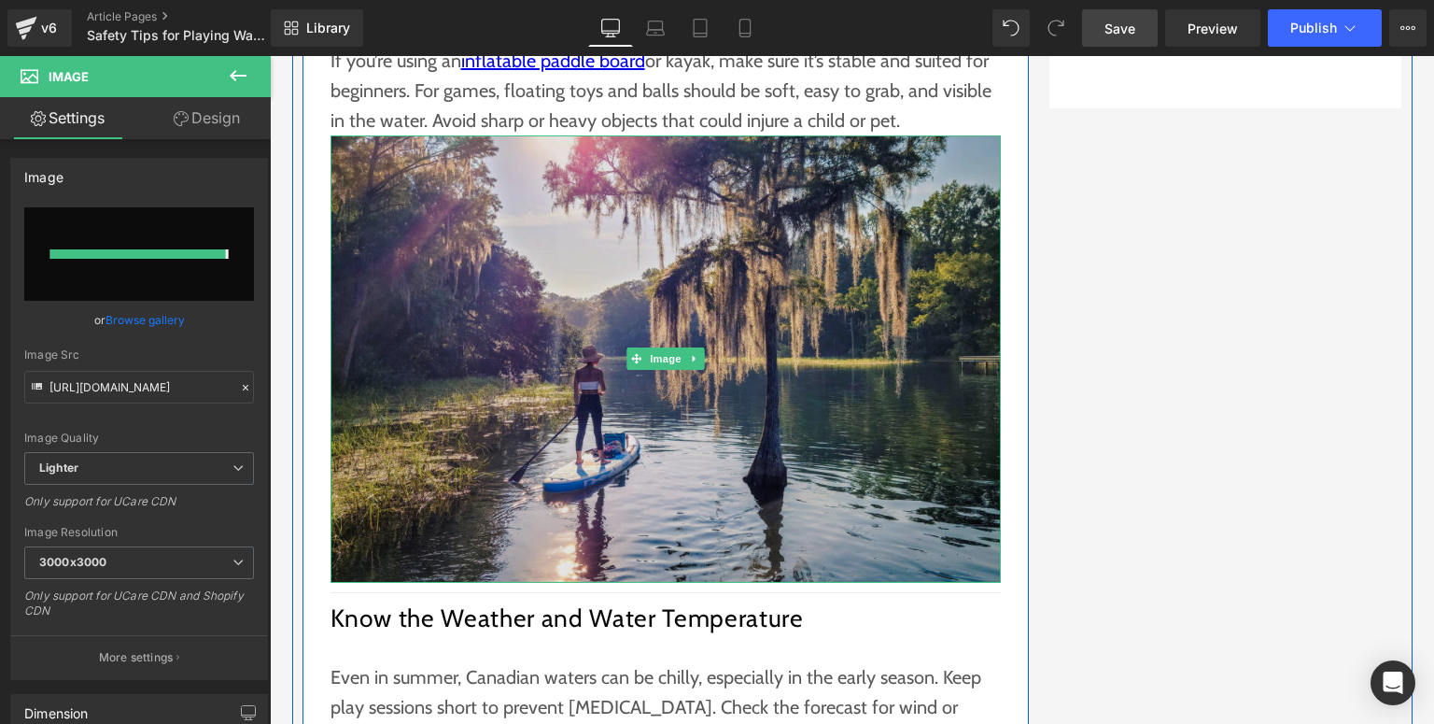
type input "[URL][DOMAIN_NAME]"
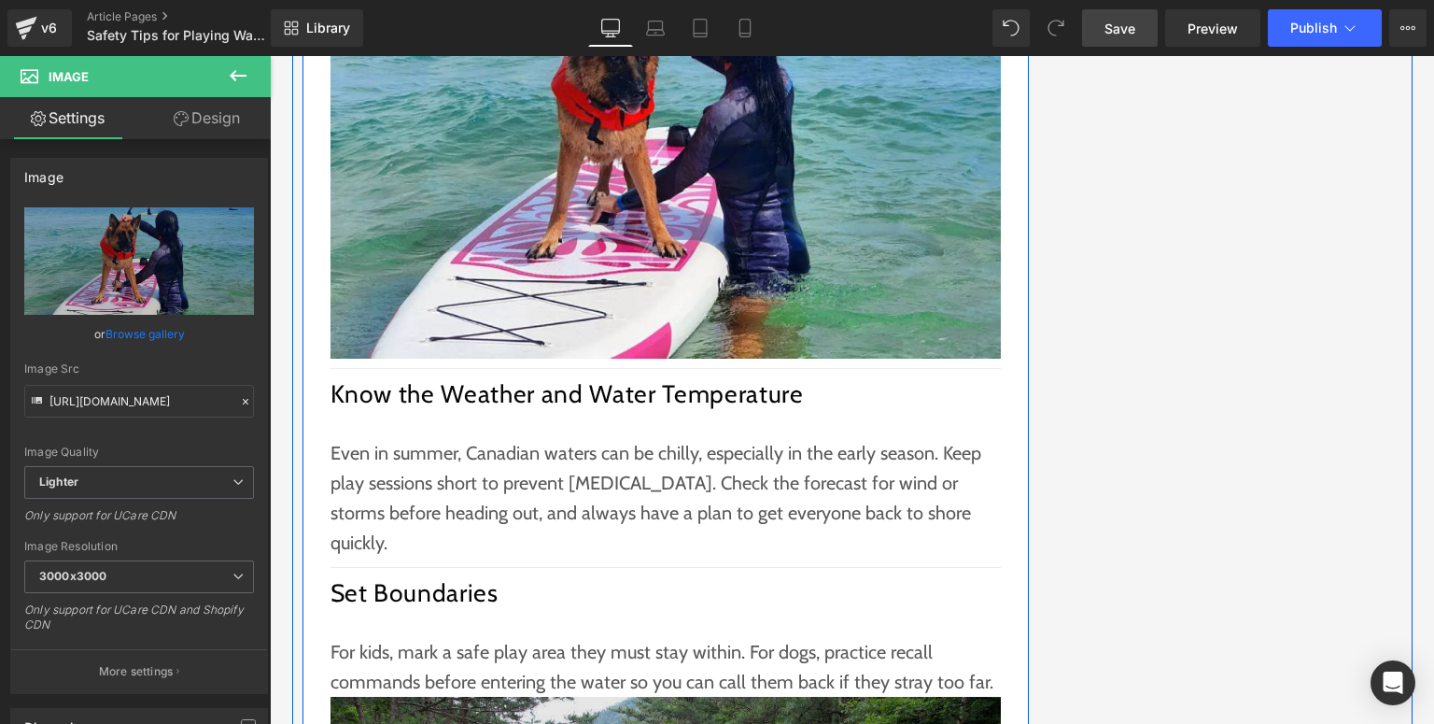
scroll to position [2764, 0]
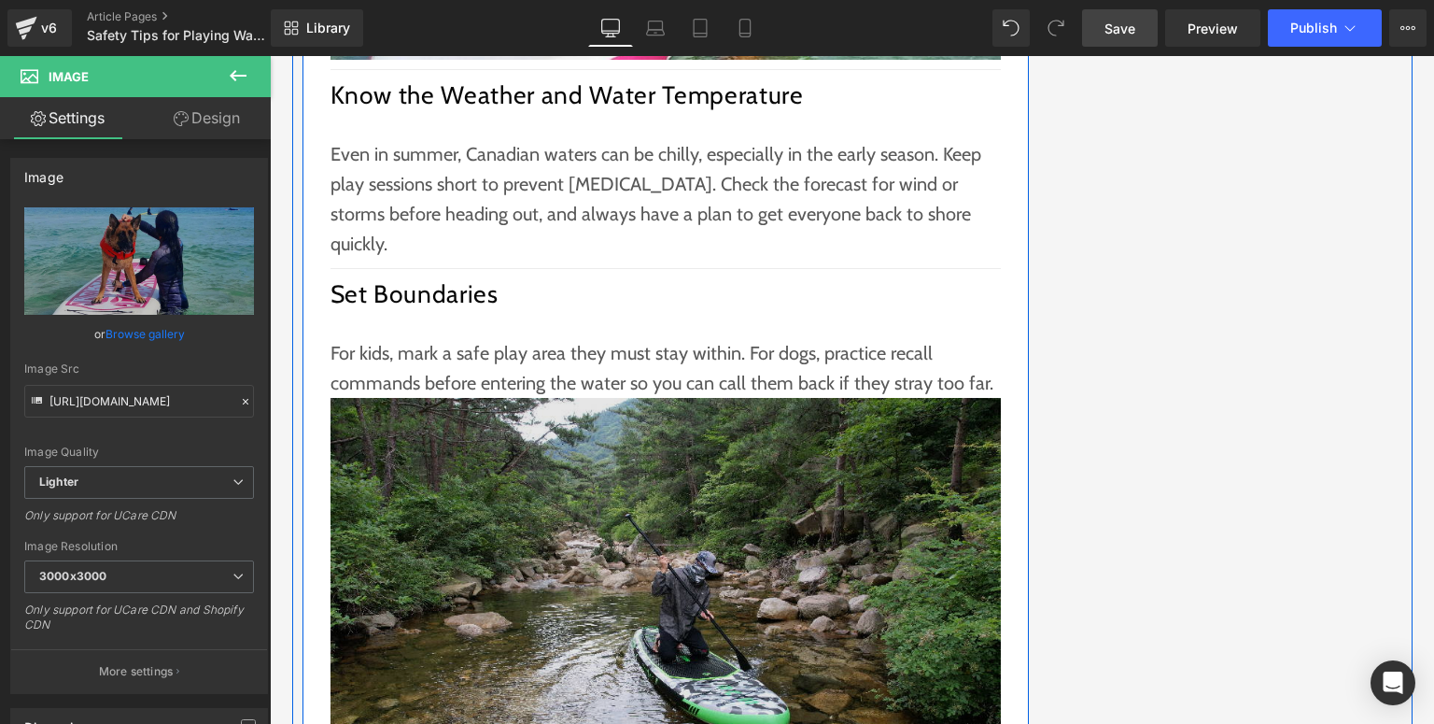
click at [722, 510] on img at bounding box center [666, 621] width 670 height 447
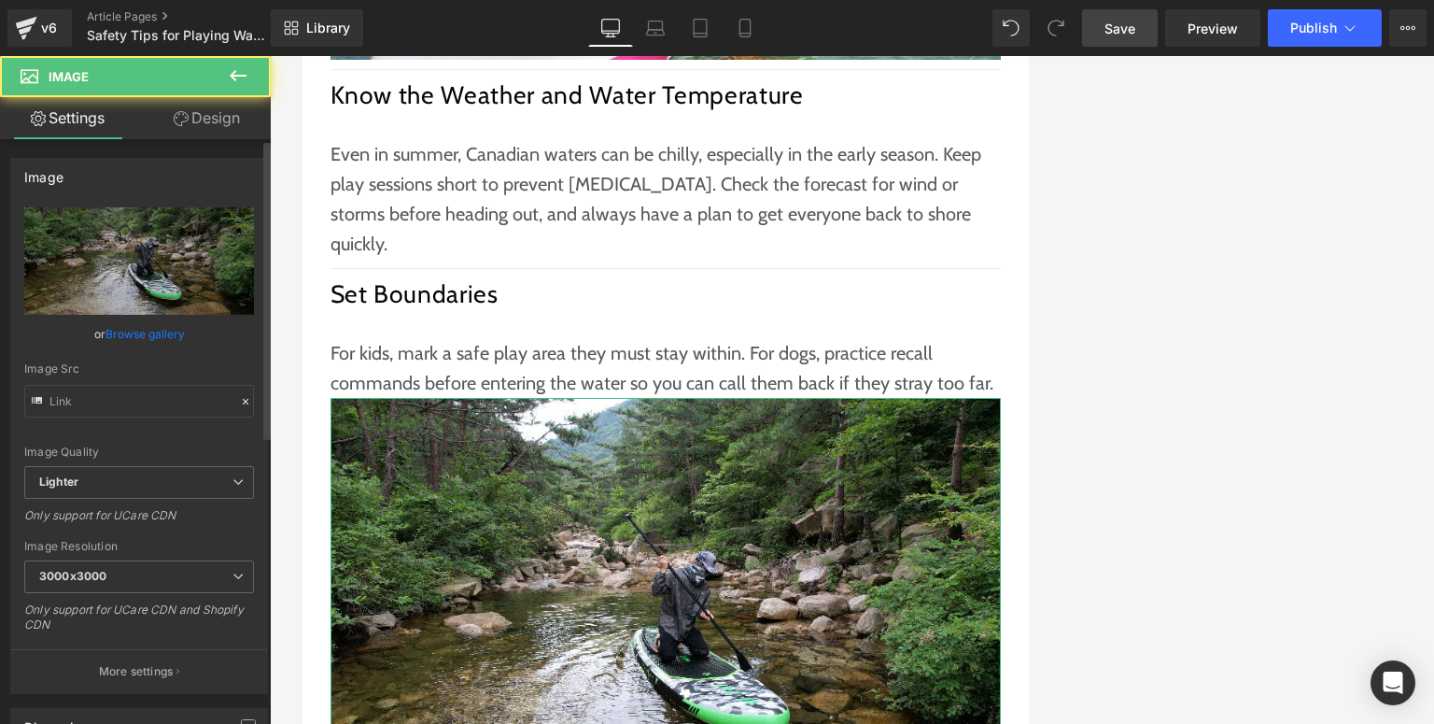
type input "[URL][DOMAIN_NAME]"
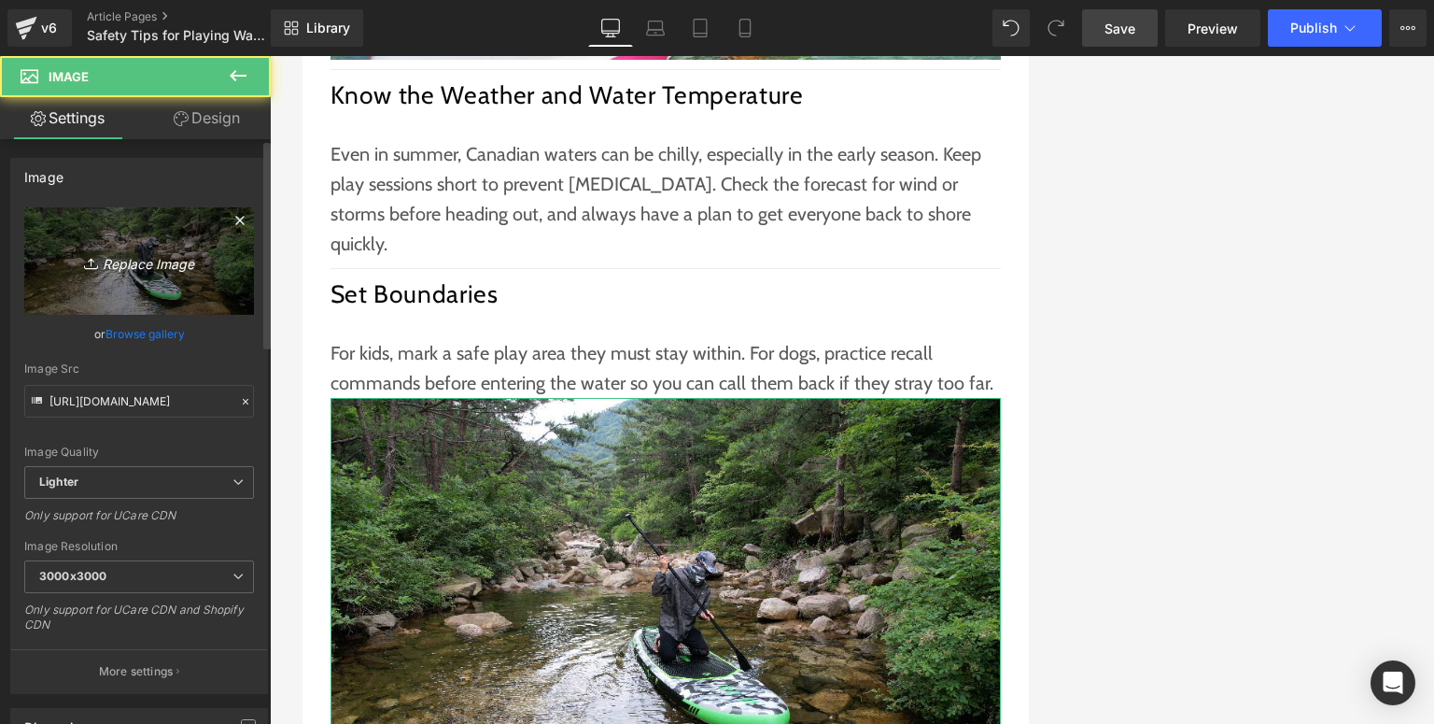
click at [160, 268] on icon "Replace Image" at bounding box center [138, 260] width 149 height 23
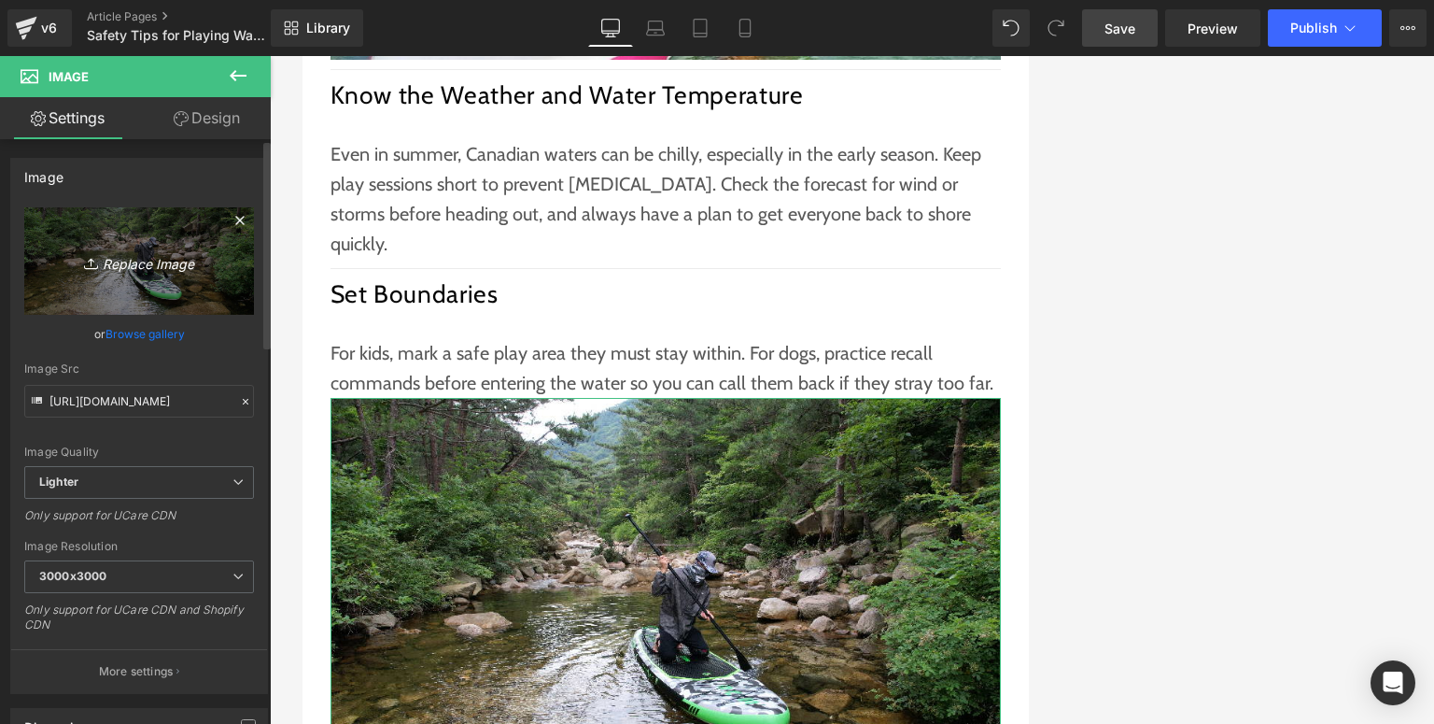
type input "C:\fakepath\sale 6.jpg"
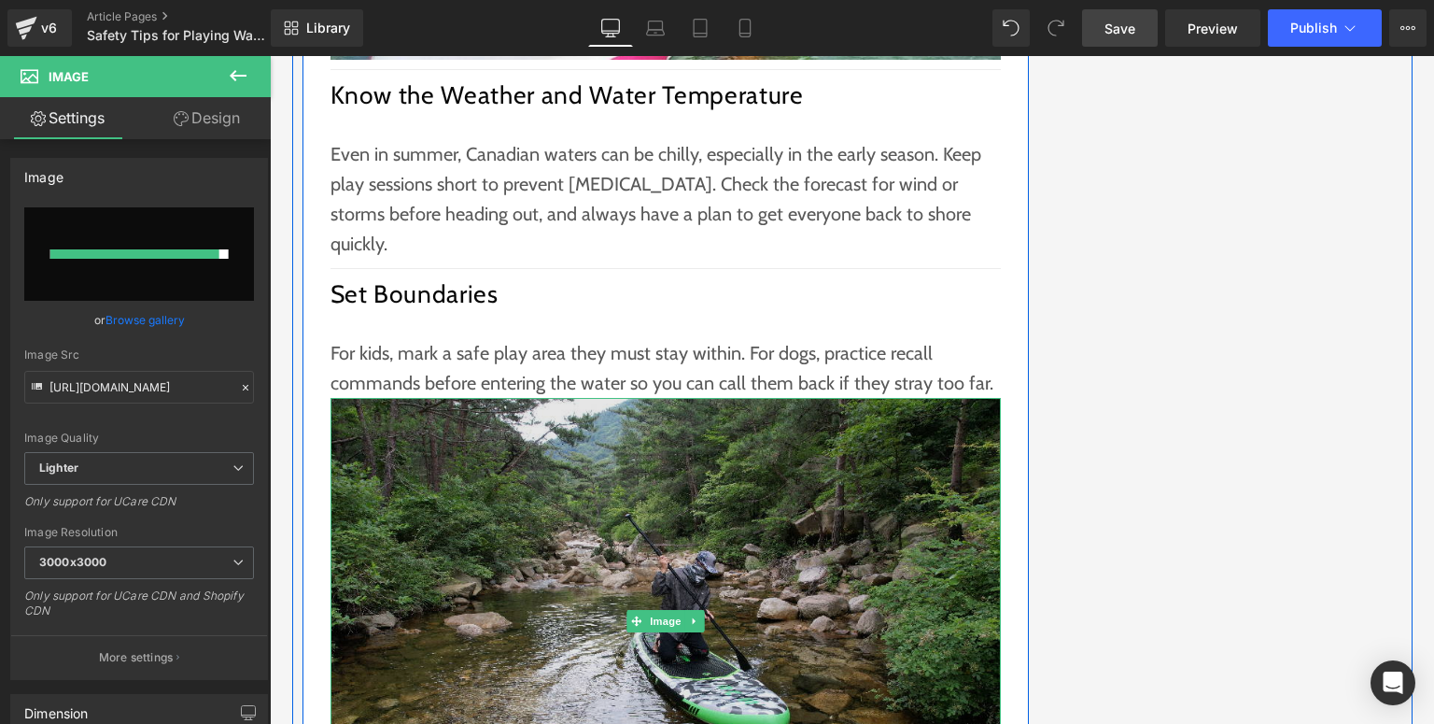
type input "[URL][DOMAIN_NAME]"
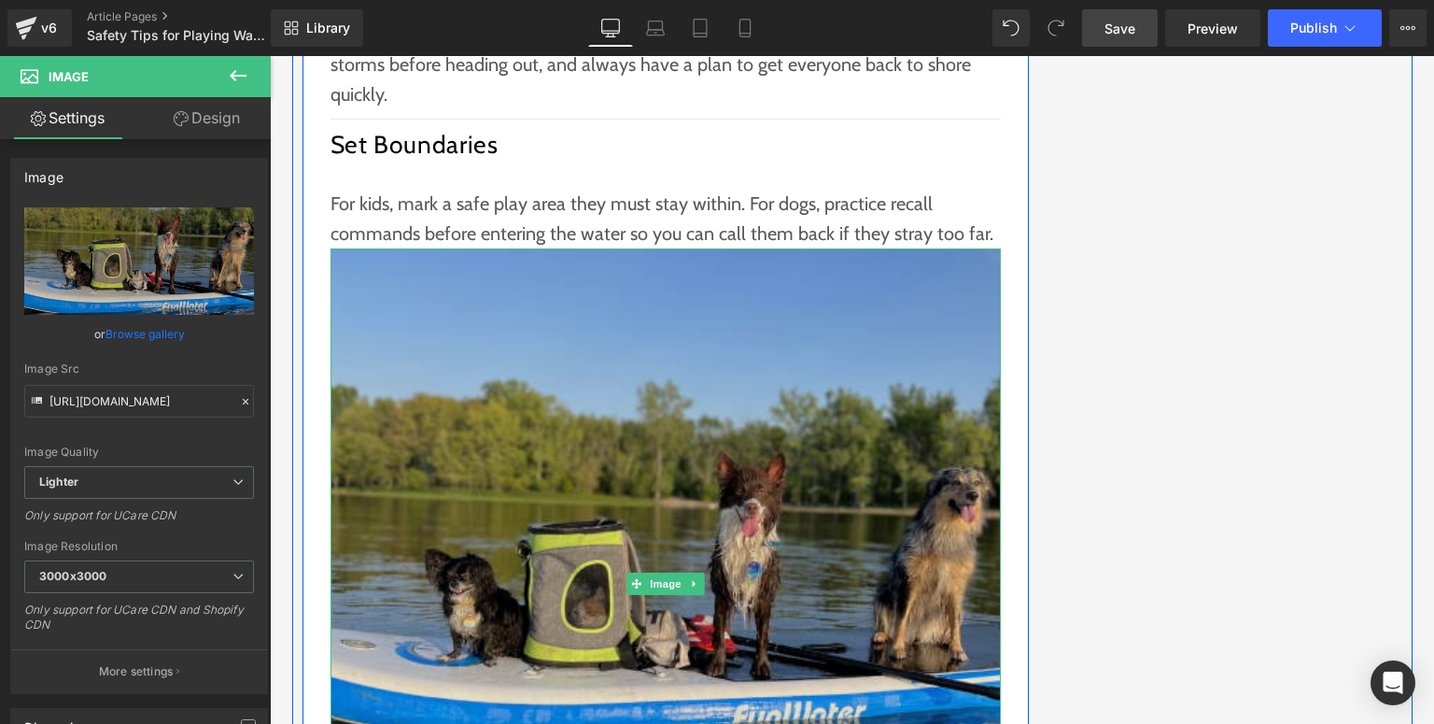
scroll to position [2988, 0]
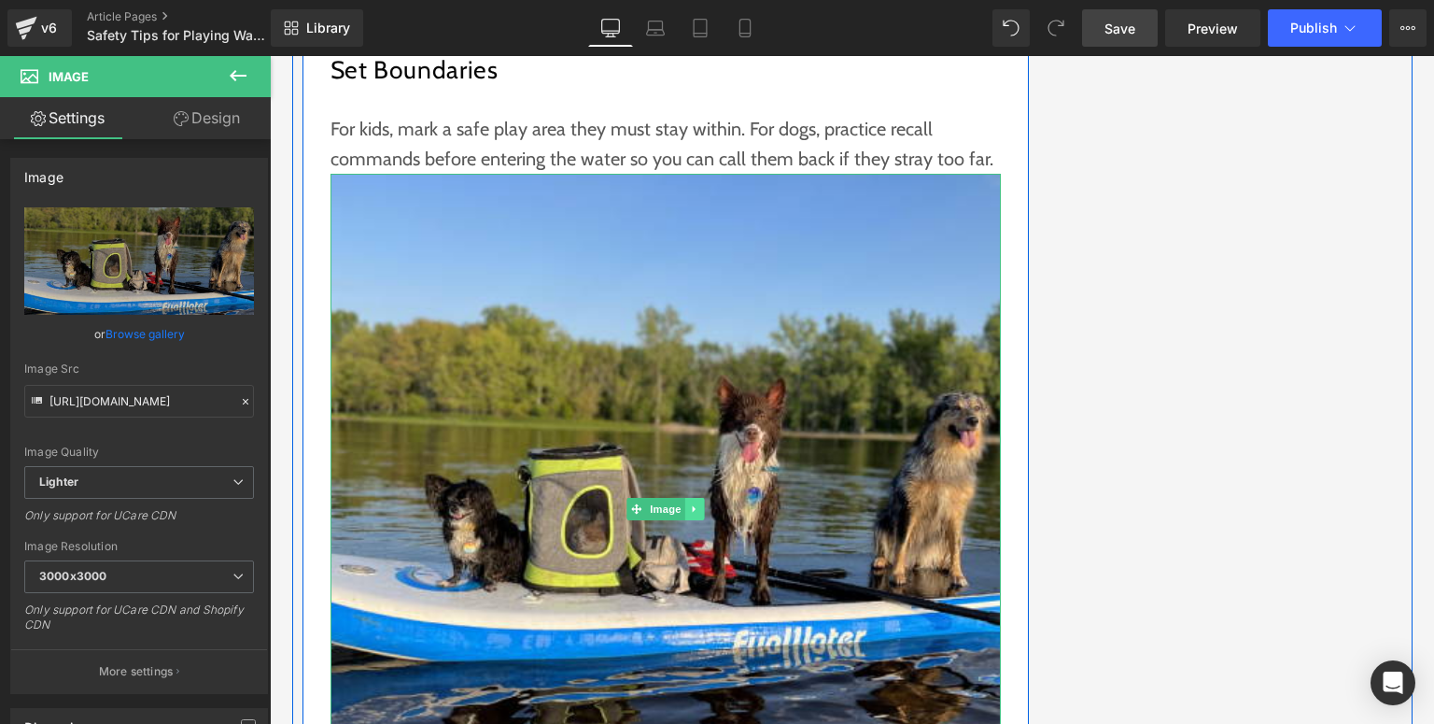
click at [690, 503] on icon at bounding box center [694, 508] width 10 height 11
click at [698, 503] on icon at bounding box center [703, 508] width 10 height 11
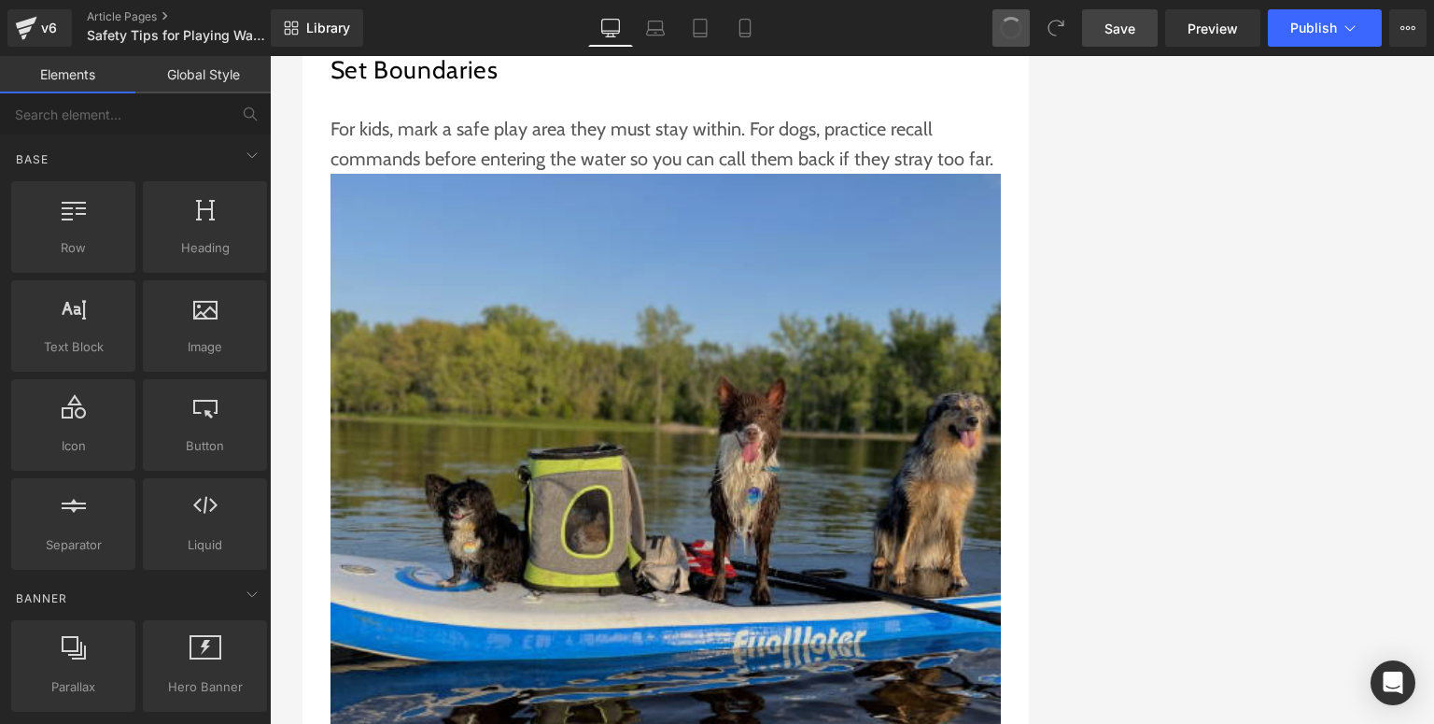
click at [558, 303] on img at bounding box center [666, 509] width 670 height 670
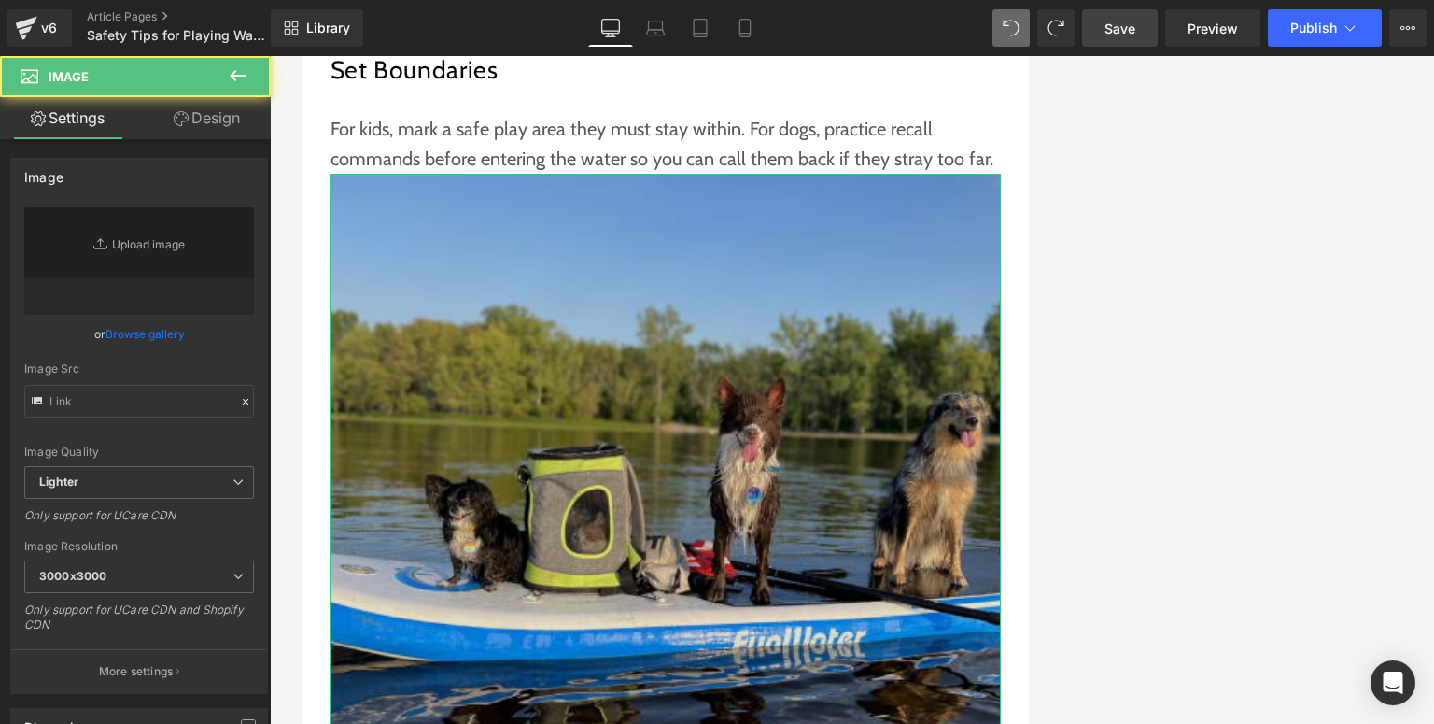
type input "[URL][DOMAIN_NAME]"
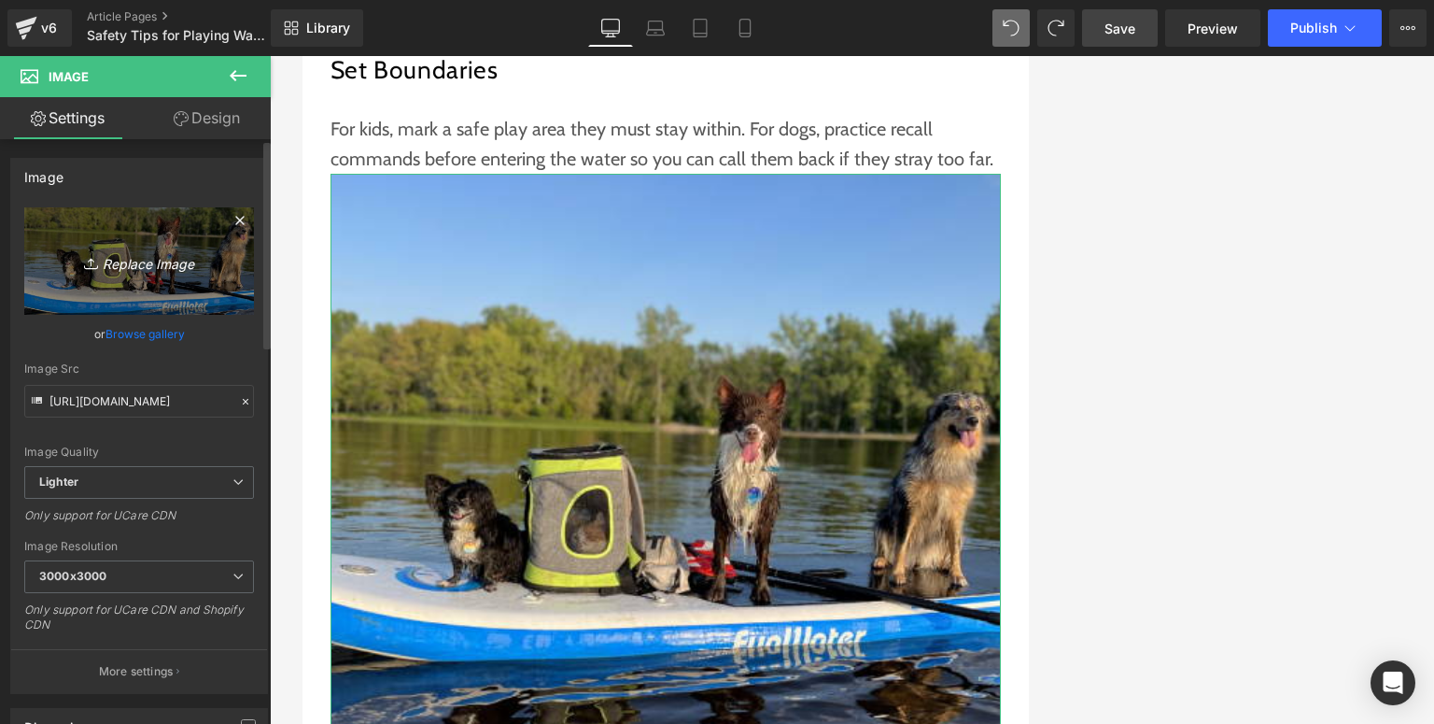
click at [120, 260] on icon "Replace Image" at bounding box center [138, 260] width 149 height 23
type input "C:\fakepath\Funwater paddle board (45).jpg"
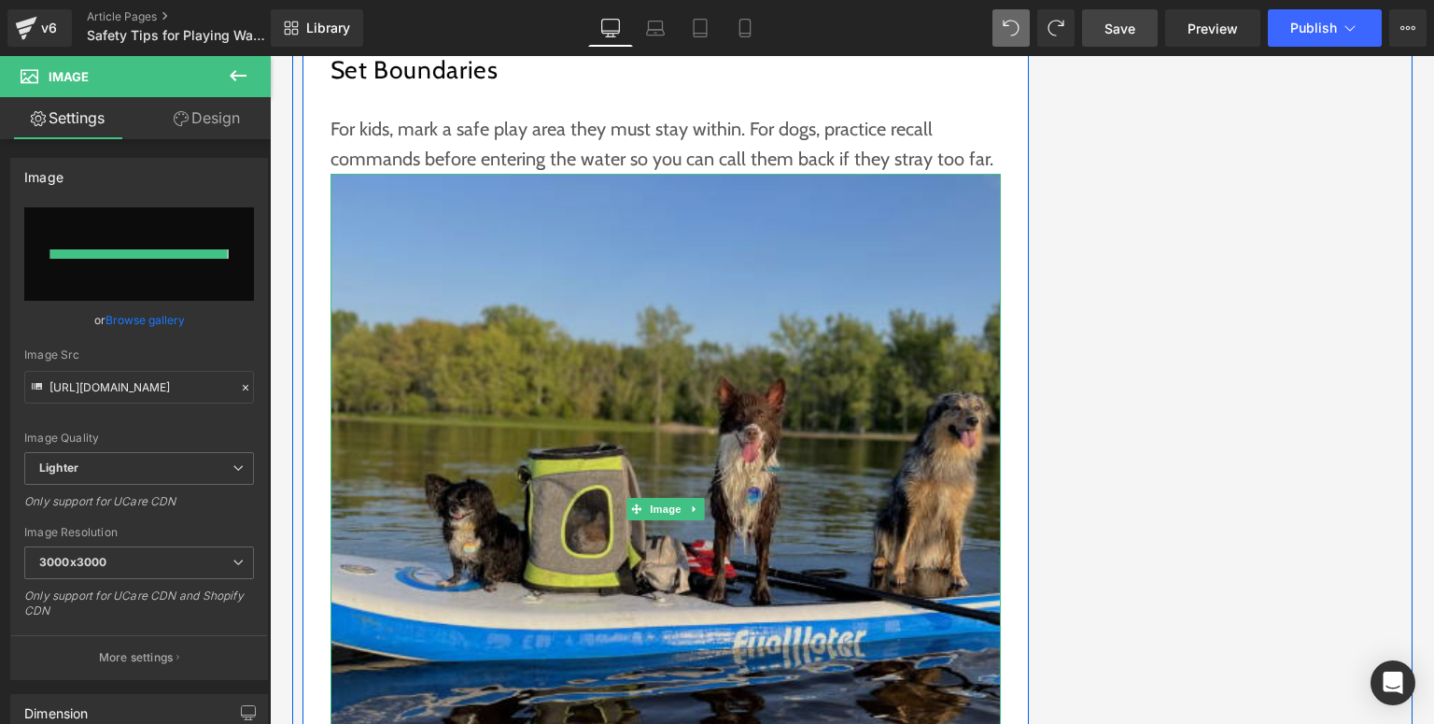
type input "[URL][DOMAIN_NAME]"
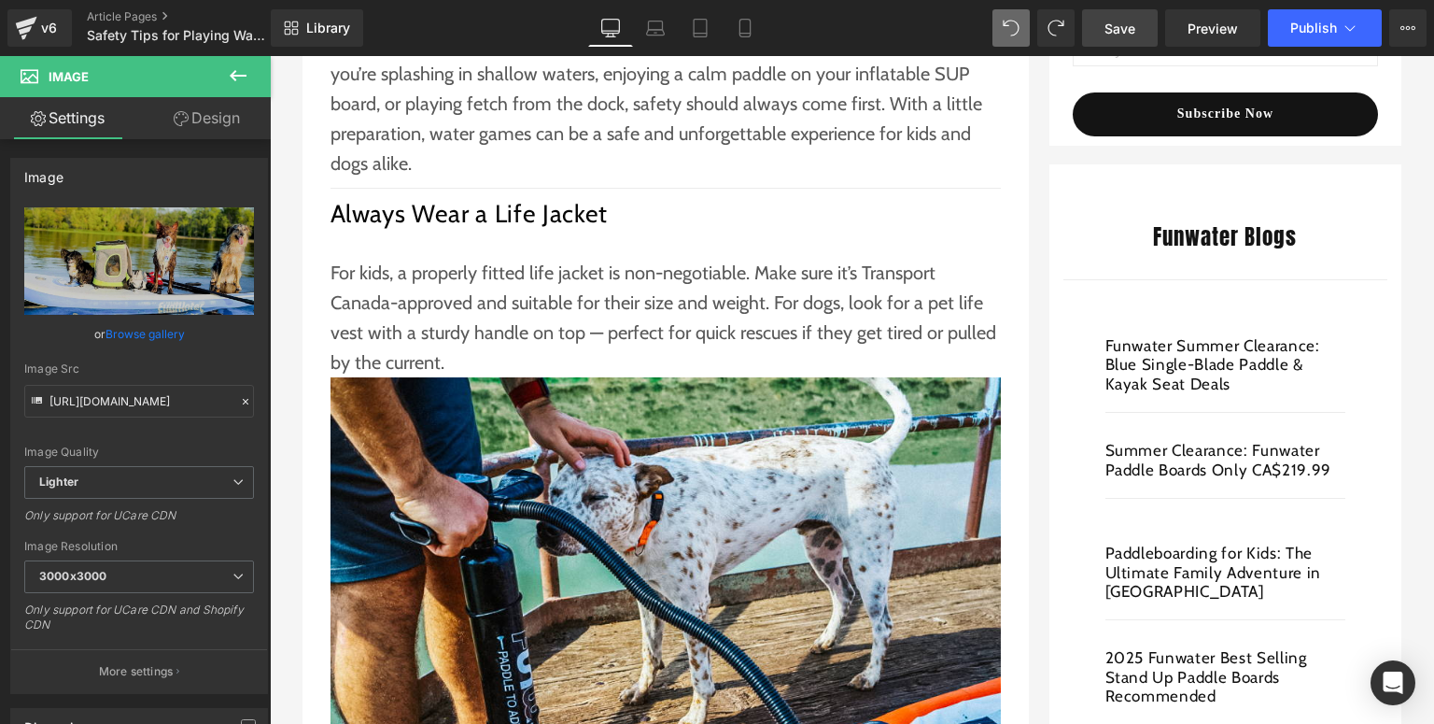
scroll to position [299, 0]
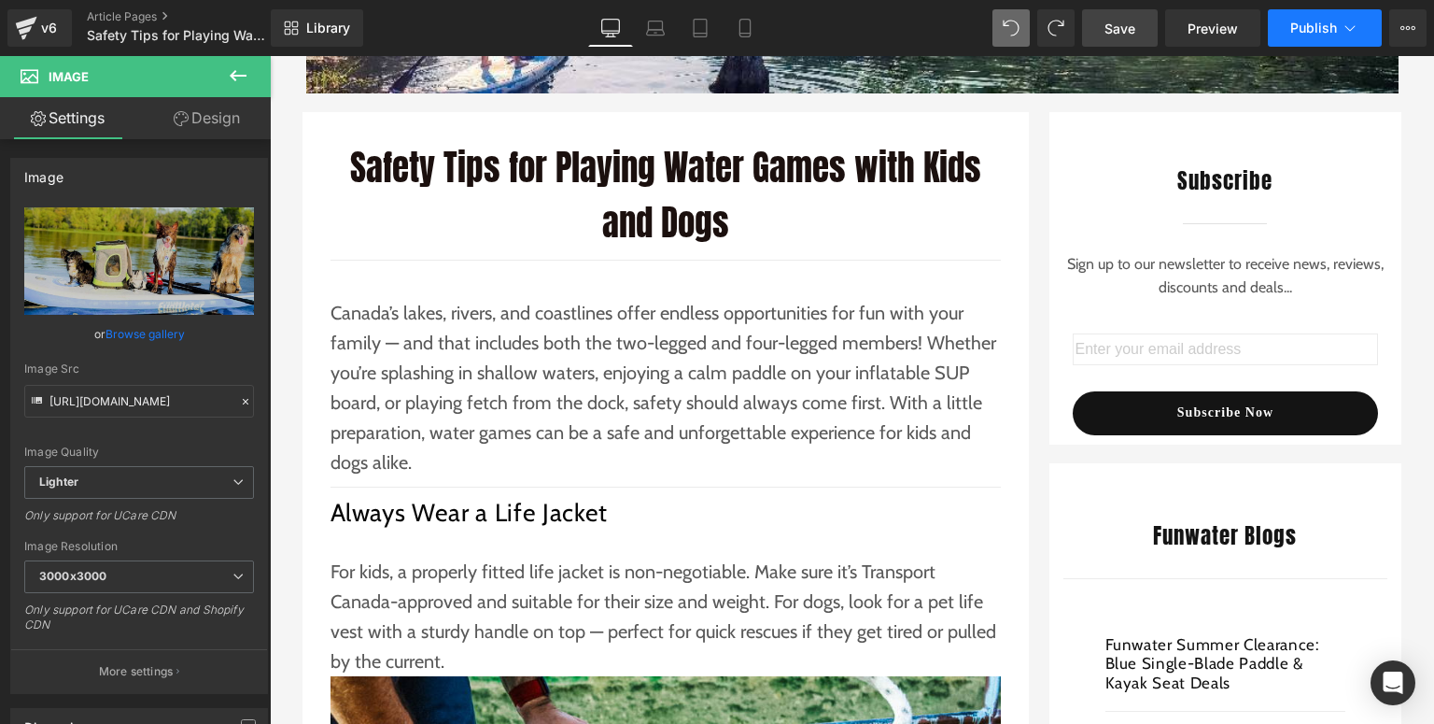
click at [1280, 31] on button "Publish" at bounding box center [1325, 27] width 114 height 37
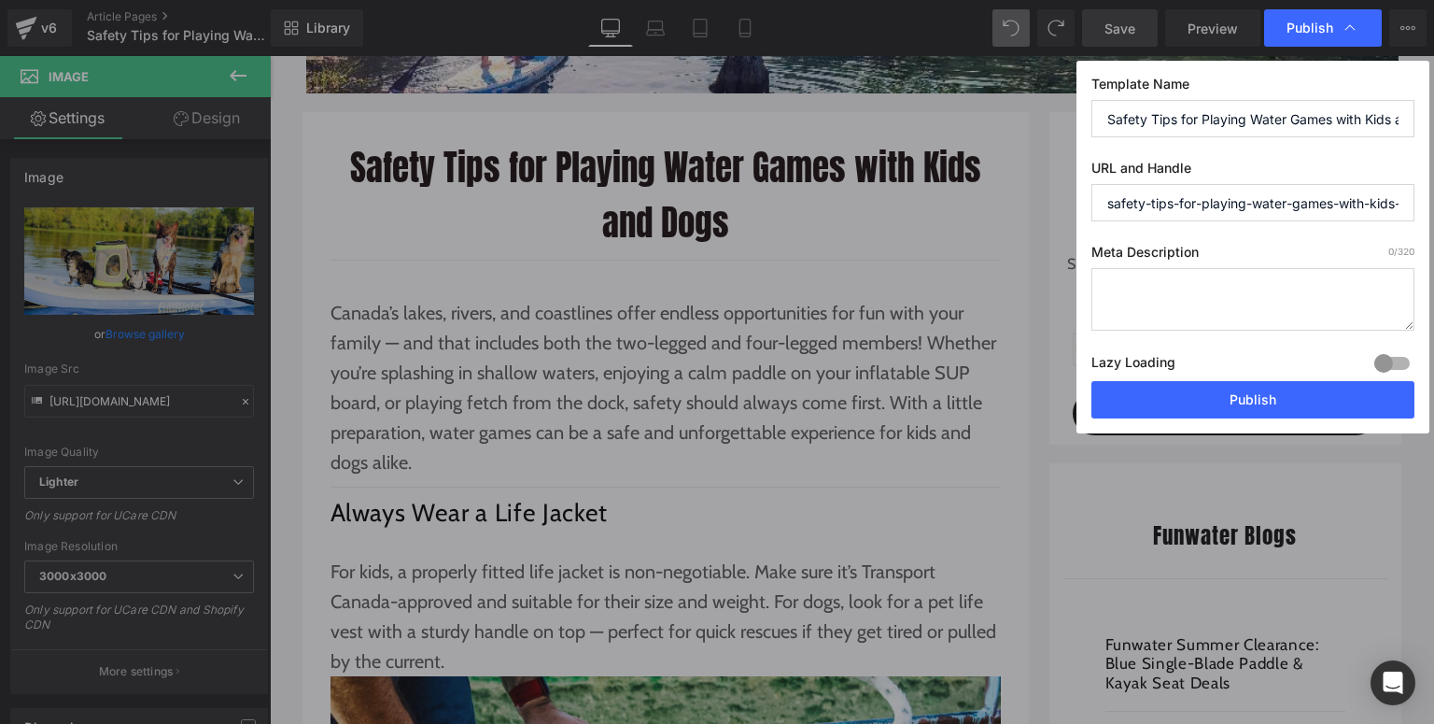
click at [1123, 299] on textarea at bounding box center [1253, 299] width 323 height 63
paste textarea "Safe water play tips for kids and dogs in [GEOGRAPHIC_DATA], including inflatab…"
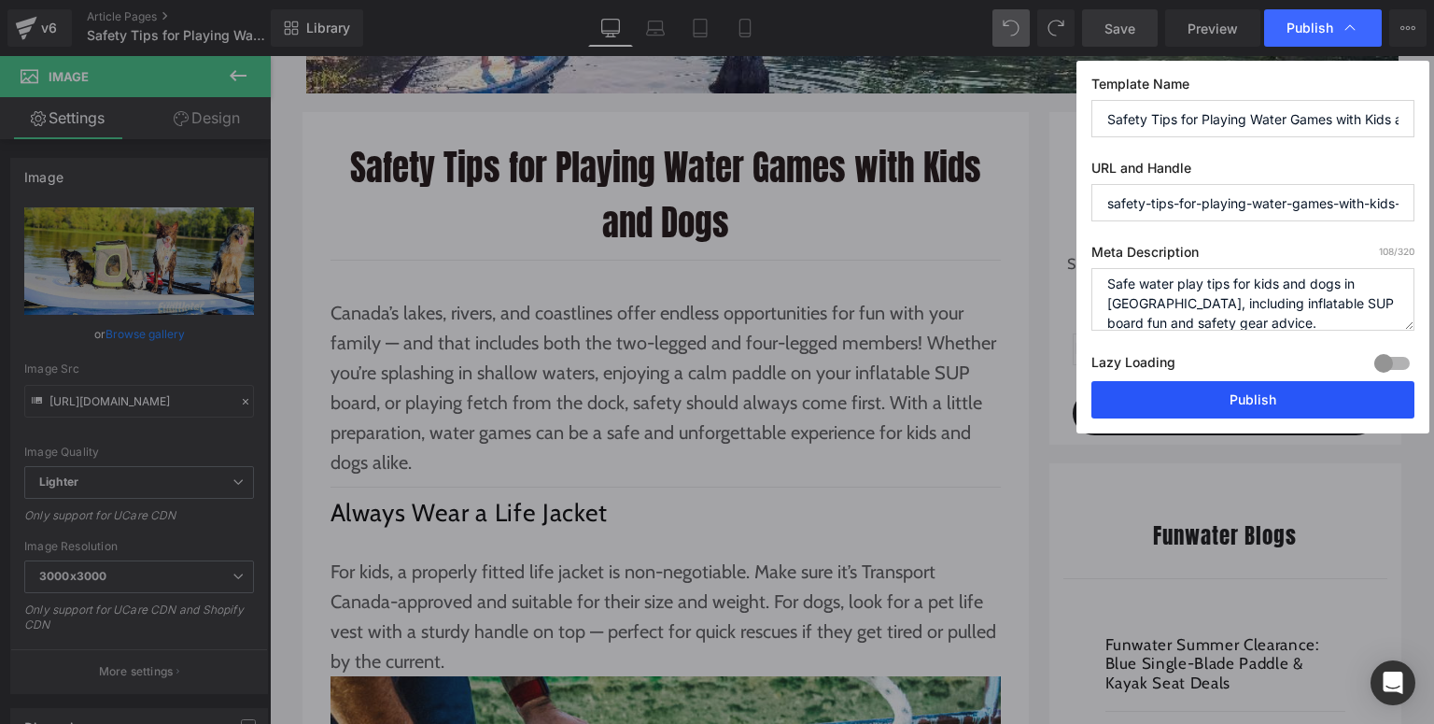
type textarea "Safe water play tips for kids and dogs in [GEOGRAPHIC_DATA], including inflatab…"
click at [1210, 404] on button "Publish" at bounding box center [1253, 399] width 323 height 37
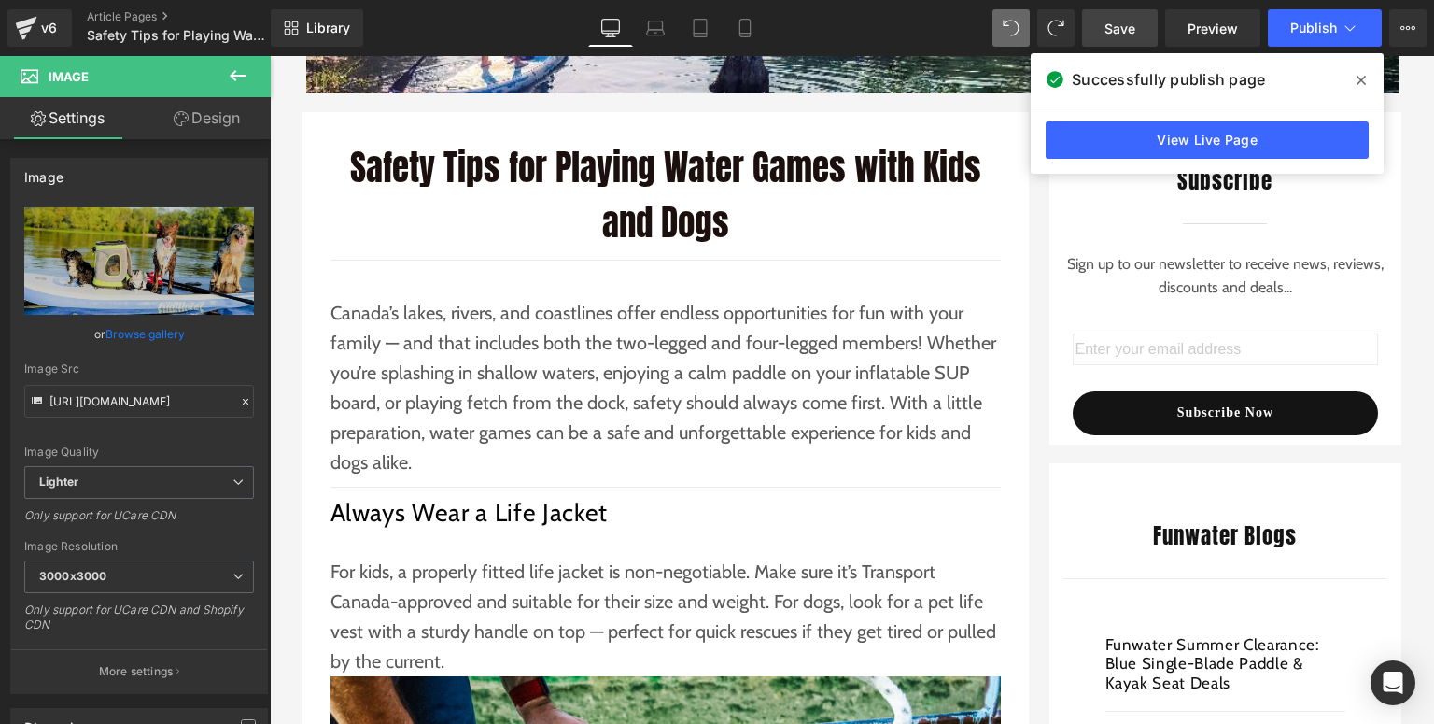
click at [1352, 77] on span at bounding box center [1361, 80] width 30 height 30
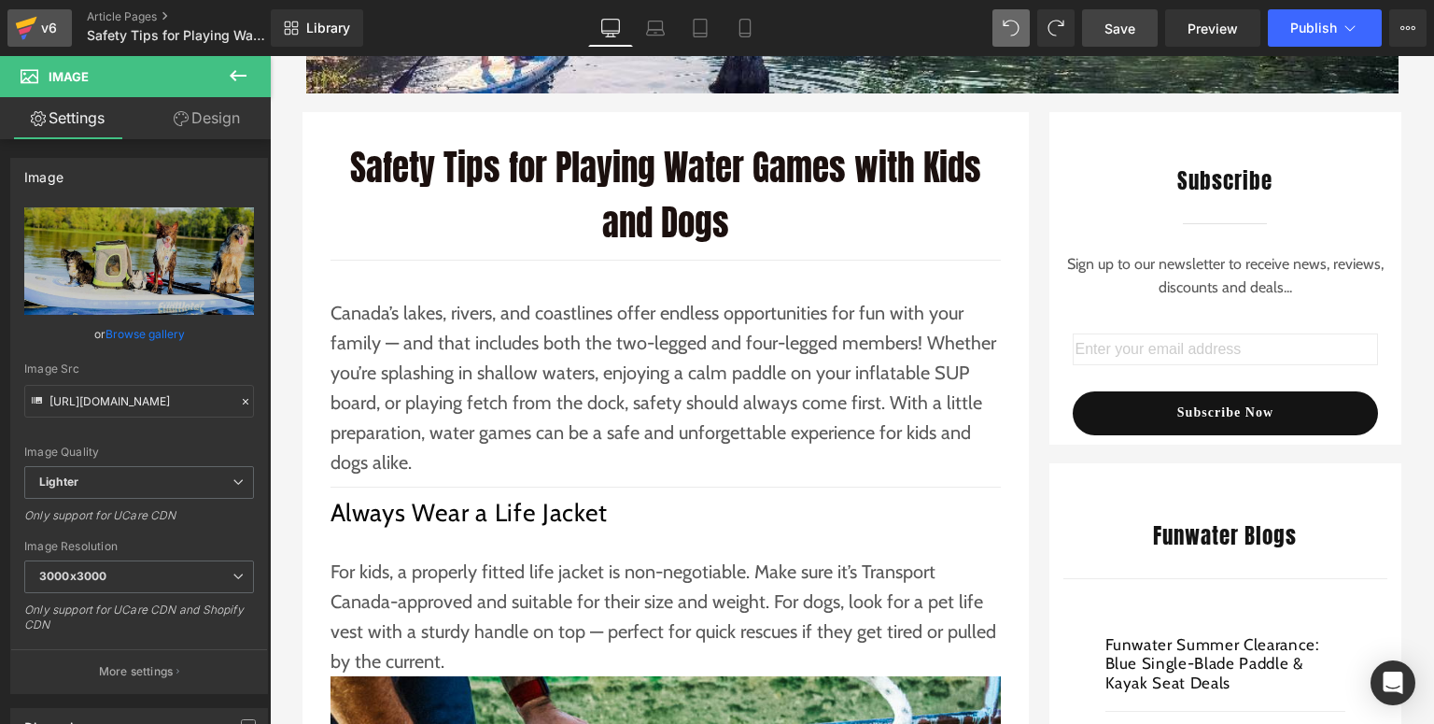
click at [57, 41] on link "v6" at bounding box center [39, 27] width 64 height 37
